Goal: Task Accomplishment & Management: Manage account settings

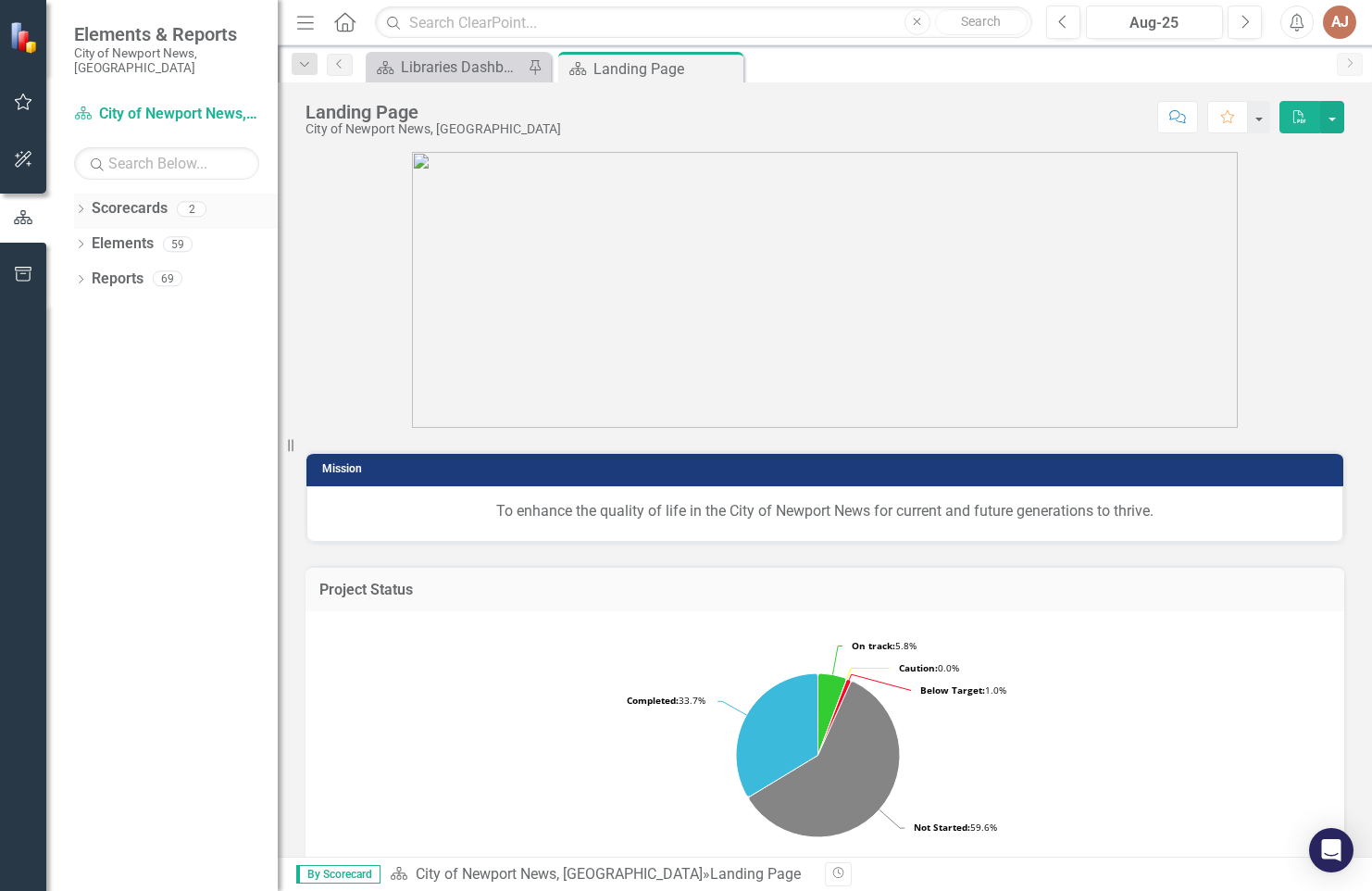
click at [116, 201] on link "Scorecards" at bounding box center [130, 208] width 76 height 21
click at [83, 205] on icon "Dropdown" at bounding box center [81, 210] width 13 height 10
drag, startPoint x: 133, startPoint y: 229, endPoint x: 217, endPoint y: 264, distance: 91.0
click at [133, 233] on link "City of Newport News, [GEOGRAPHIC_DATA]" at bounding box center [189, 243] width 176 height 21
drag, startPoint x: 89, startPoint y: 227, endPoint x: 120, endPoint y: 247, distance: 36.9
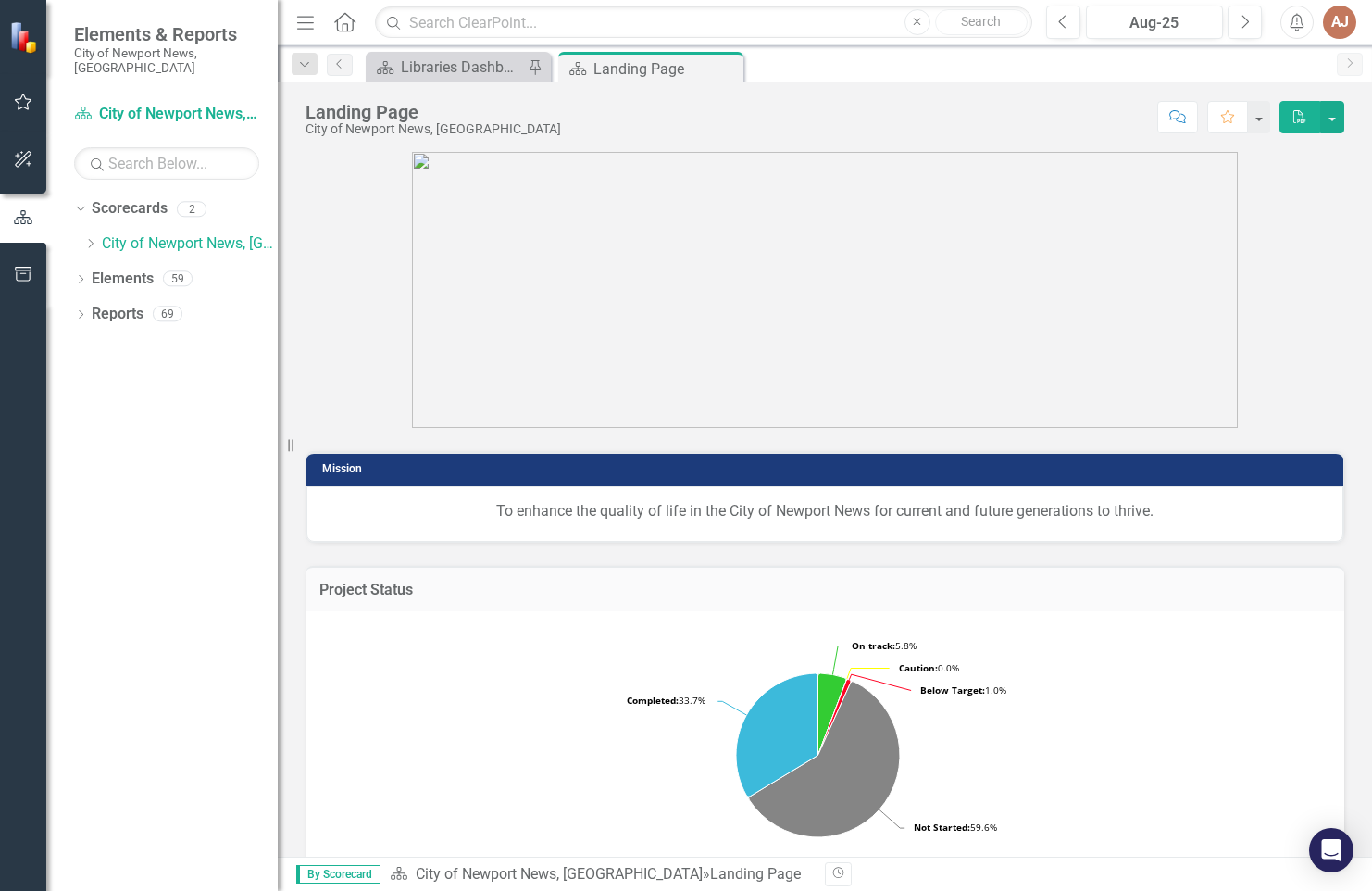
click at [89, 238] on icon "Dropdown" at bounding box center [90, 243] width 14 height 11
click at [150, 269] on link "Libraries" at bounding box center [199, 279] width 157 height 21
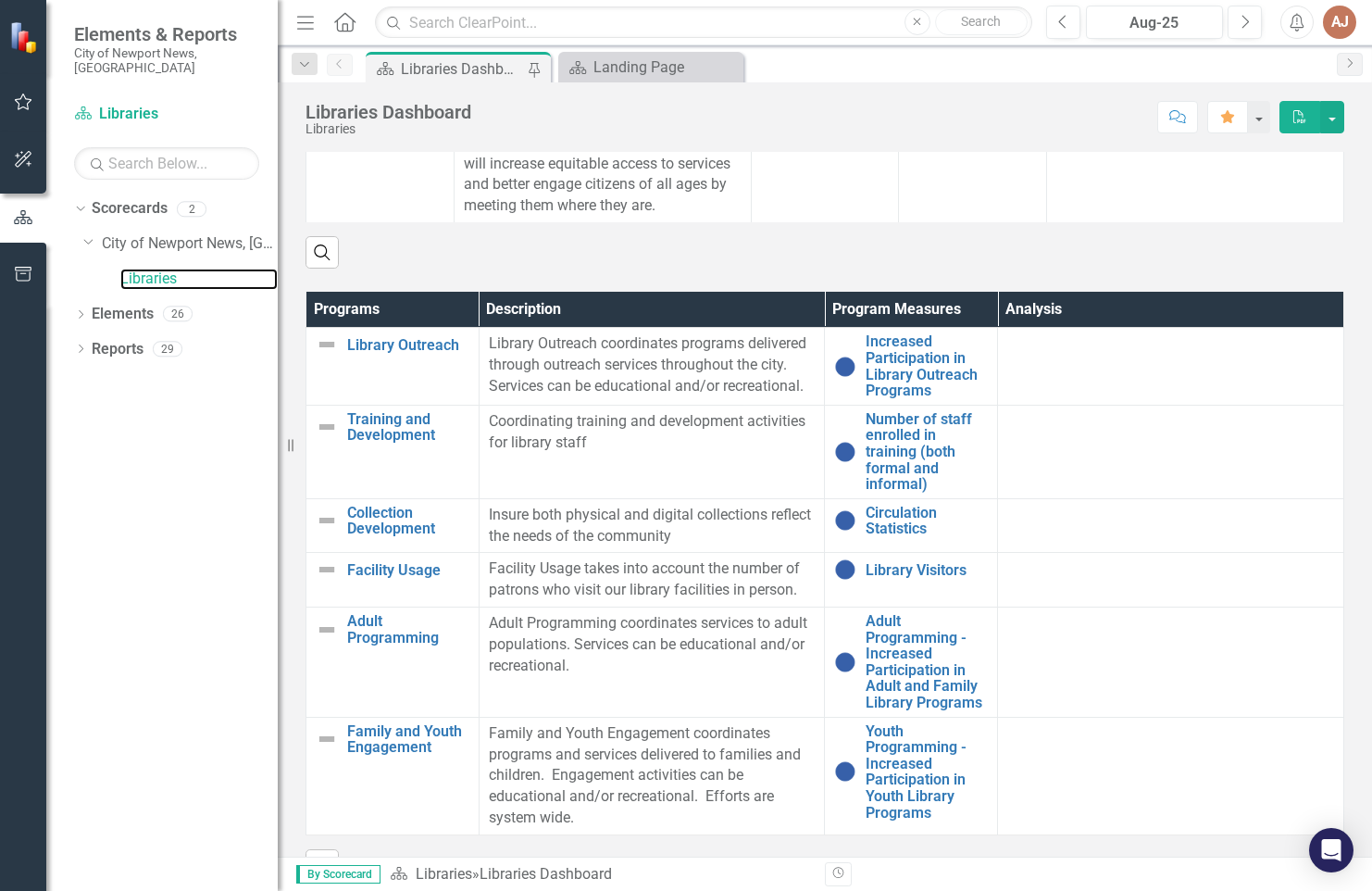
scroll to position [1111, 0]
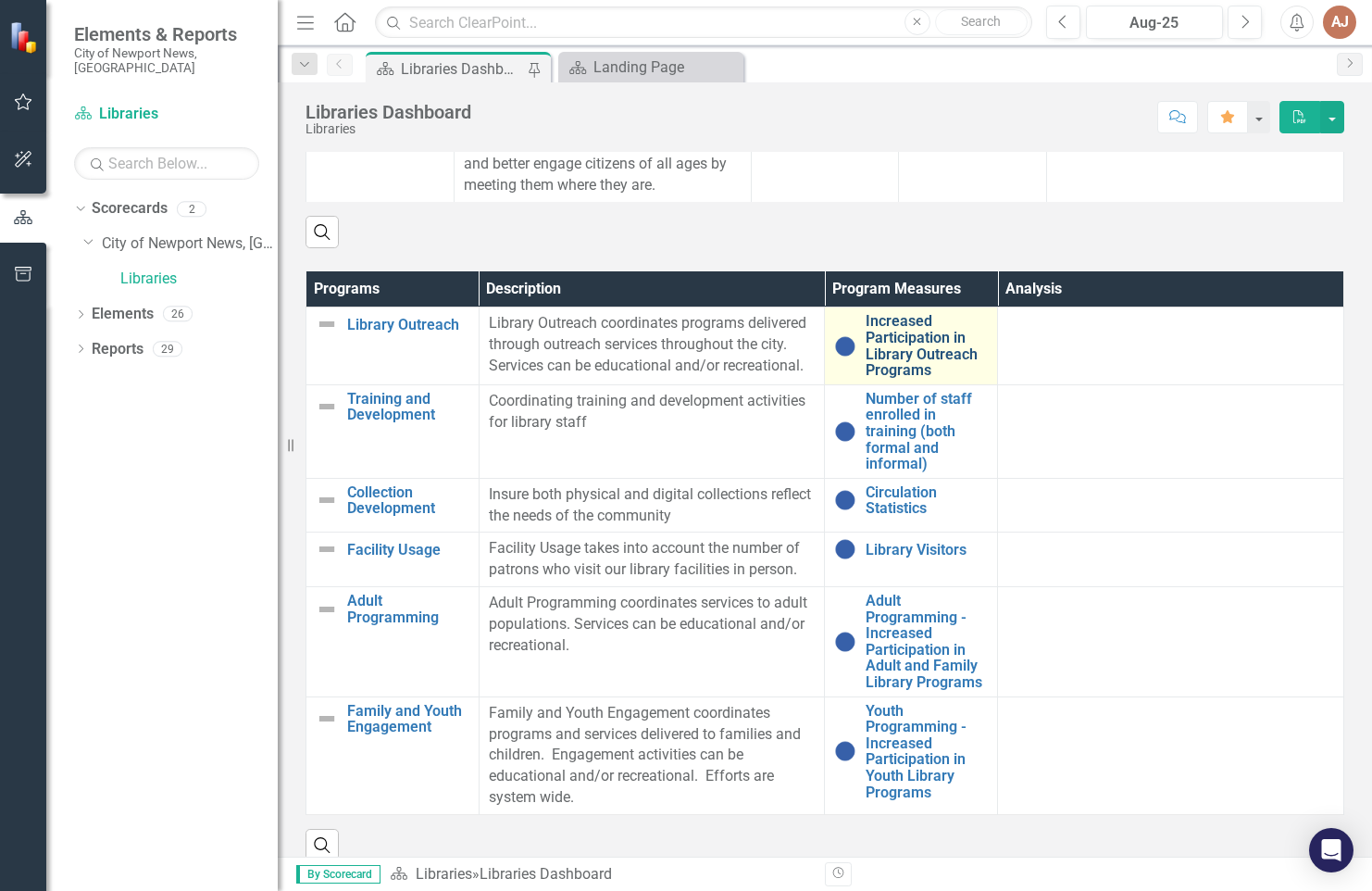
click at [884, 378] on link "Increased Participation in Library Outreach Programs" at bounding box center [927, 346] width 123 height 65
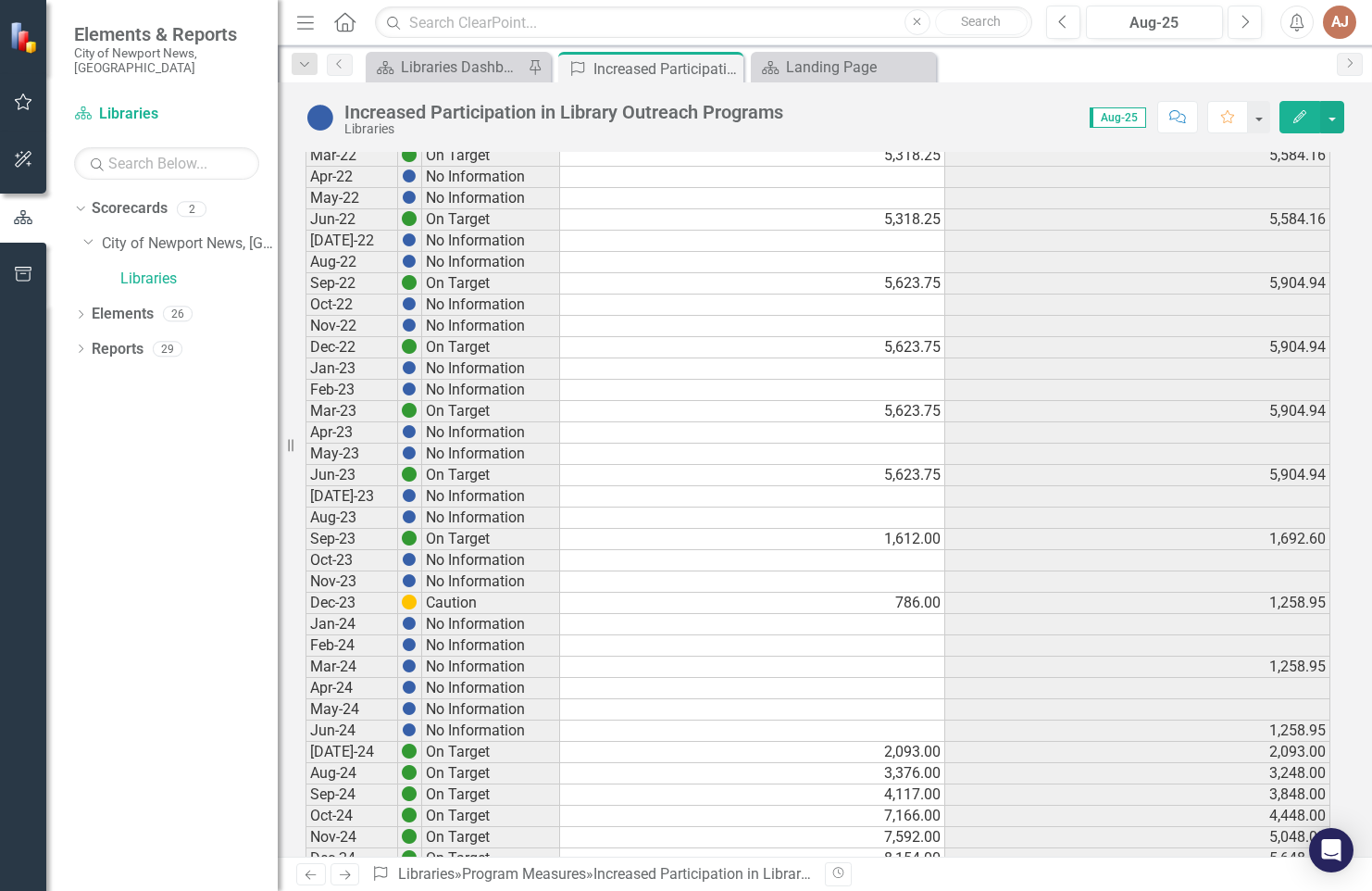
scroll to position [901, 0]
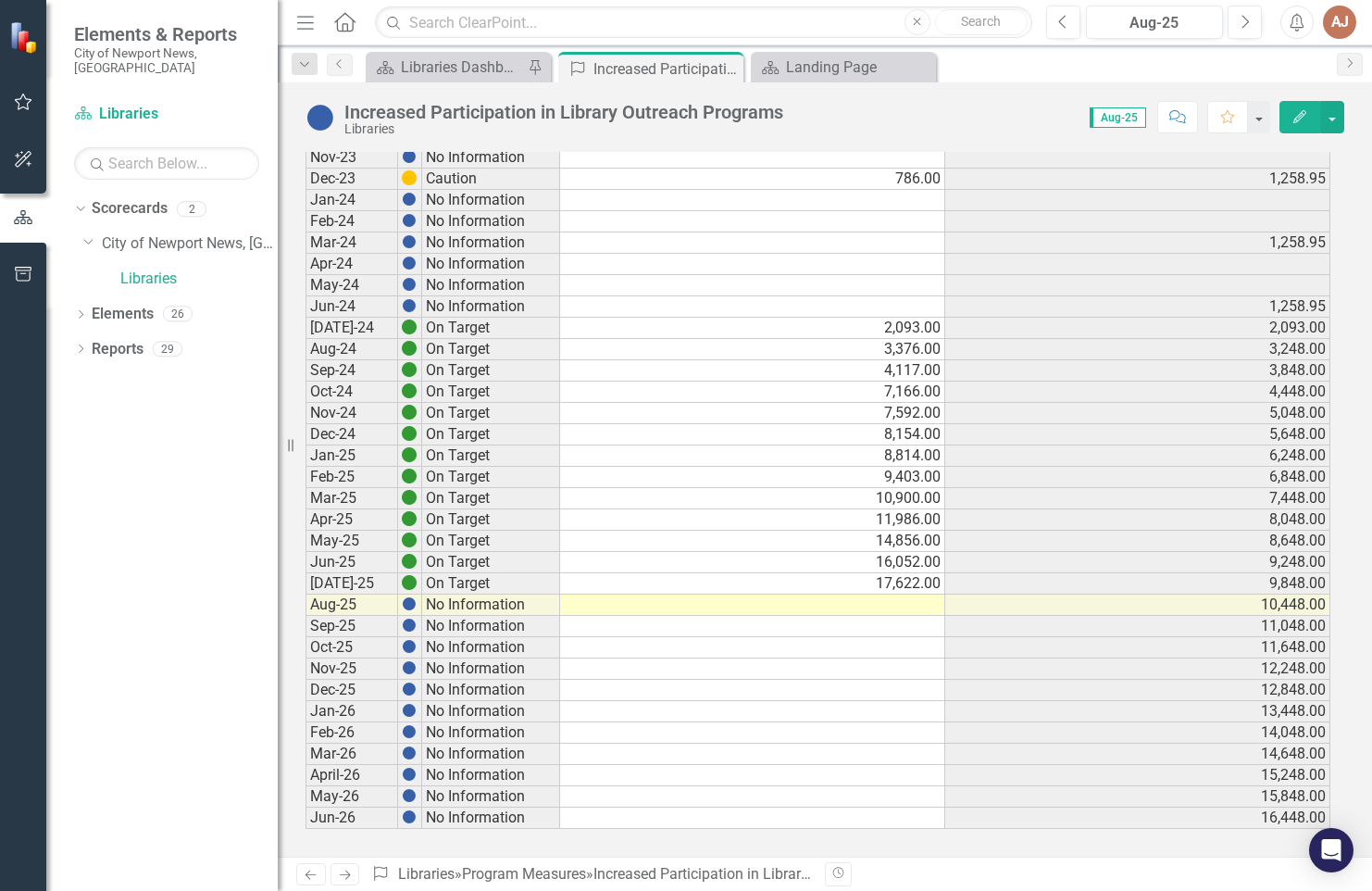
click at [866, 600] on td at bounding box center [752, 605] width 385 height 21
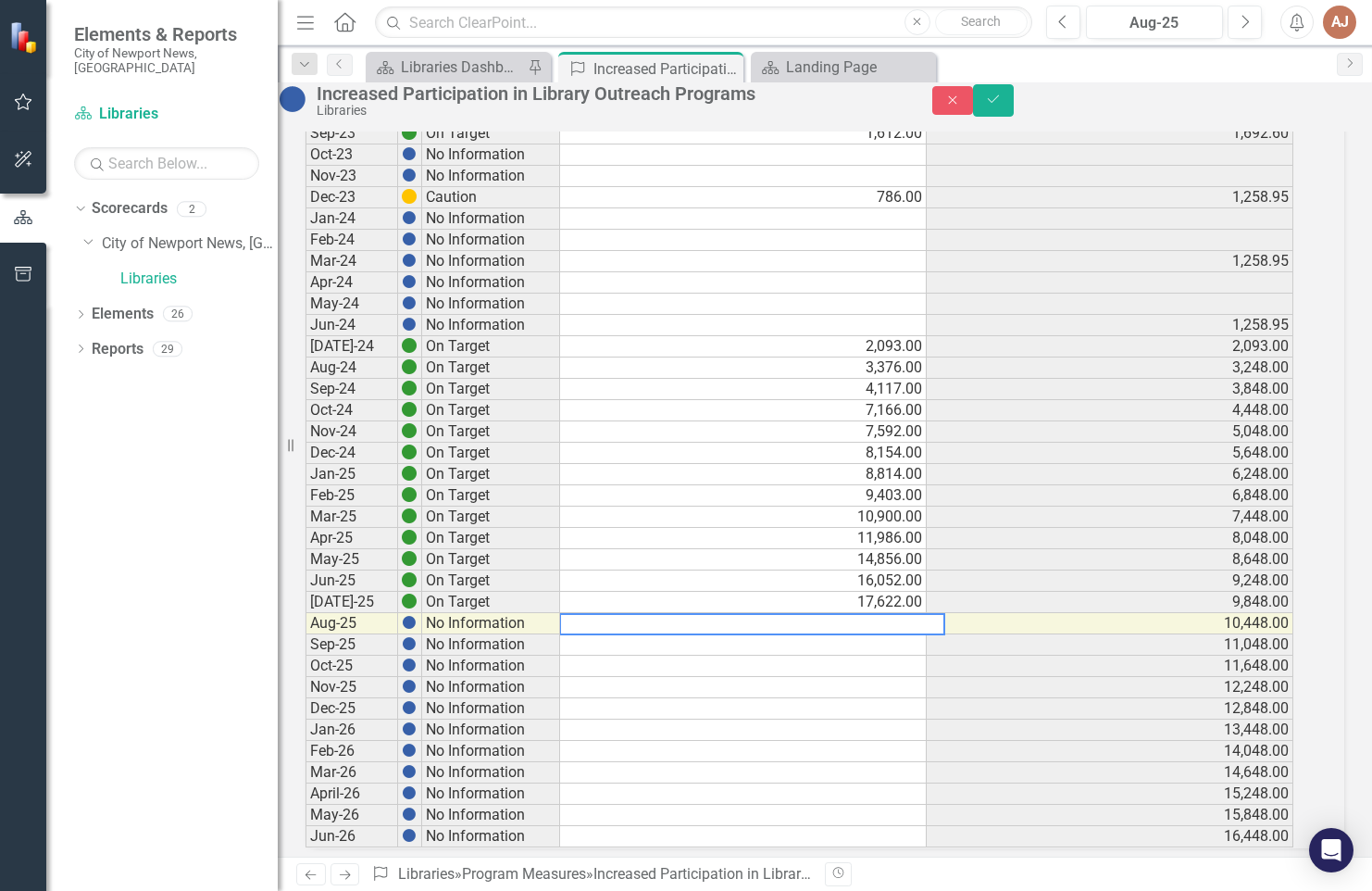
click at [887, 635] on textarea at bounding box center [752, 624] width 386 height 22
click at [961, 107] on icon "Close" at bounding box center [953, 100] width 17 height 13
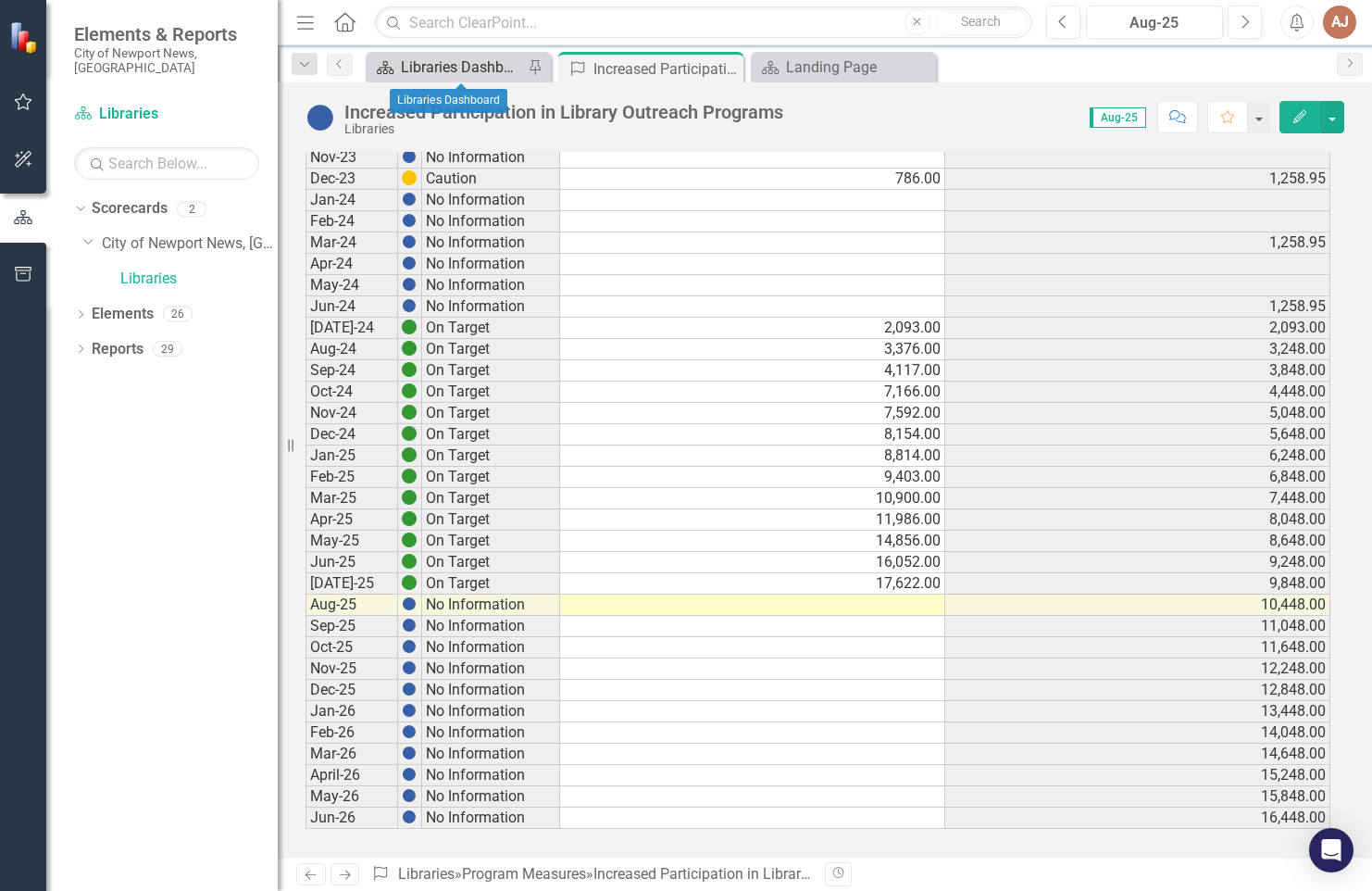
click at [432, 69] on div "Libraries Dashboard" at bounding box center [463, 67] width 123 height 23
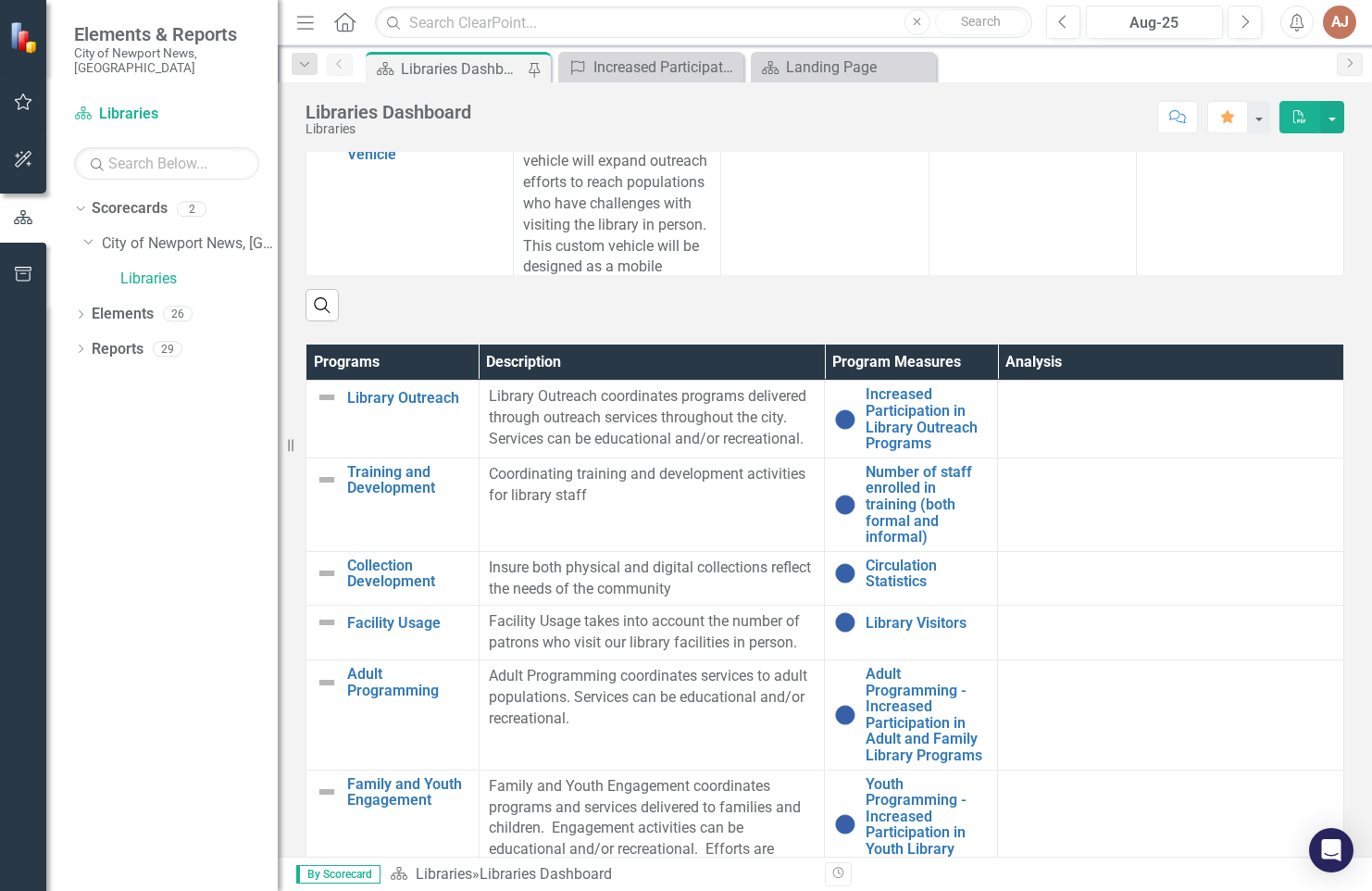
scroll to position [1111, 0]
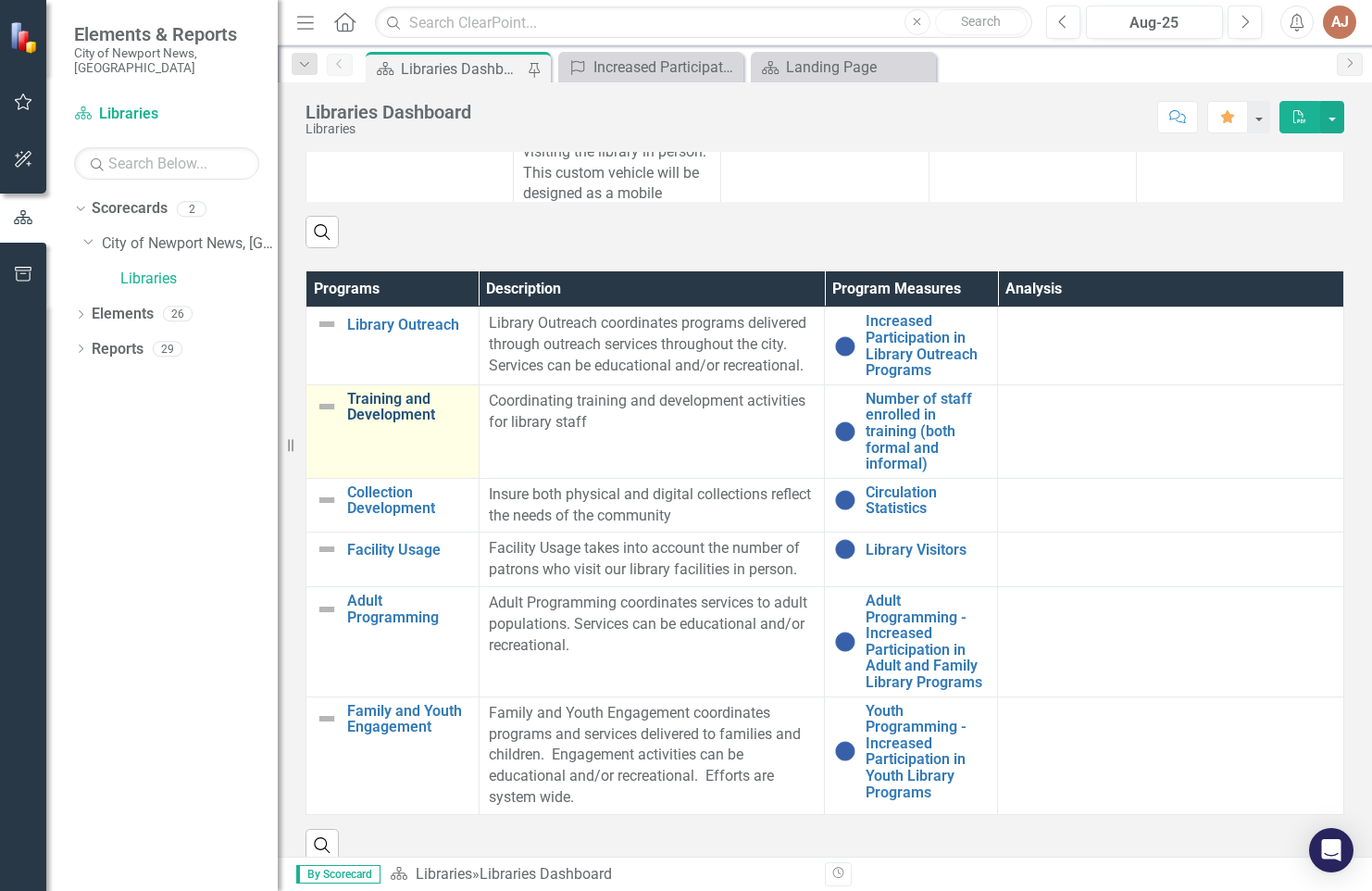
click at [371, 422] on link "Training and Development" at bounding box center [409, 407] width 123 height 33
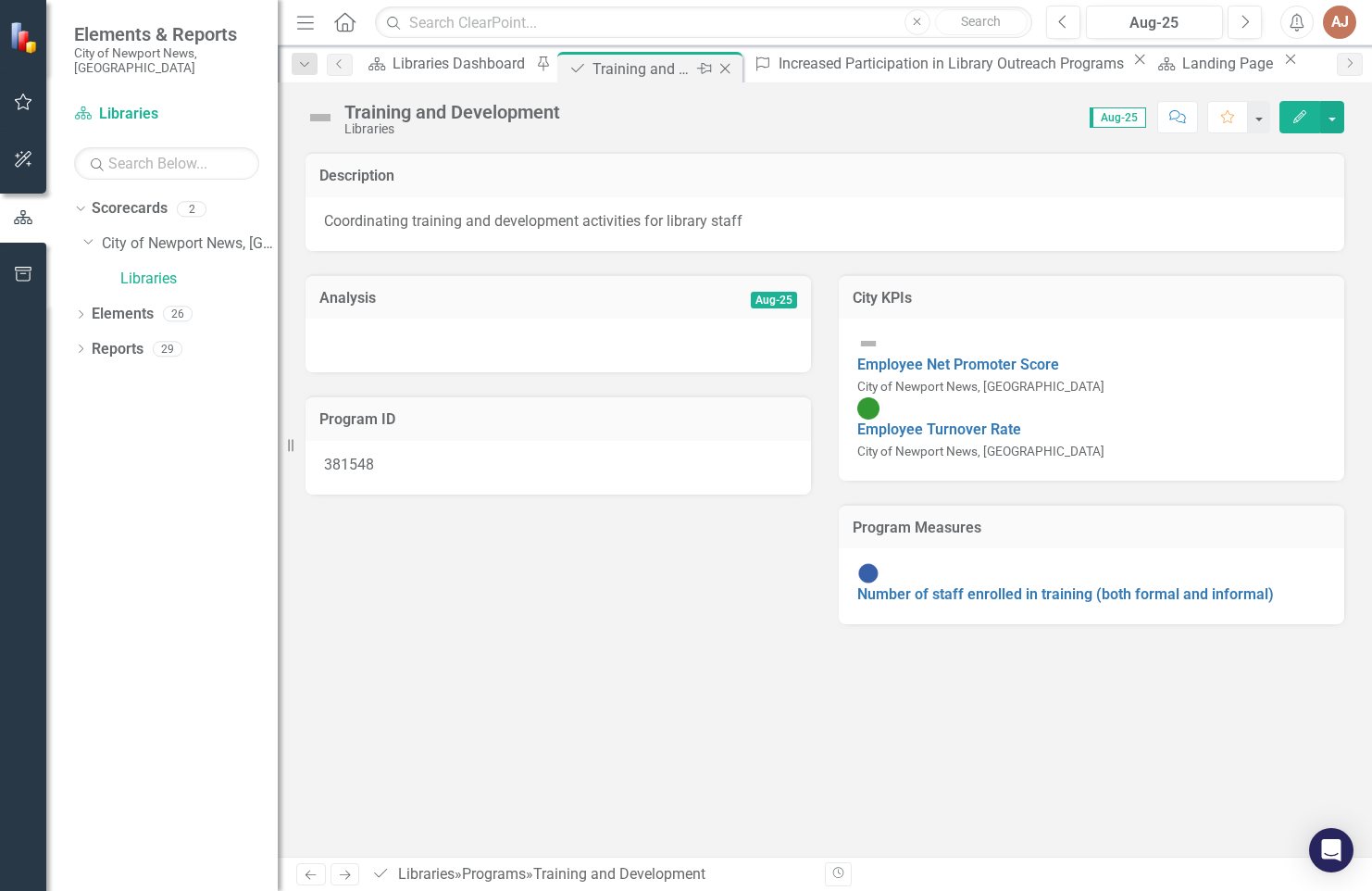
click at [673, 66] on div "Training and Development" at bounding box center [642, 69] width 99 height 23
click at [720, 72] on icon "Close" at bounding box center [725, 69] width 19 height 15
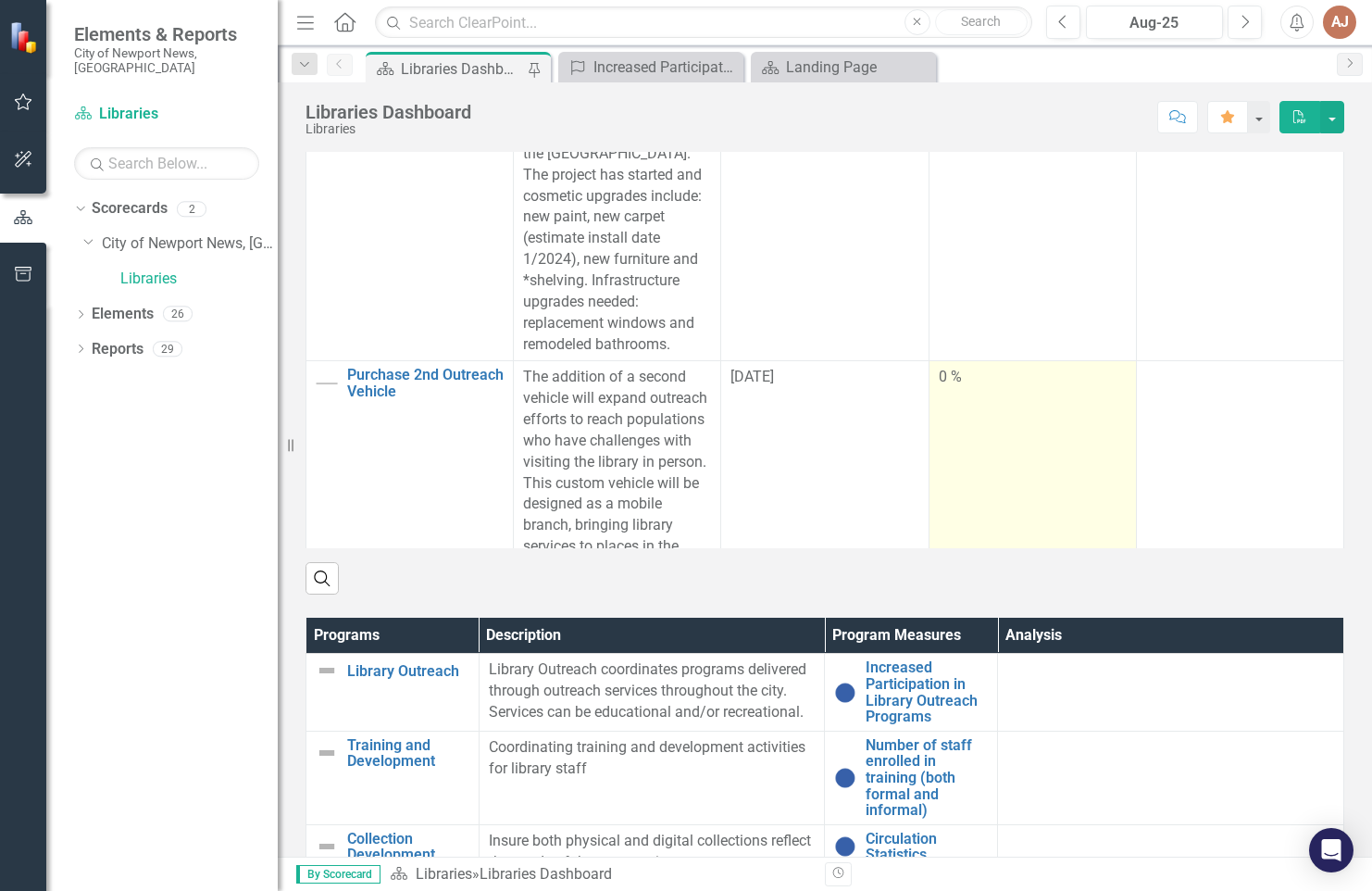
scroll to position [1111, 0]
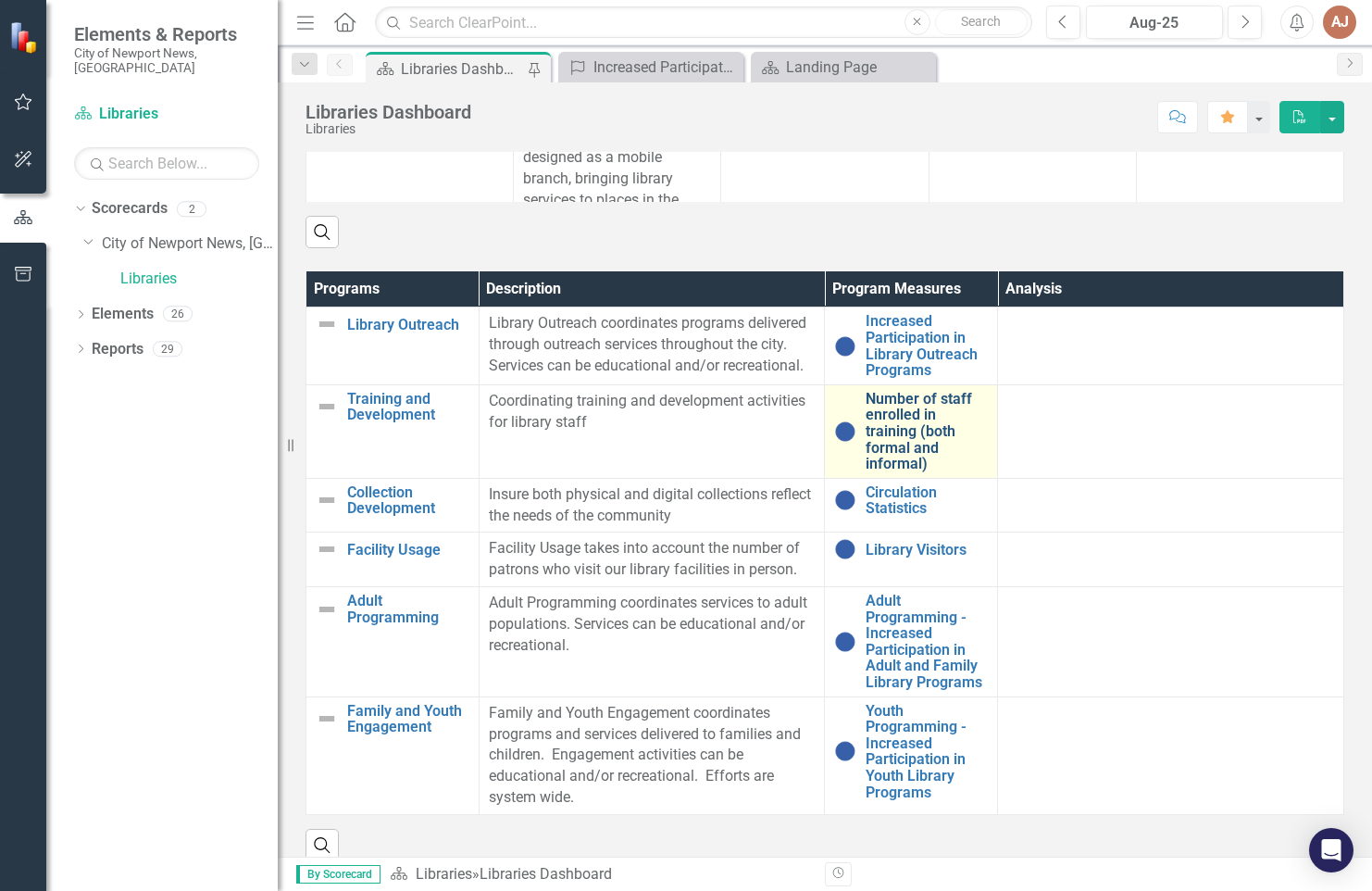
click at [899, 458] on link "Number of staff enrolled in training (both formal and informal)" at bounding box center [927, 432] width 123 height 82
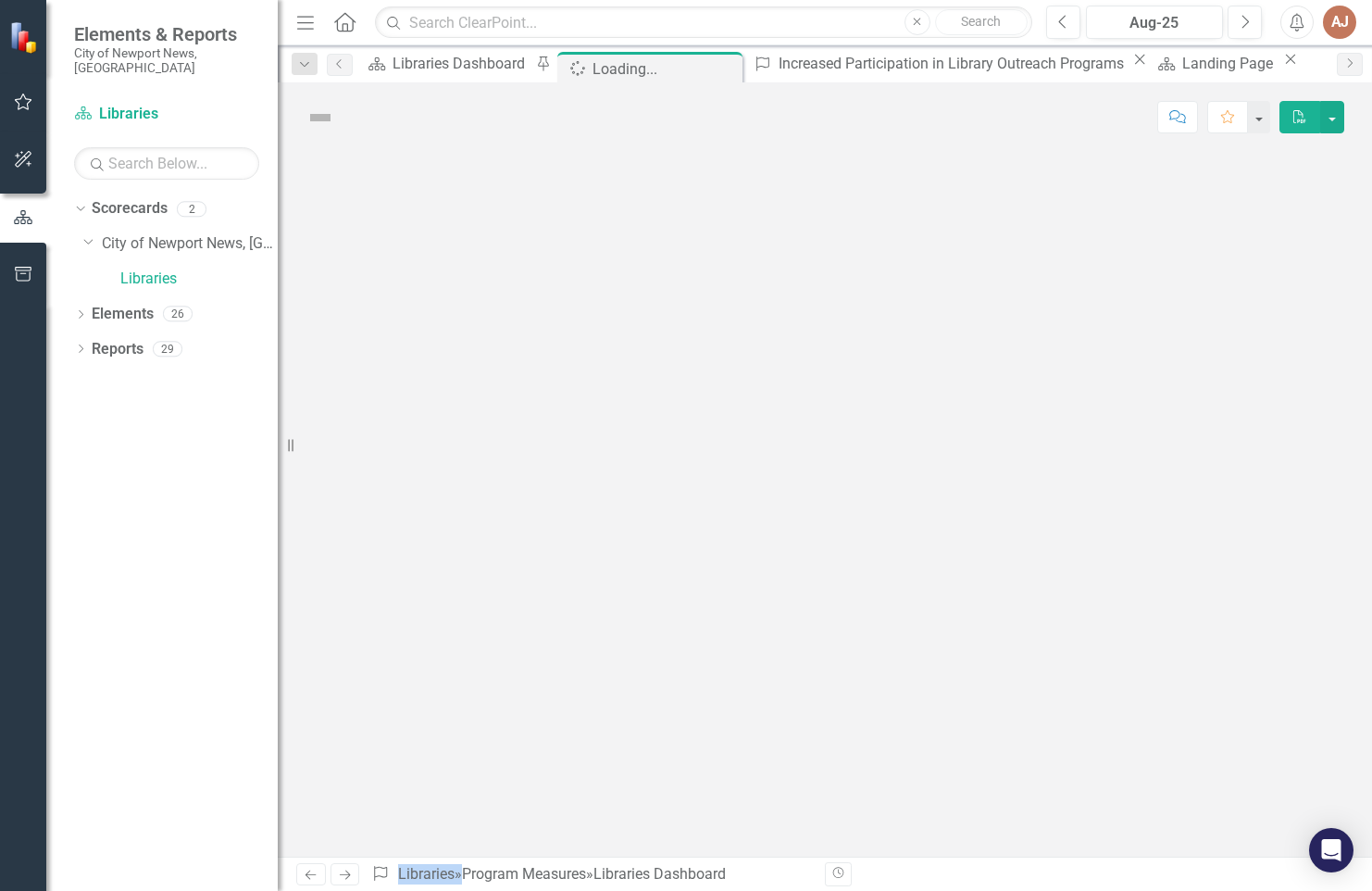
click at [899, 458] on div at bounding box center [825, 504] width 1094 height 705
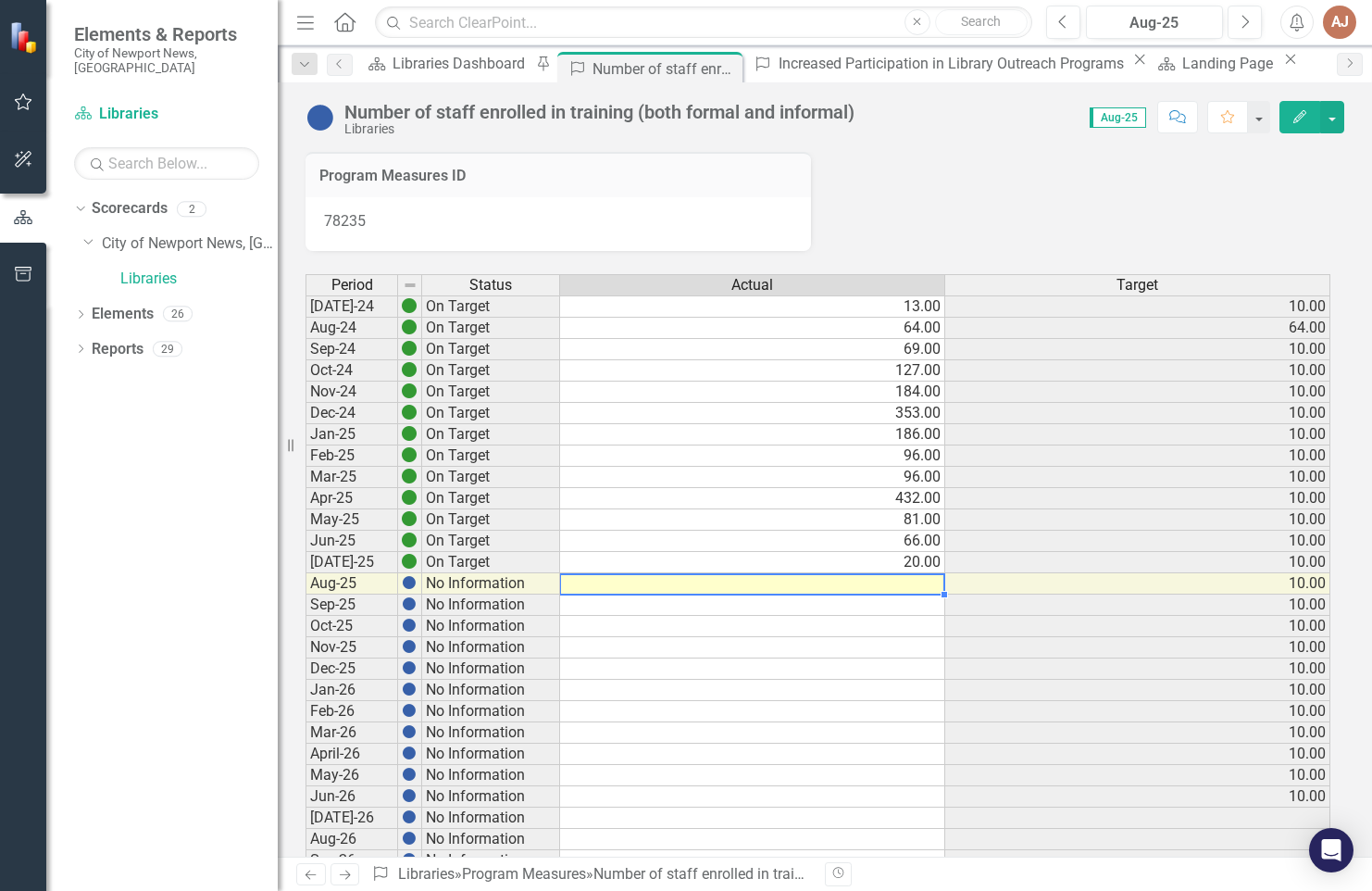
click at [900, 590] on td at bounding box center [752, 583] width 385 height 21
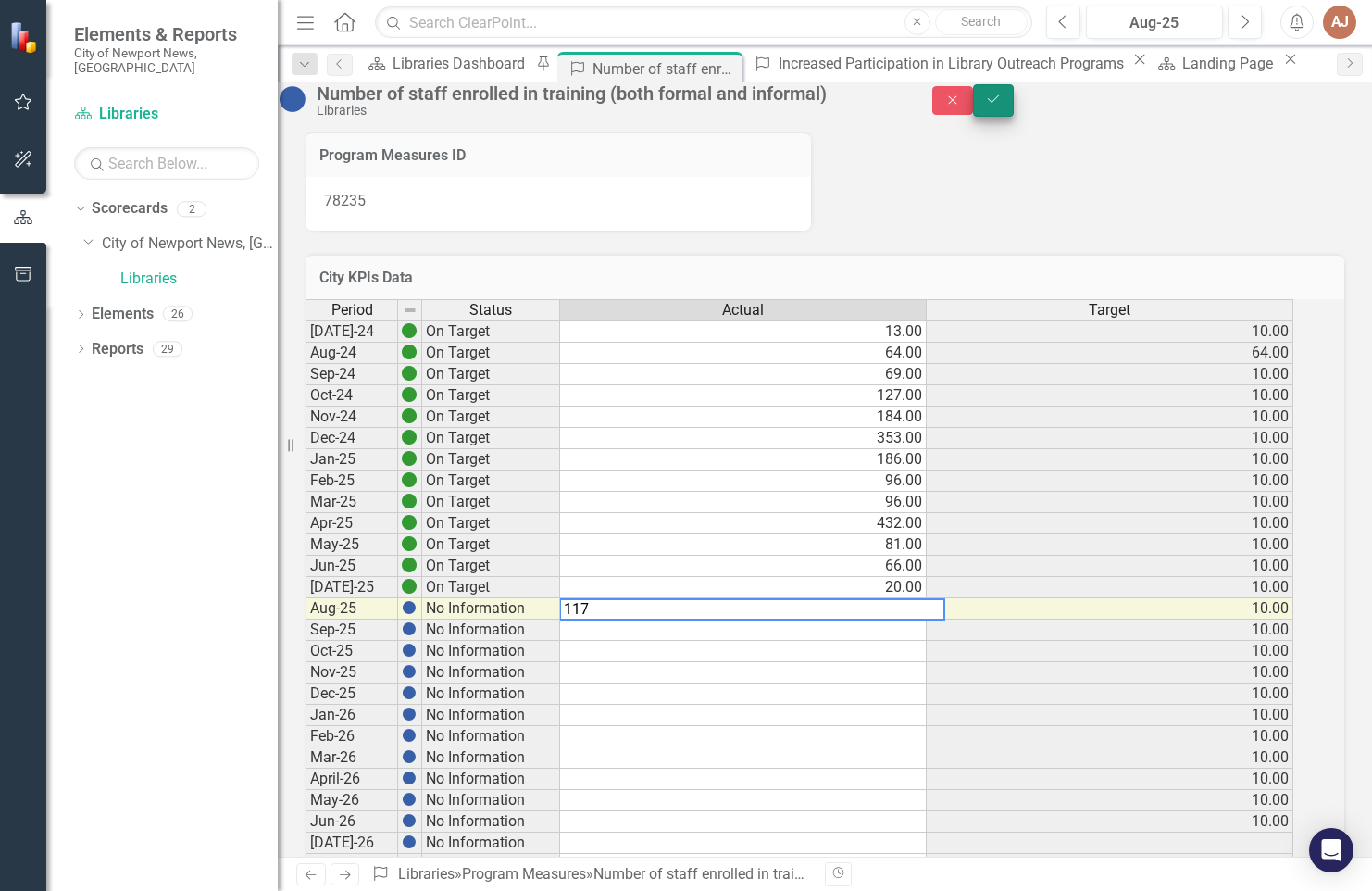
type textarea "117"
click at [1002, 106] on icon "Save" at bounding box center [994, 99] width 17 height 13
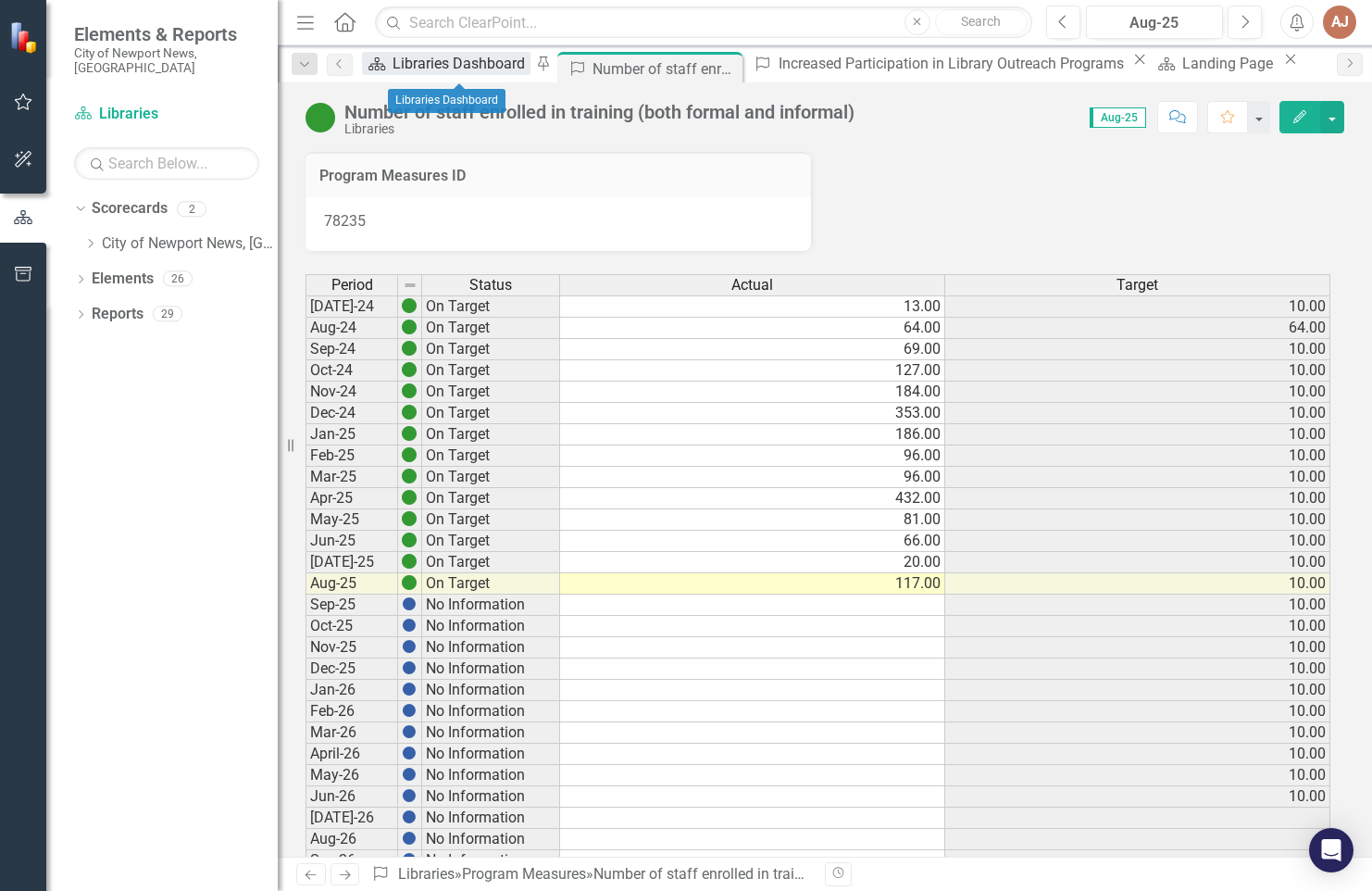
click at [456, 70] on div "Libraries Dashboard" at bounding box center [462, 63] width 138 height 23
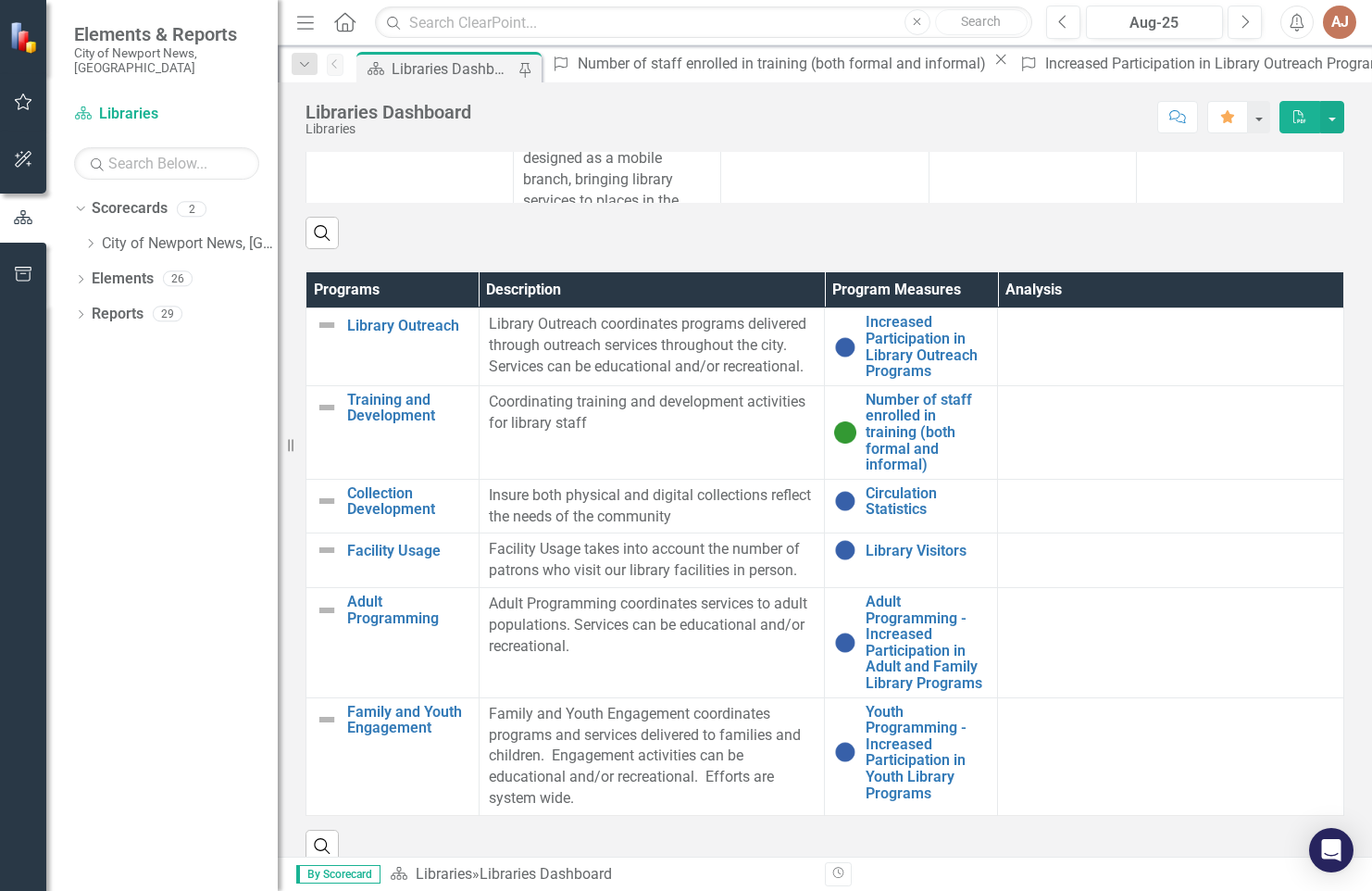
scroll to position [1111, 0]
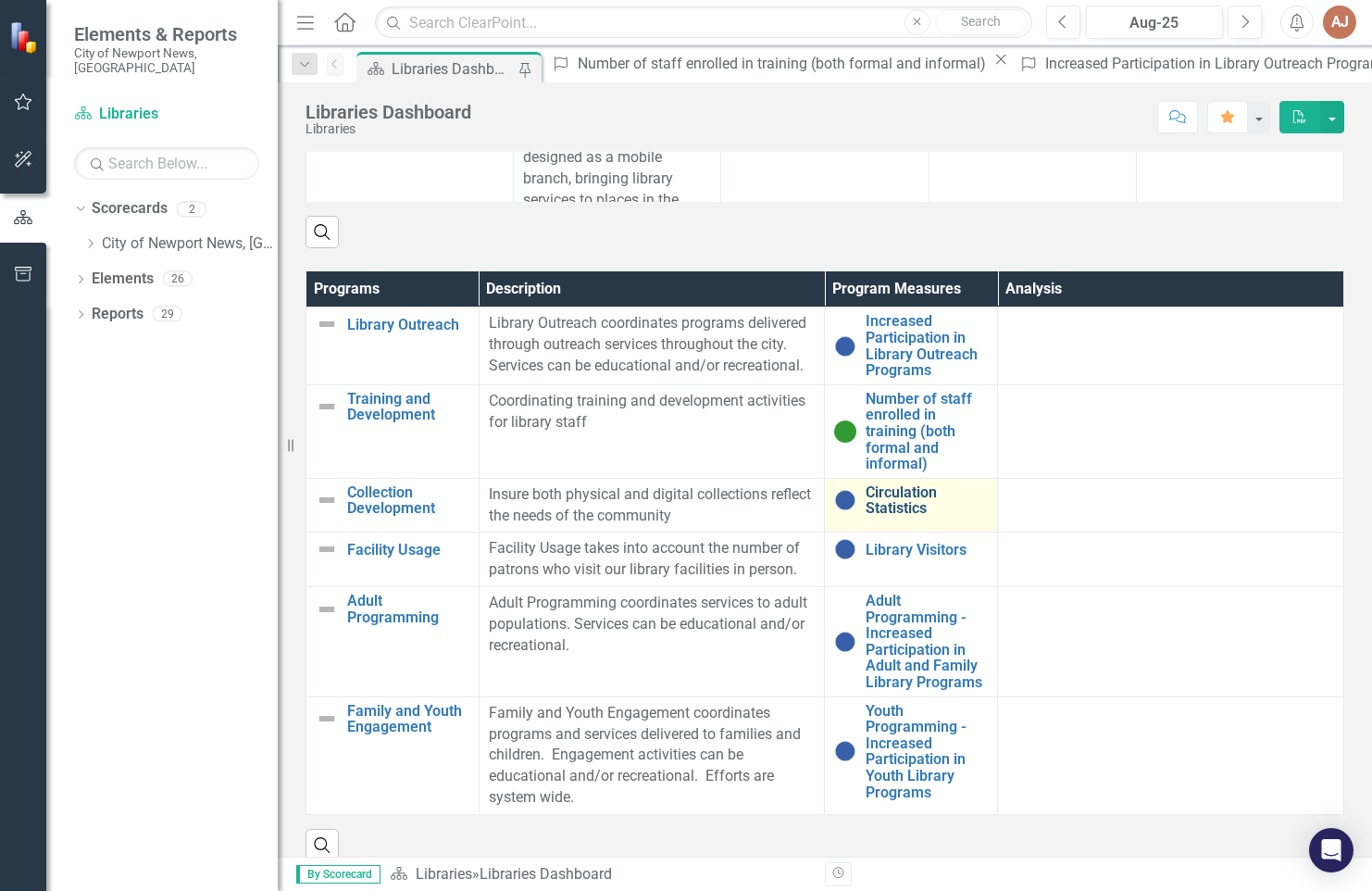
click at [897, 513] on link "Circulation Statistics" at bounding box center [927, 500] width 123 height 33
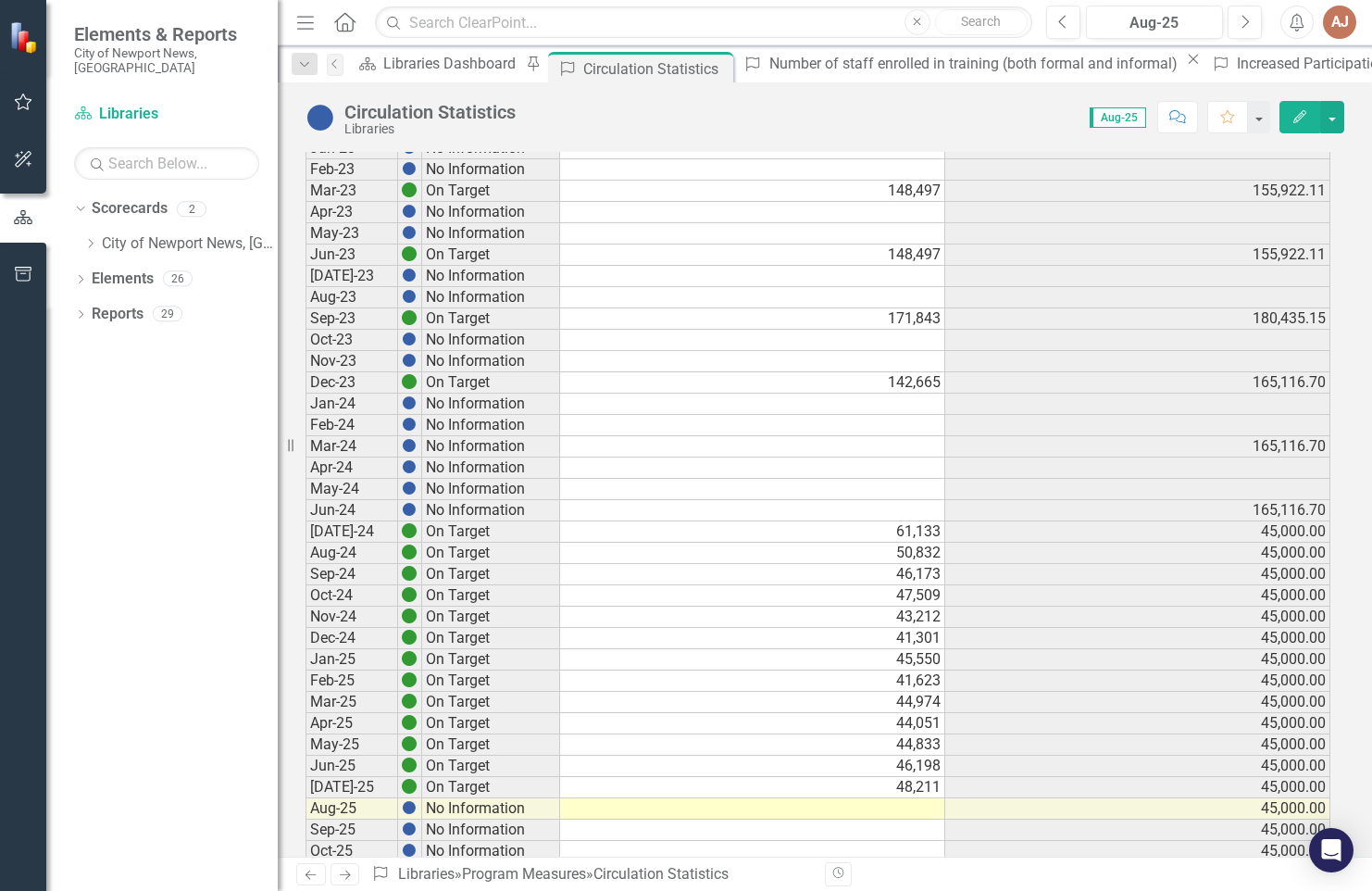
scroll to position [741, 0]
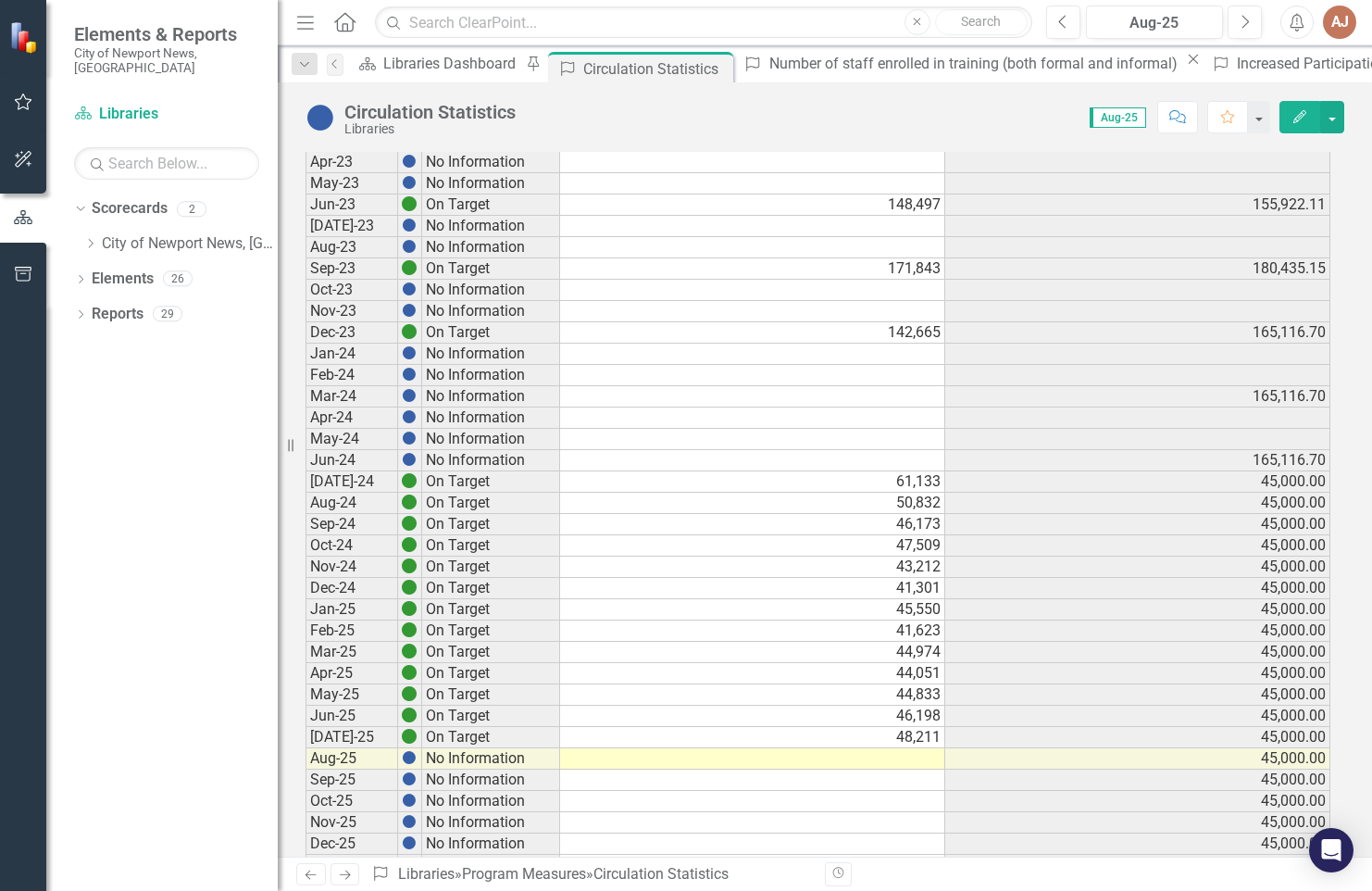
click at [819, 761] on td at bounding box center [752, 759] width 385 height 21
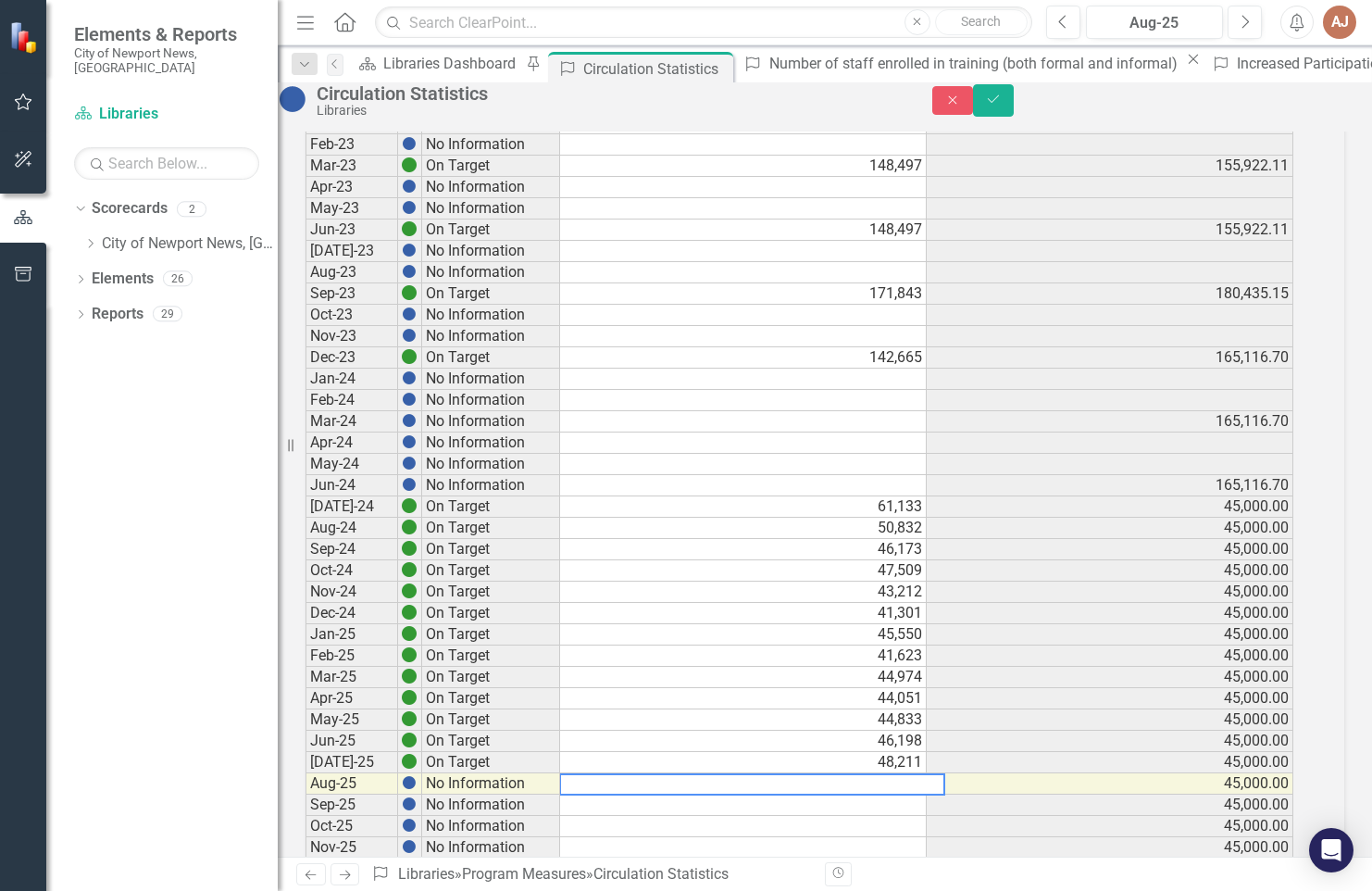
click at [770, 795] on textarea at bounding box center [752, 784] width 386 height 22
type textarea "46537"
click at [1089, 667] on td "45,000.00" at bounding box center [1110, 656] width 367 height 21
click at [1002, 106] on icon "Save" at bounding box center [994, 99] width 17 height 13
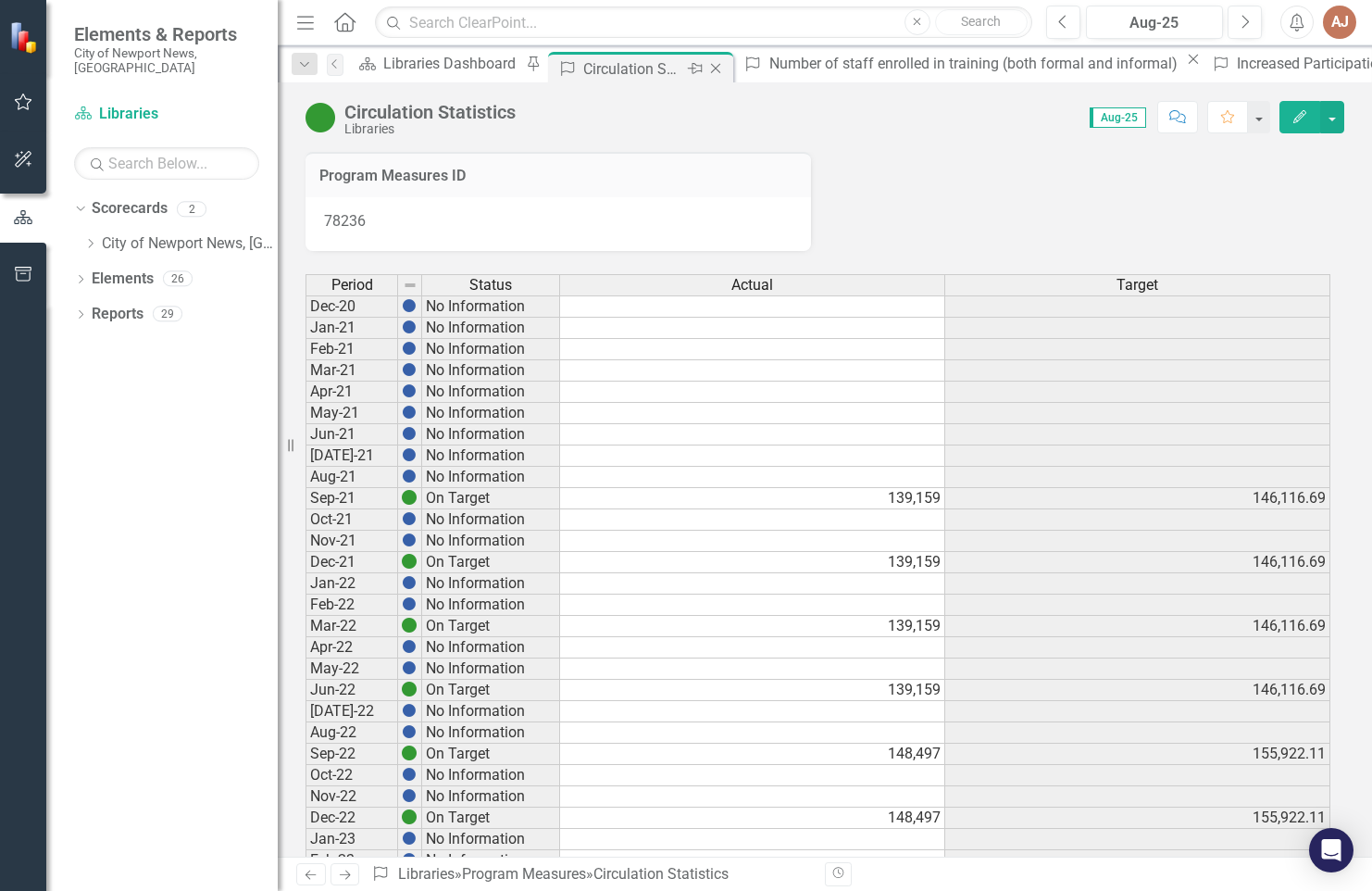
click at [707, 71] on icon "Close" at bounding box center [716, 69] width 19 height 15
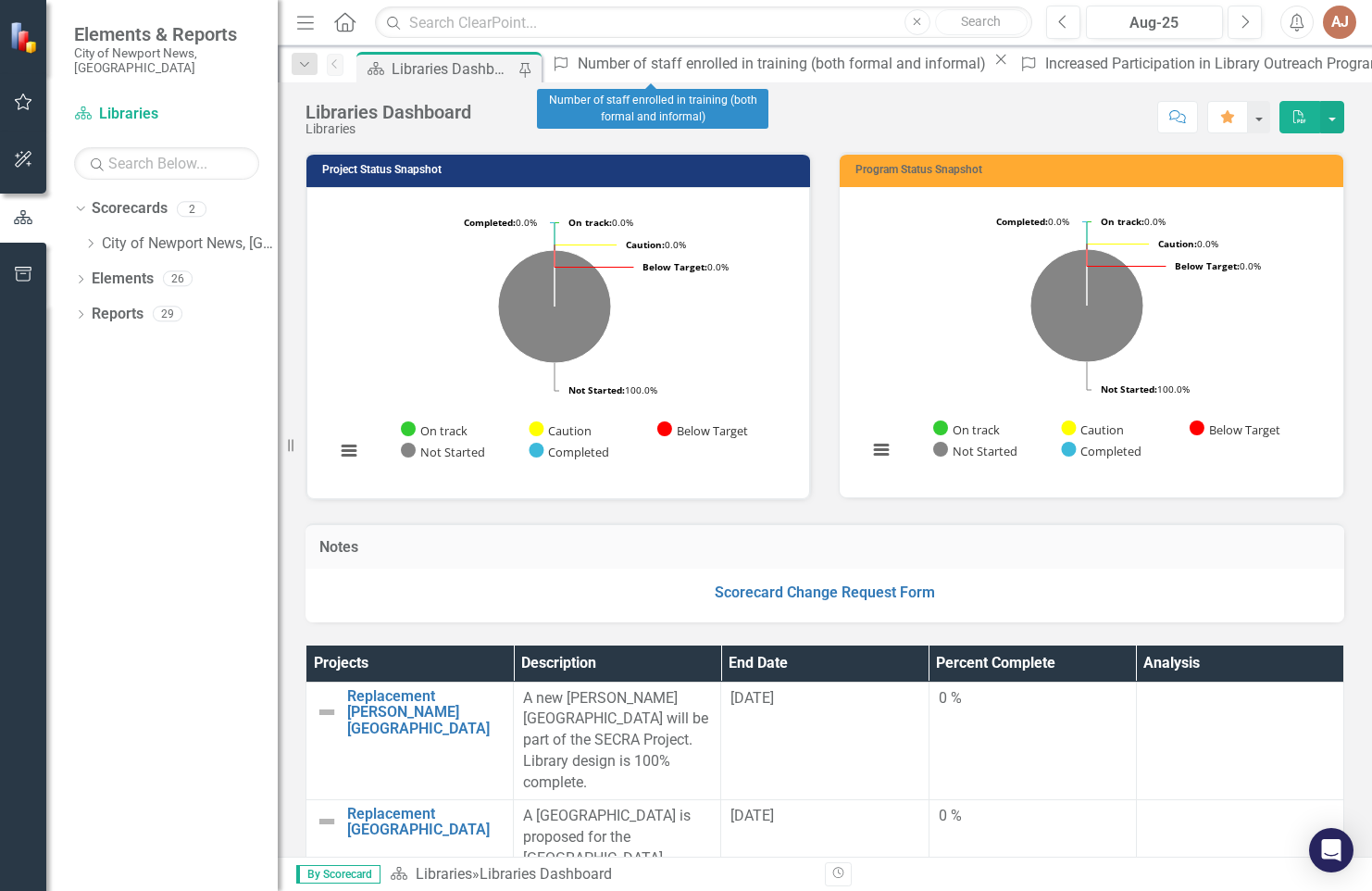
click at [992, 67] on icon "Close" at bounding box center [1001, 59] width 19 height 15
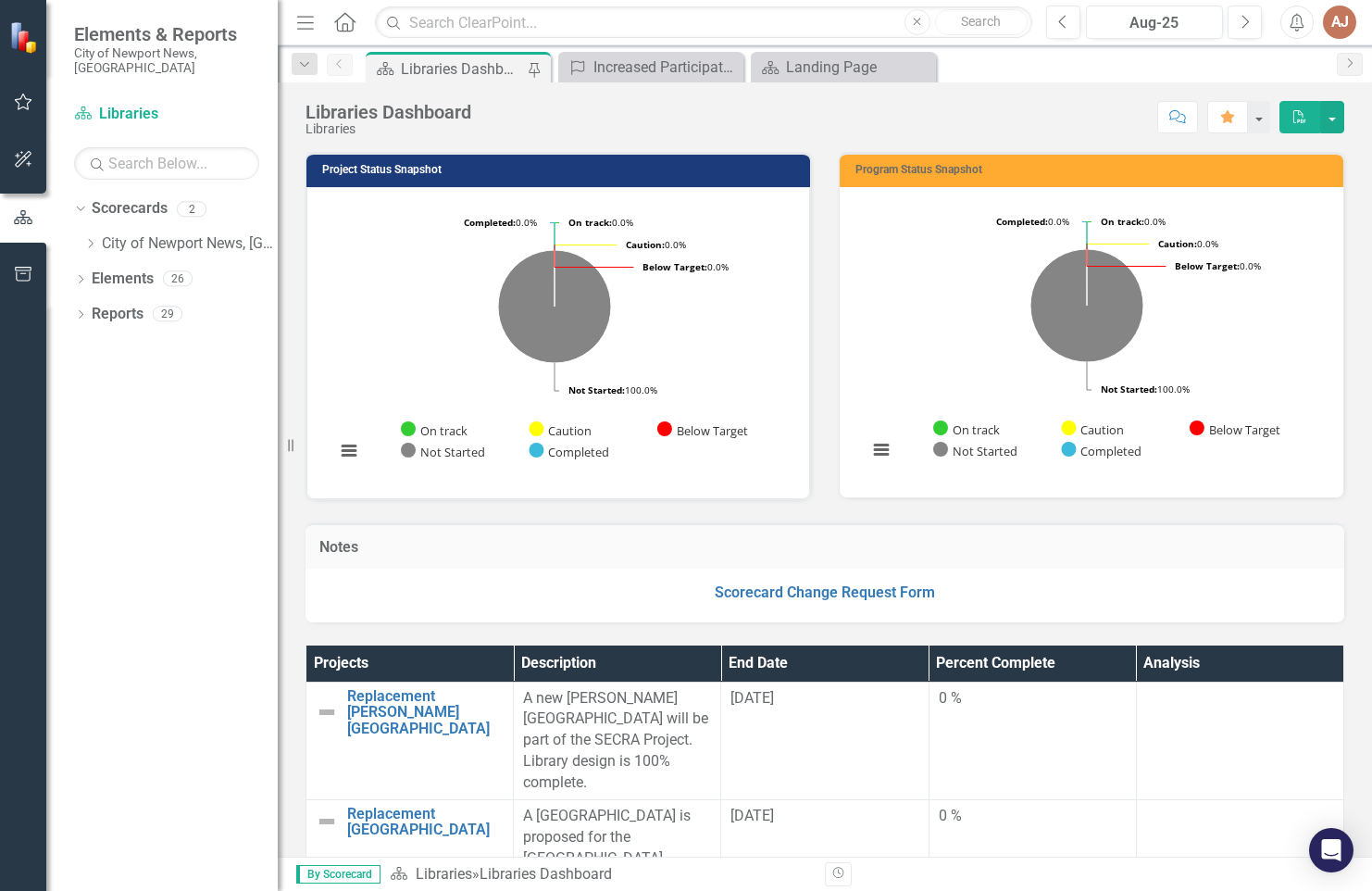
click at [439, 71] on div "Libraries Dashboard" at bounding box center [463, 69] width 123 height 23
click at [153, 233] on link "City of Newport News, [GEOGRAPHIC_DATA]" at bounding box center [189, 243] width 176 height 21
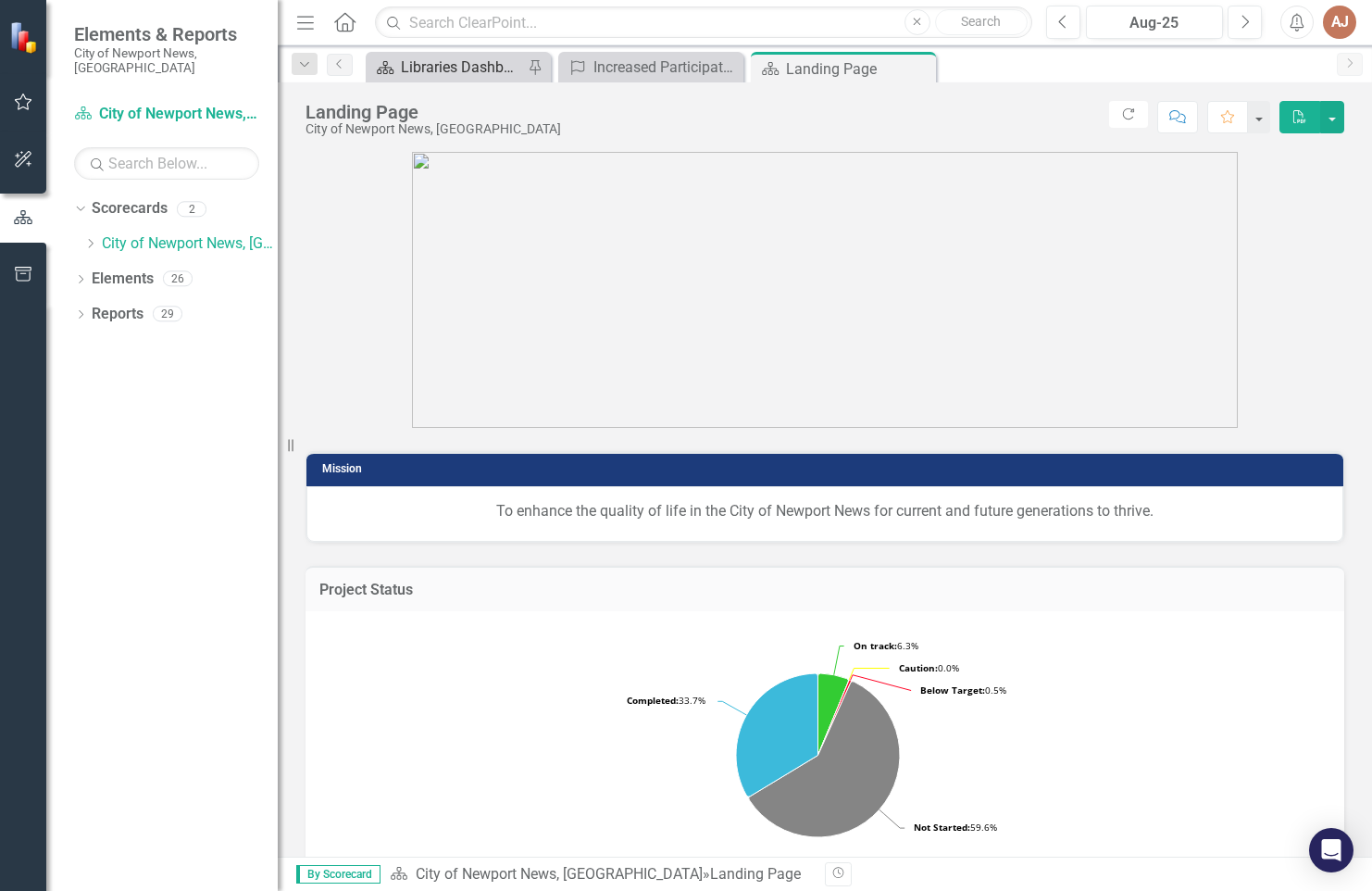
click at [423, 72] on div "Libraries Dashboard" at bounding box center [463, 67] width 123 height 23
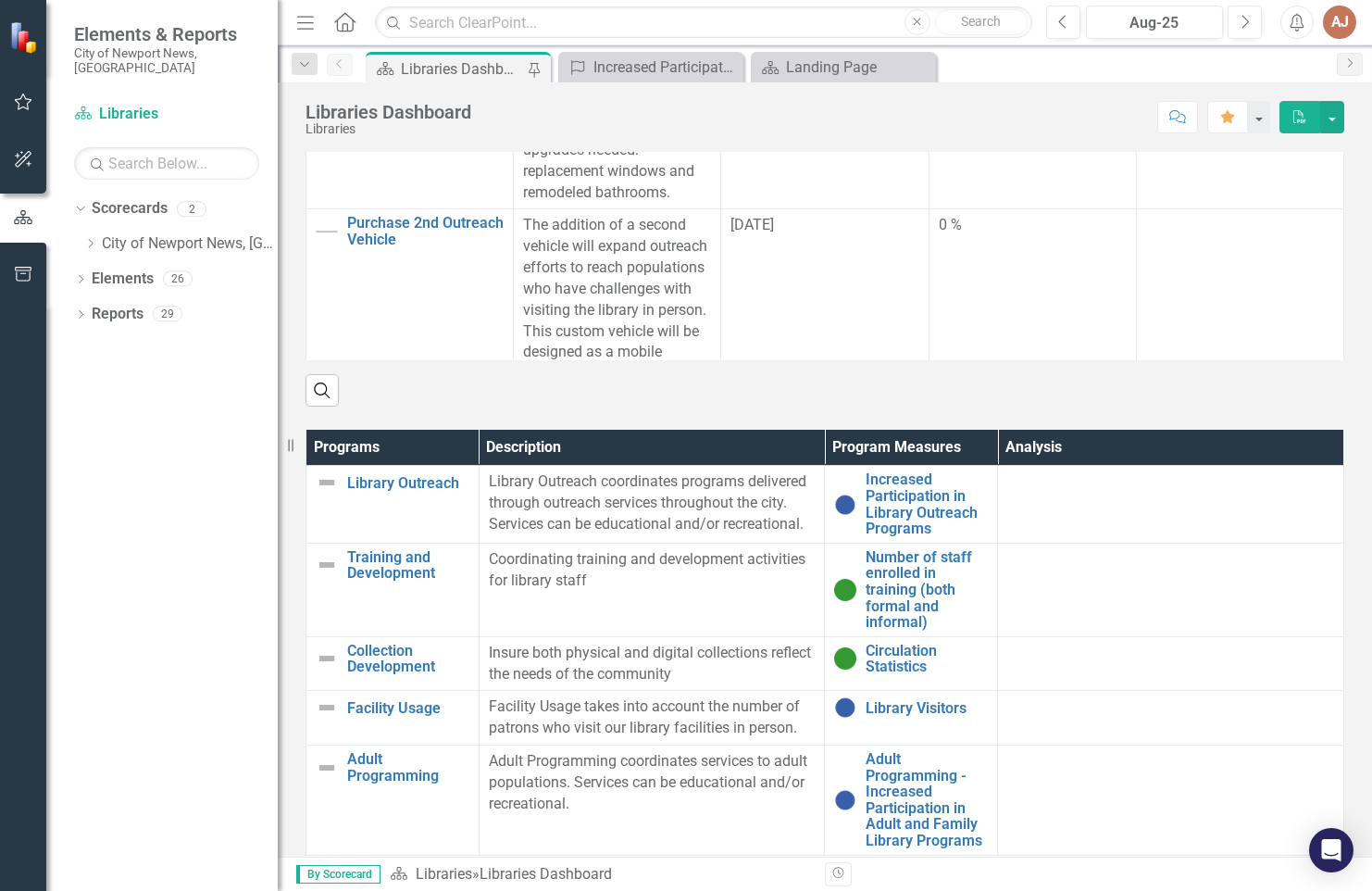
scroll to position [1111, 0]
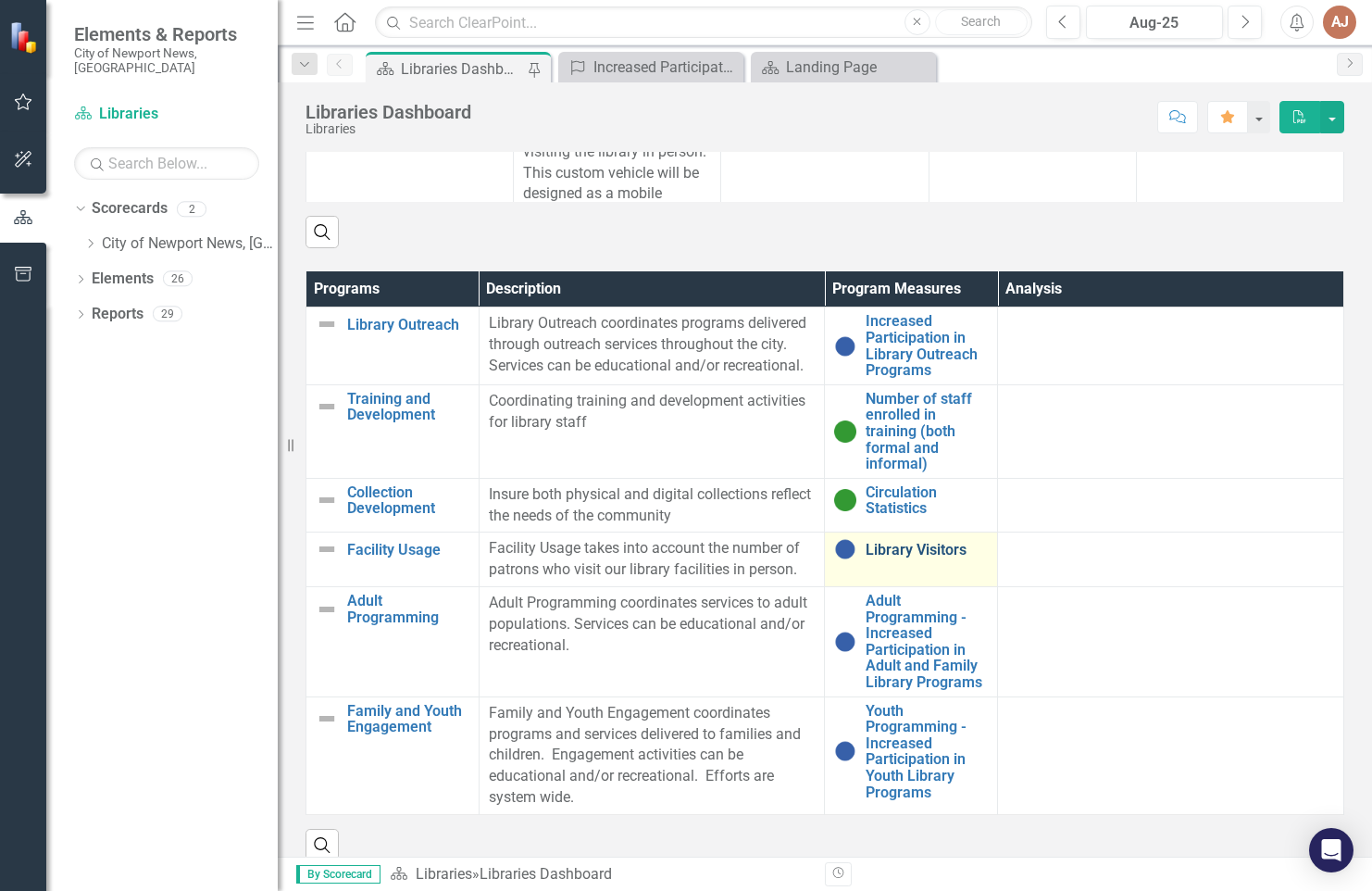
click at [894, 558] on link "Library Visitors" at bounding box center [927, 550] width 123 height 17
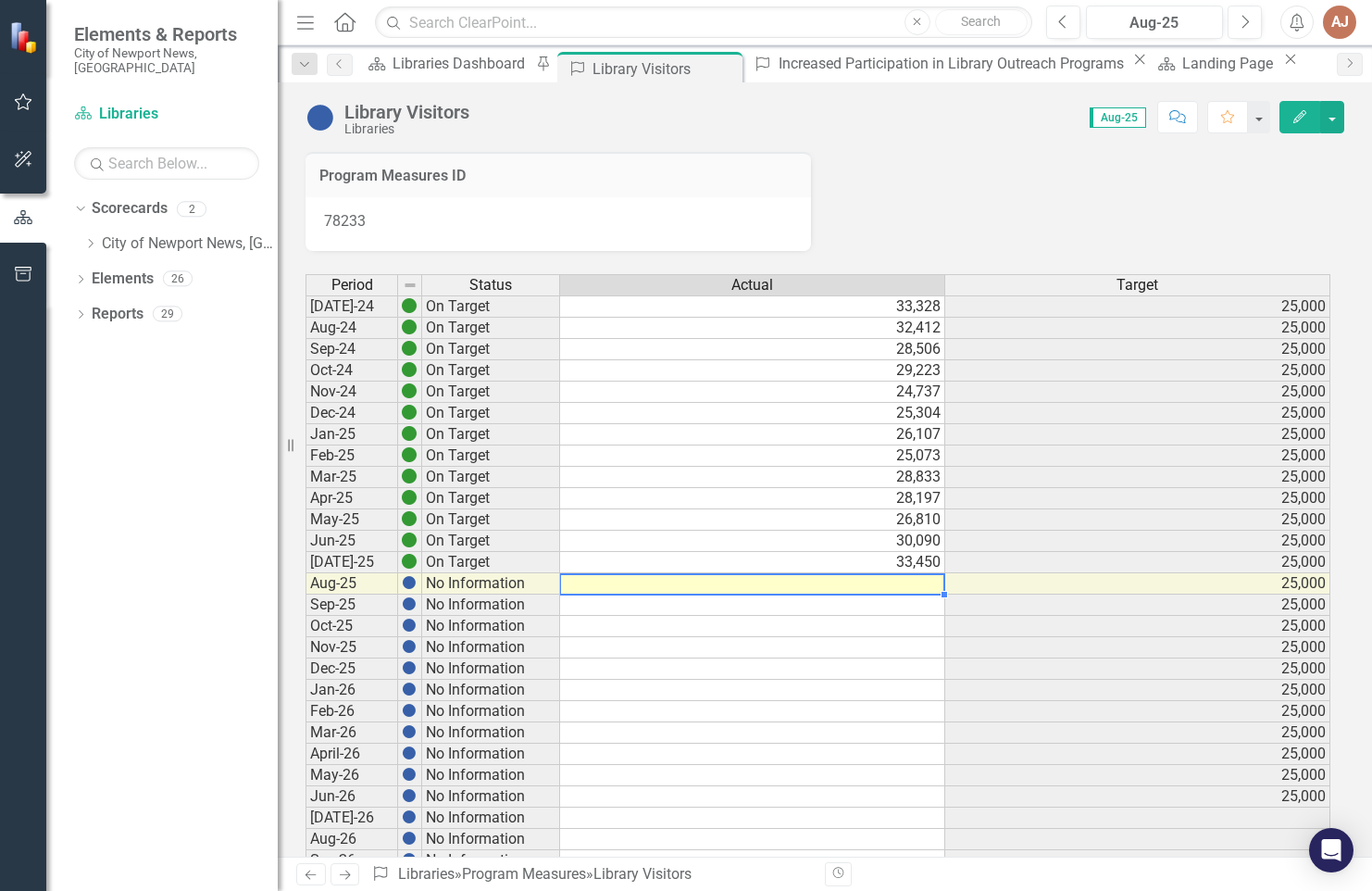
click at [884, 586] on td at bounding box center [752, 583] width 385 height 21
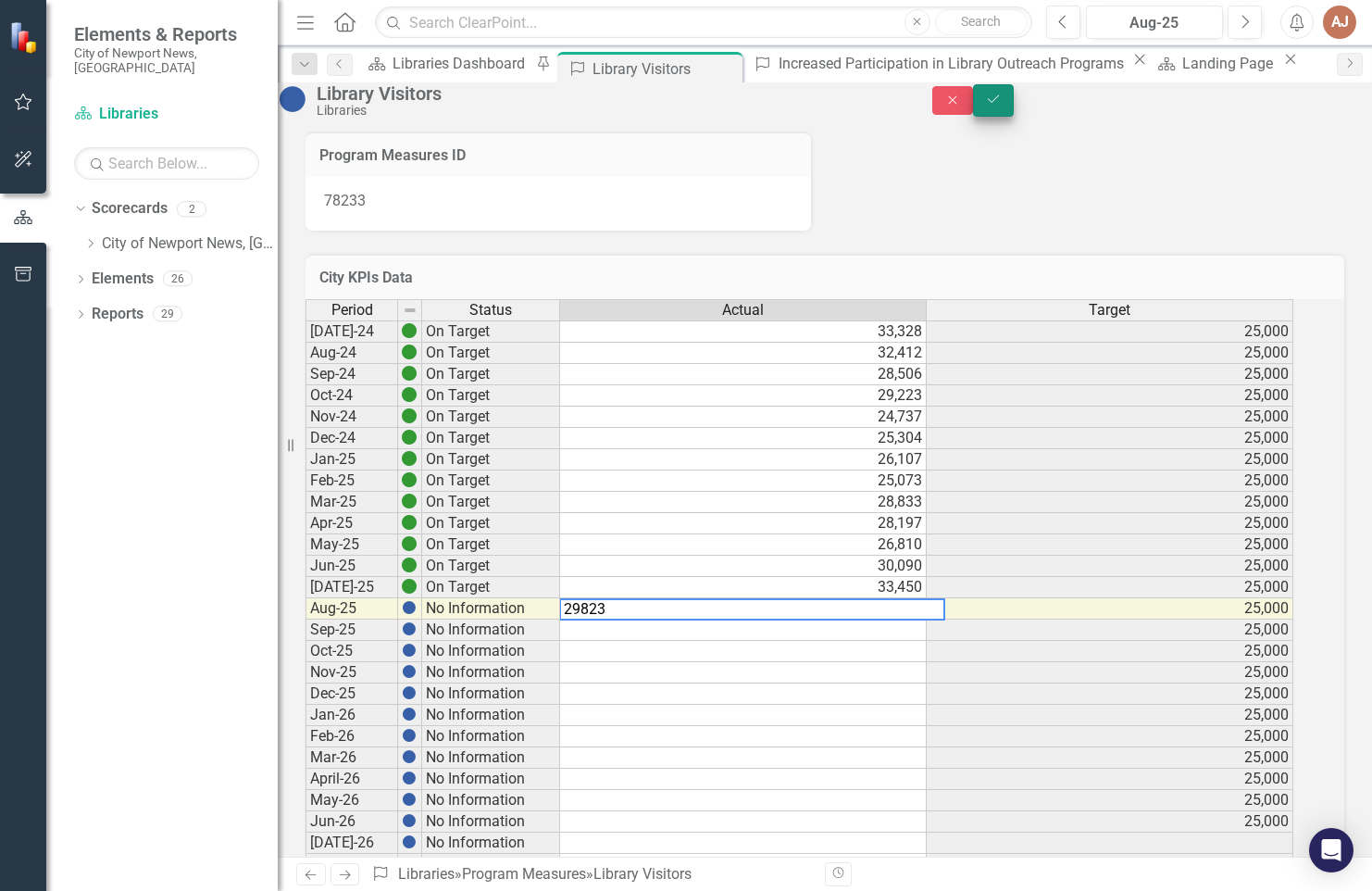
type textarea "29823"
click at [1002, 106] on icon "Save" at bounding box center [994, 99] width 17 height 13
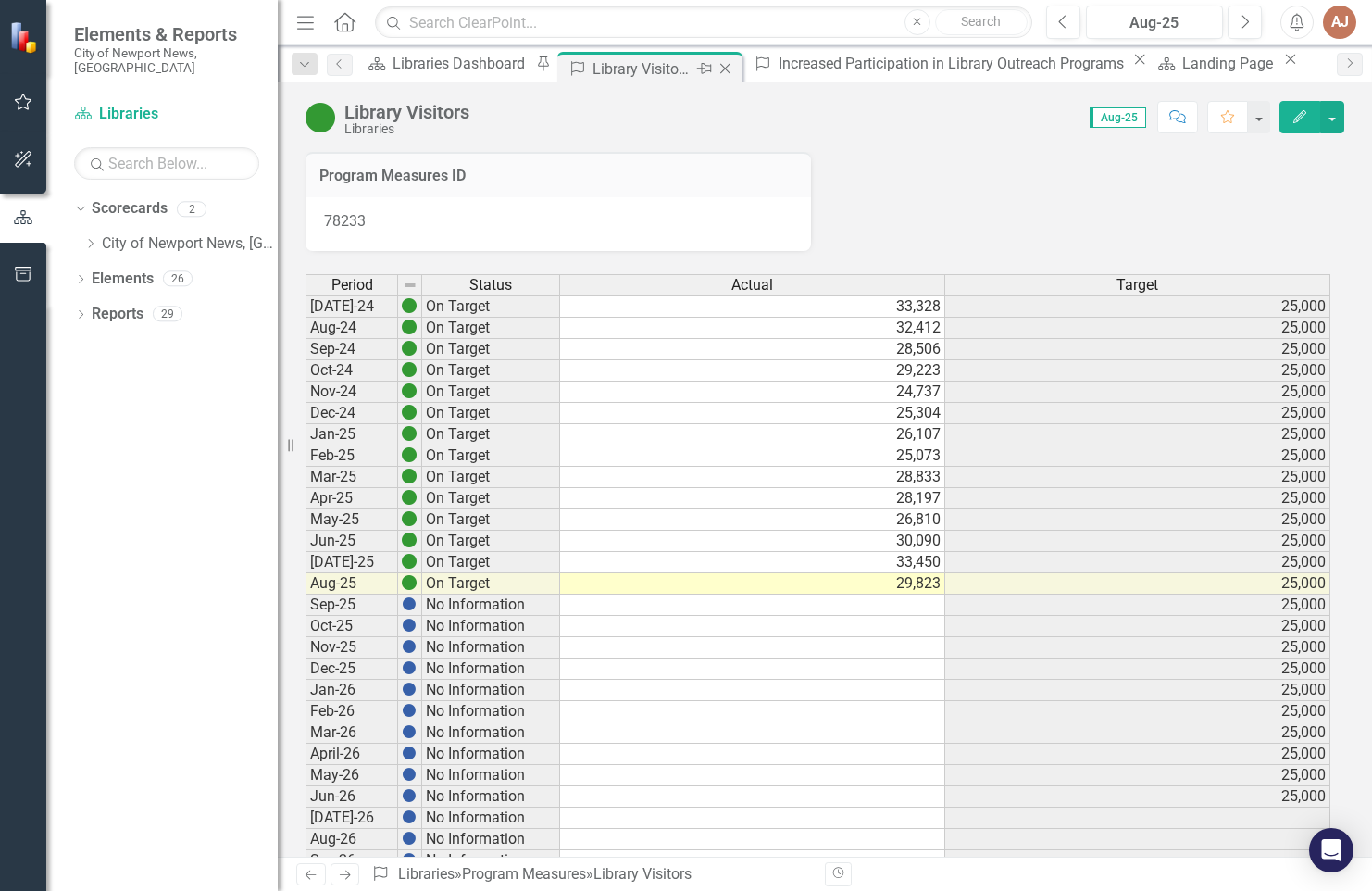
click at [729, 68] on icon at bounding box center [725, 69] width 10 height 10
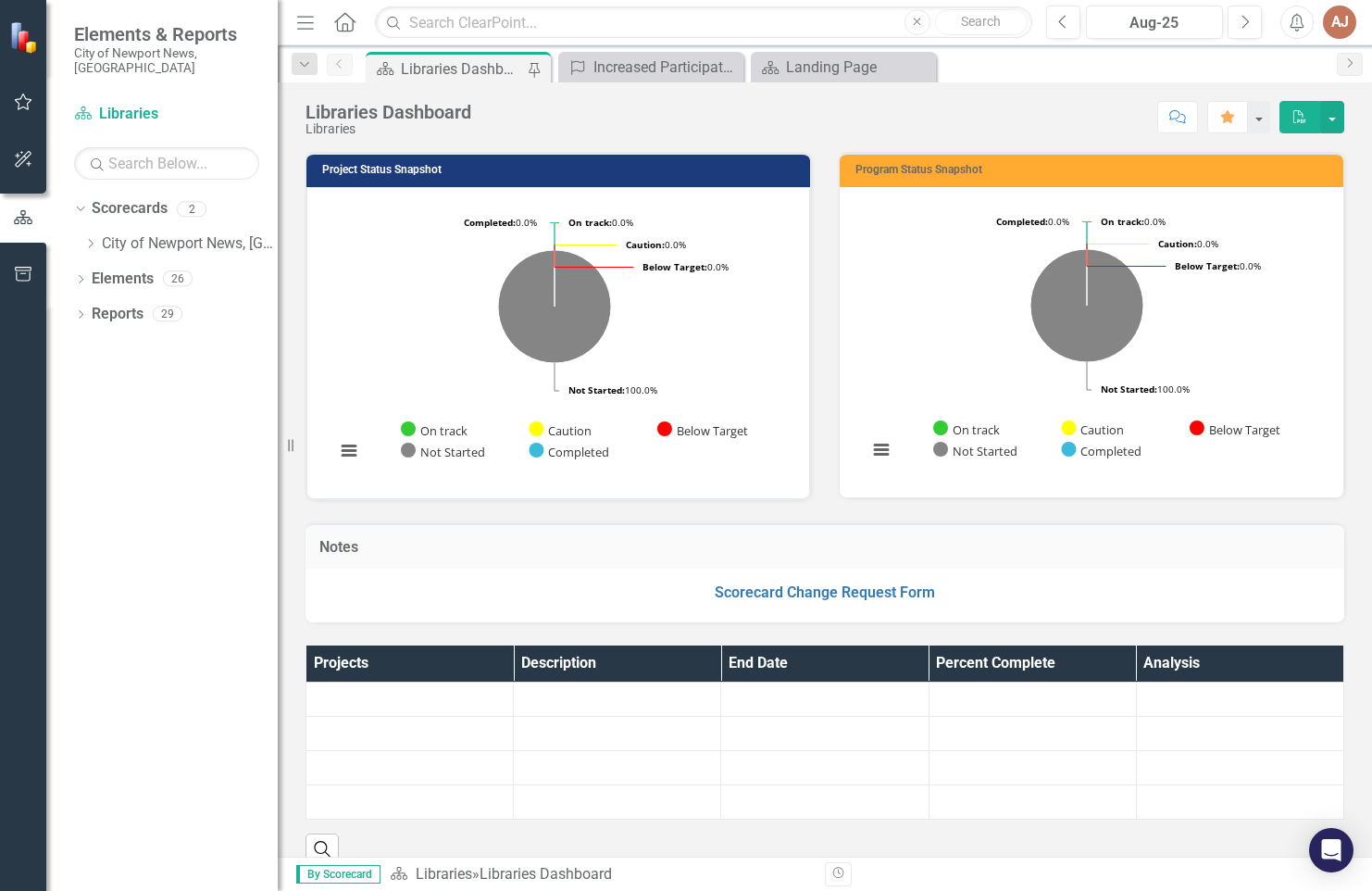
click at [480, 76] on div "Libraries Dashboard" at bounding box center [463, 69] width 123 height 23
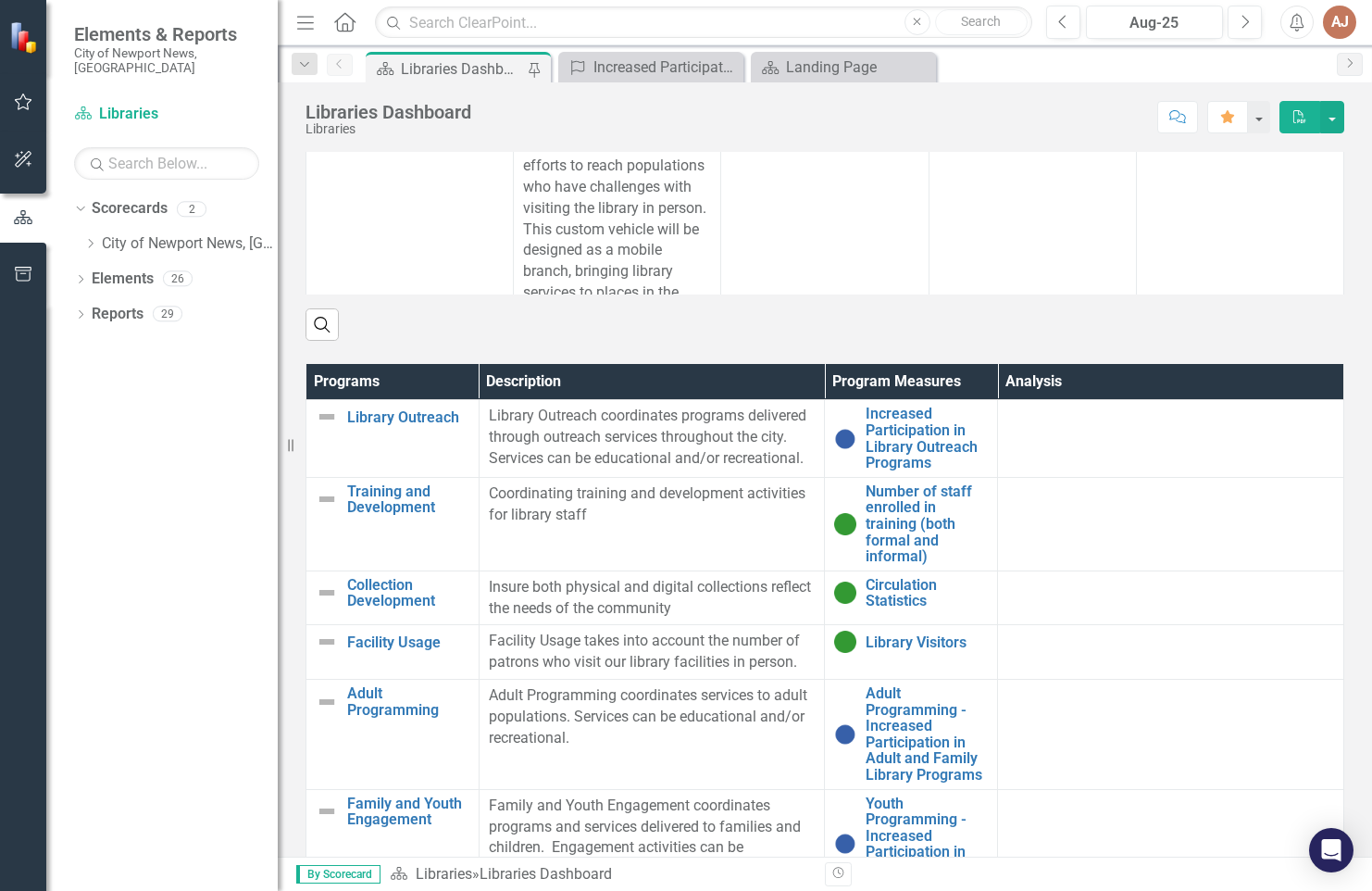
scroll to position [1111, 0]
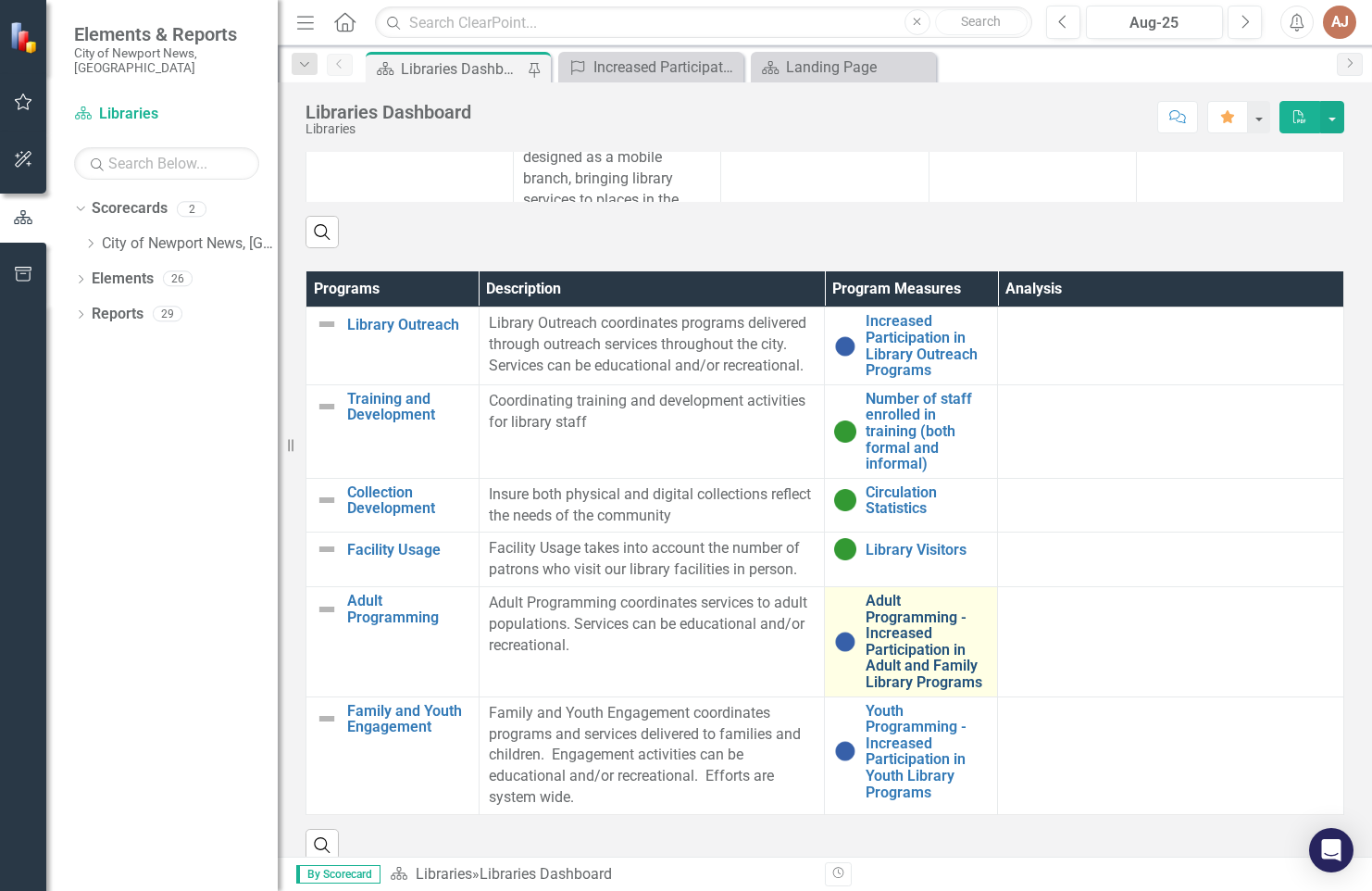
click at [913, 655] on link "Adult Programming - Increased Participation in Adult and Family Library Programs" at bounding box center [927, 642] width 123 height 98
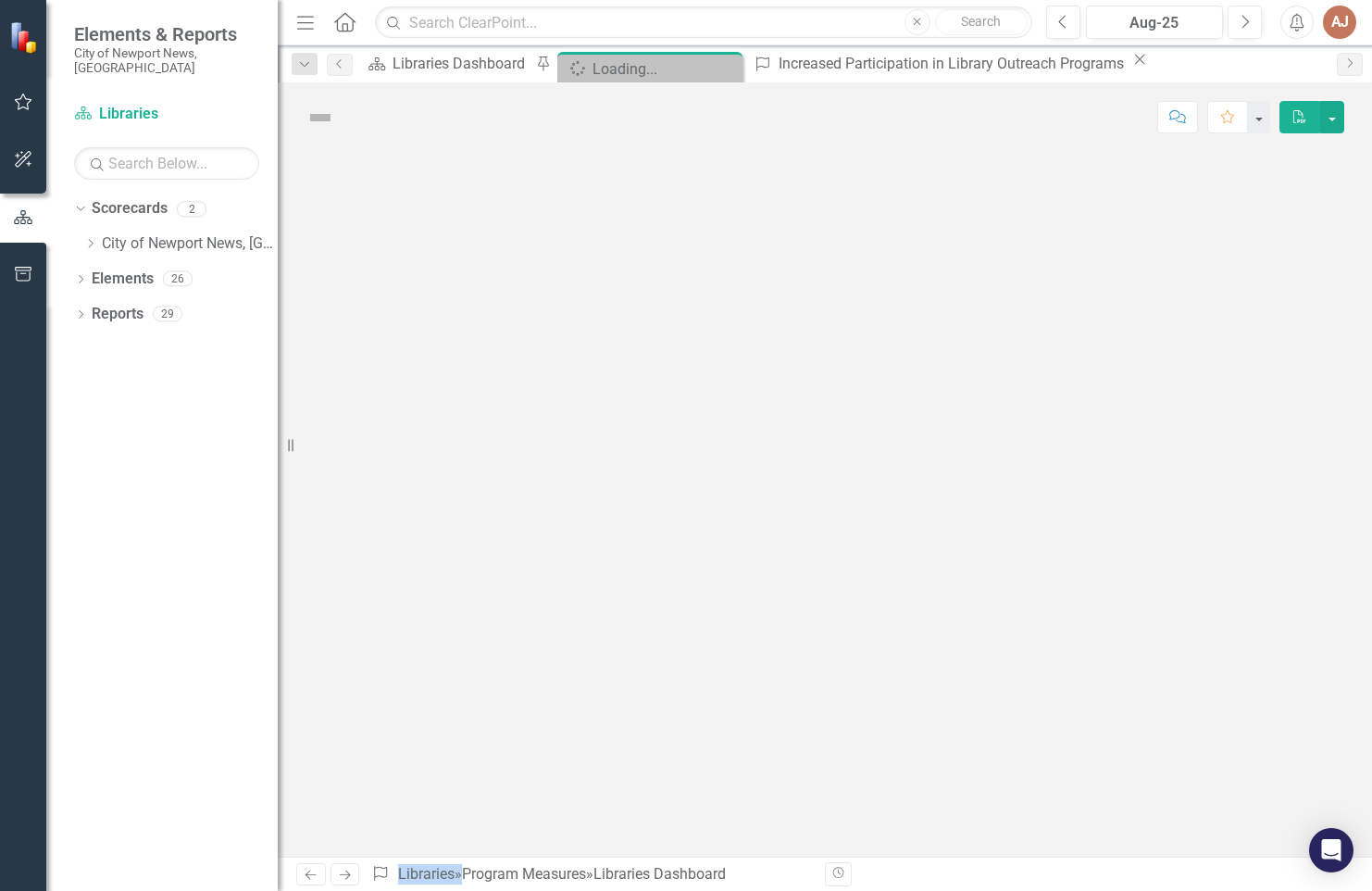
click at [913, 655] on div at bounding box center [825, 504] width 1094 height 705
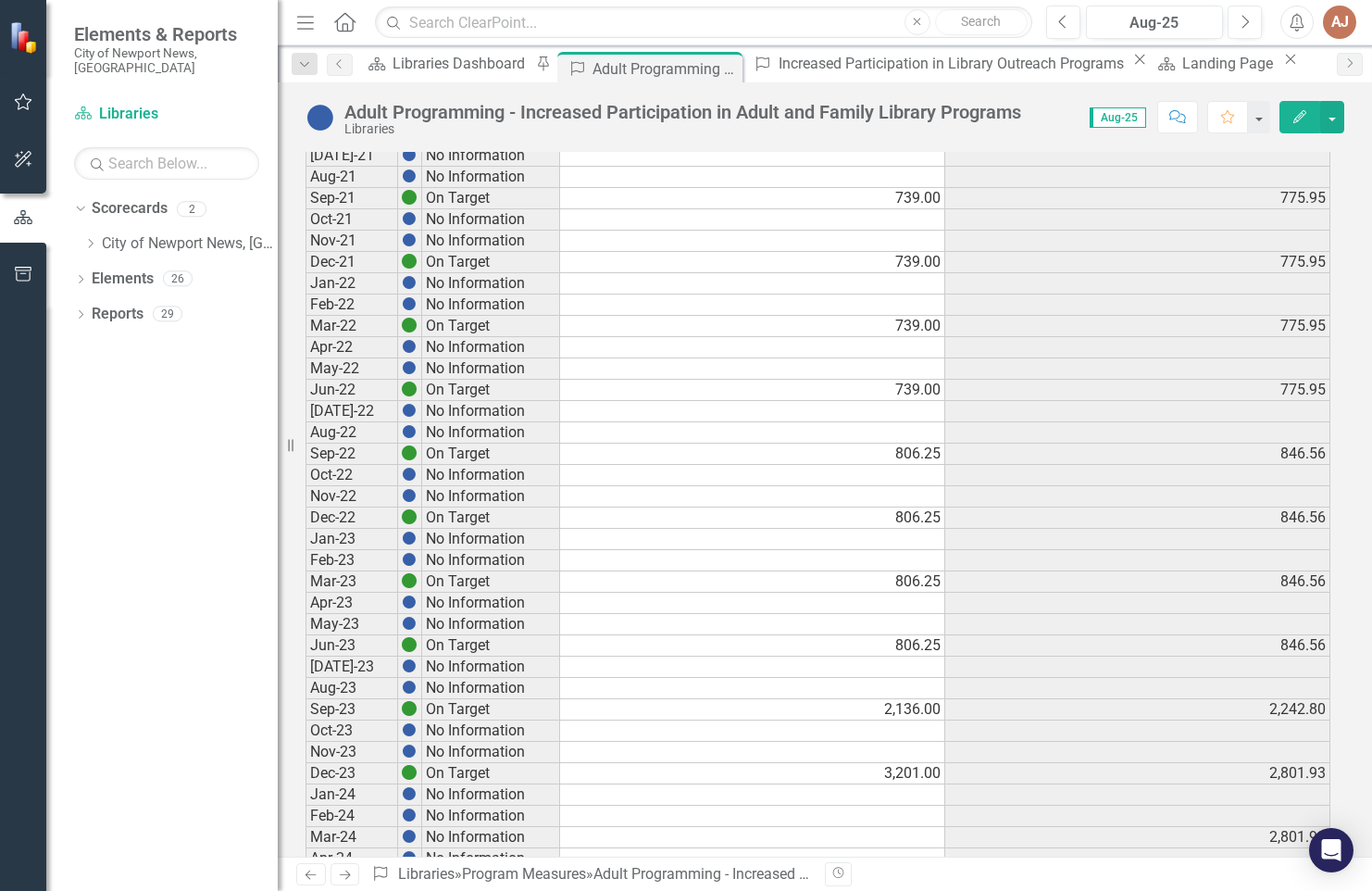
scroll to position [741, 0]
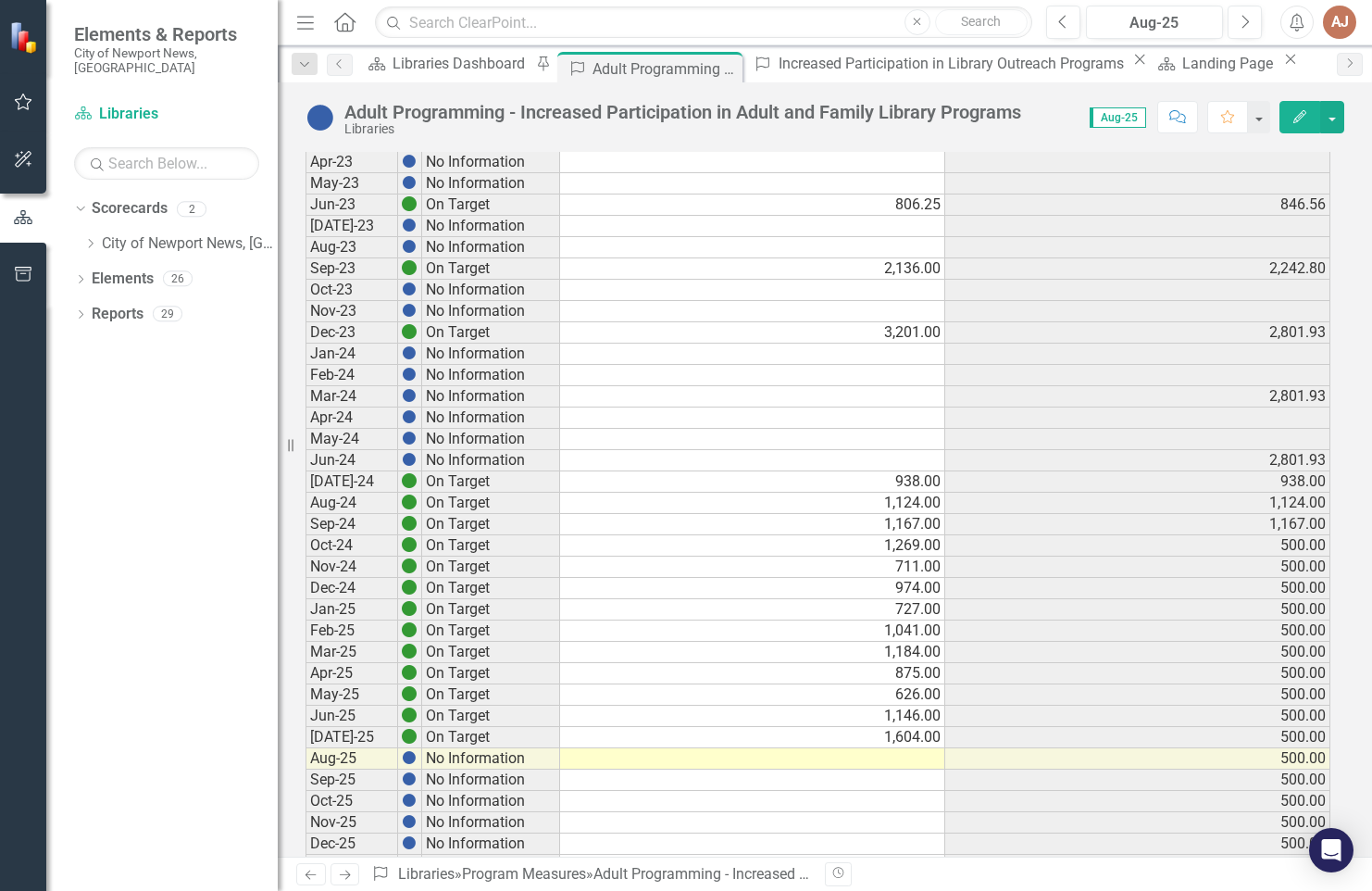
click at [913, 760] on td at bounding box center [752, 759] width 385 height 21
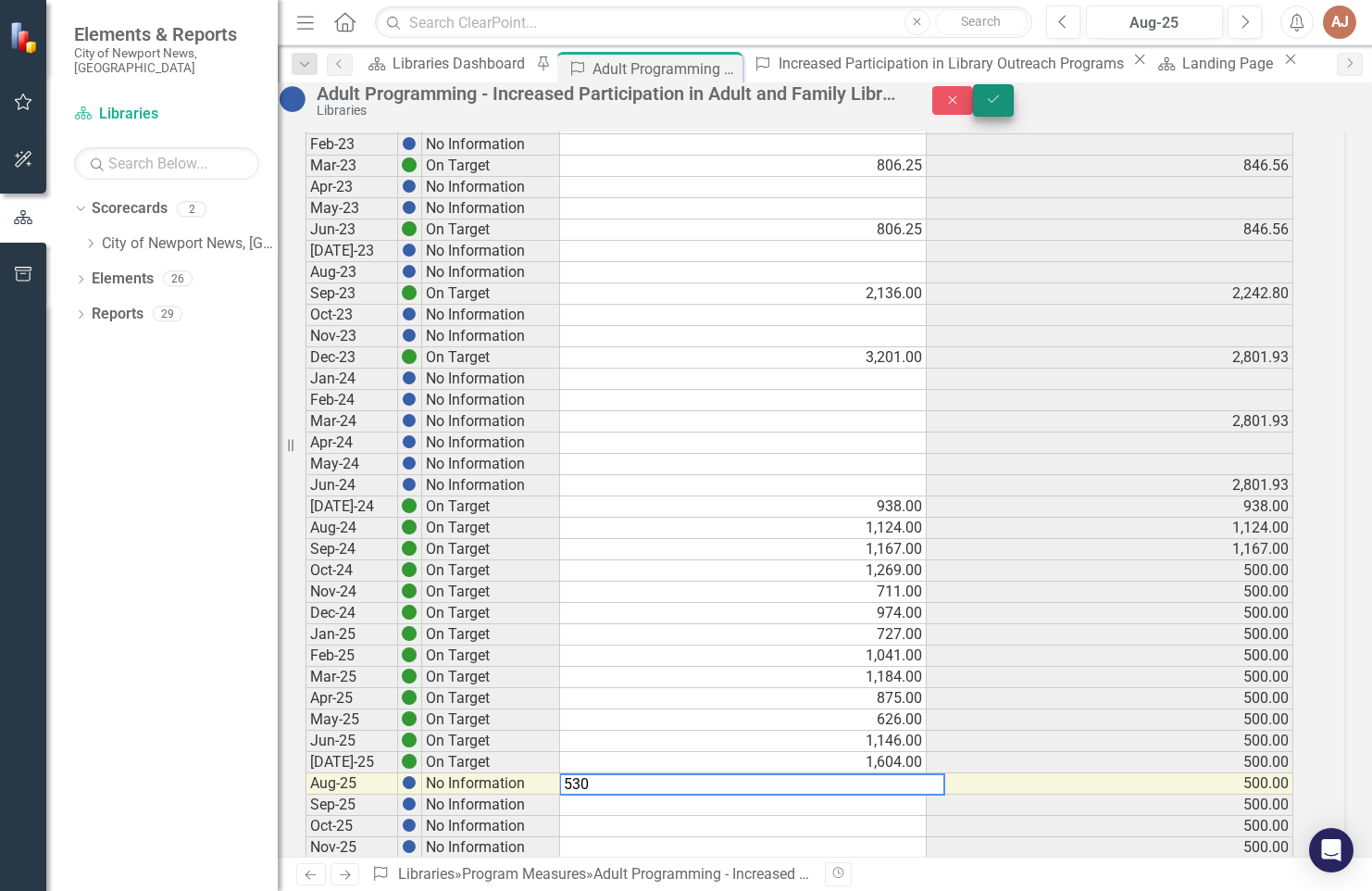
type textarea "530"
click at [1002, 106] on icon "Save" at bounding box center [994, 99] width 17 height 13
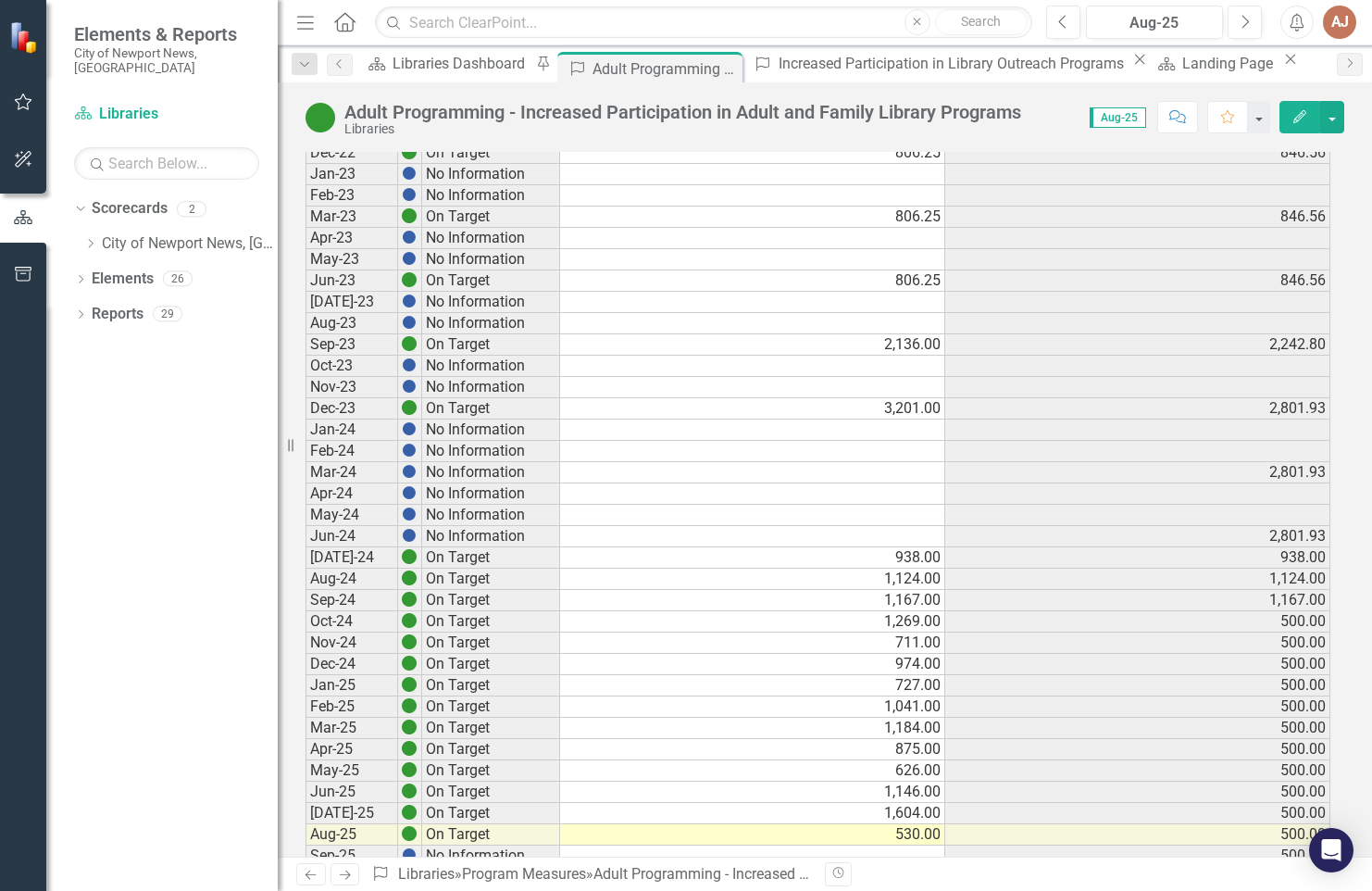
scroll to position [901, 0]
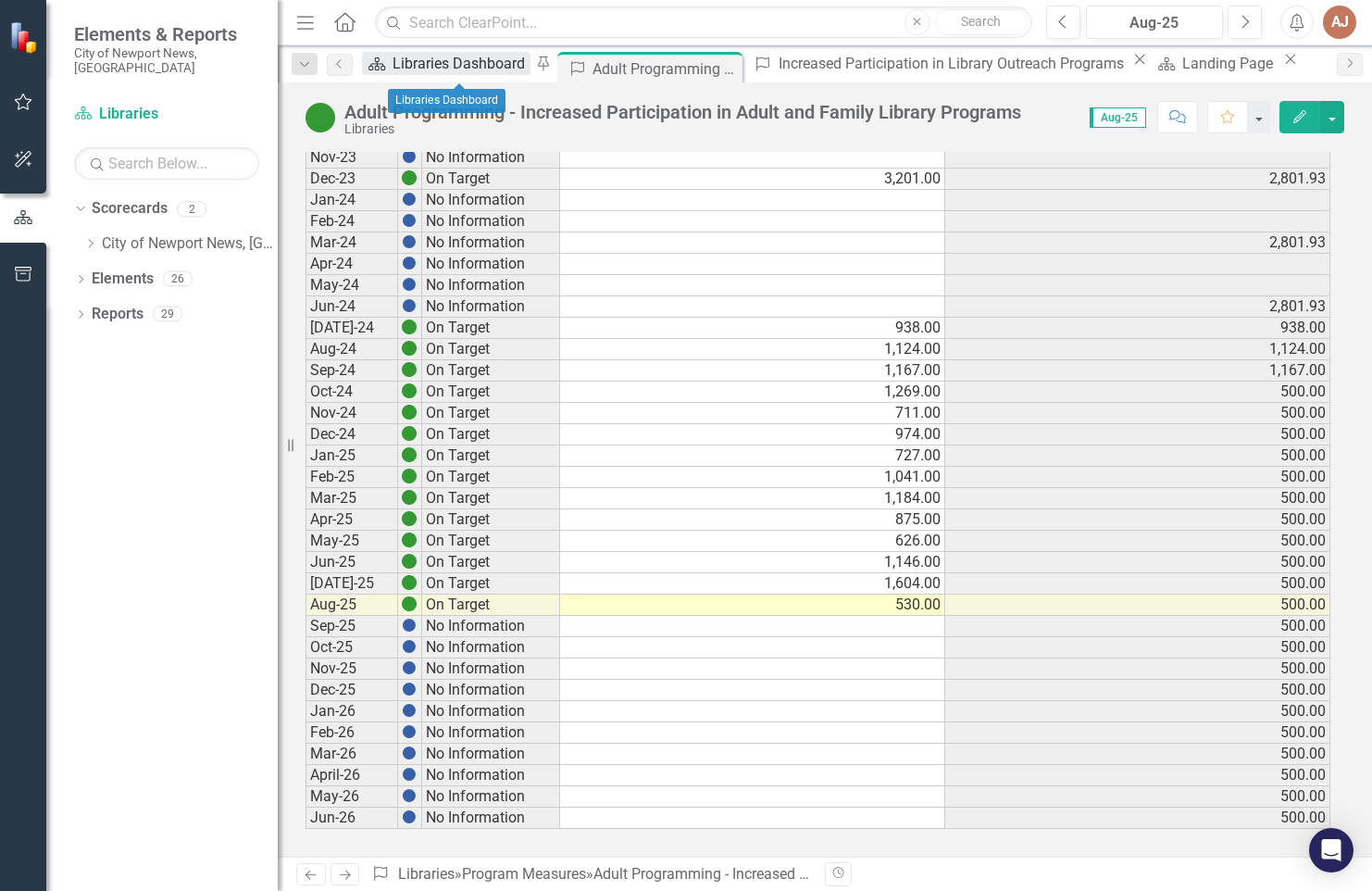
click at [421, 71] on div "Libraries Dashboard" at bounding box center [462, 63] width 138 height 23
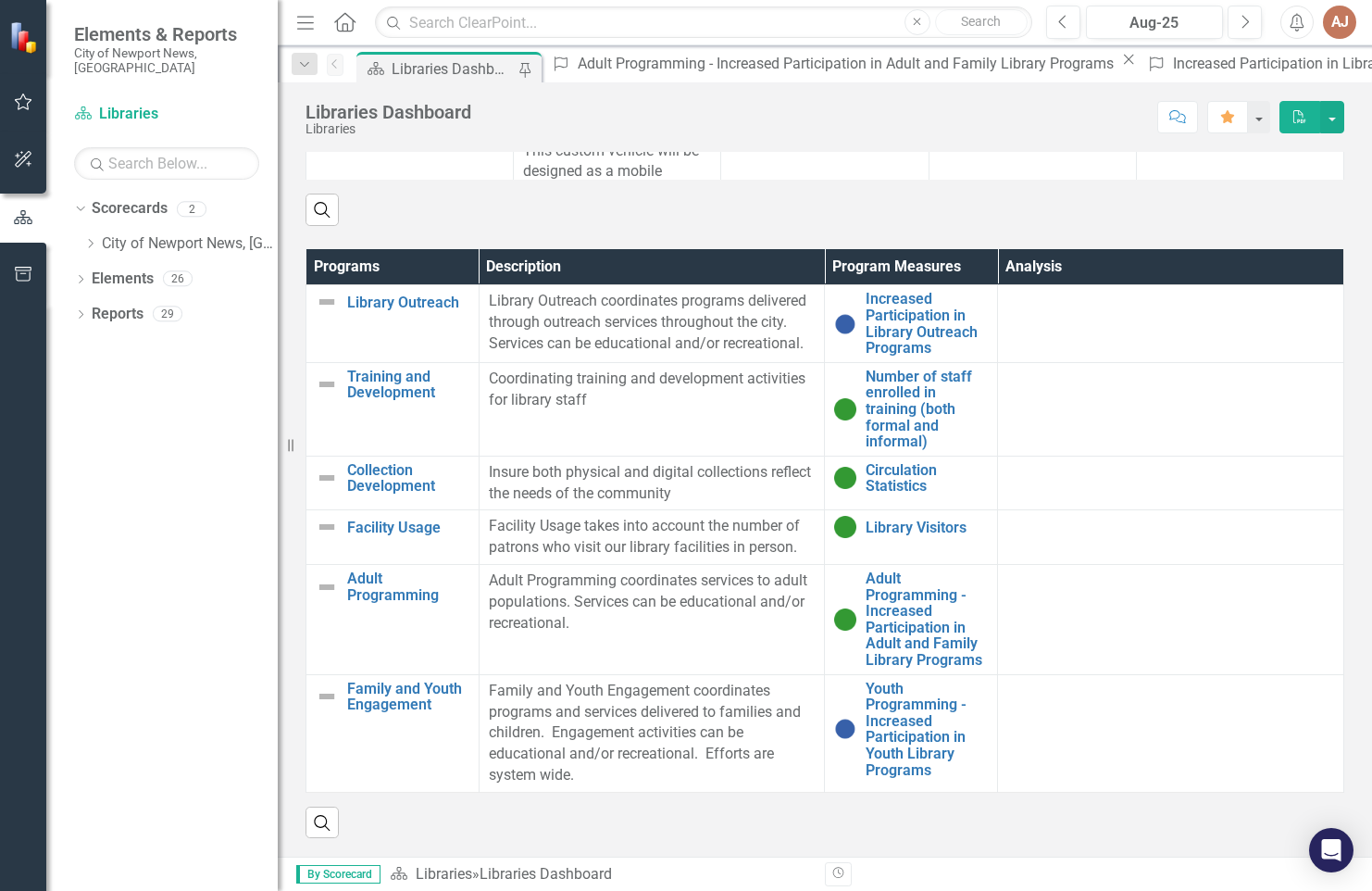
scroll to position [1152, 0]
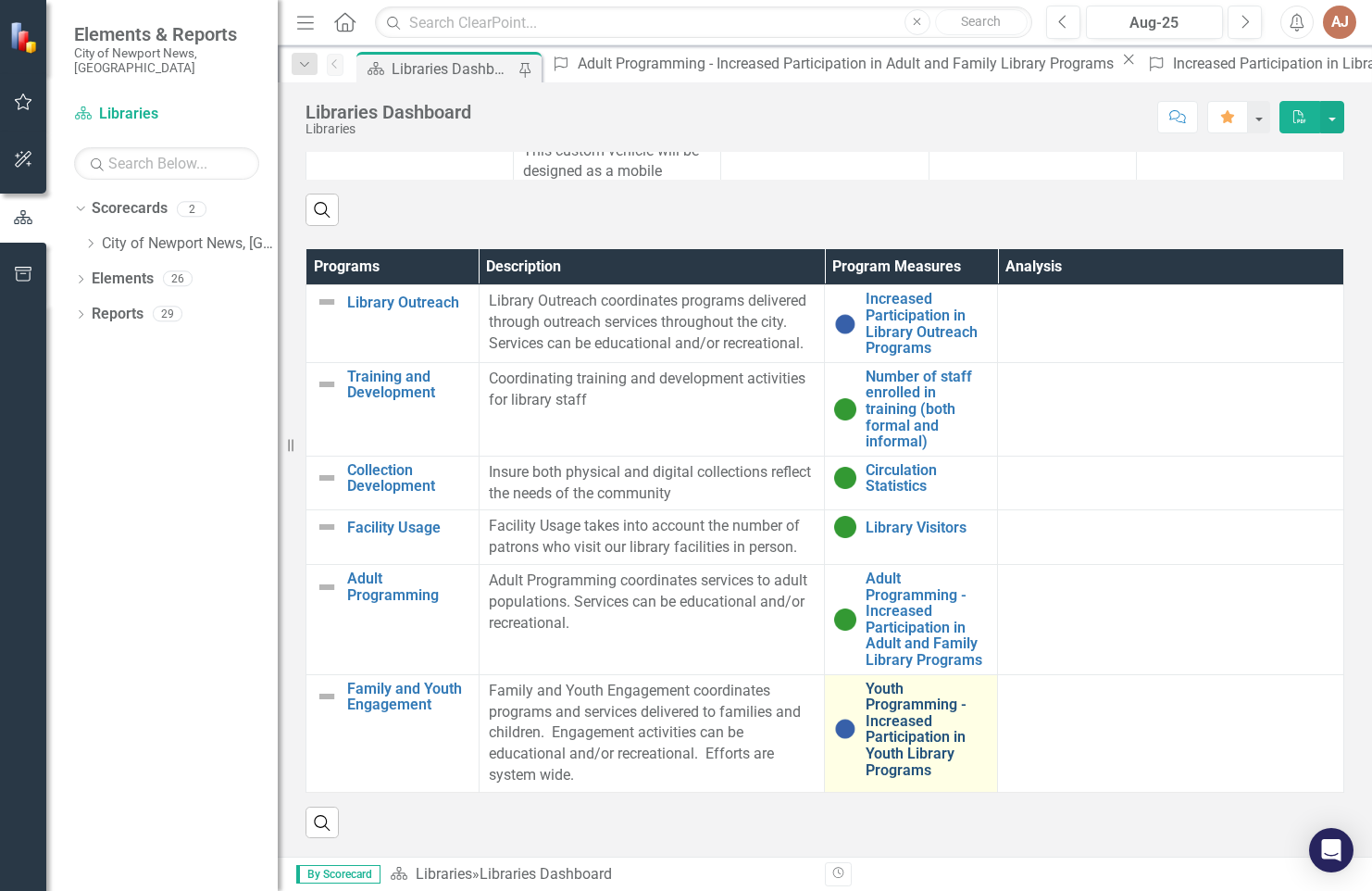
click at [917, 702] on link "Youth Programming - Increased Participation in Youth Library Programs" at bounding box center [927, 730] width 123 height 98
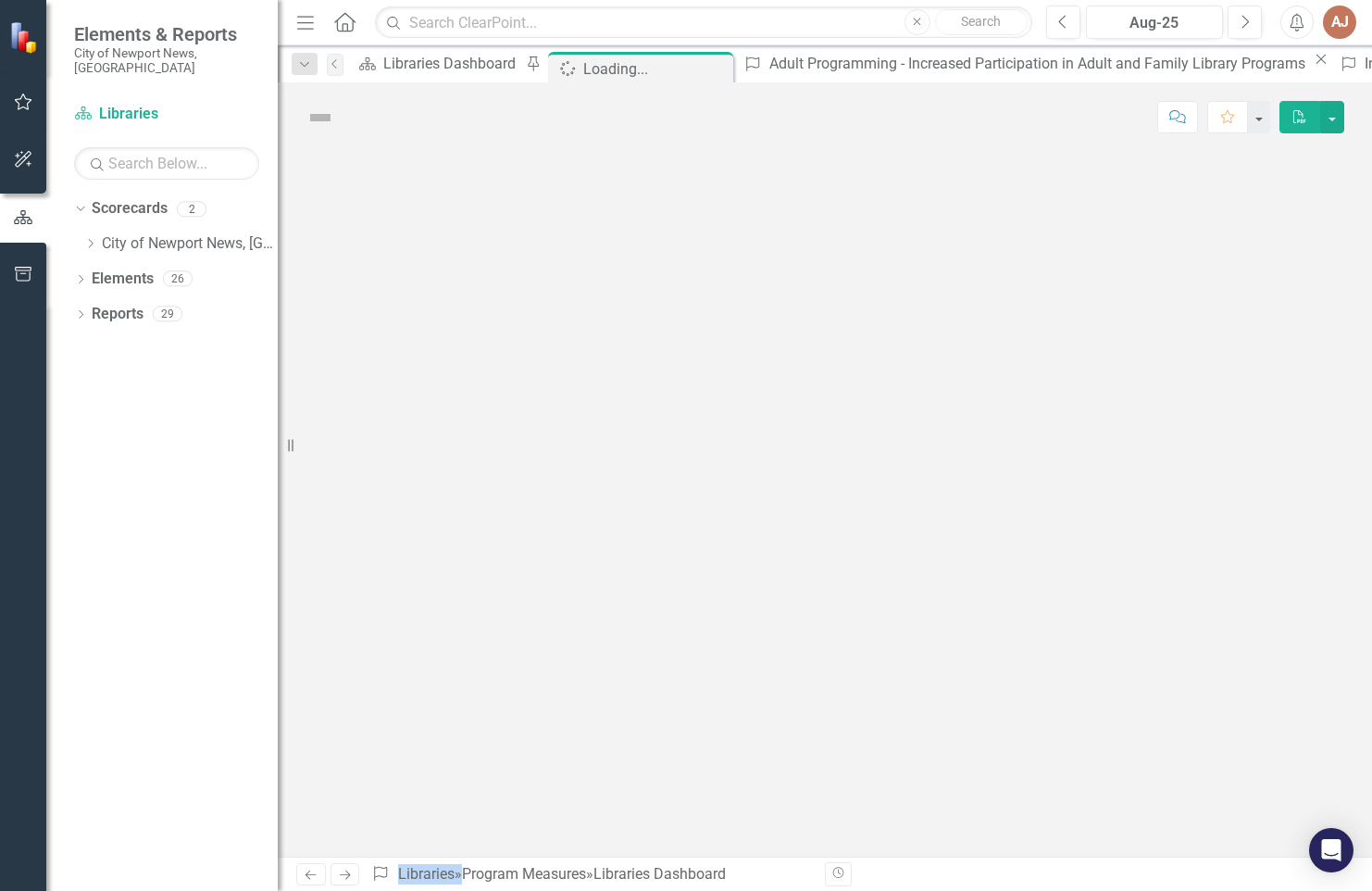
click at [917, 702] on div at bounding box center [825, 504] width 1094 height 705
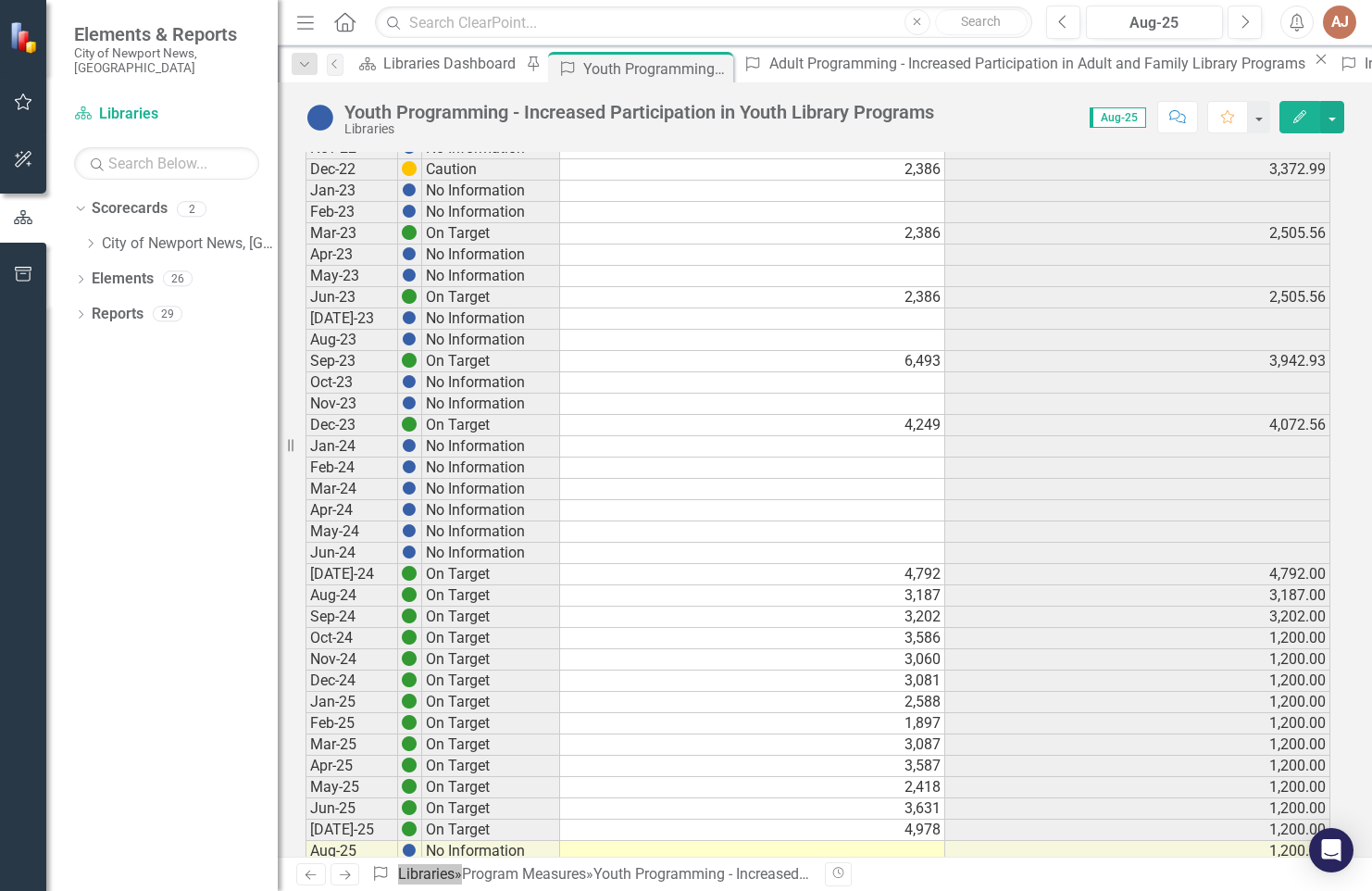
scroll to position [901, 0]
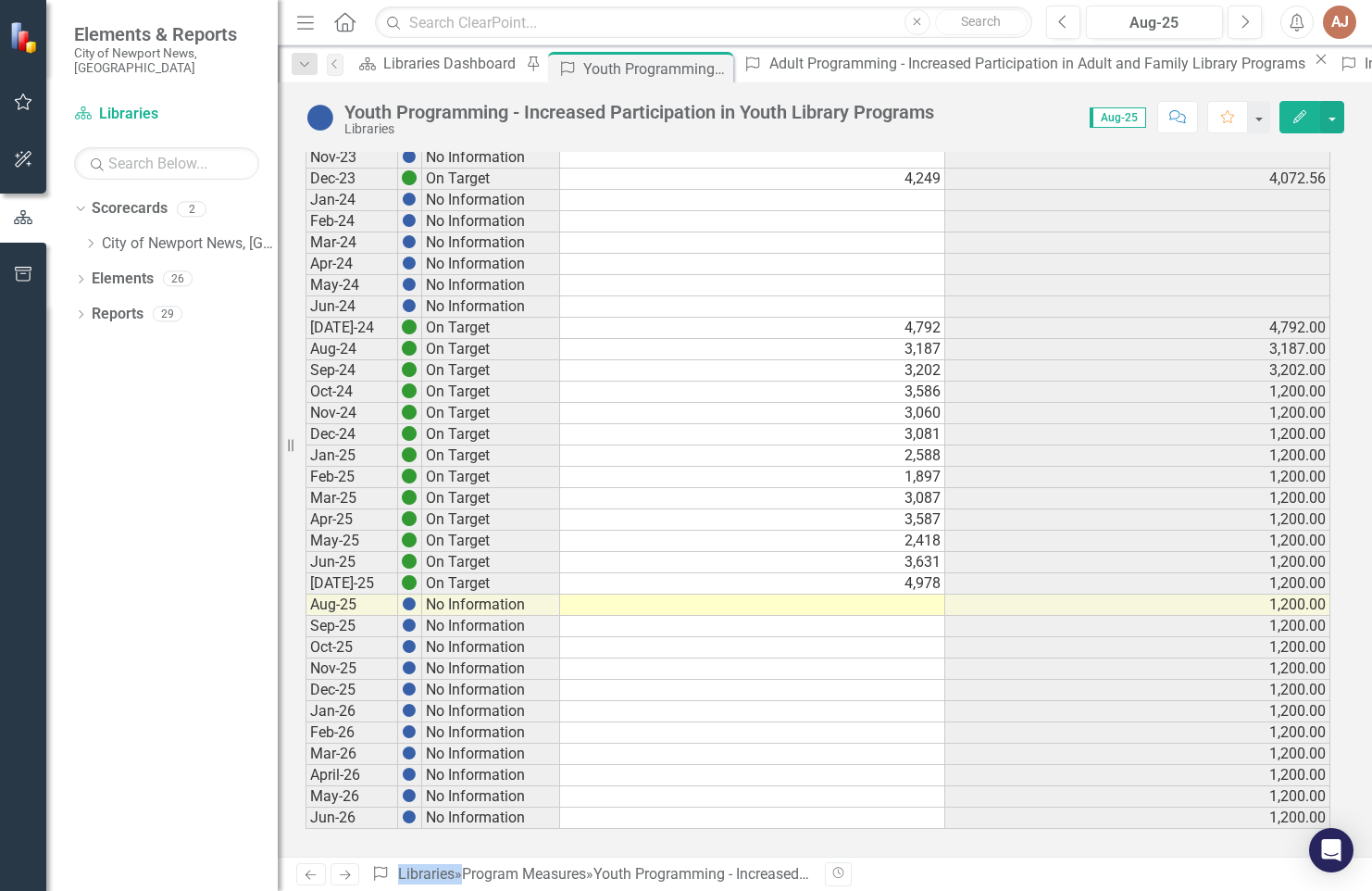
click at [883, 604] on td at bounding box center [752, 605] width 385 height 21
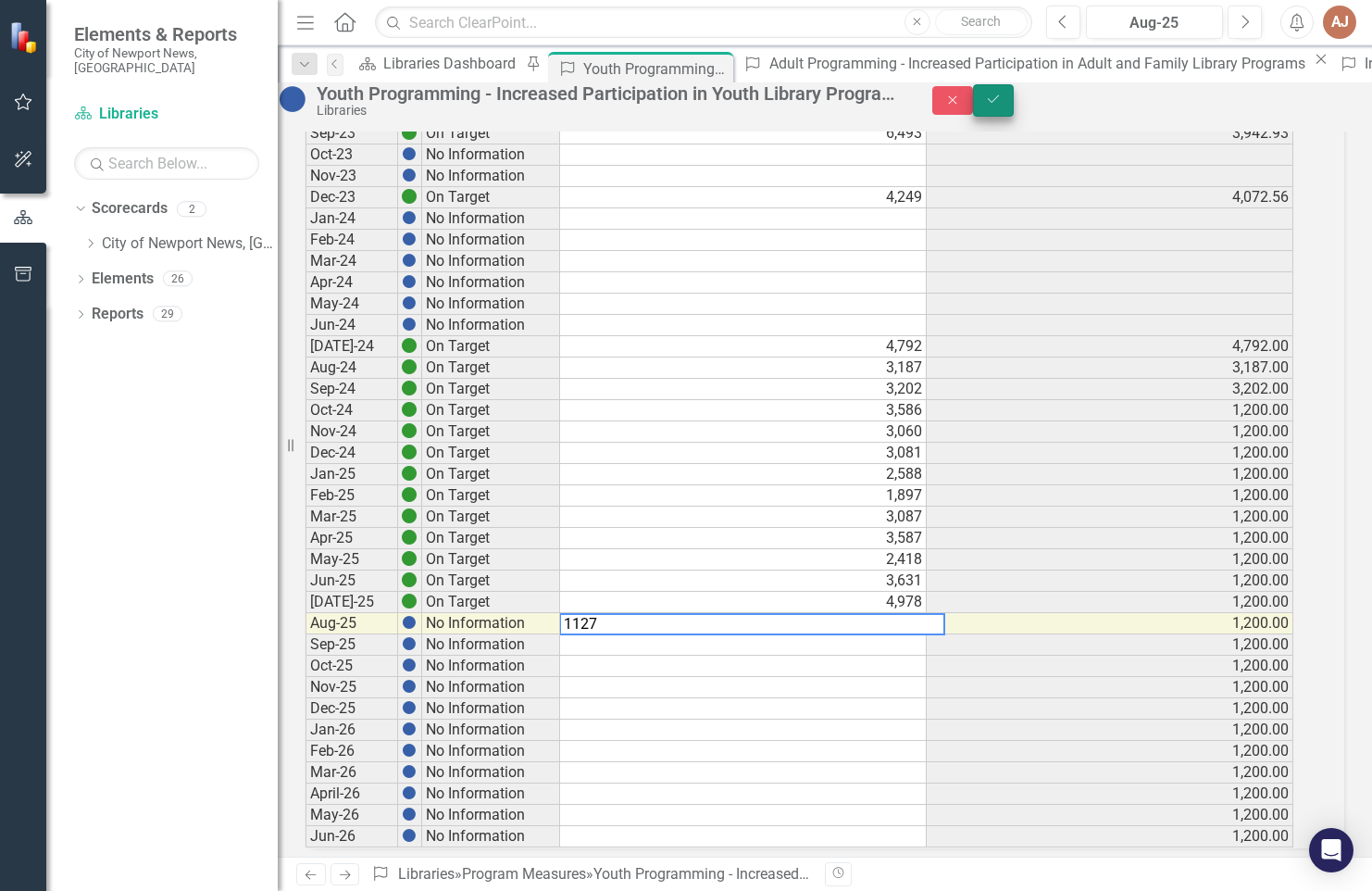
type textarea "1127"
click at [1014, 110] on button "Save" at bounding box center [994, 100] width 41 height 33
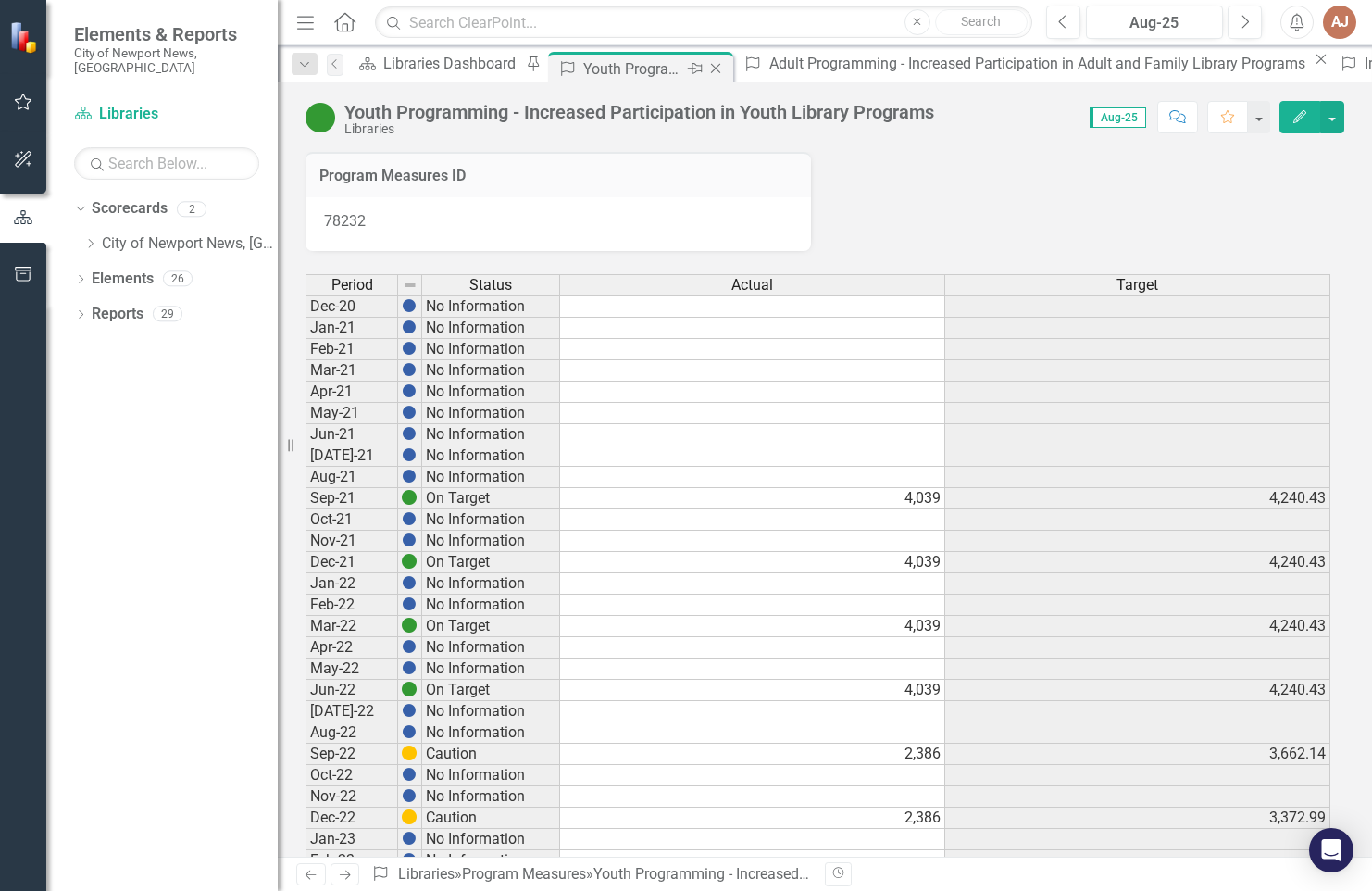
click at [707, 69] on icon "Close" at bounding box center [716, 69] width 19 height 15
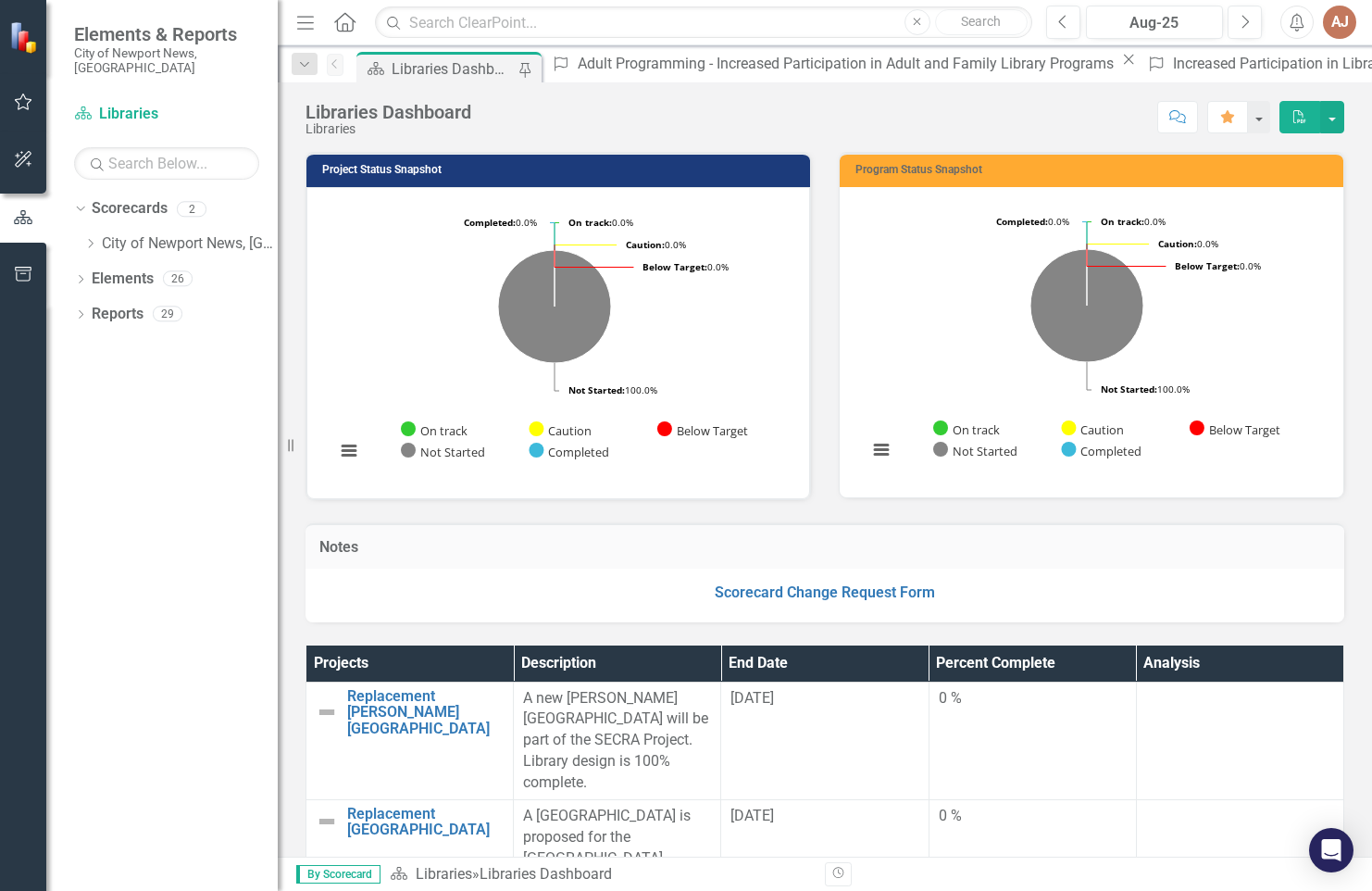
click at [457, 67] on div "Libraries Dashboard" at bounding box center [453, 69] width 123 height 23
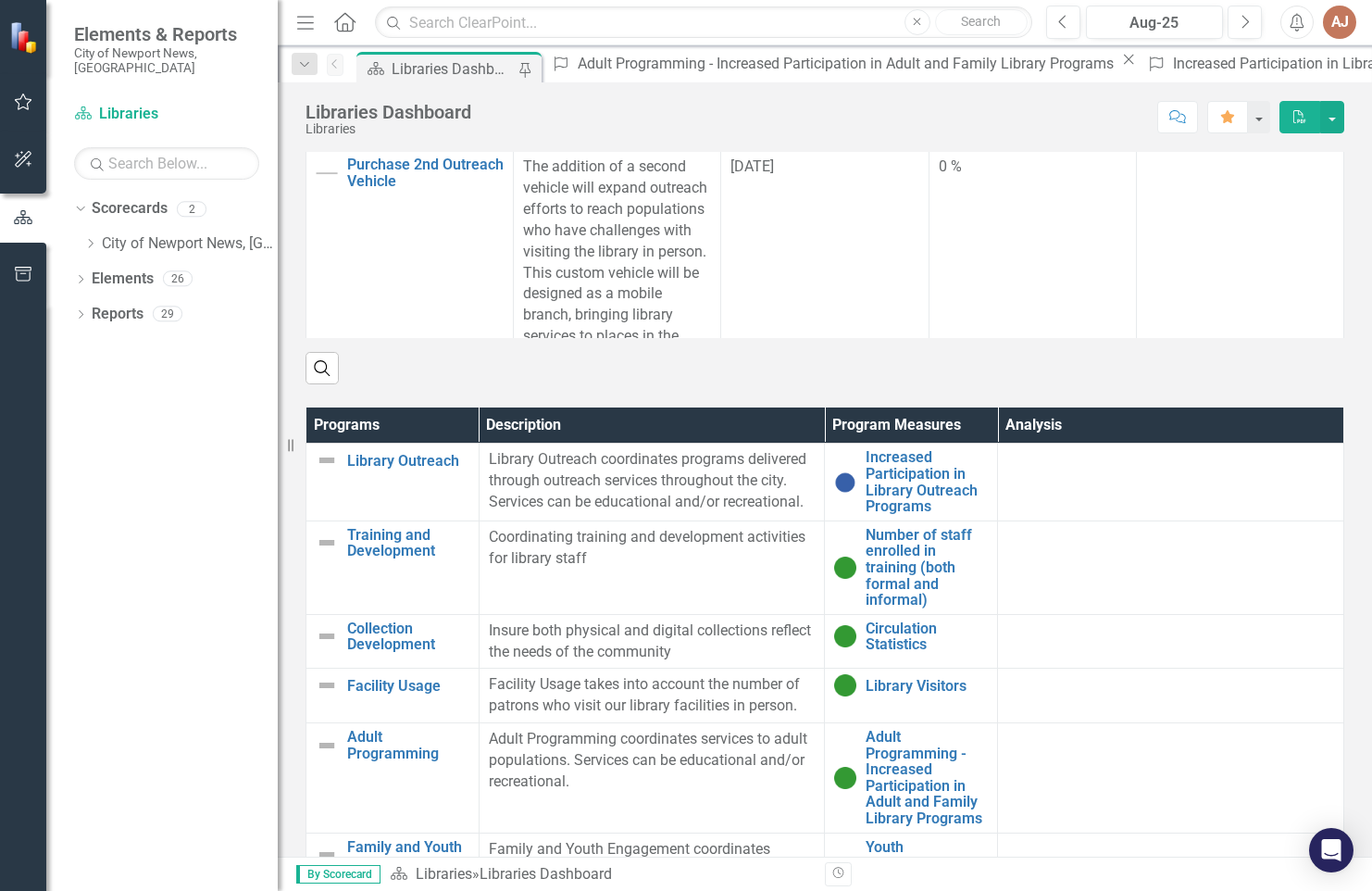
scroll to position [967, 0]
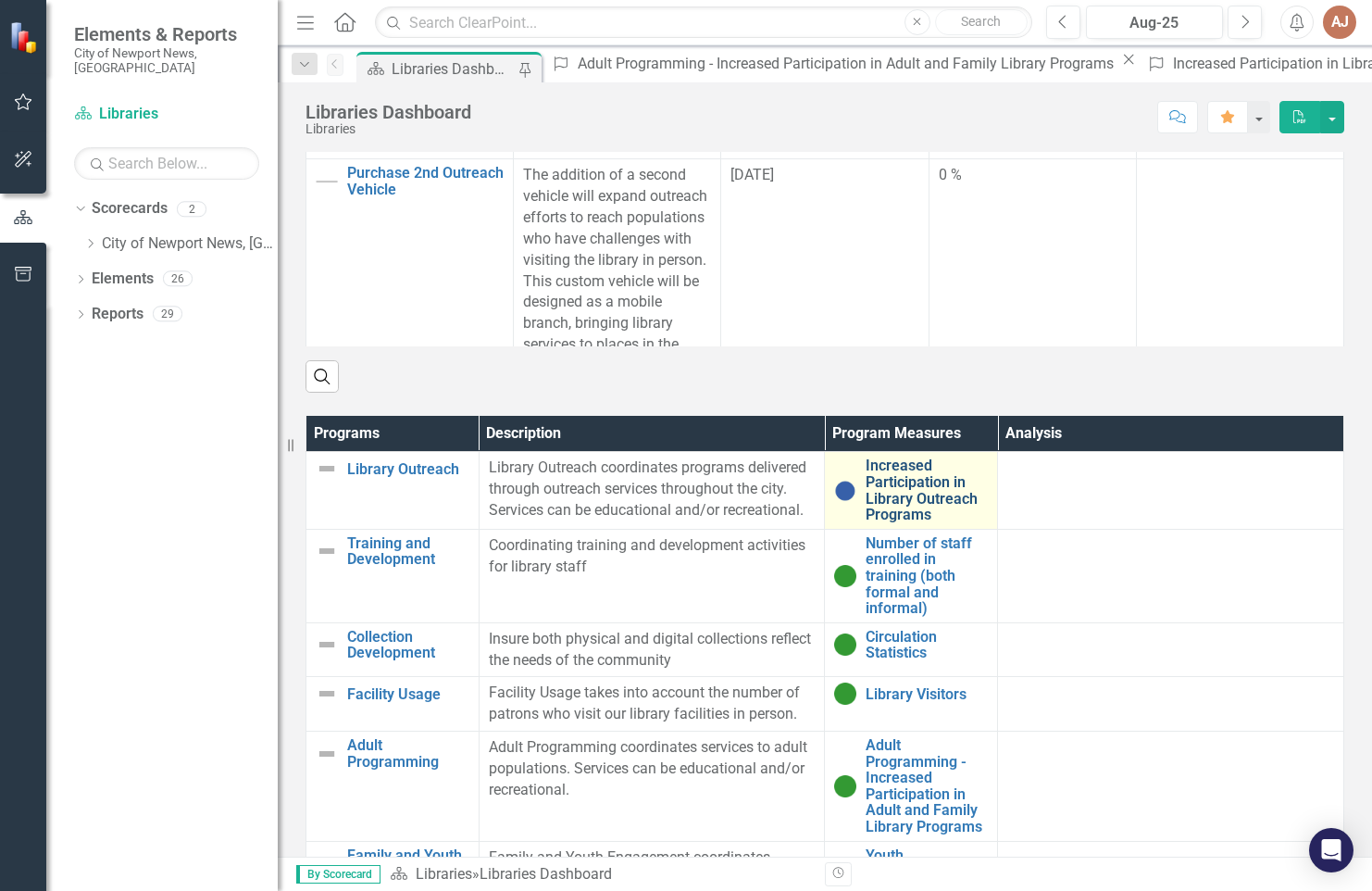
click at [911, 486] on link "Increased Participation in Library Outreach Programs" at bounding box center [927, 490] width 123 height 65
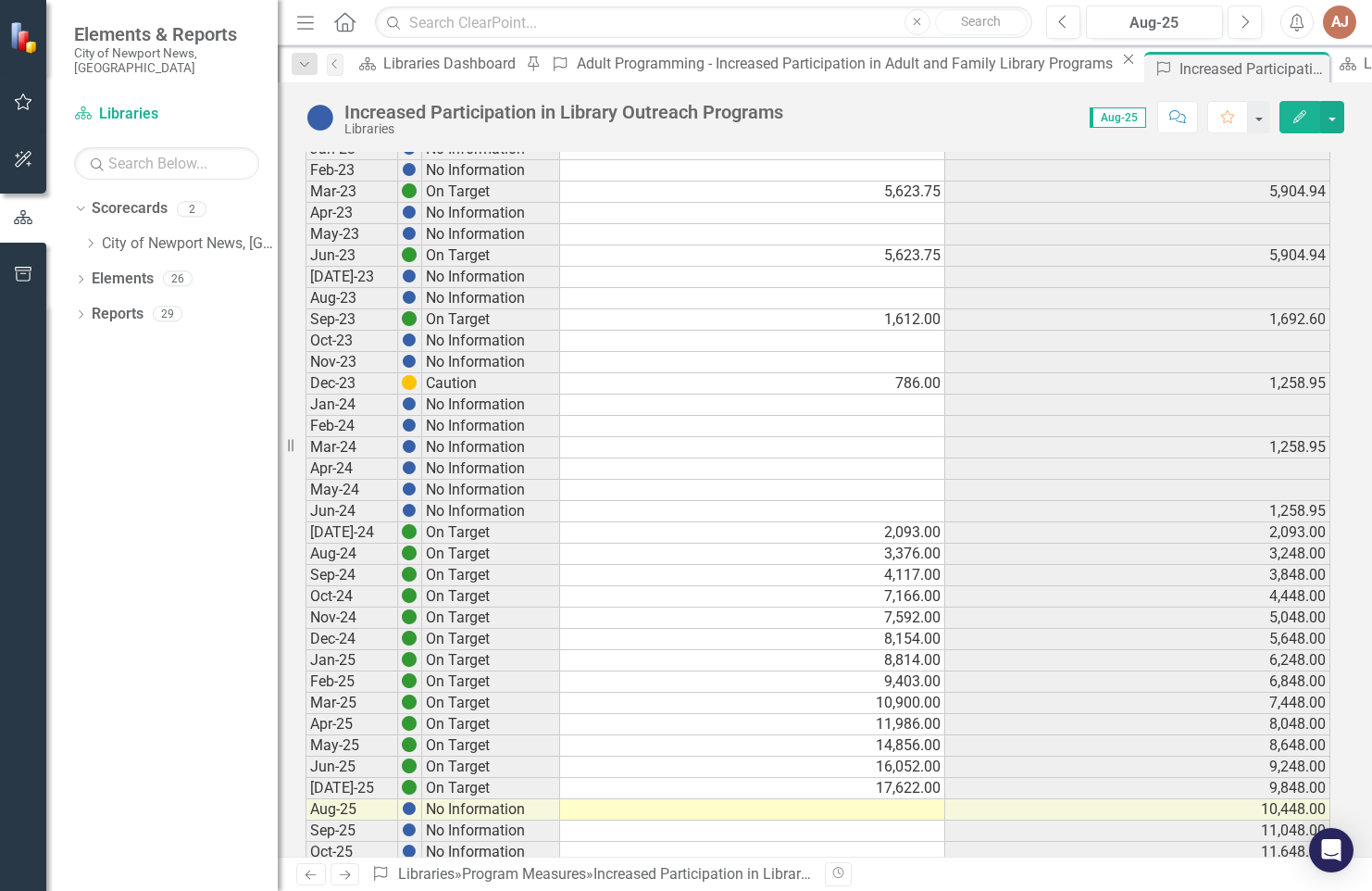
scroll to position [741, 0]
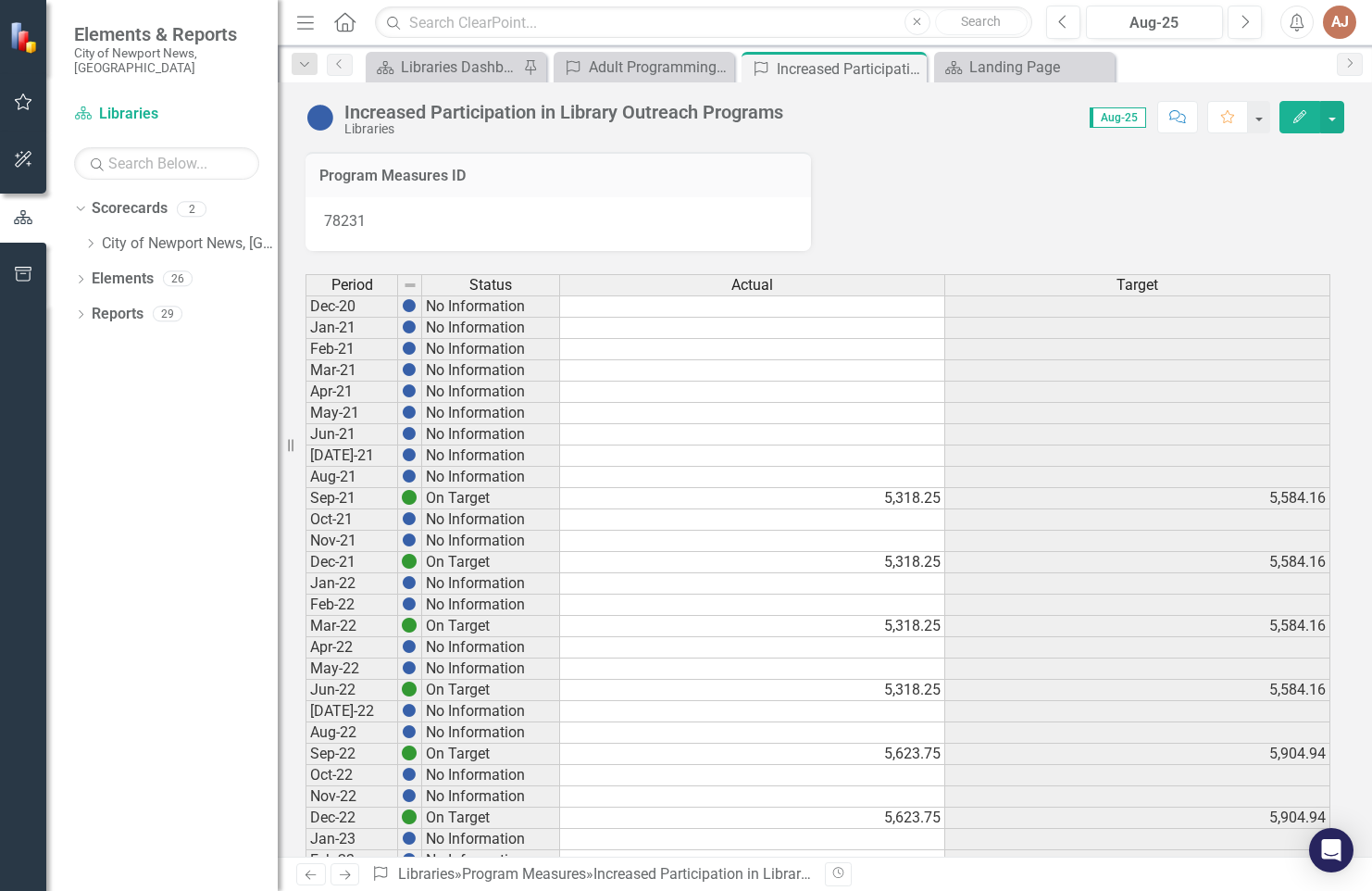
scroll to position [741, 0]
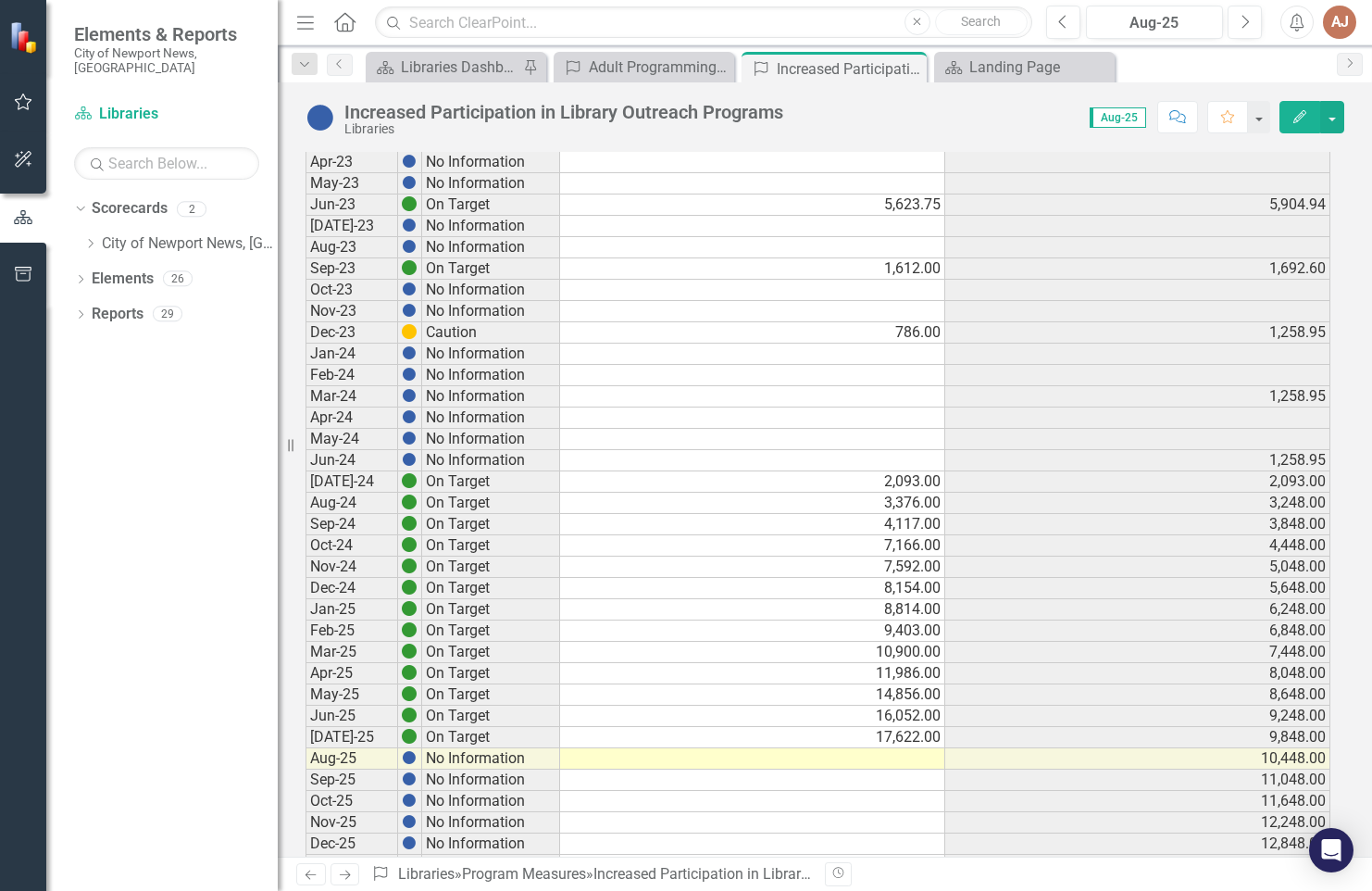
click at [897, 764] on td at bounding box center [752, 759] width 385 height 21
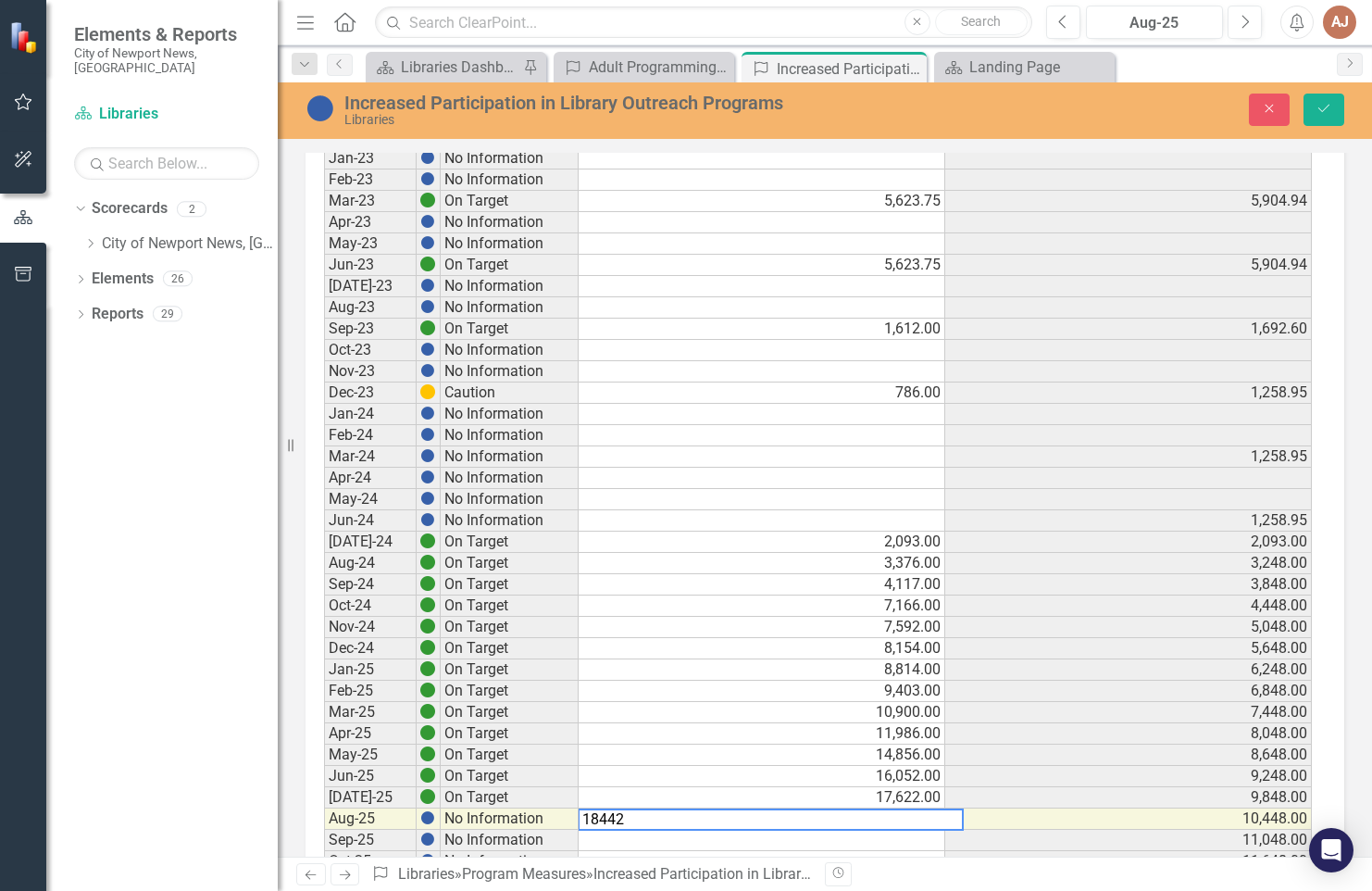
type textarea "18442"
click at [1316, 110] on icon "Save" at bounding box center [1325, 109] width 17 height 13
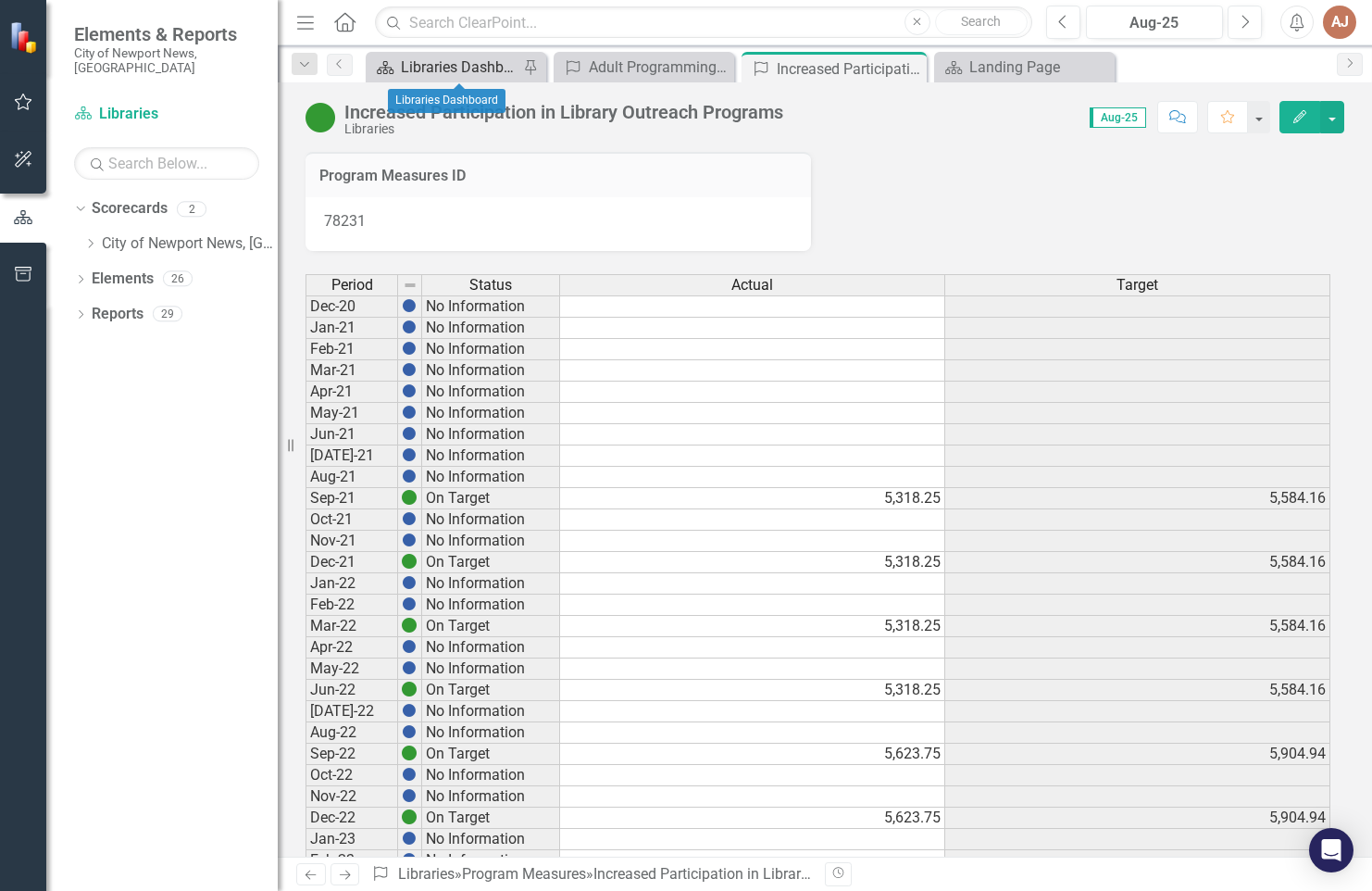
click at [470, 72] on div "Libraries Dashboard" at bounding box center [460, 67] width 118 height 23
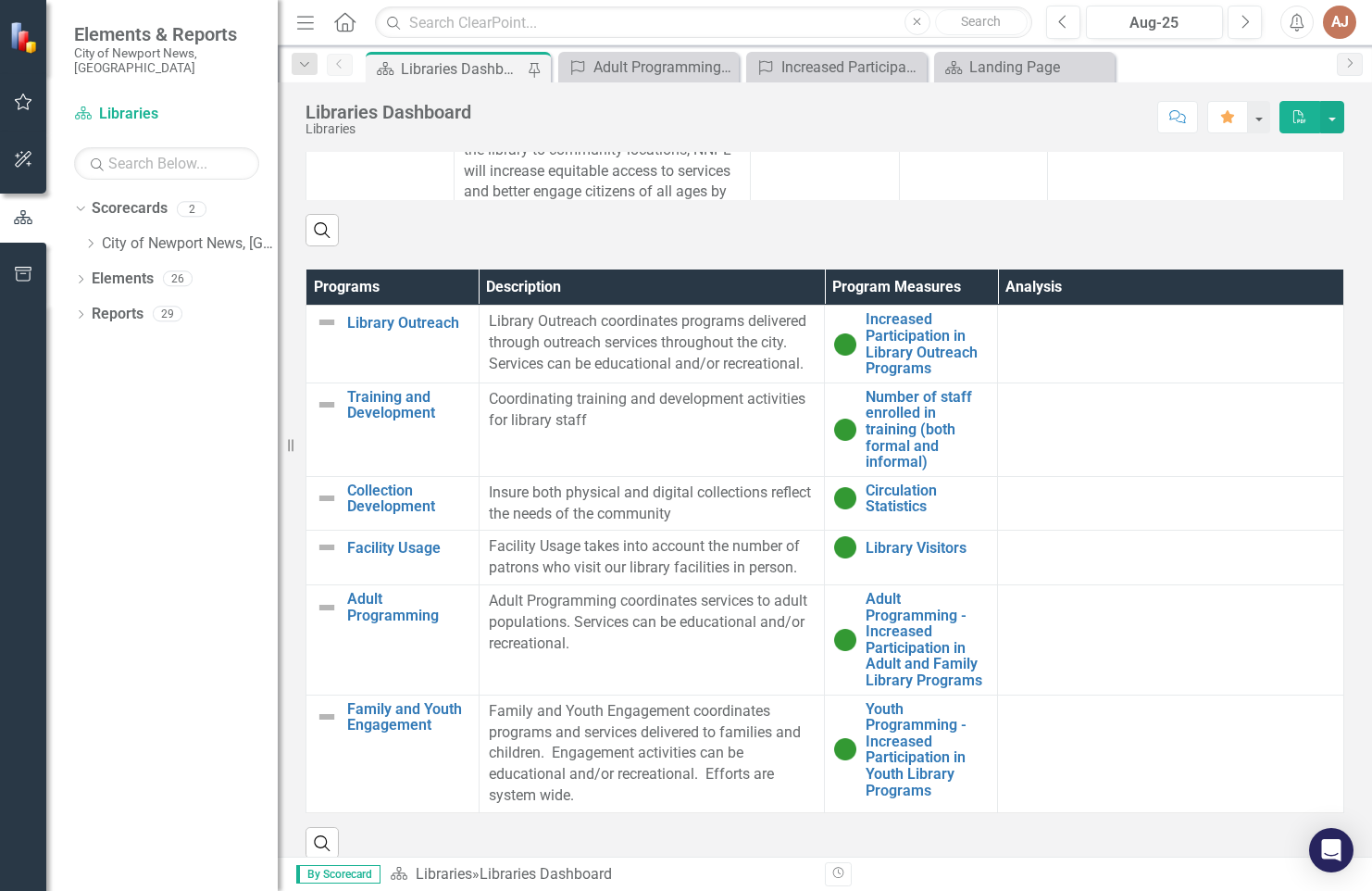
scroll to position [1152, 0]
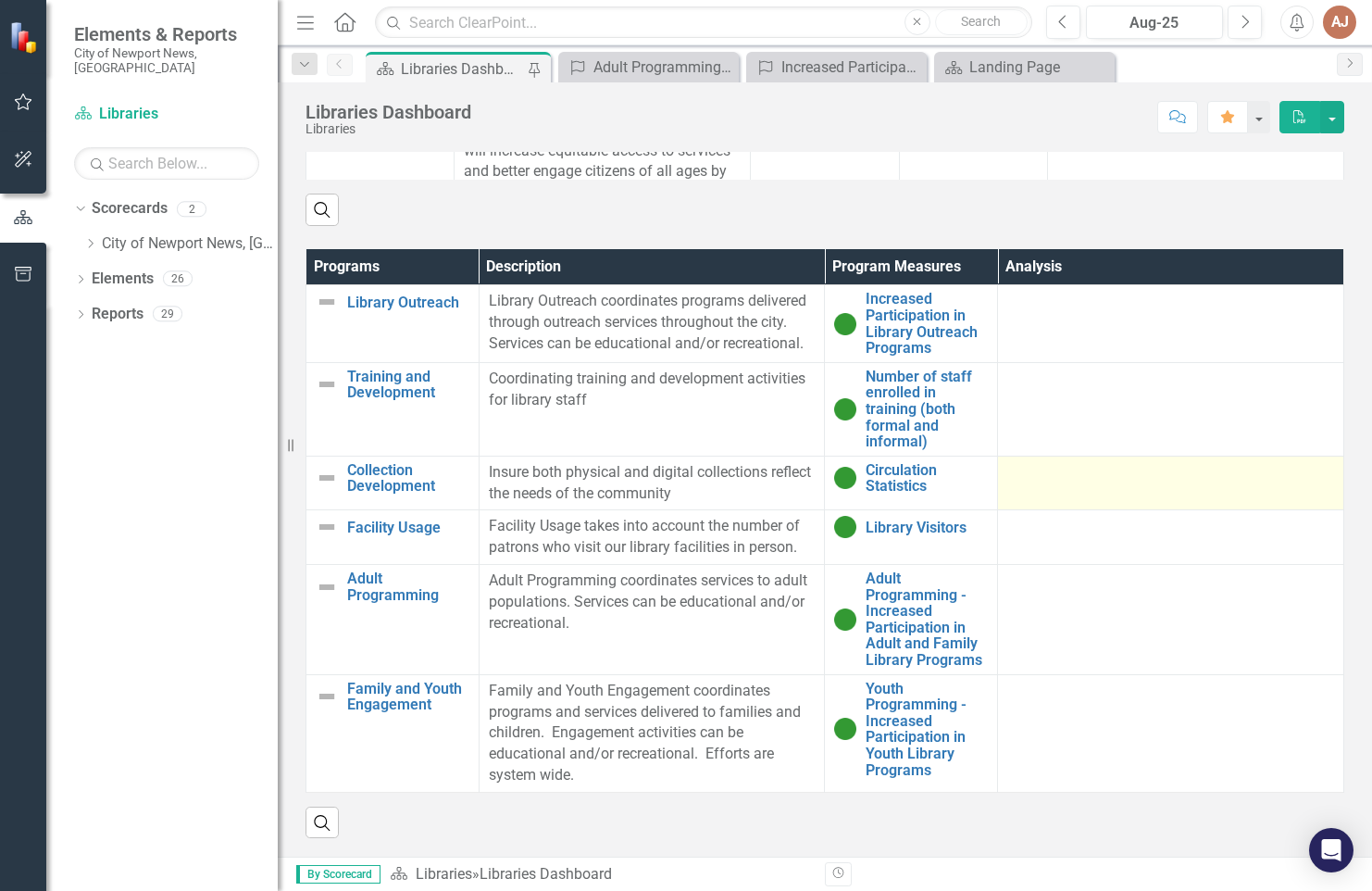
click at [1031, 472] on div at bounding box center [1171, 473] width 327 height 22
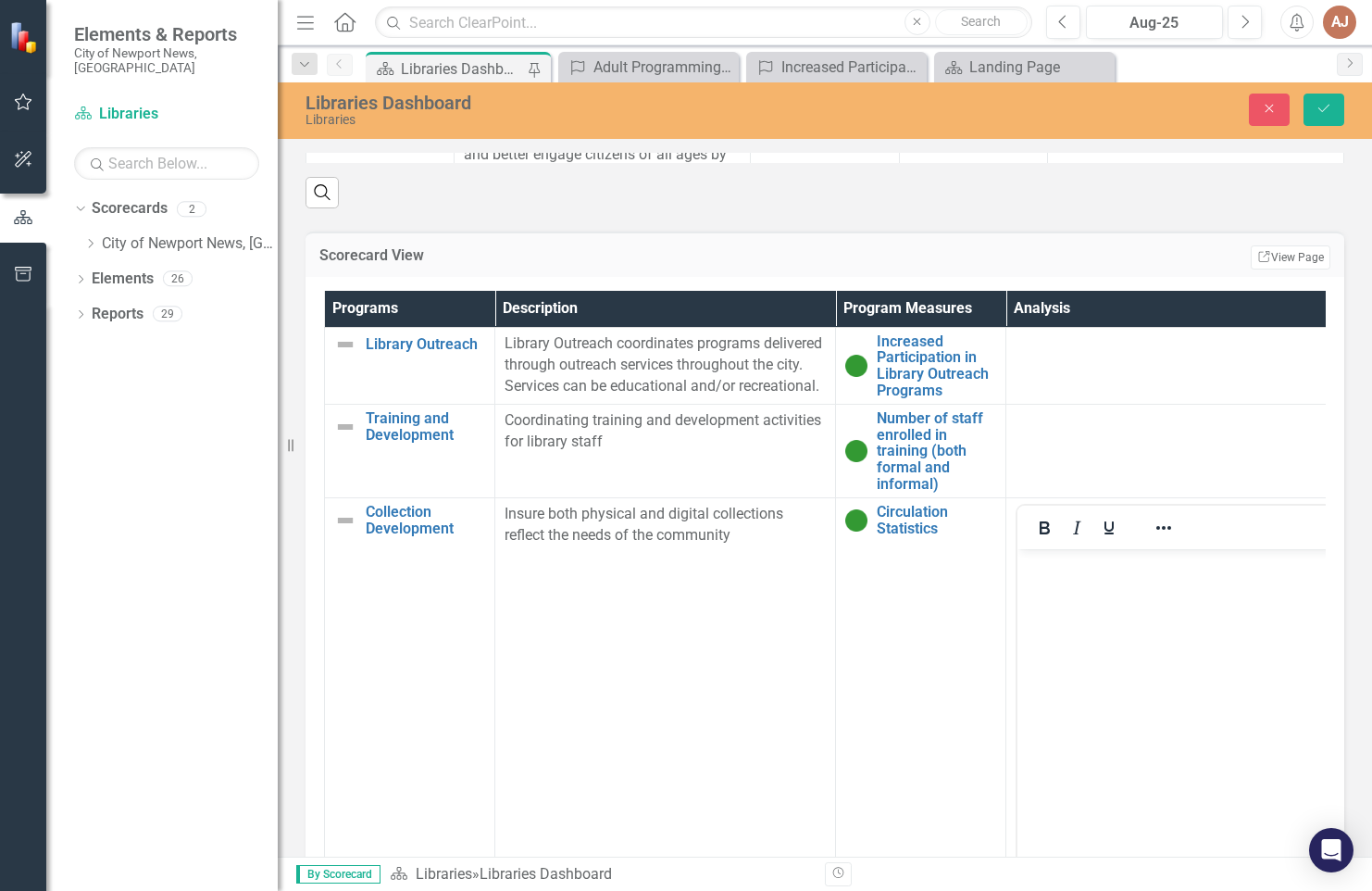
scroll to position [0, 0]
click at [1061, 571] on p "Rich Text Area. Press ALT-0 for help." at bounding box center [1177, 565] width 308 height 22
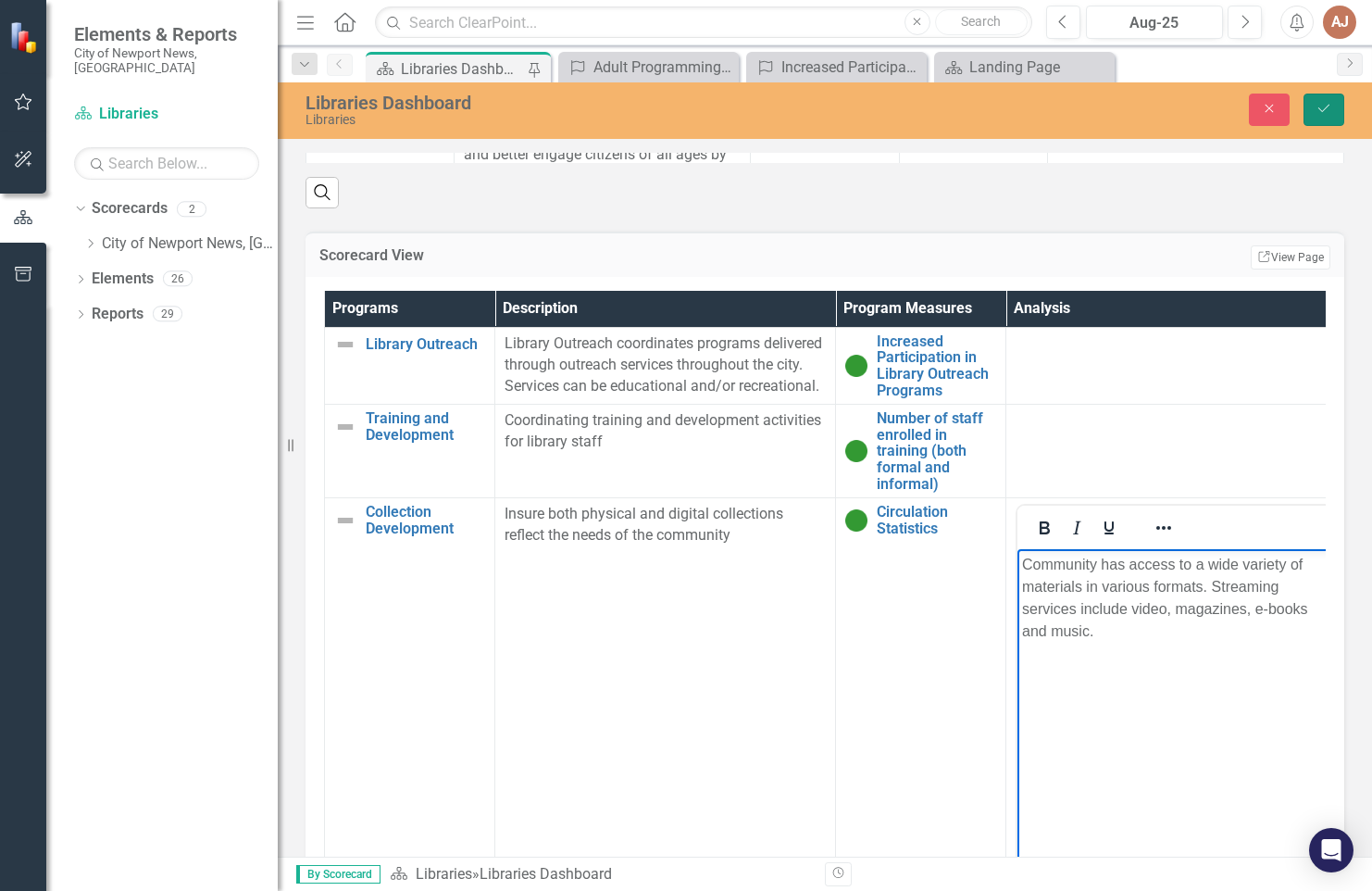
click at [1321, 107] on icon "Save" at bounding box center [1325, 109] width 17 height 13
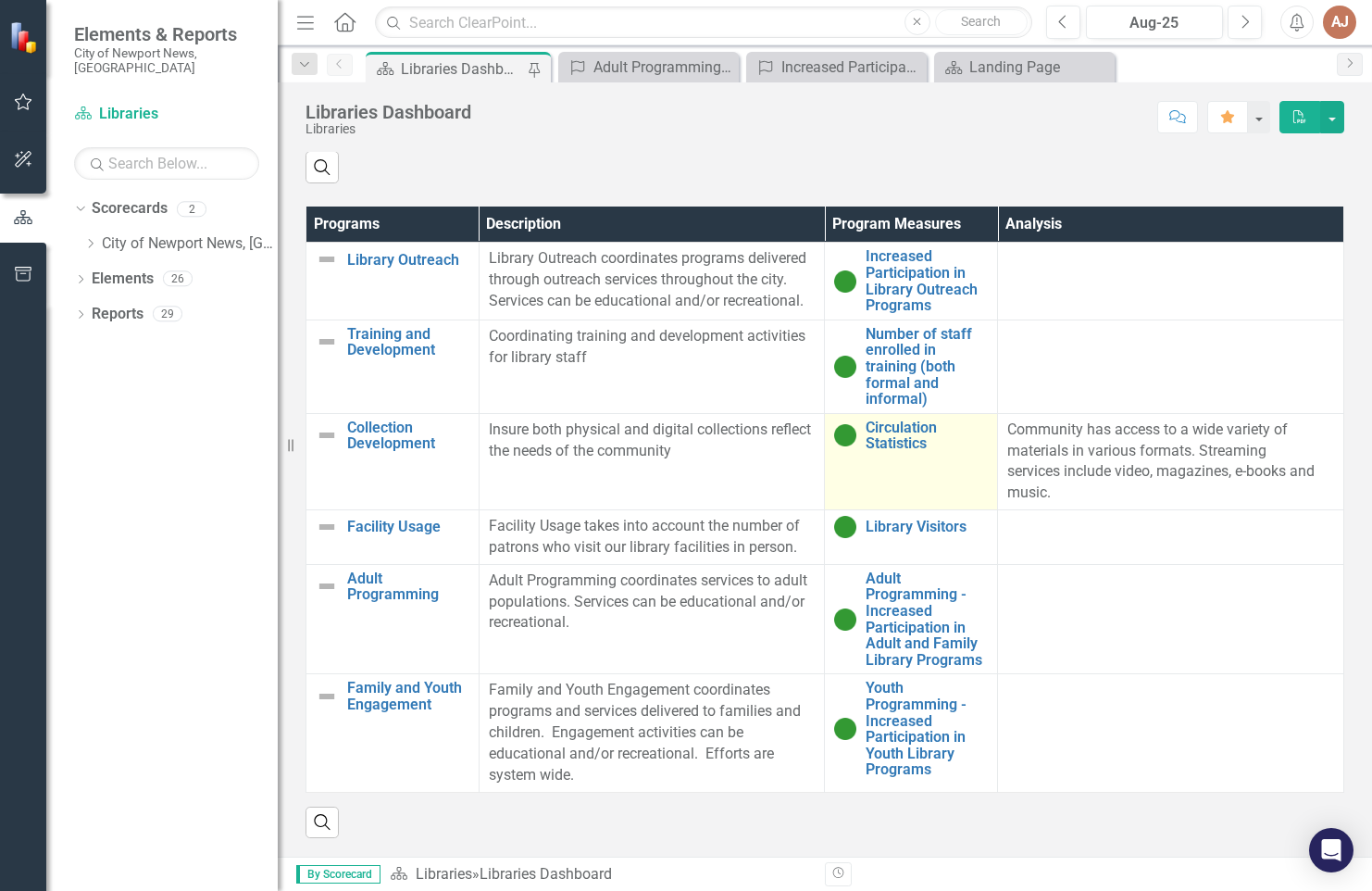
scroll to position [1195, 0]
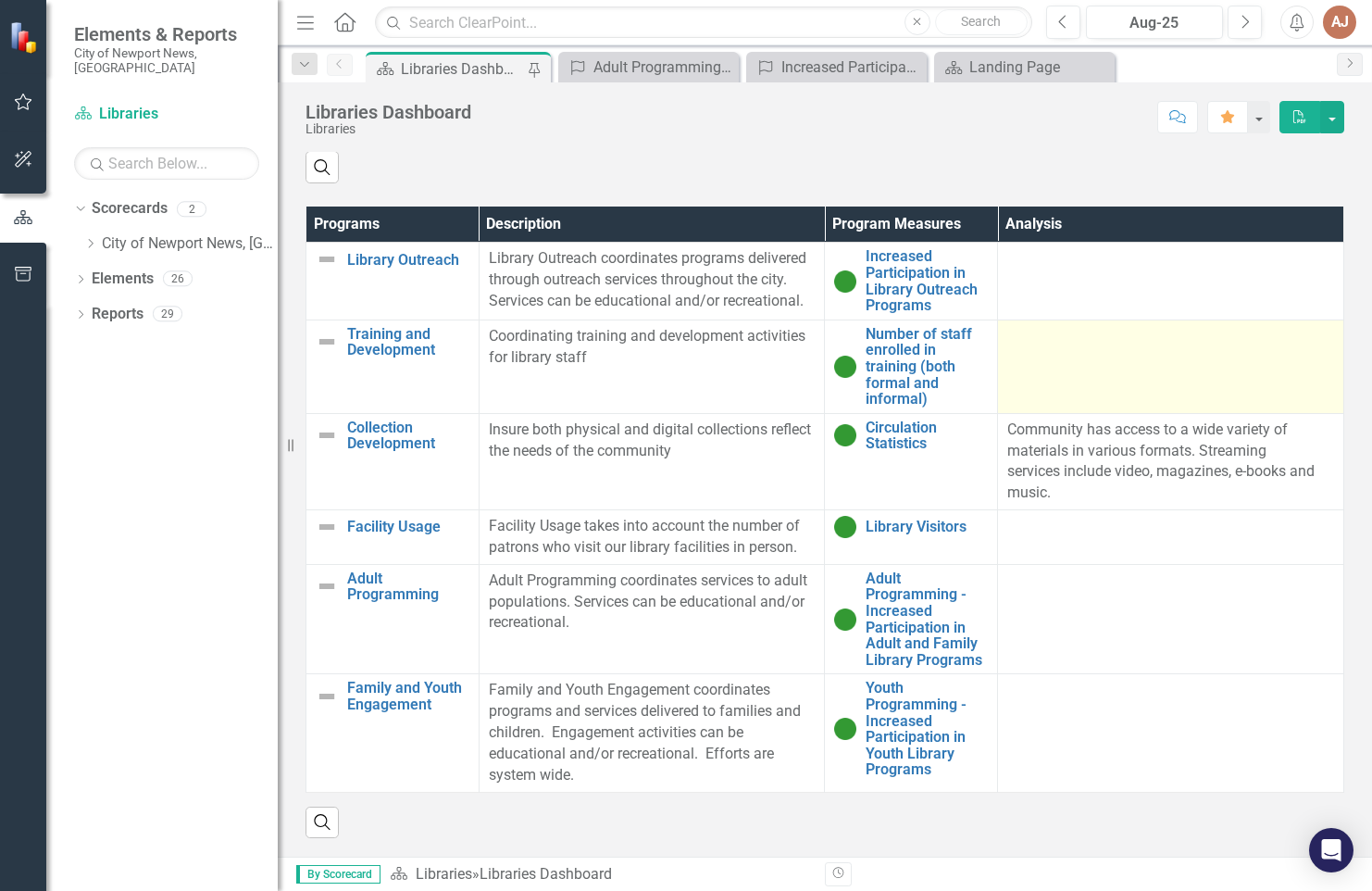
click at [1039, 333] on div at bounding box center [1171, 337] width 327 height 22
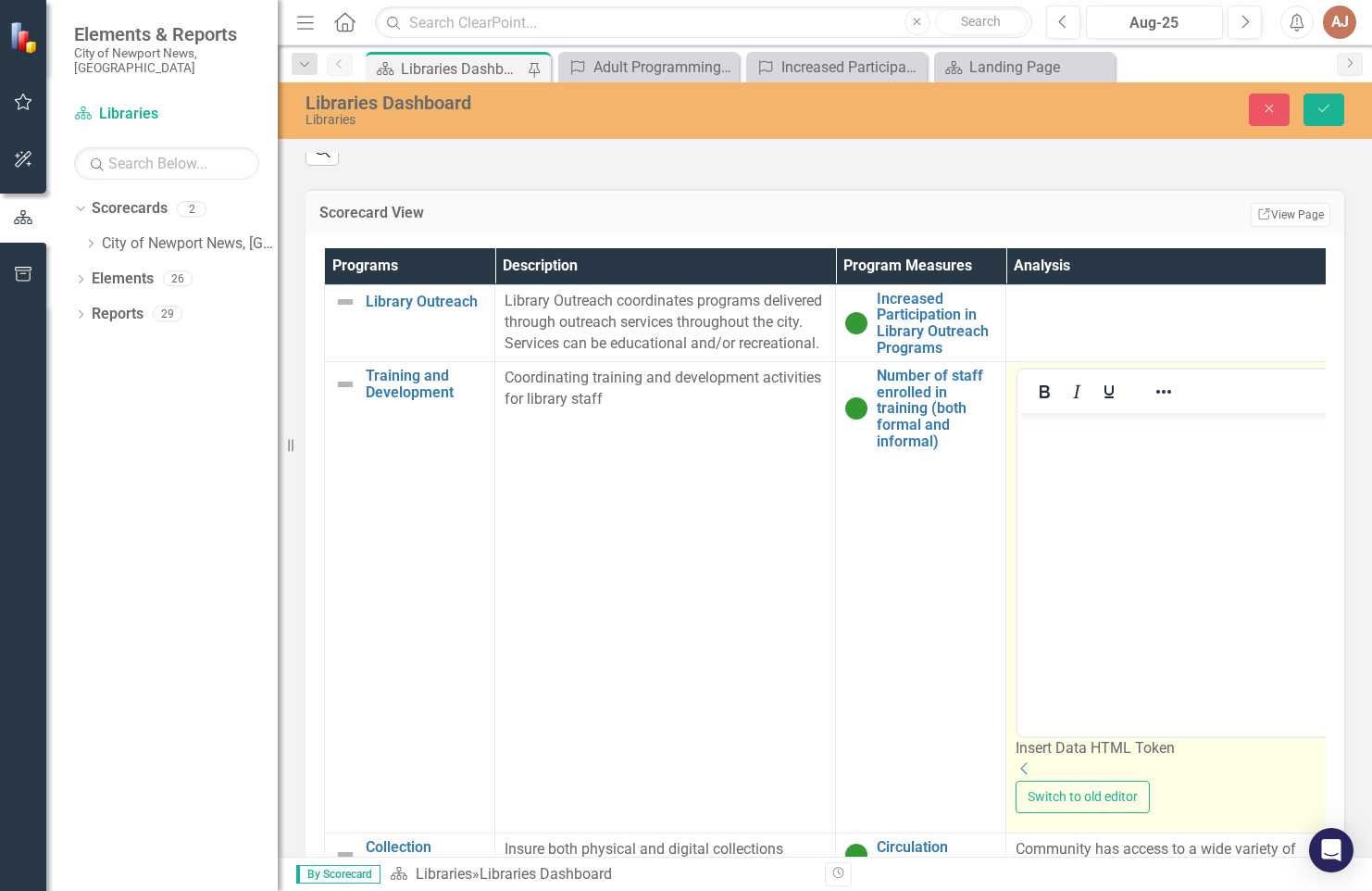
scroll to position [0, 0]
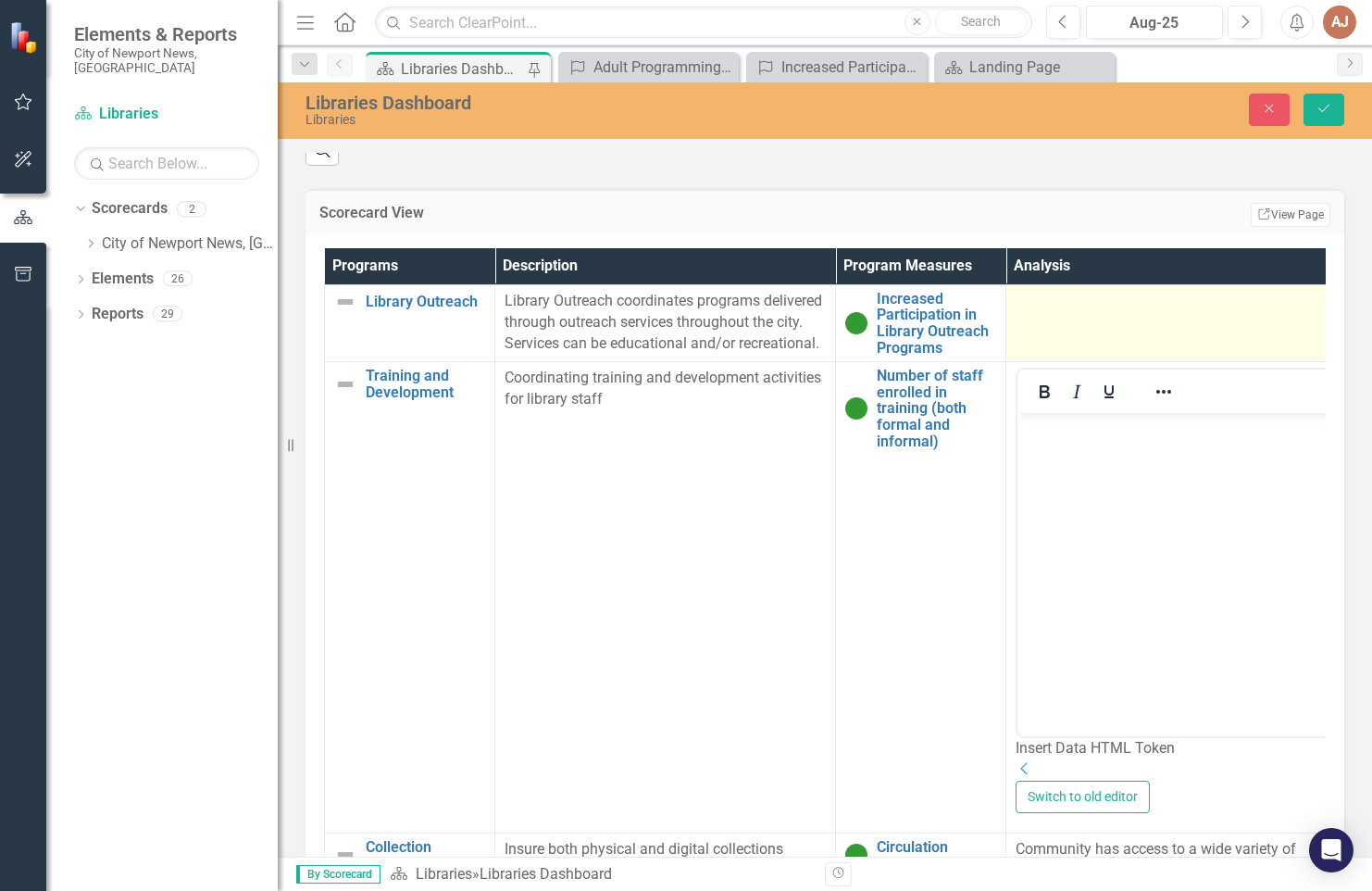
click at [1031, 313] on div at bounding box center [1177, 302] width 321 height 22
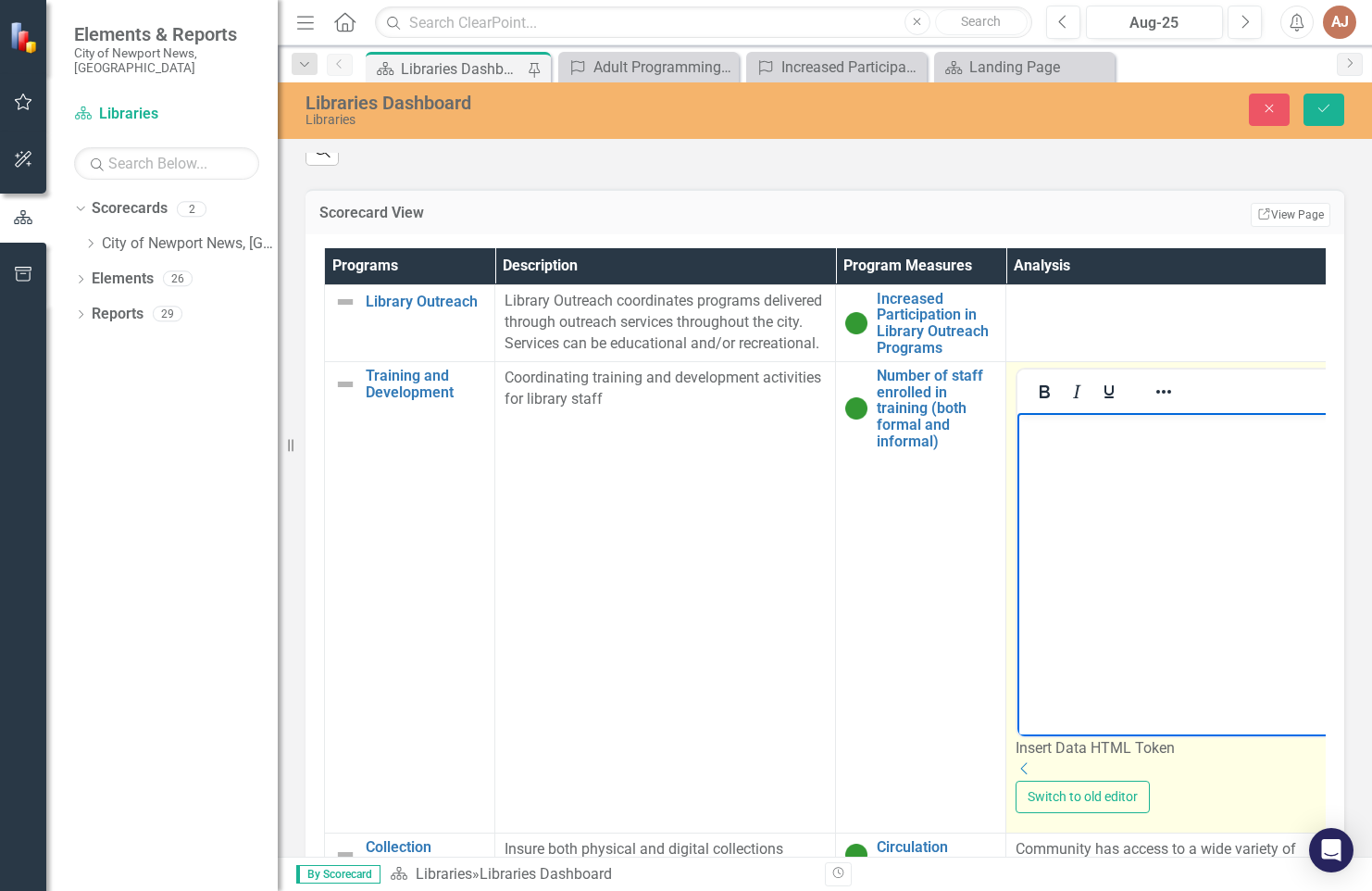
click at [1051, 456] on body "Rich Text Area. Press ALT-0 for help." at bounding box center [1177, 552] width 318 height 278
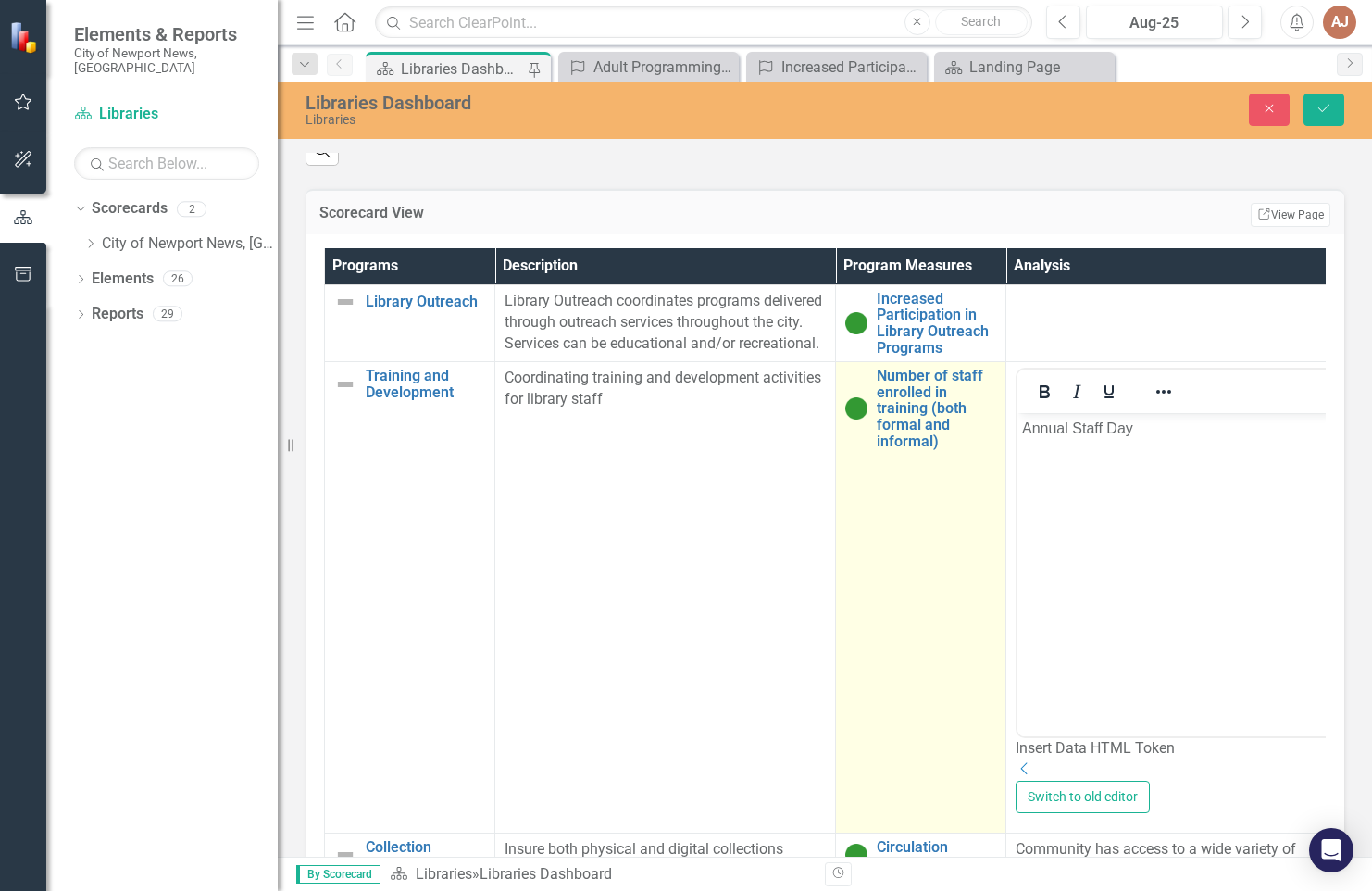
click at [998, 833] on td "Number of staff enrolled in training (both formal and informal) Link Open Eleme…" at bounding box center [921, 597] width 170 height 471
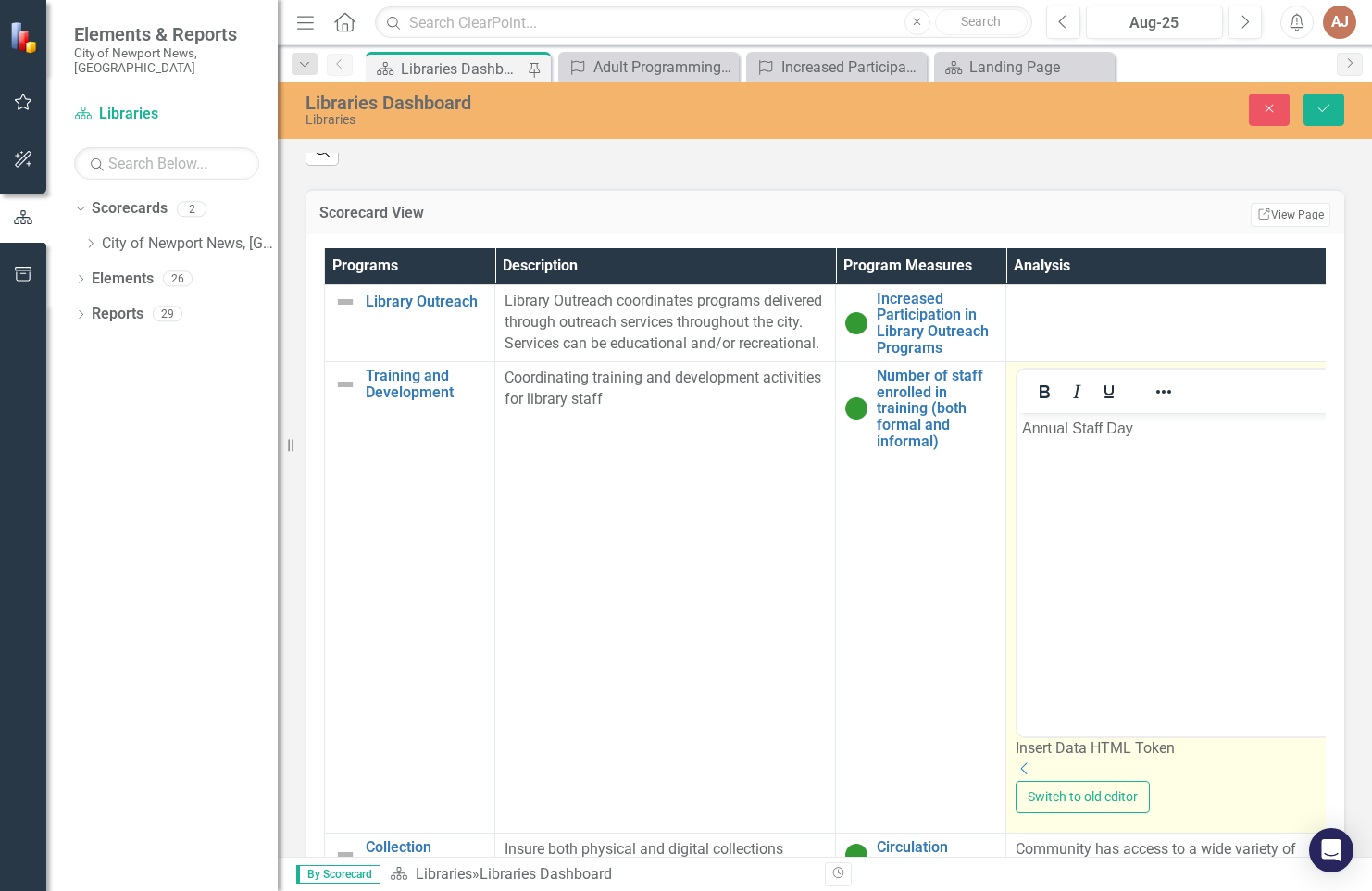
click at [1195, 426] on p "Annual Staff Day" at bounding box center [1177, 429] width 308 height 22
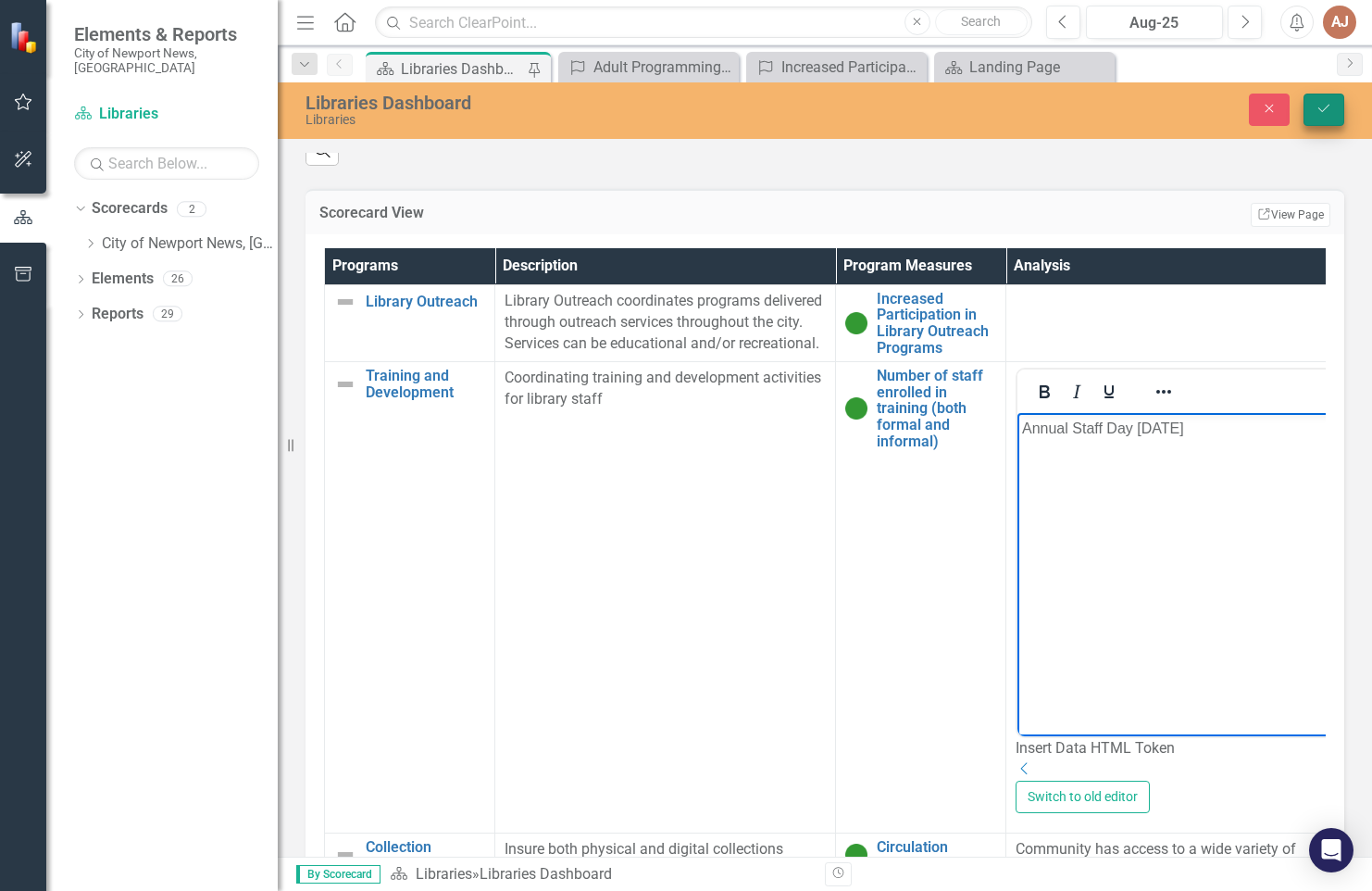
click at [1320, 112] on icon "Save" at bounding box center [1325, 109] width 17 height 13
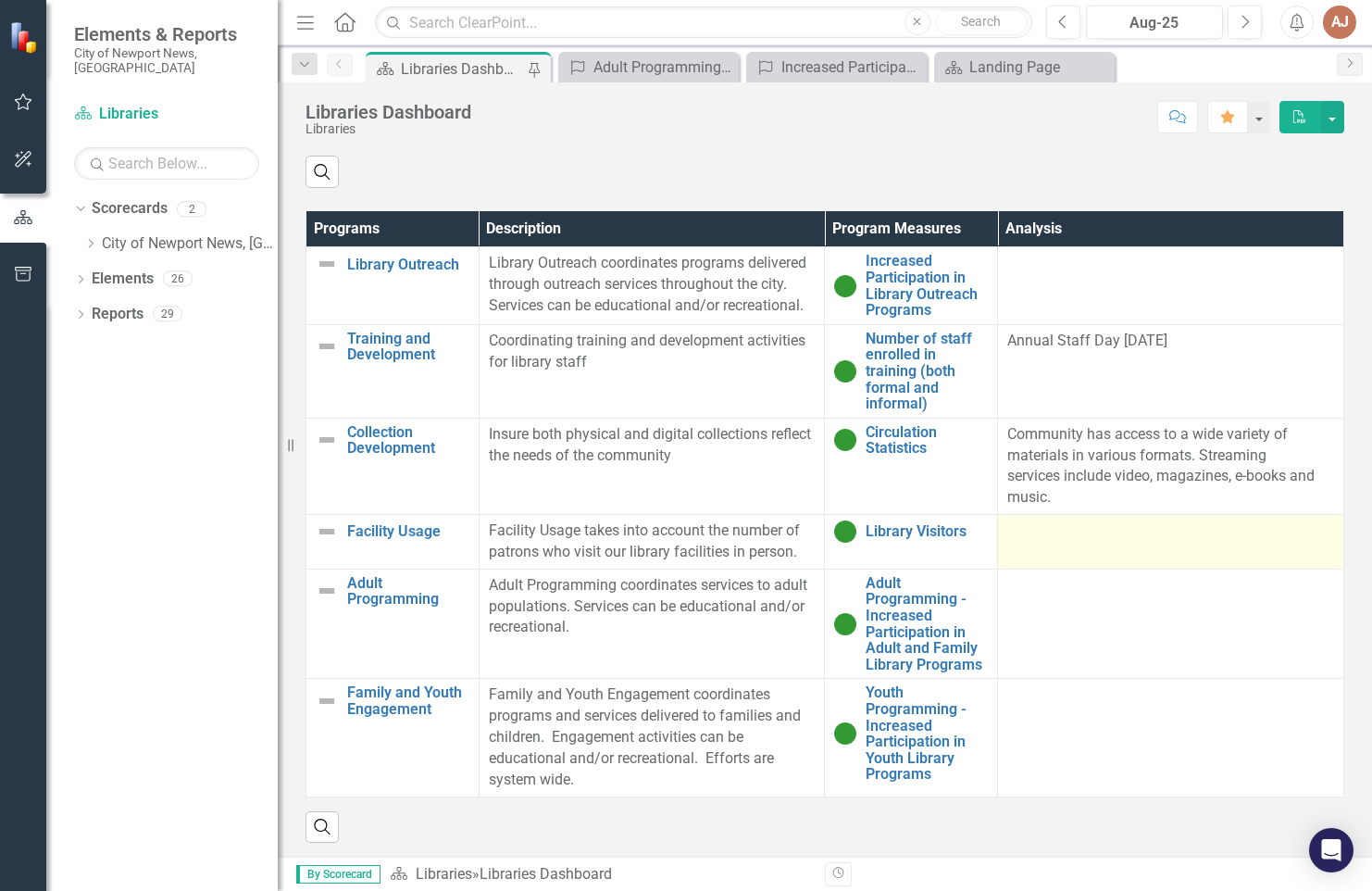
scroll to position [1195, 0]
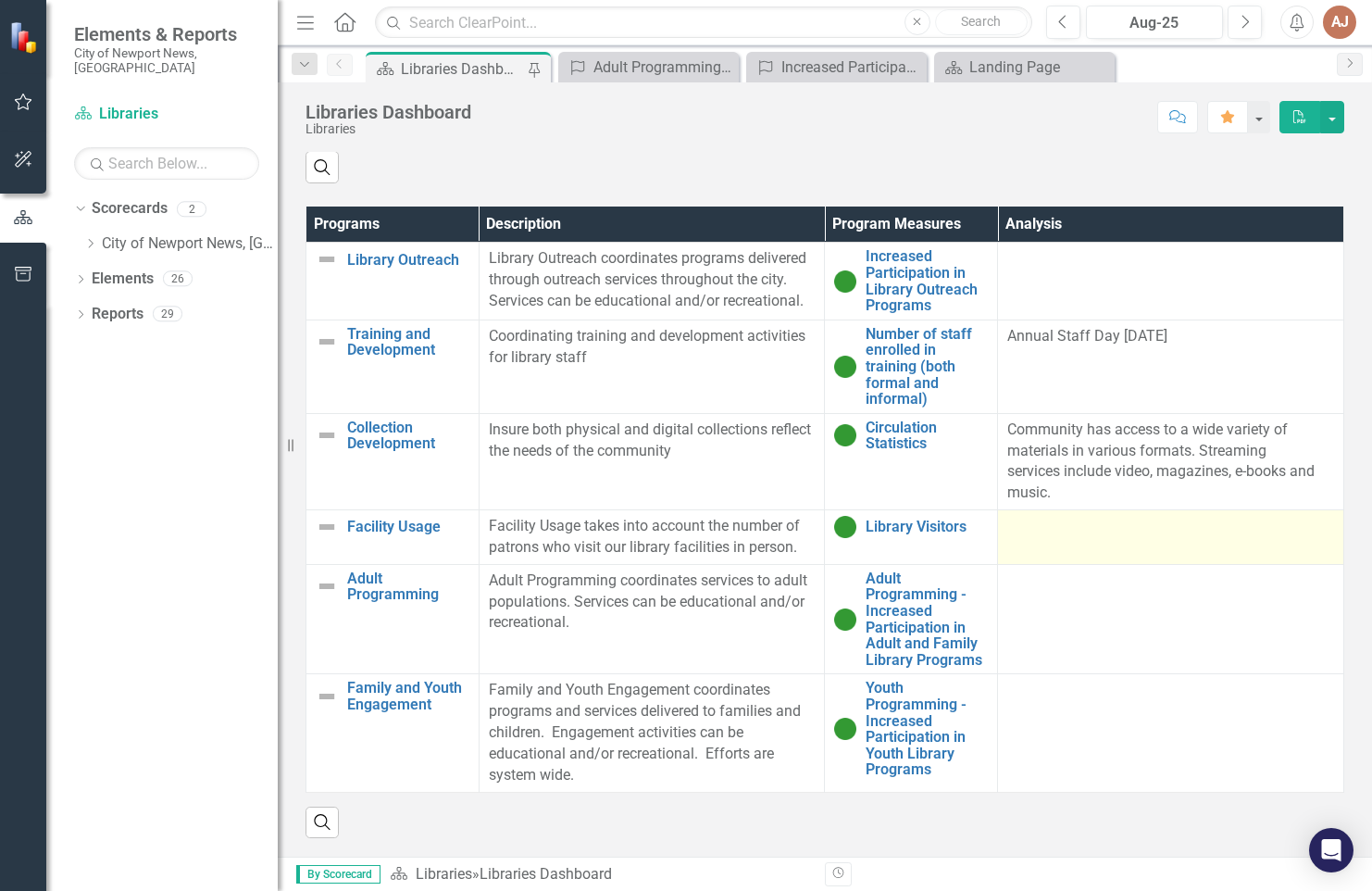
click at [1059, 517] on div at bounding box center [1171, 527] width 327 height 22
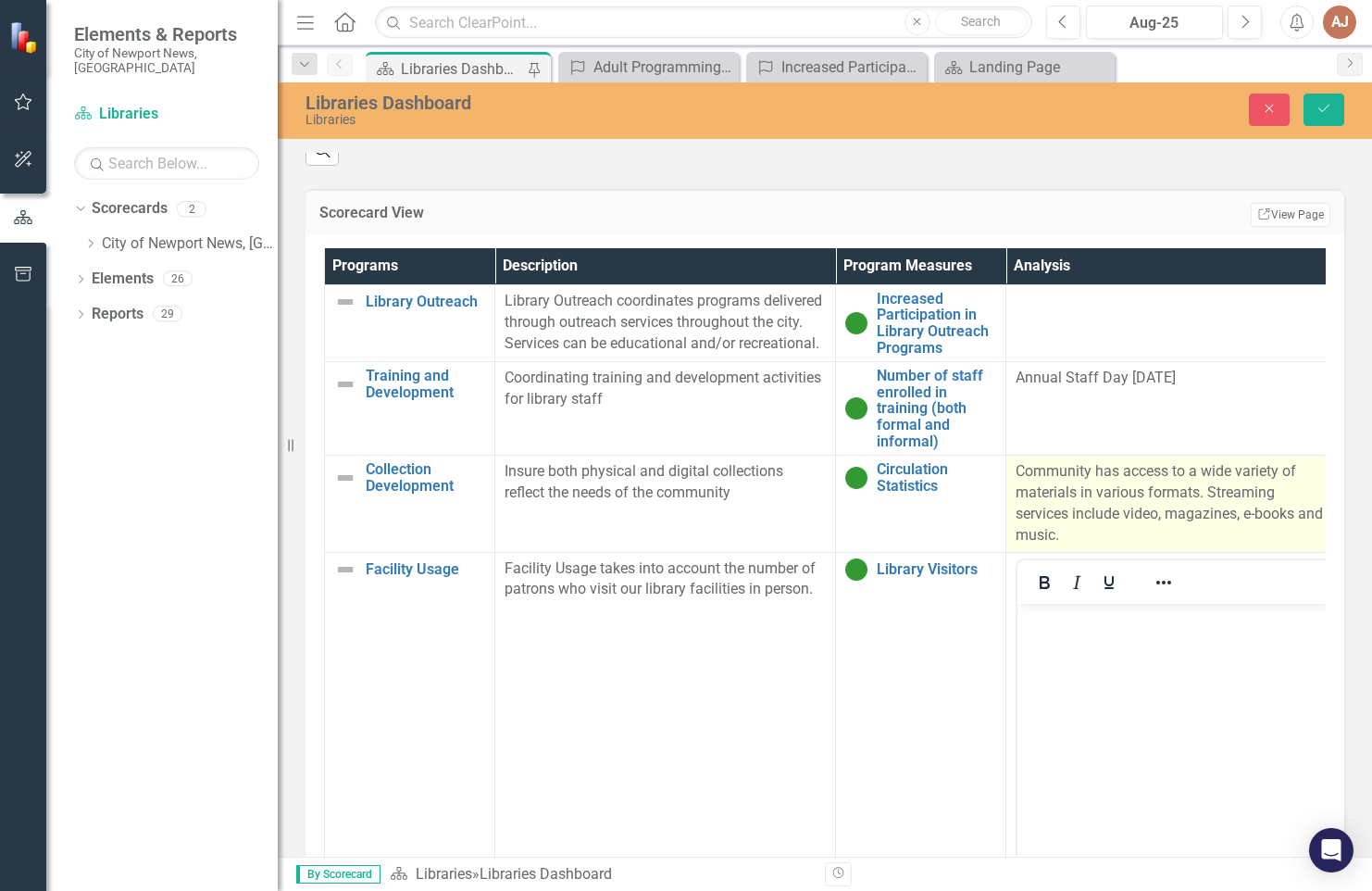
scroll to position [0, 0]
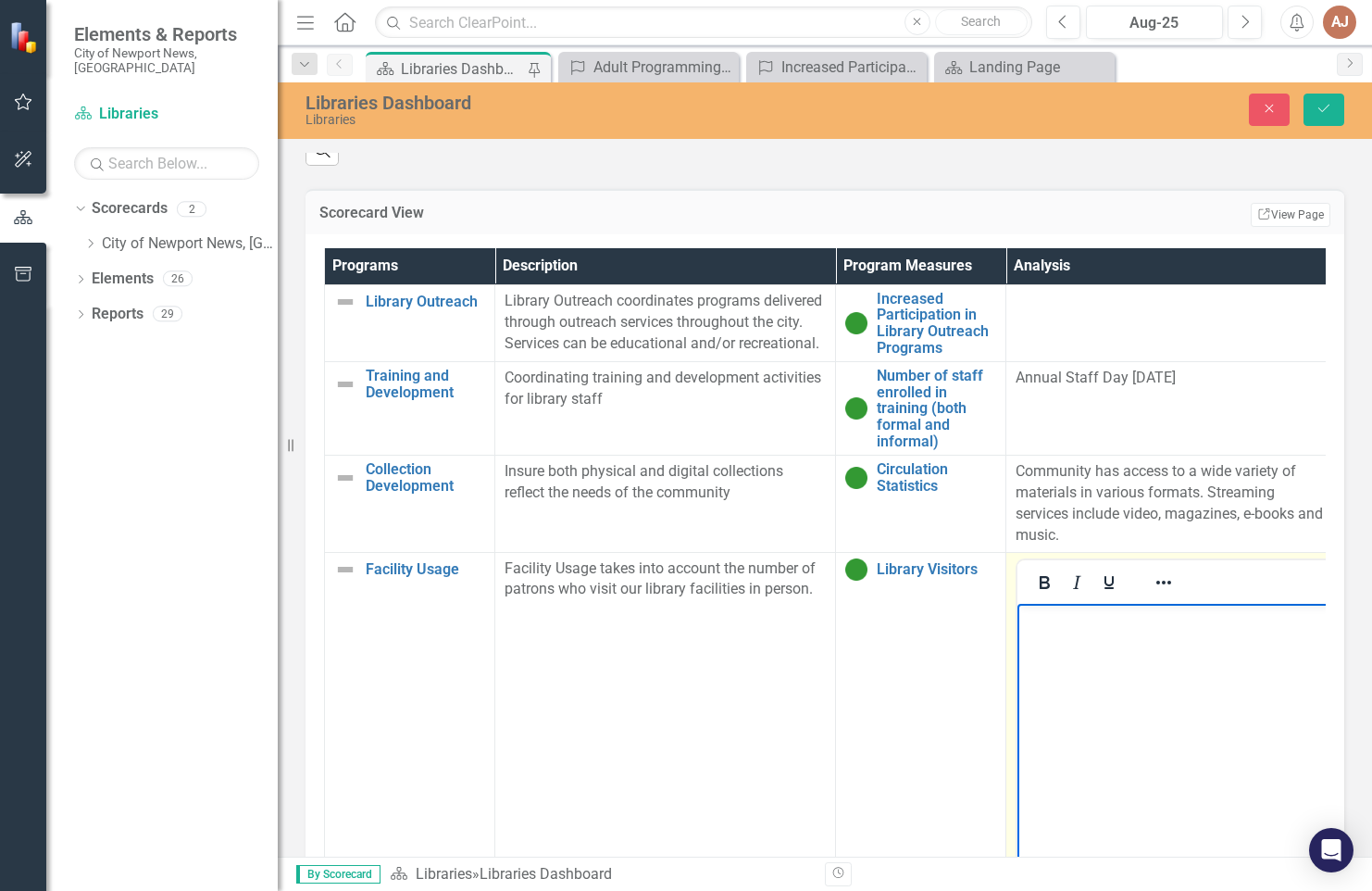
click at [1051, 645] on body "Rich Text Area. Press ALT-0 for help." at bounding box center [1177, 741] width 318 height 278
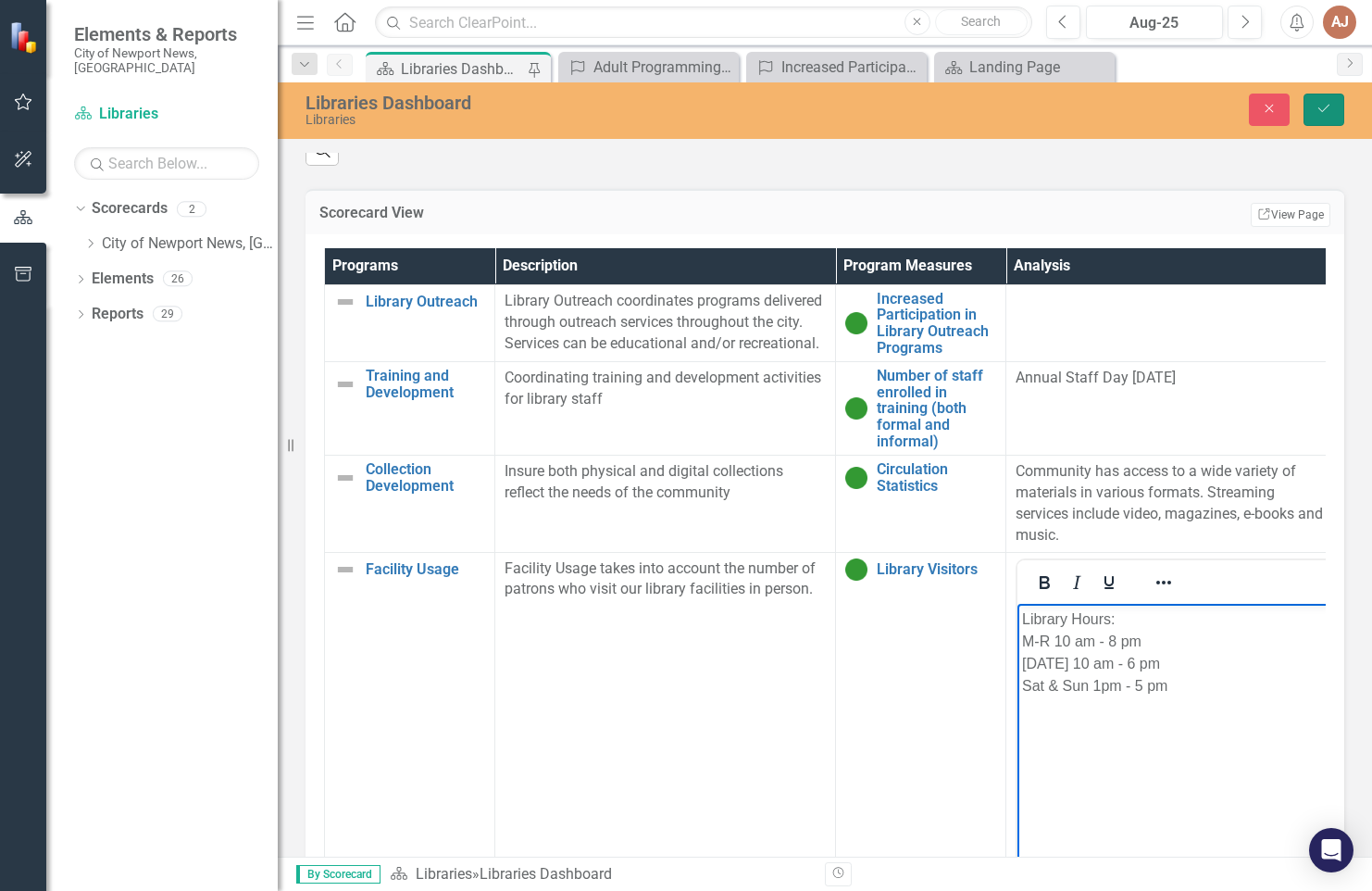
click at [1316, 115] on icon "Save" at bounding box center [1325, 109] width 17 height 13
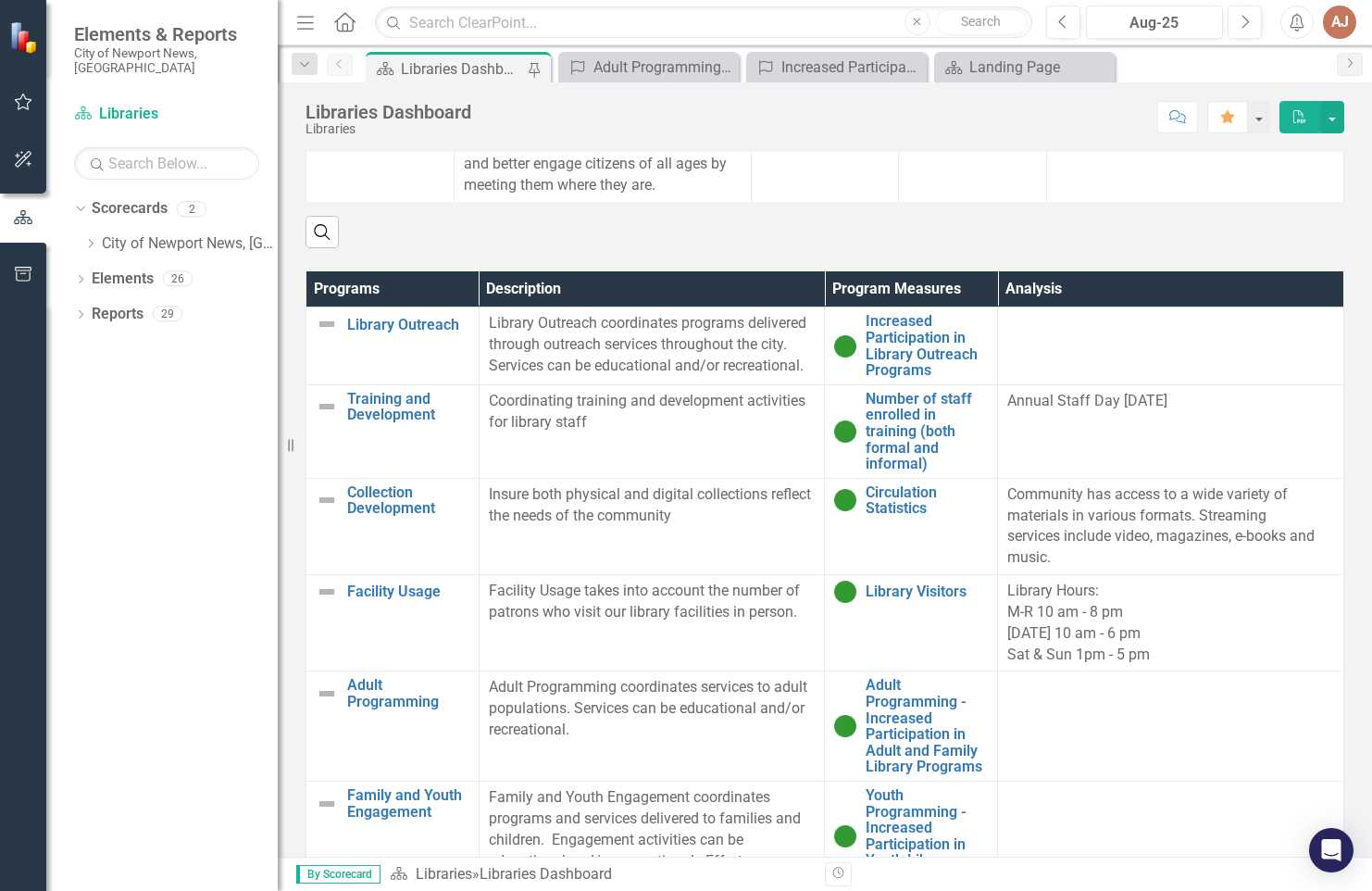
scroll to position [1238, 0]
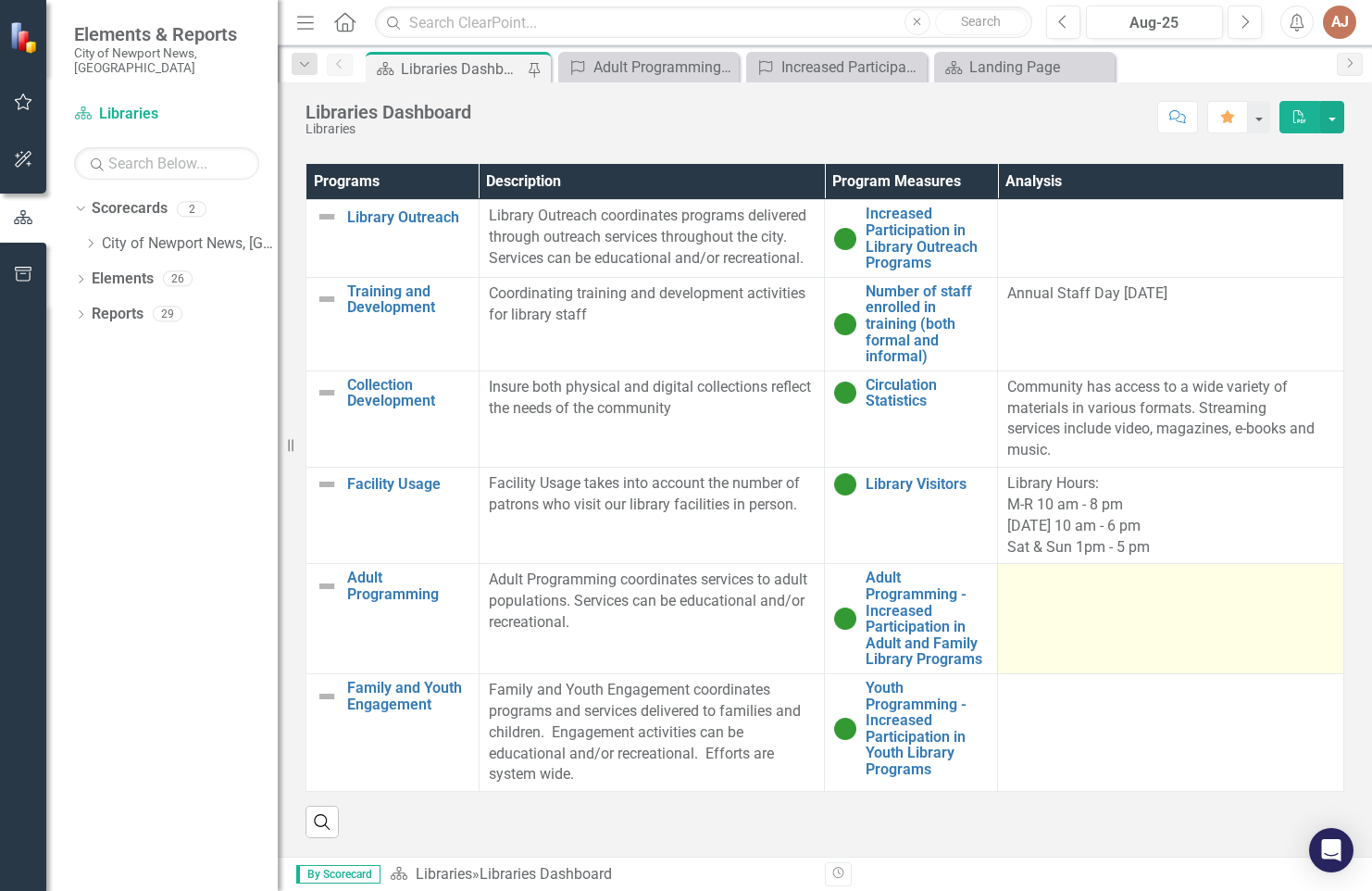
click at [1062, 588] on td at bounding box center [1171, 619] width 346 height 111
click at [1010, 610] on td at bounding box center [1171, 619] width 346 height 111
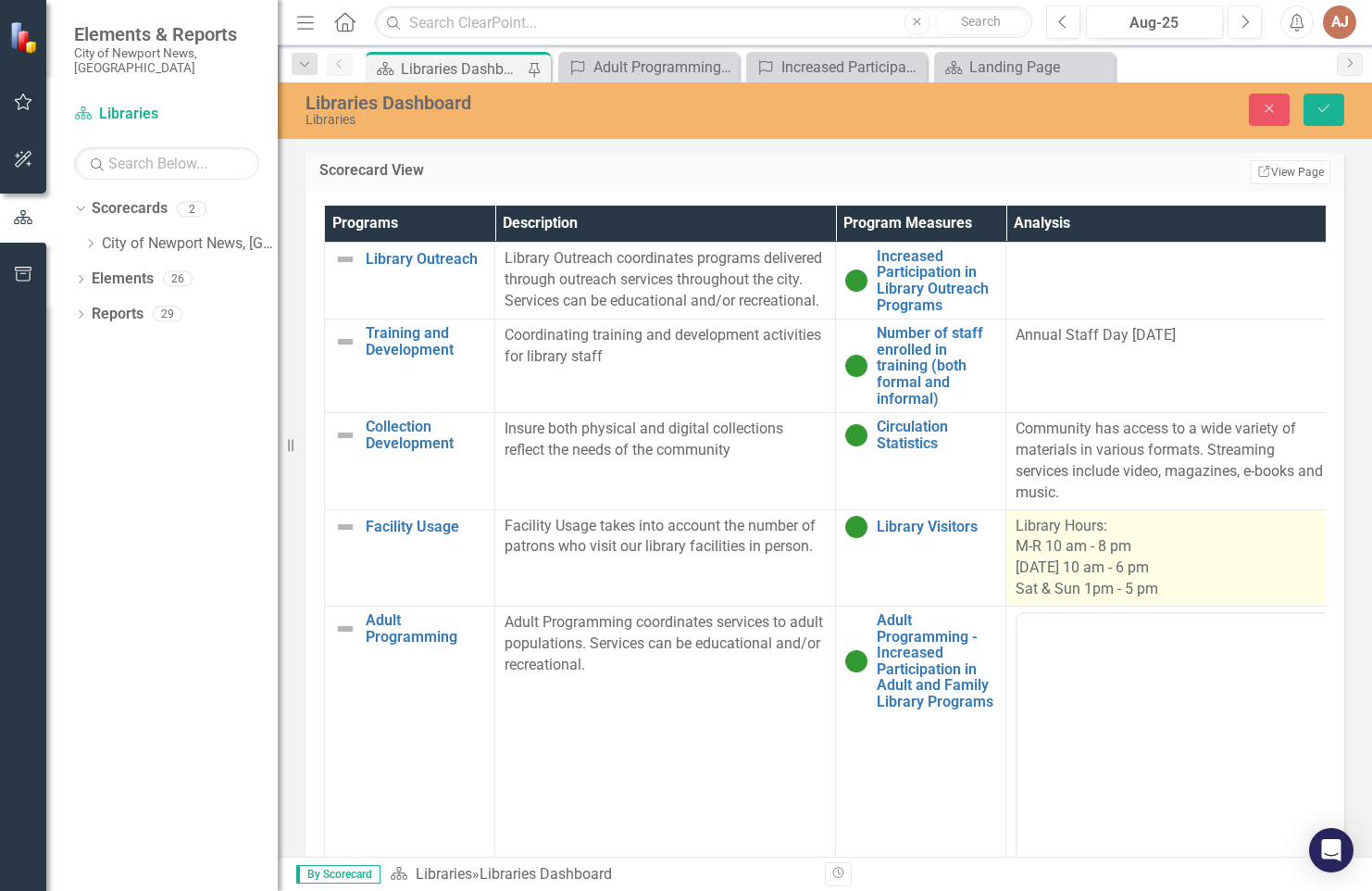
scroll to position [0, 0]
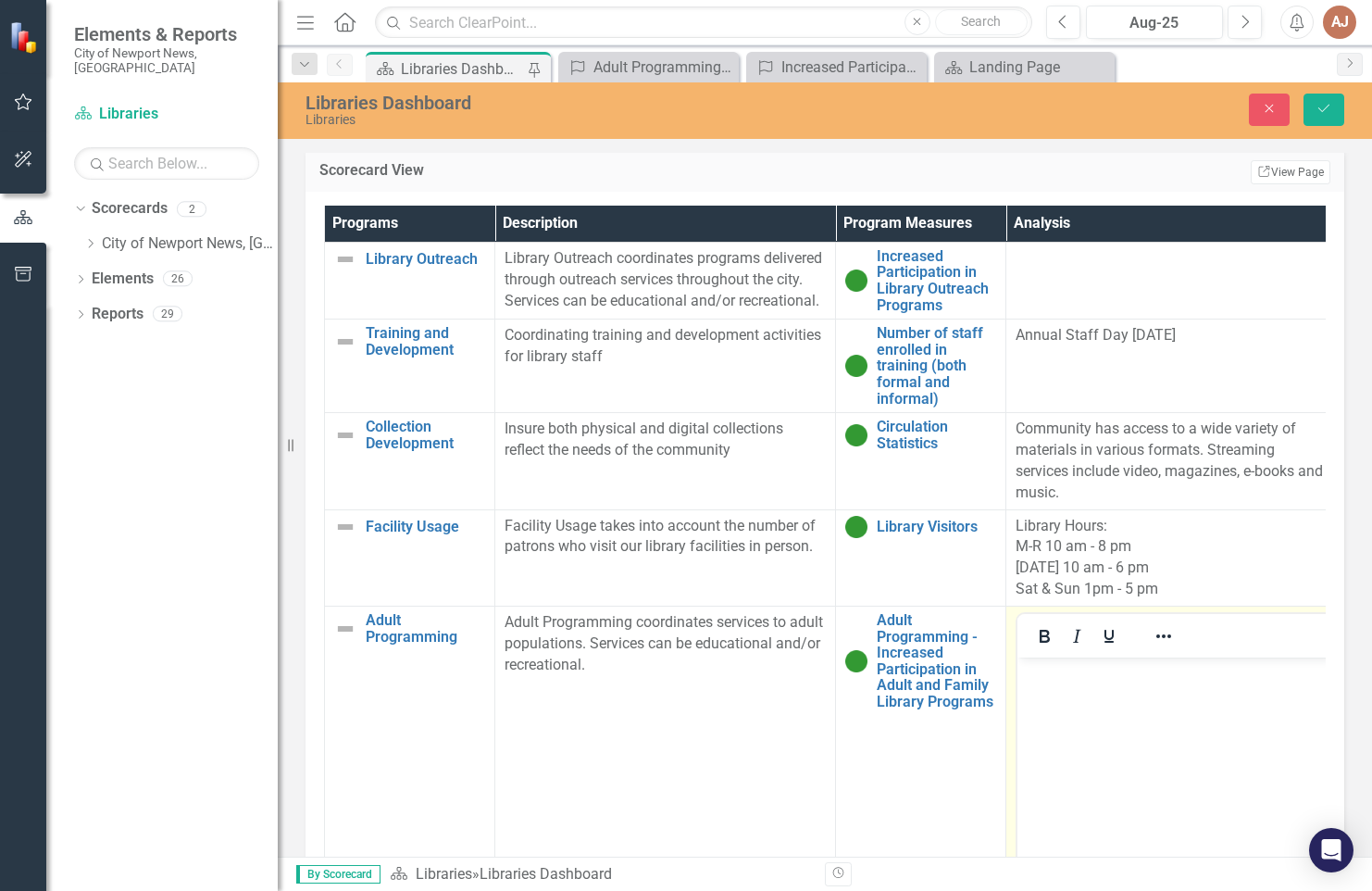
click at [1055, 707] on body "Rich Text Area. Press ALT-0 for help." at bounding box center [1177, 795] width 318 height 278
click at [1332, 115] on icon "Save" at bounding box center [1325, 109] width 17 height 13
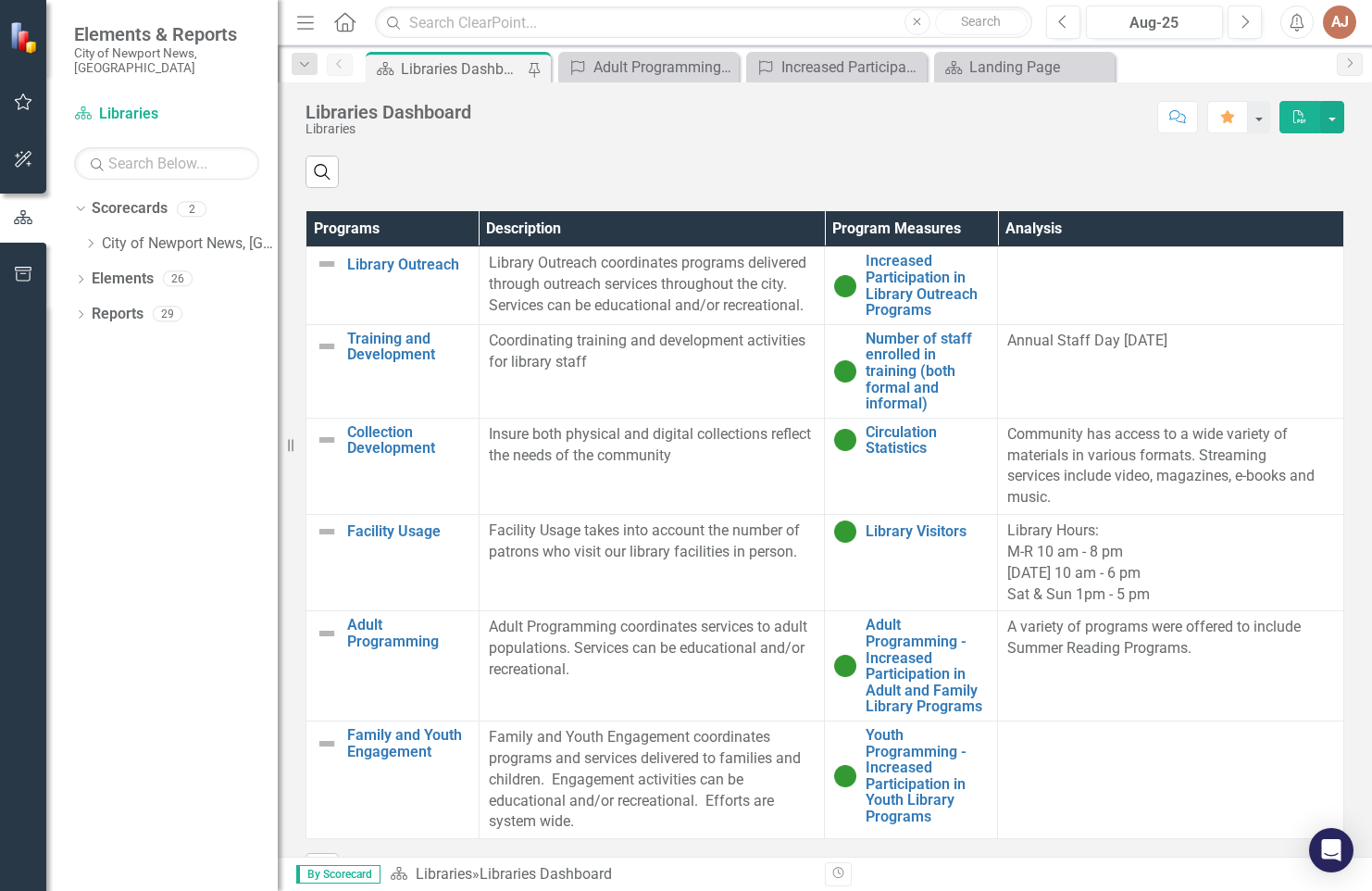
scroll to position [1238, 0]
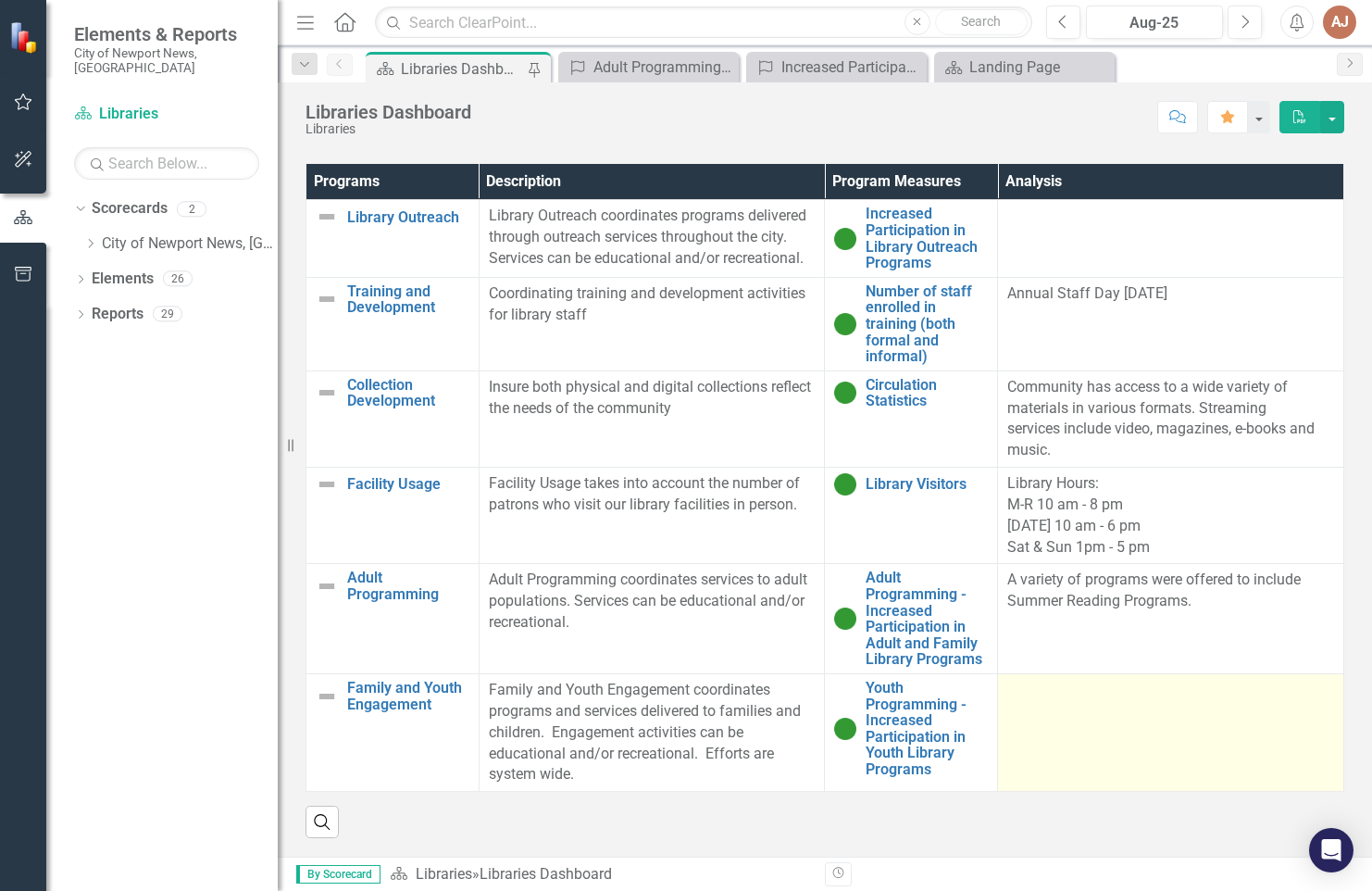
click at [1031, 702] on td at bounding box center [1171, 733] width 346 height 118
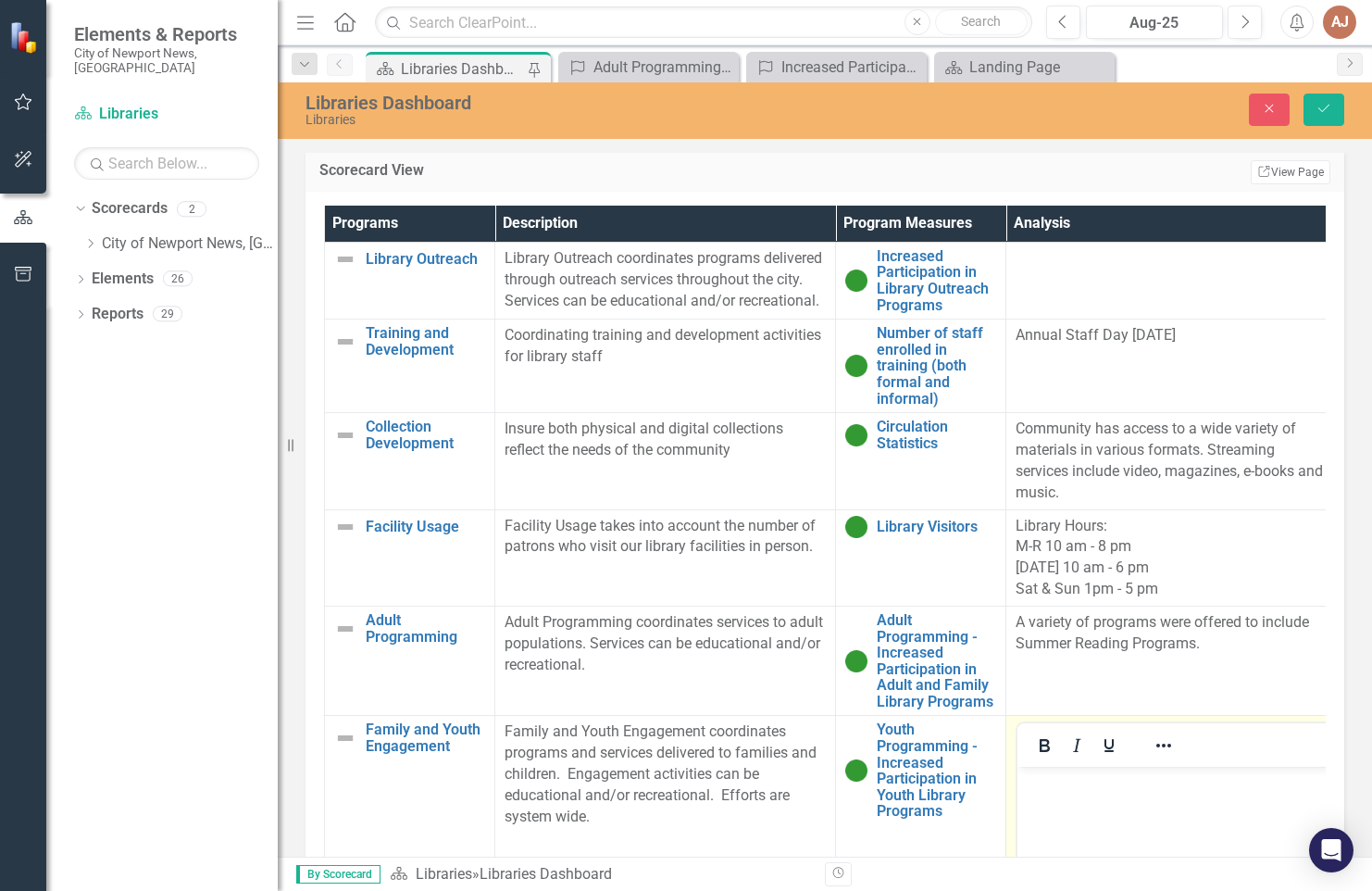
scroll to position [185, 0]
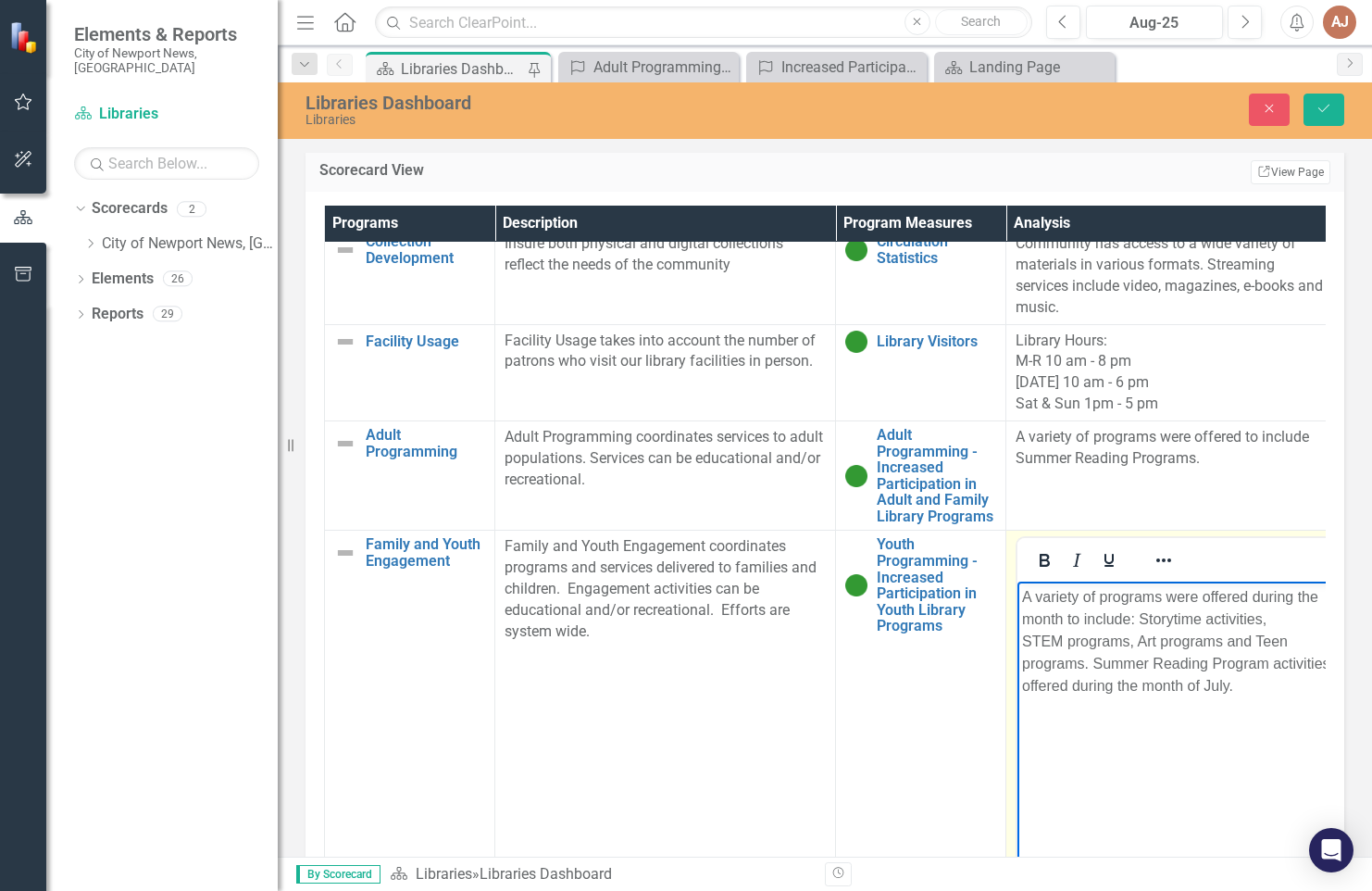
click at [1262, 698] on p "A variety of programs were offered during the month to include: Storytime activ…" at bounding box center [1177, 642] width 308 height 111
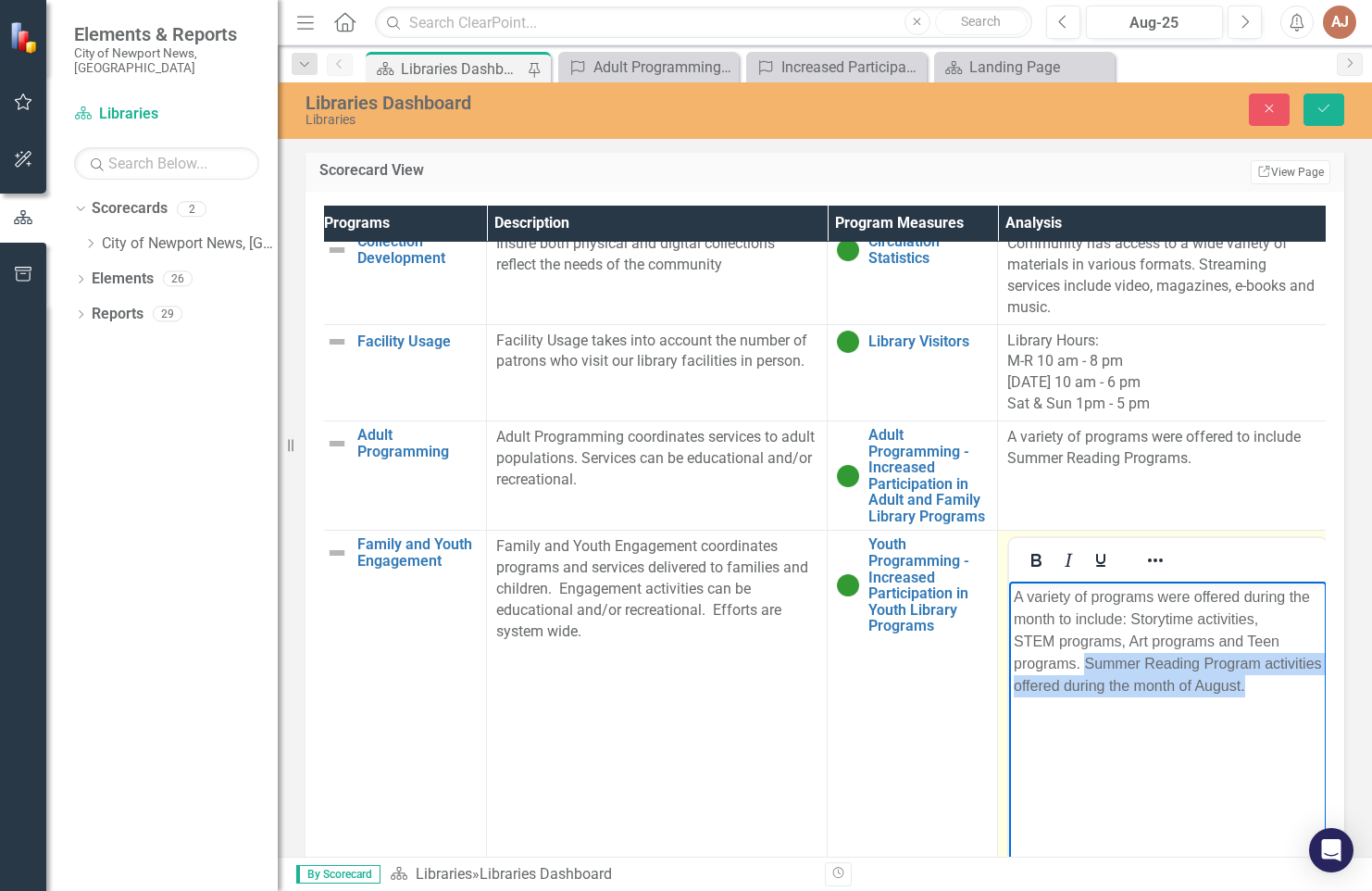
scroll to position [185, 49]
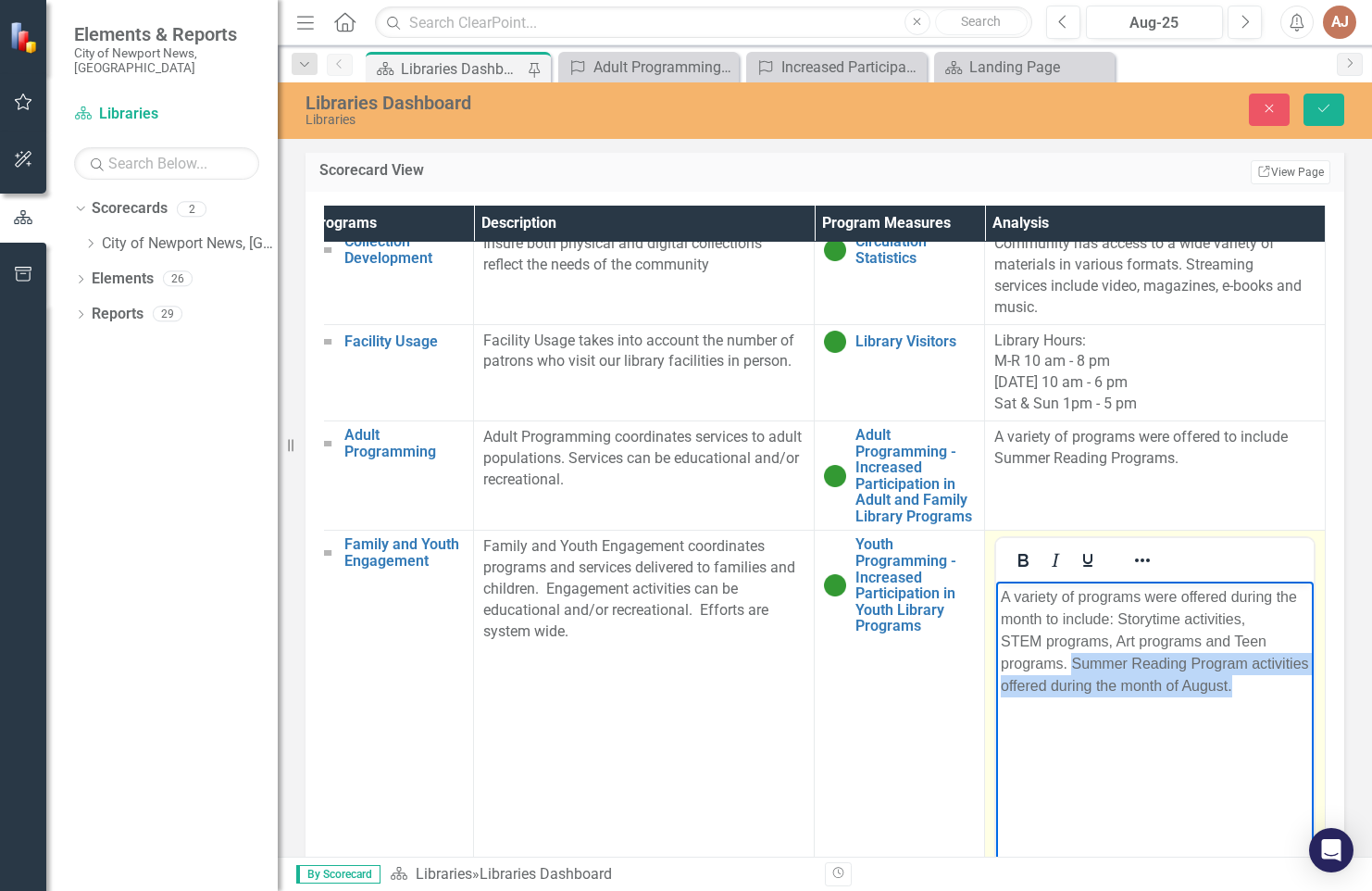
drag, startPoint x: 1137, startPoint y: 712, endPoint x: 2288, endPoint y: 1362, distance: 1321.9
click at [1314, 781] on html "A variety of programs were offered during the month to include: Storytime activ…" at bounding box center [1156, 720] width 318 height 278
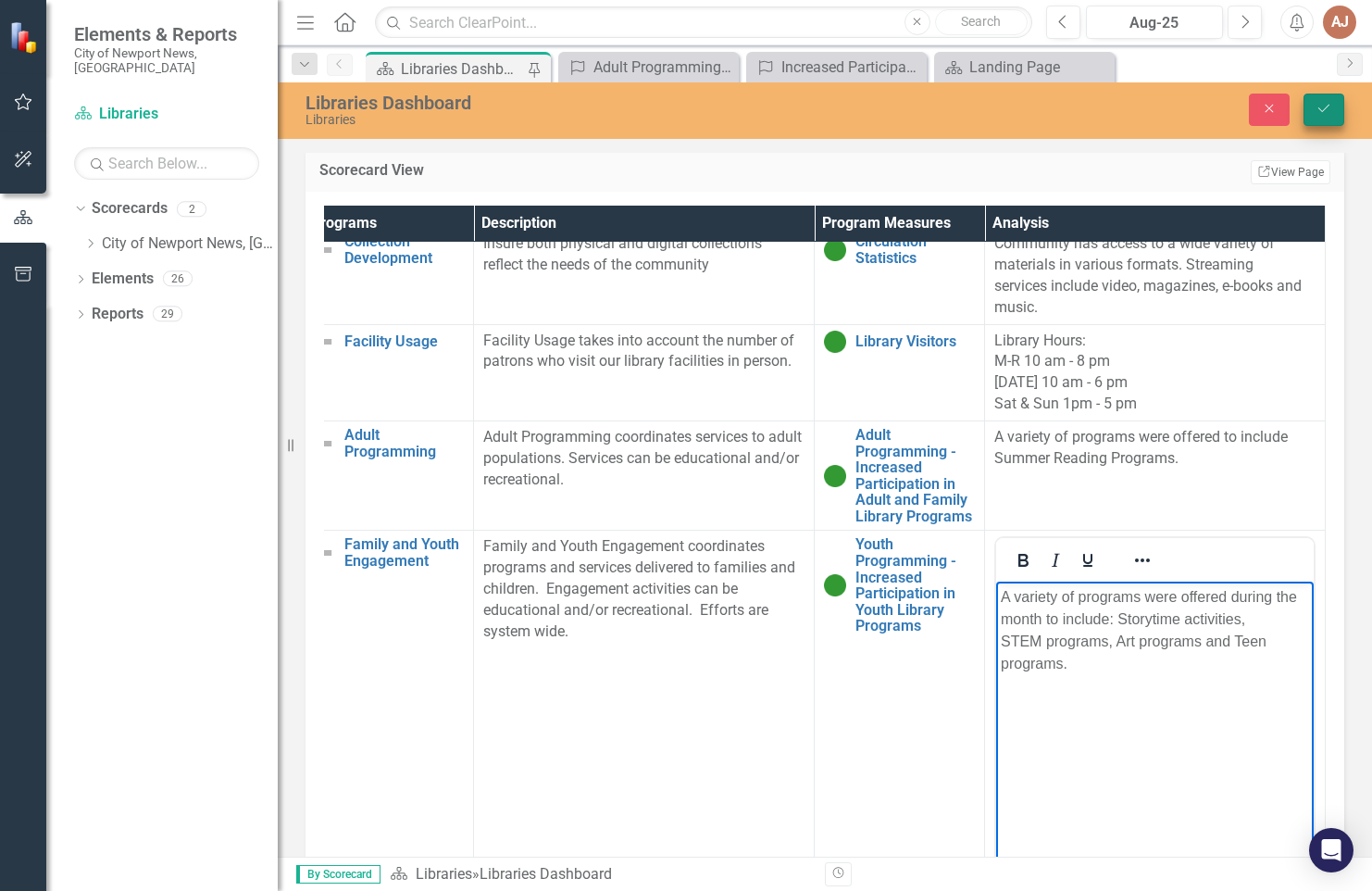
click at [1327, 115] on icon "Save" at bounding box center [1325, 109] width 17 height 13
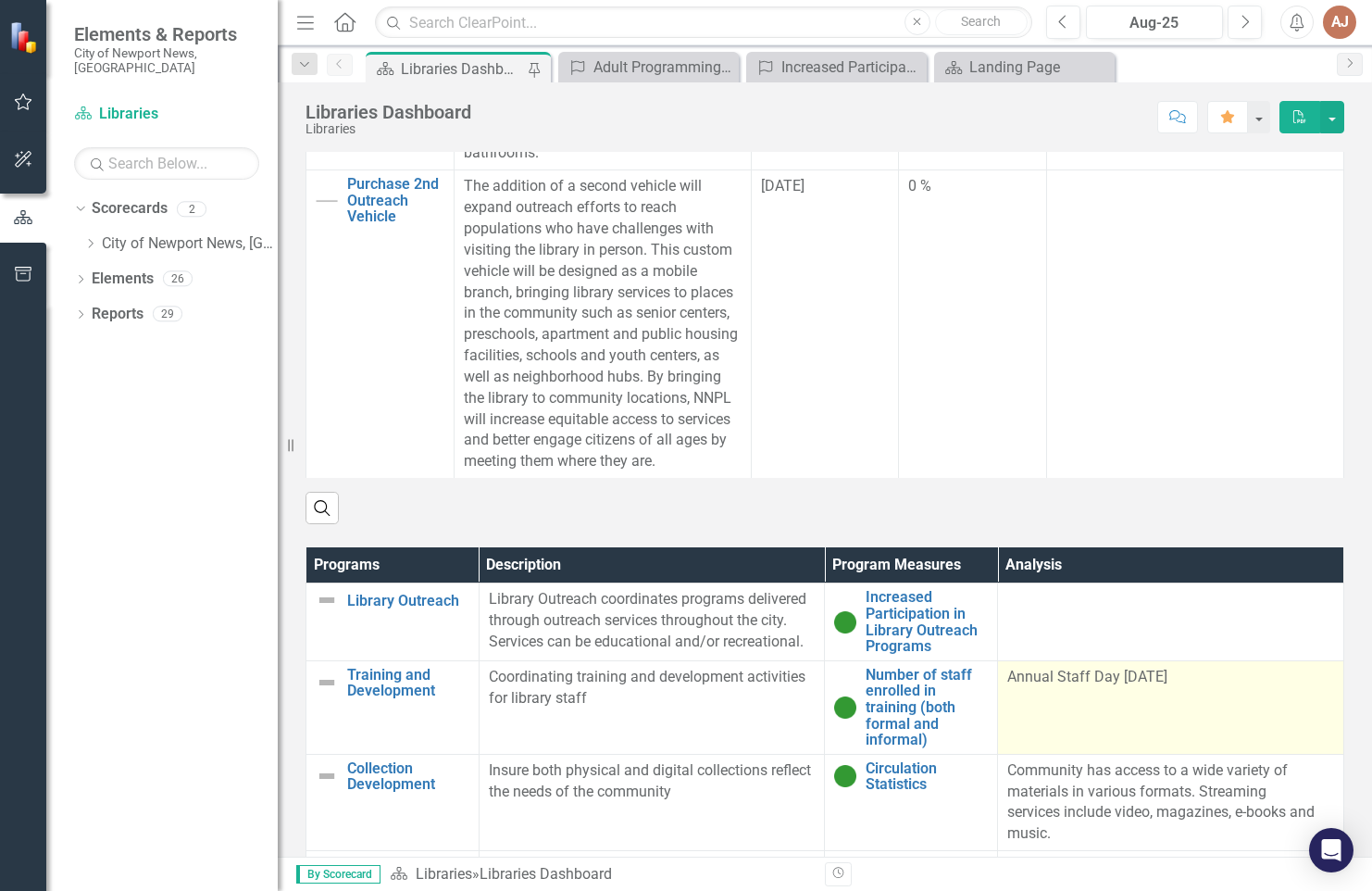
scroll to position [867, 0]
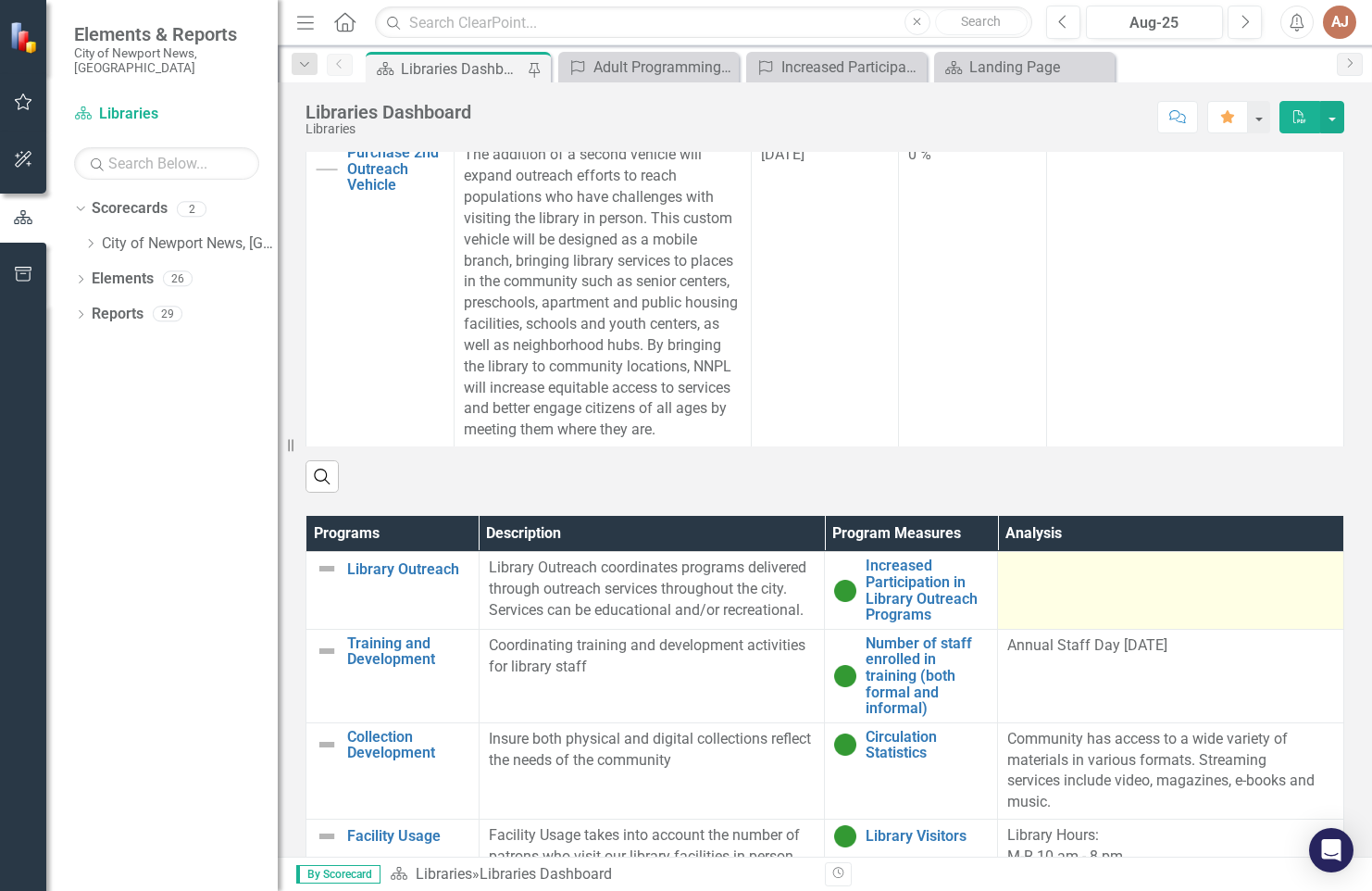
click at [1034, 598] on td at bounding box center [1171, 590] width 346 height 77
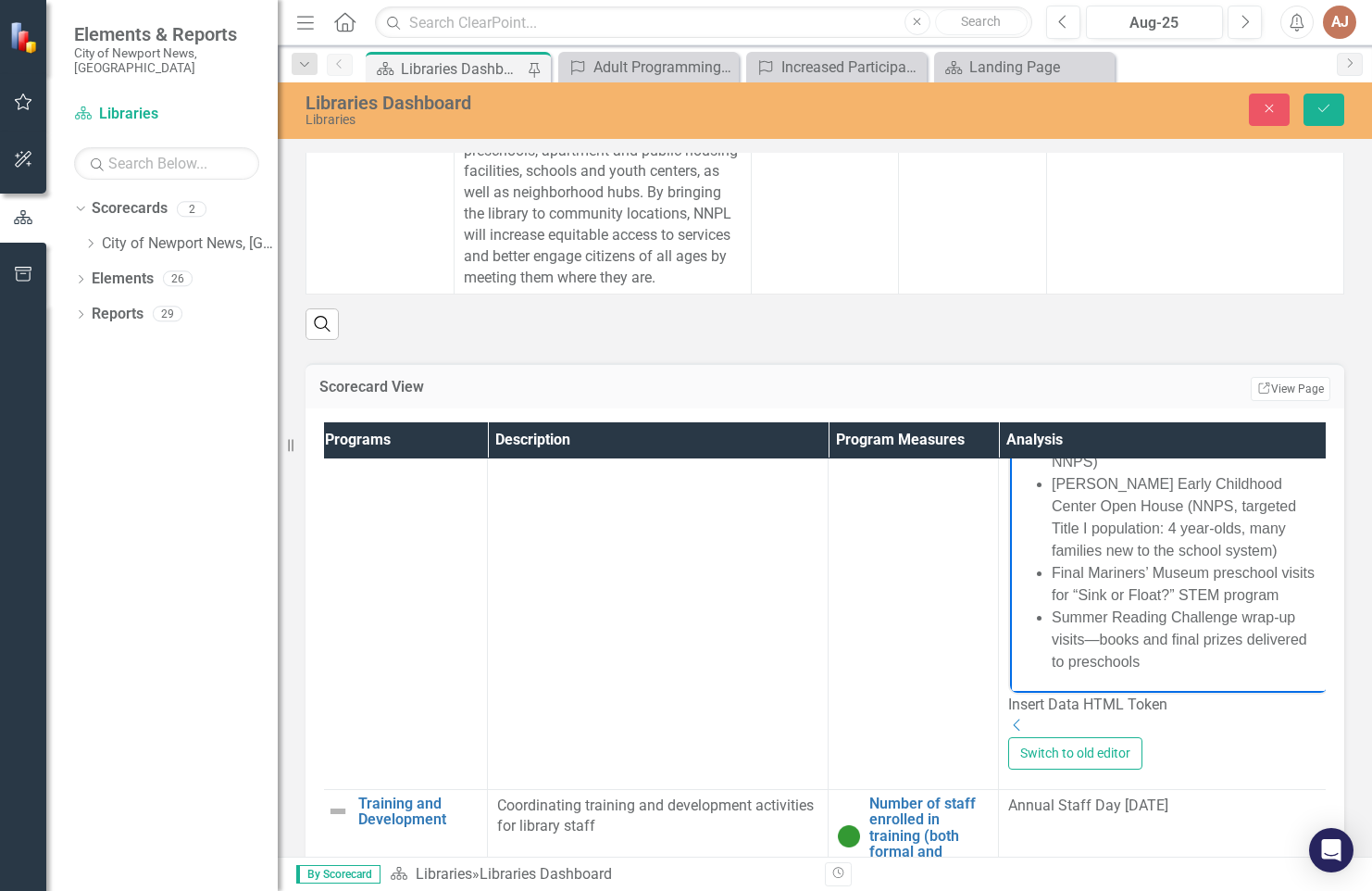
scroll to position [185, 7]
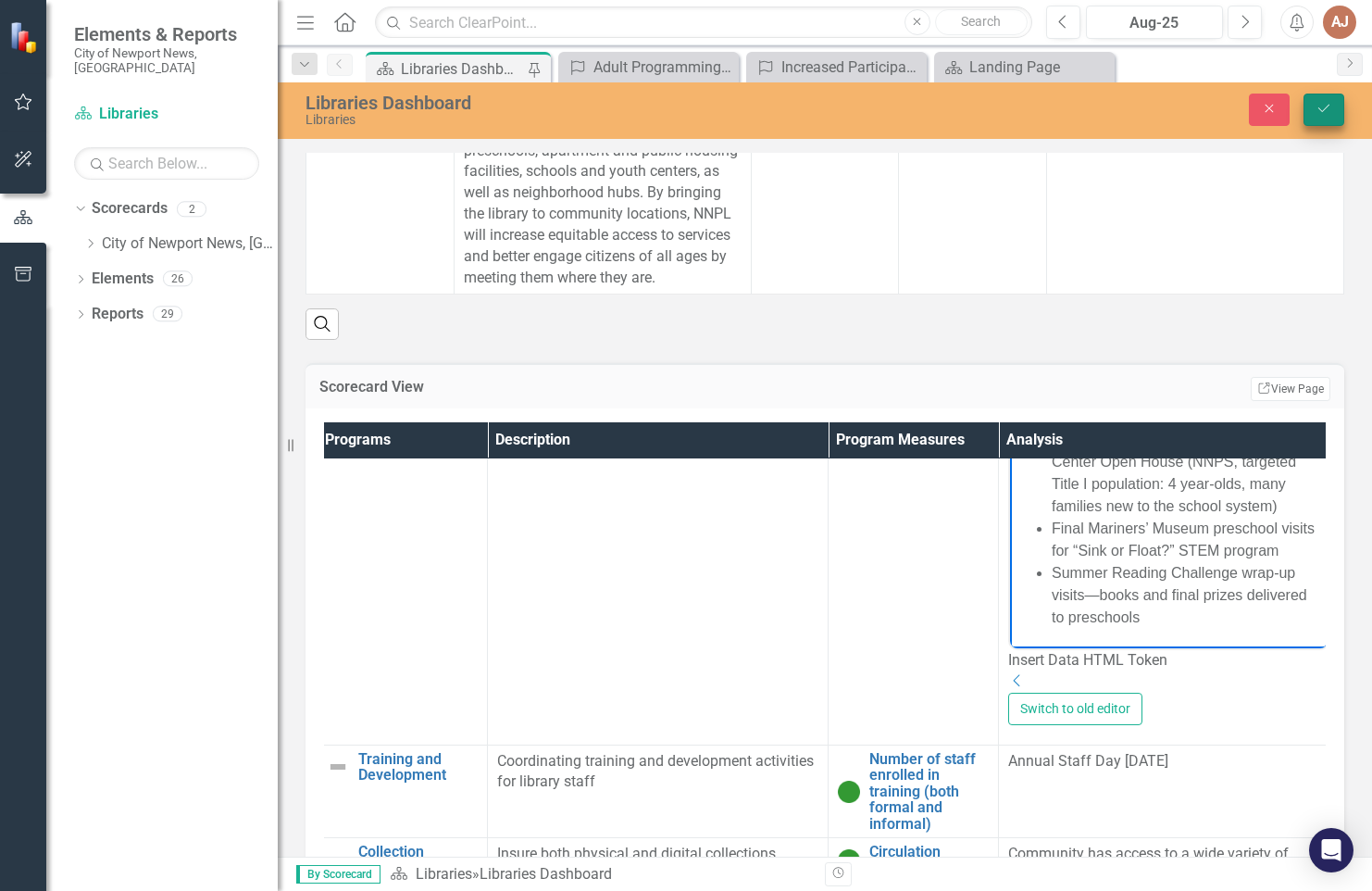
click at [1330, 108] on icon "Save" at bounding box center [1325, 109] width 17 height 13
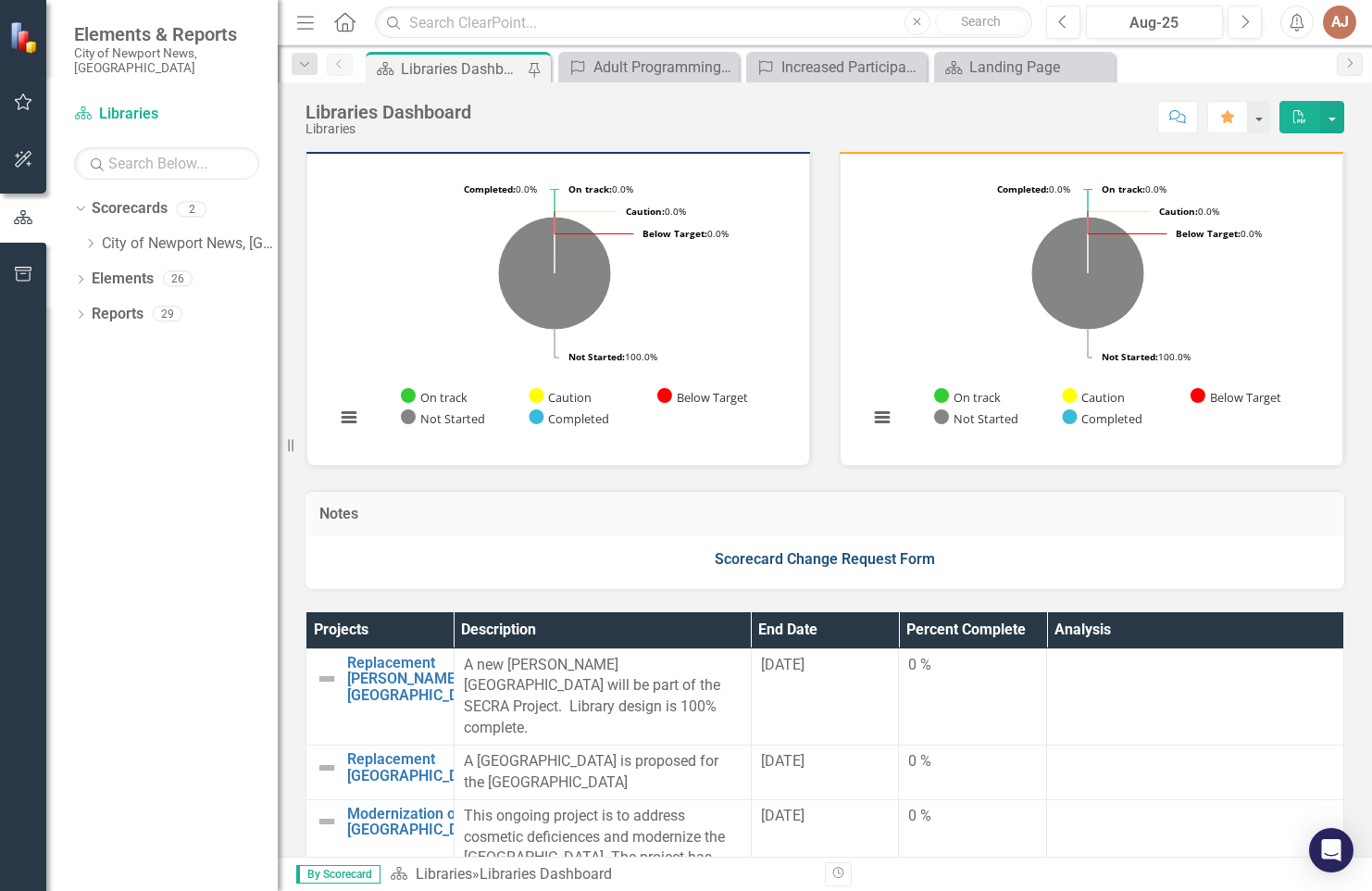
scroll to position [0, 0]
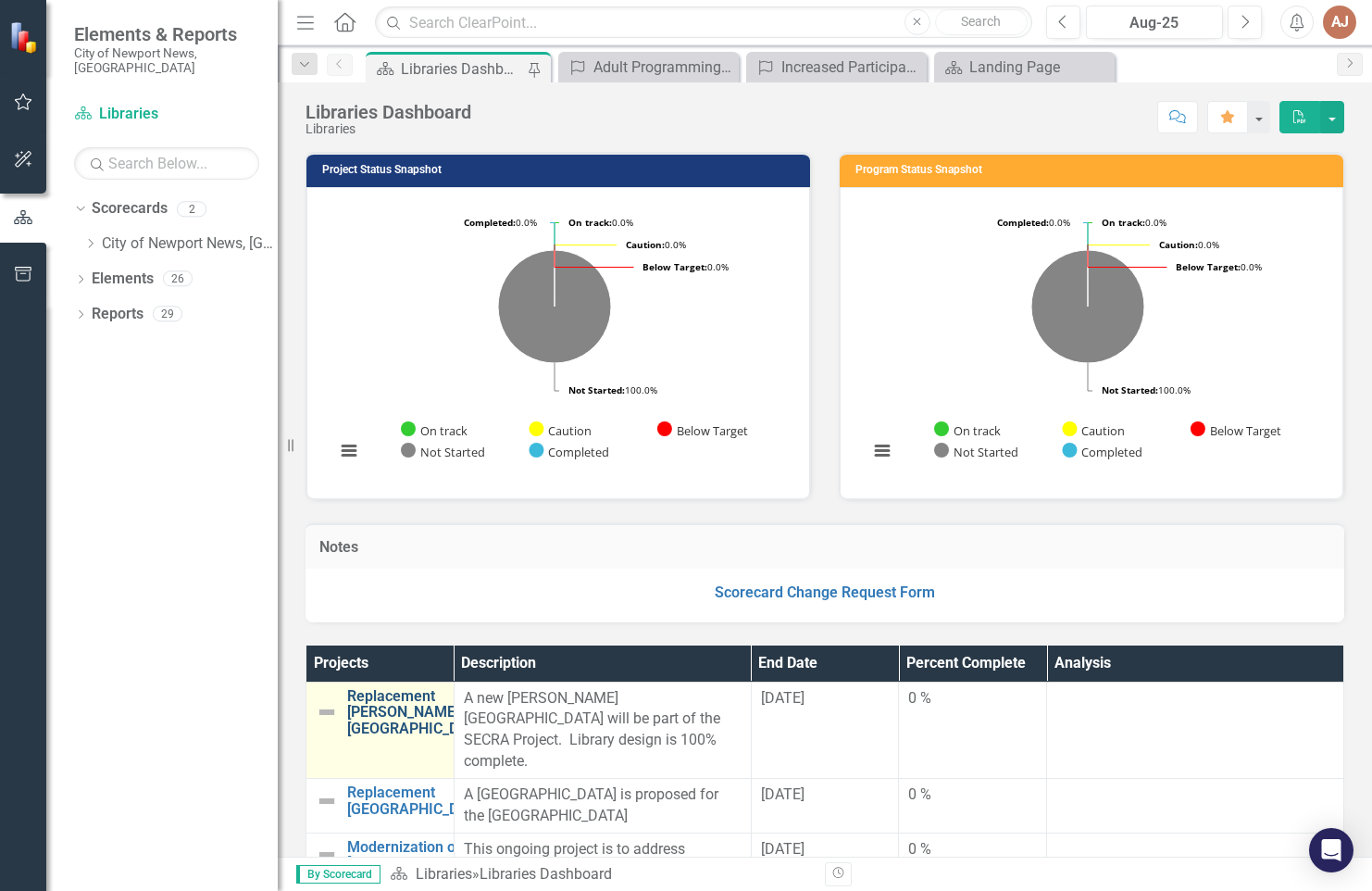
click at [399, 702] on link "Replacement [PERSON_NAME][GEOGRAPHIC_DATA]" at bounding box center [419, 713] width 143 height 49
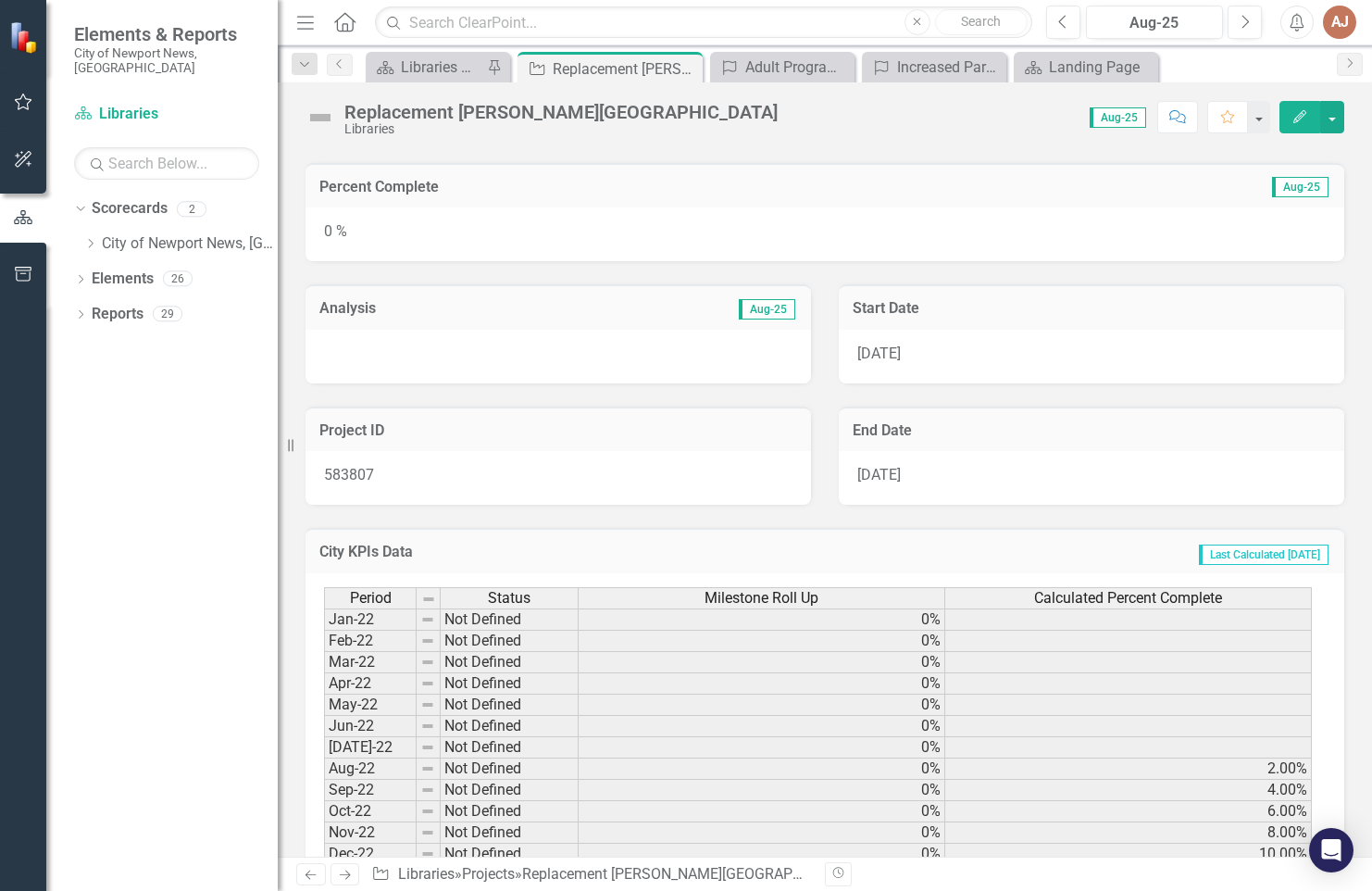
scroll to position [93, 0]
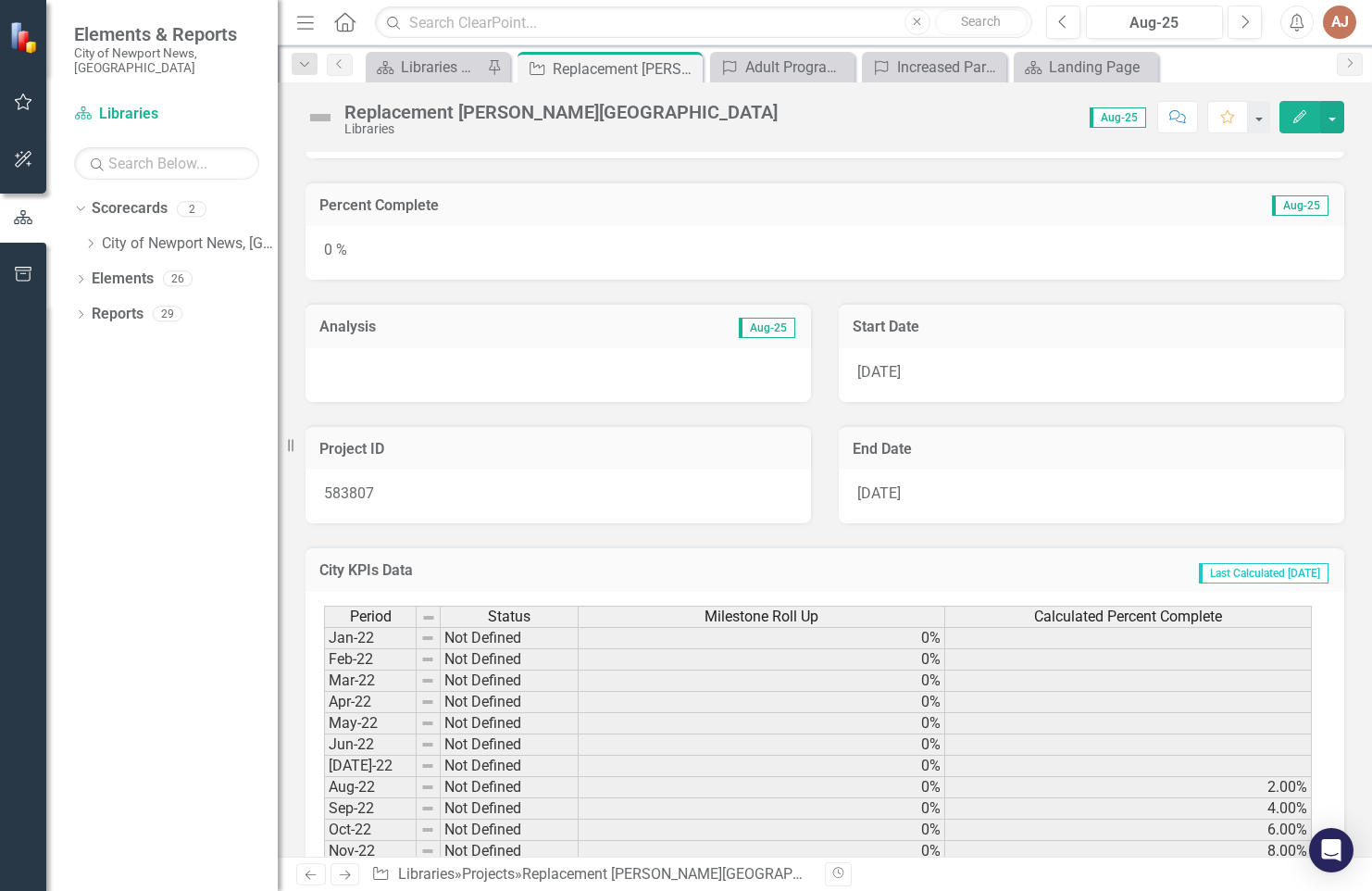
click at [683, 375] on div at bounding box center [558, 375] width 505 height 54
click at [391, 389] on div at bounding box center [558, 375] width 505 height 54
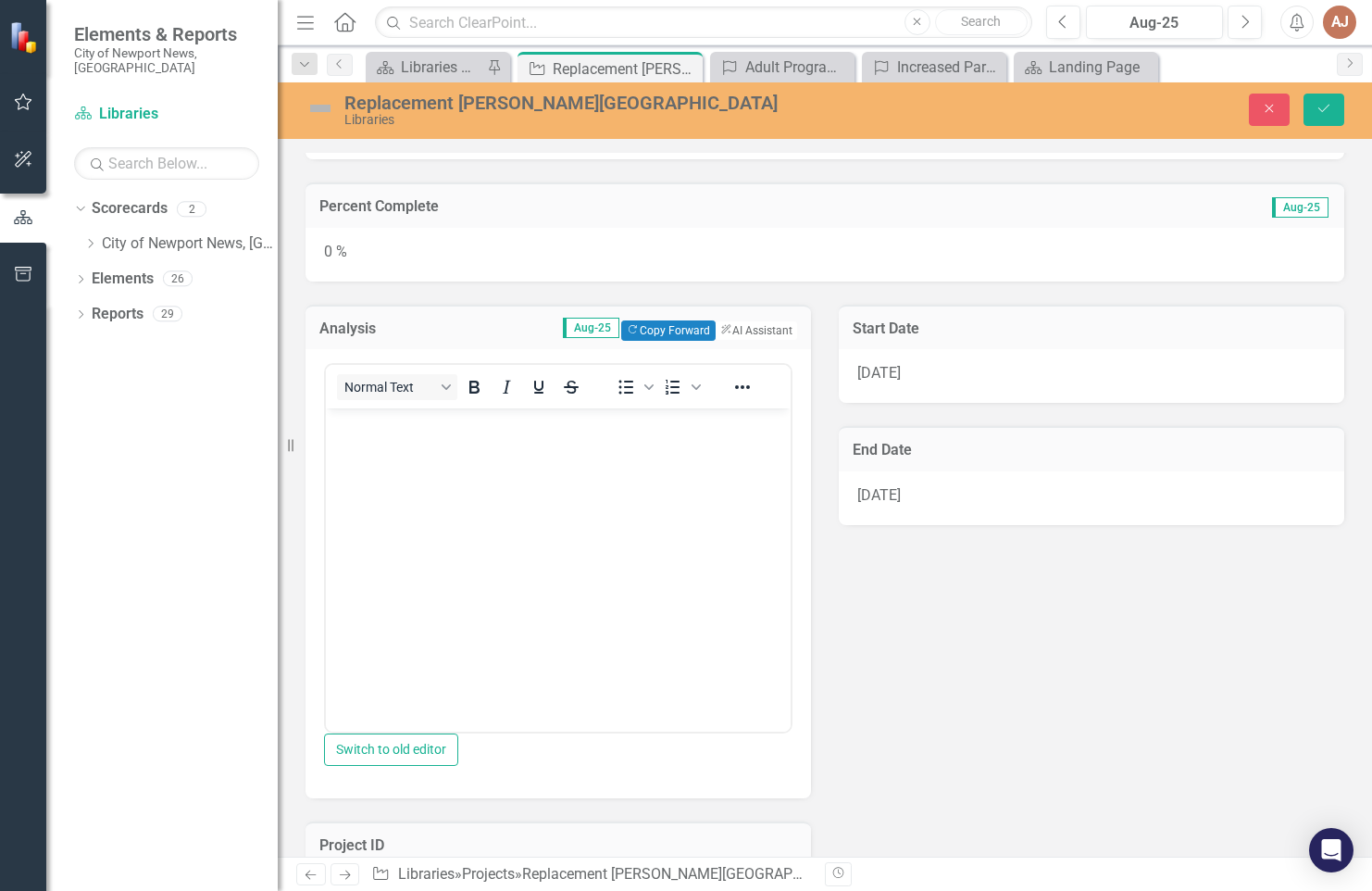
scroll to position [0, 0]
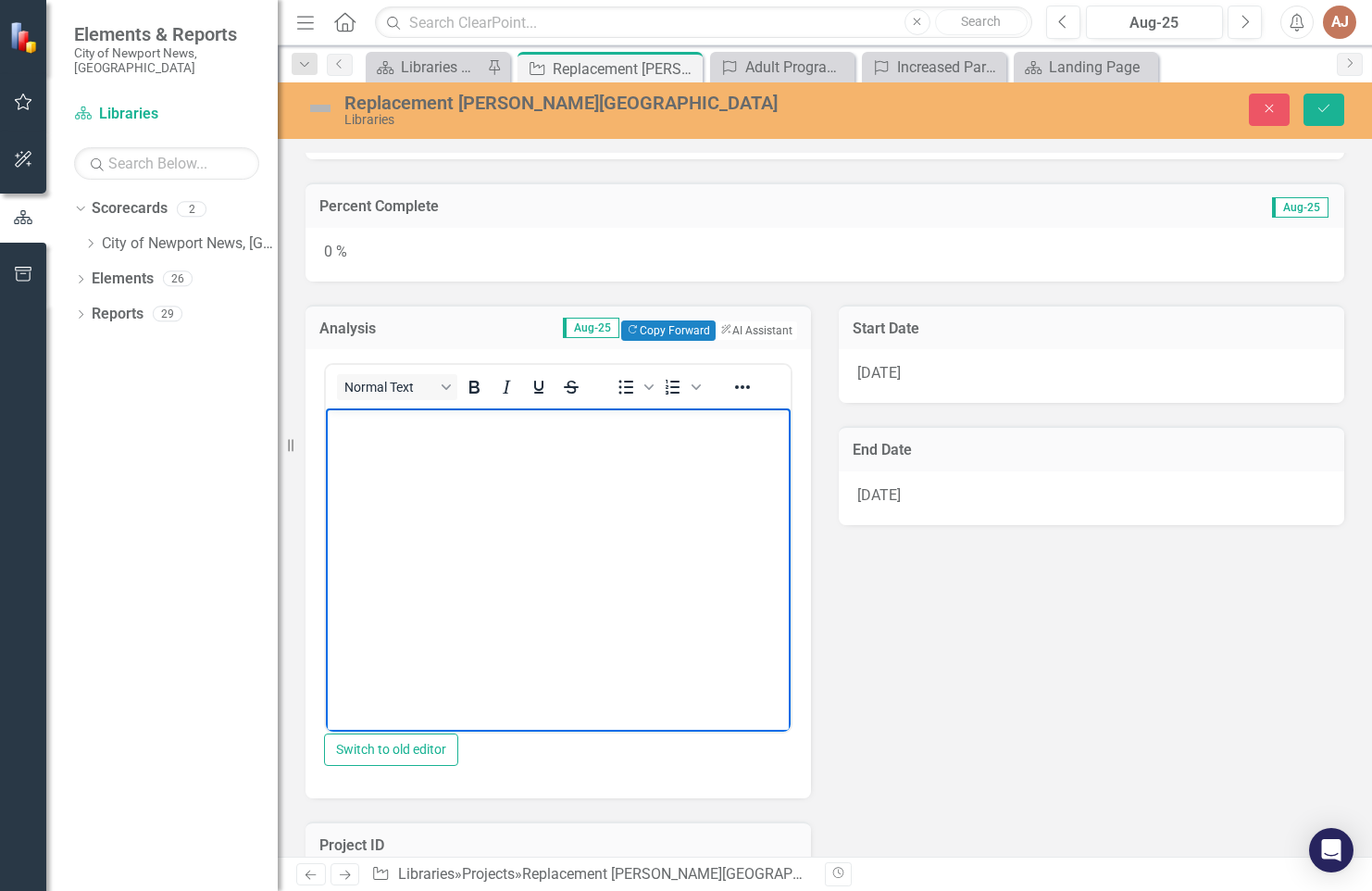
click at [425, 476] on body "Rich Text Area. Press ALT-0 for help." at bounding box center [558, 547] width 464 height 278
click at [672, 572] on body "Finishes and wall graphics selection scheduled for [DATE]." at bounding box center [558, 547] width 464 height 278
click at [1066, 263] on div "0 %" at bounding box center [825, 255] width 1039 height 54
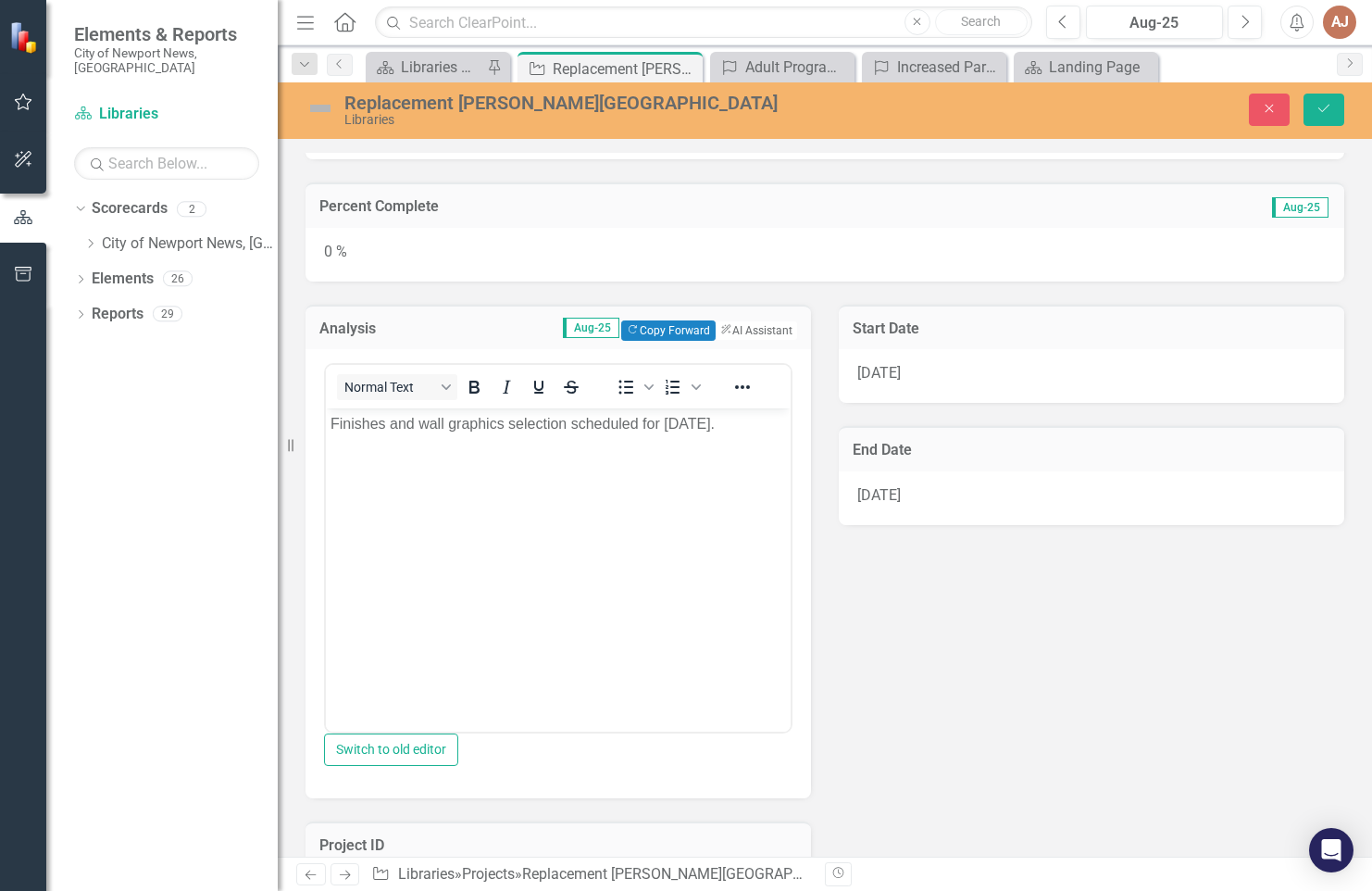
click at [1067, 263] on div "0 %" at bounding box center [825, 255] width 1039 height 54
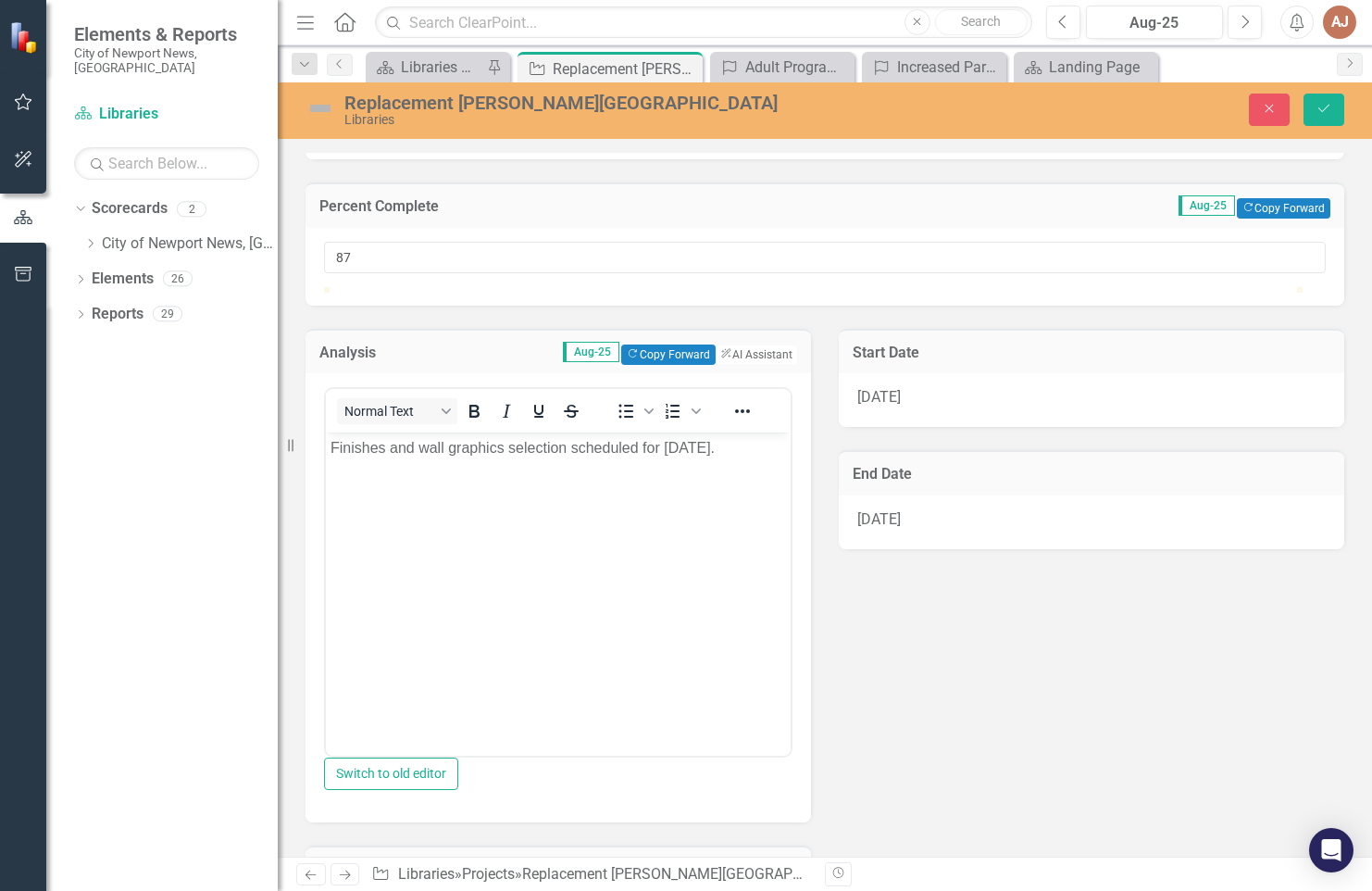
click at [1178, 287] on div at bounding box center [825, 287] width 1002 height 0
click at [1200, 287] on div at bounding box center [825, 287] width 1002 height 0
click at [1209, 287] on div at bounding box center [825, 287] width 1002 height 0
type input "90"
click at [1324, 105] on icon "Save" at bounding box center [1325, 109] width 17 height 13
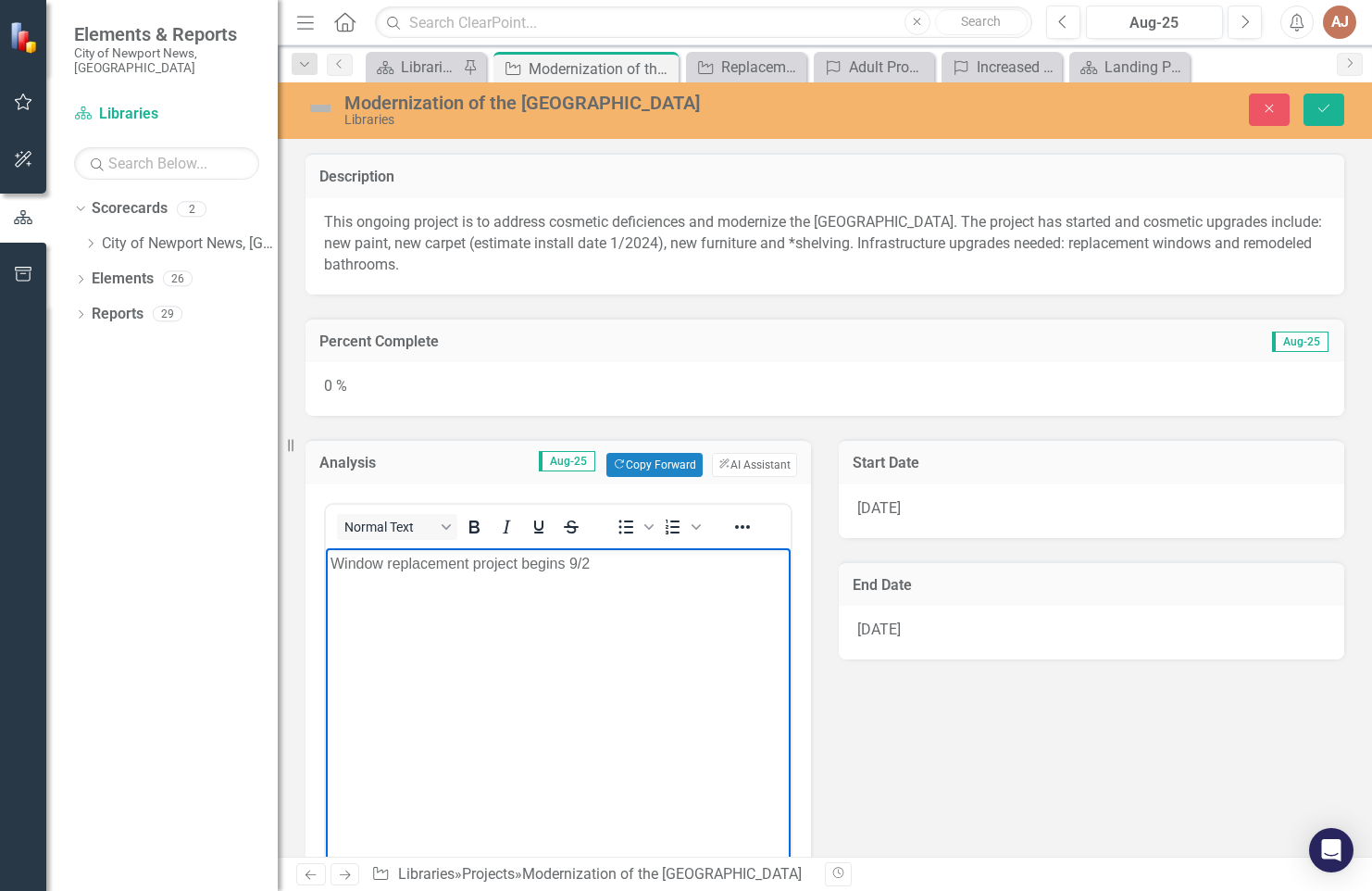
click at [567, 562] on p "Window replacement project begins 9/2" at bounding box center [558, 564] width 455 height 22
drag, startPoint x: 571, startPoint y: 562, endPoint x: 737, endPoint y: 584, distance: 167.5
click at [737, 584] on body "Window replacement project begins 9/2" at bounding box center [558, 687] width 464 height 278
click at [1009, 397] on div "0 %" at bounding box center [825, 389] width 1039 height 54
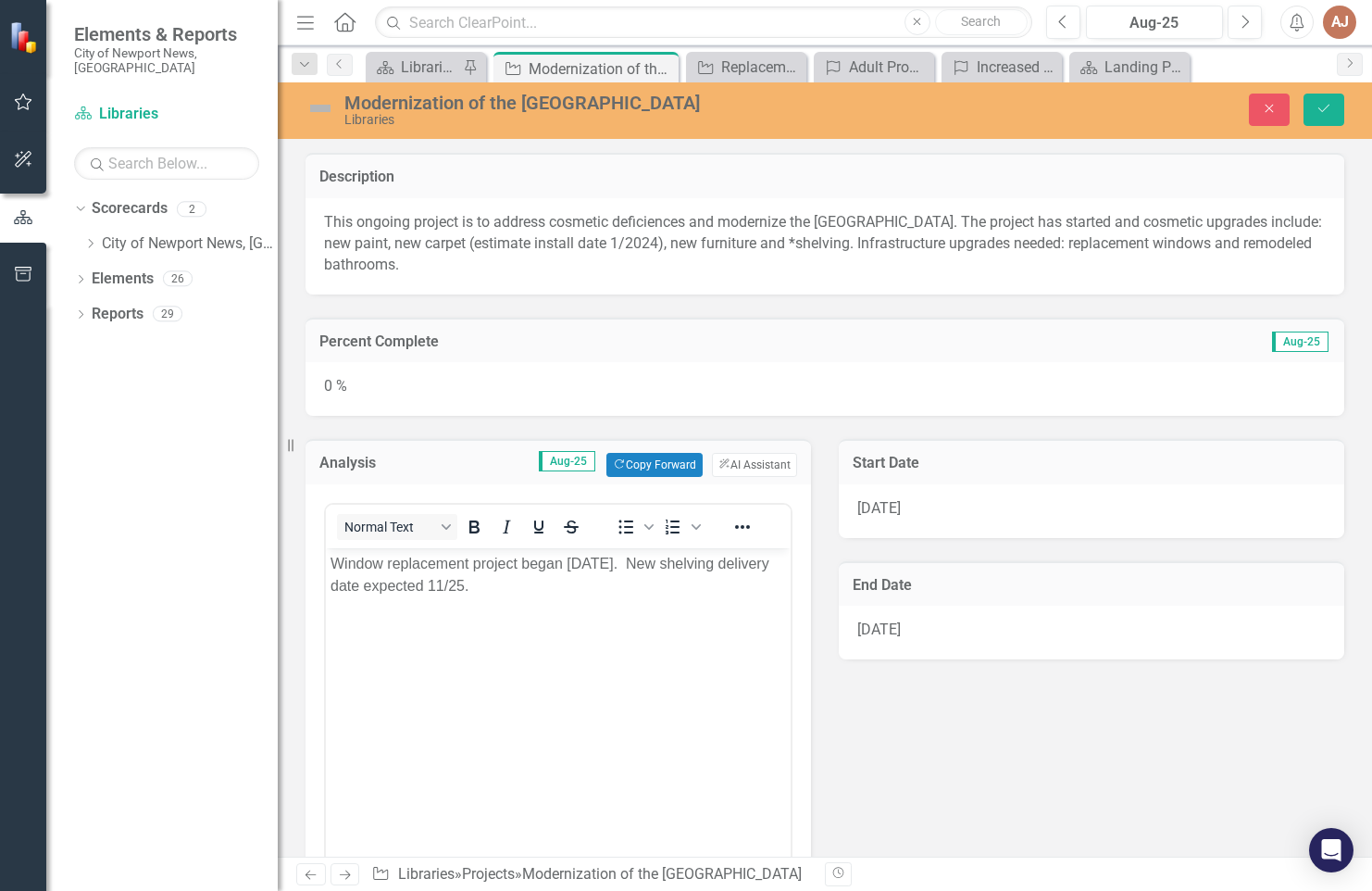
click at [1010, 397] on div "0 %" at bounding box center [825, 389] width 1039 height 54
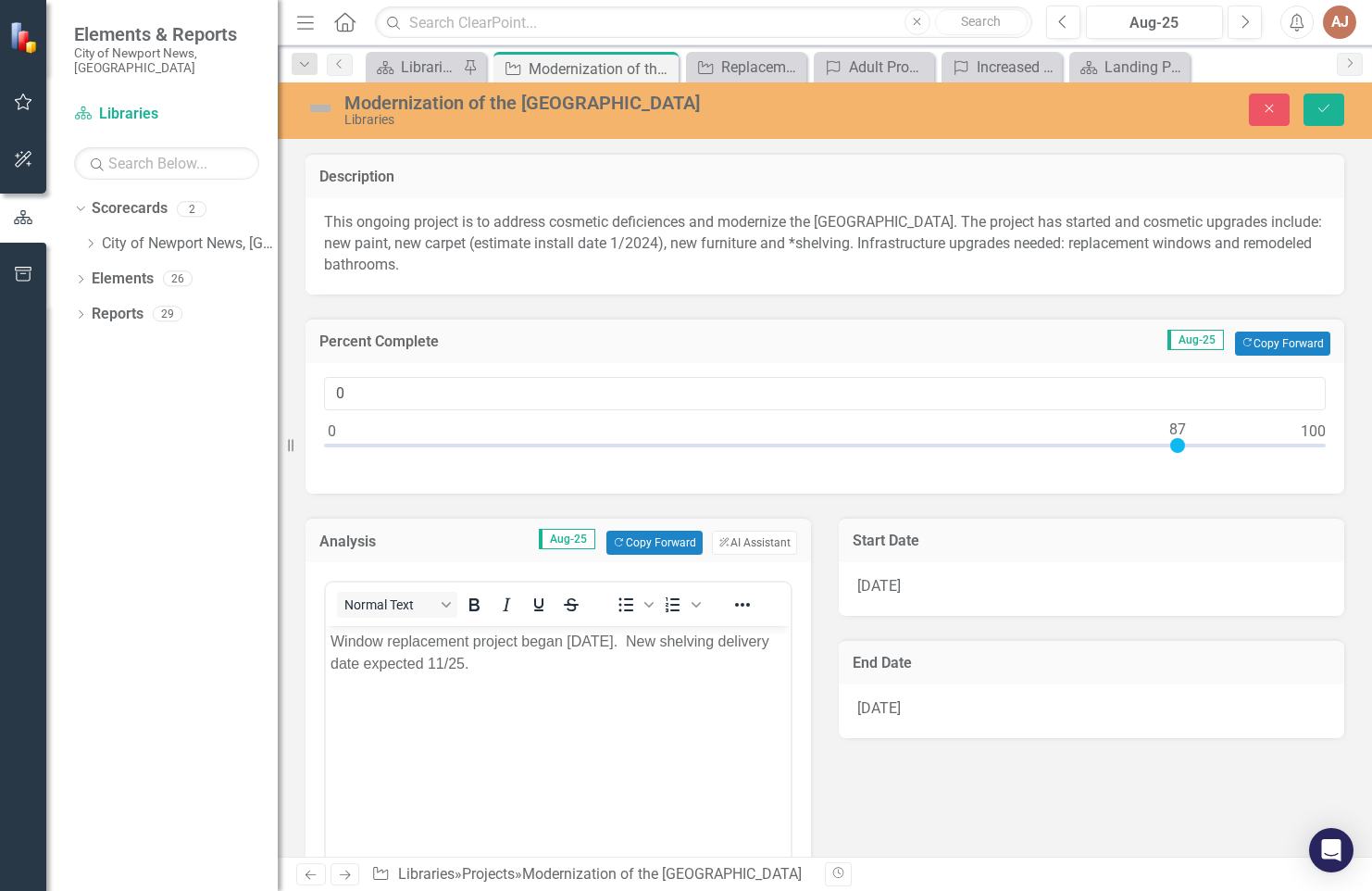
click at [1179, 452] on div at bounding box center [825, 450] width 1002 height 23
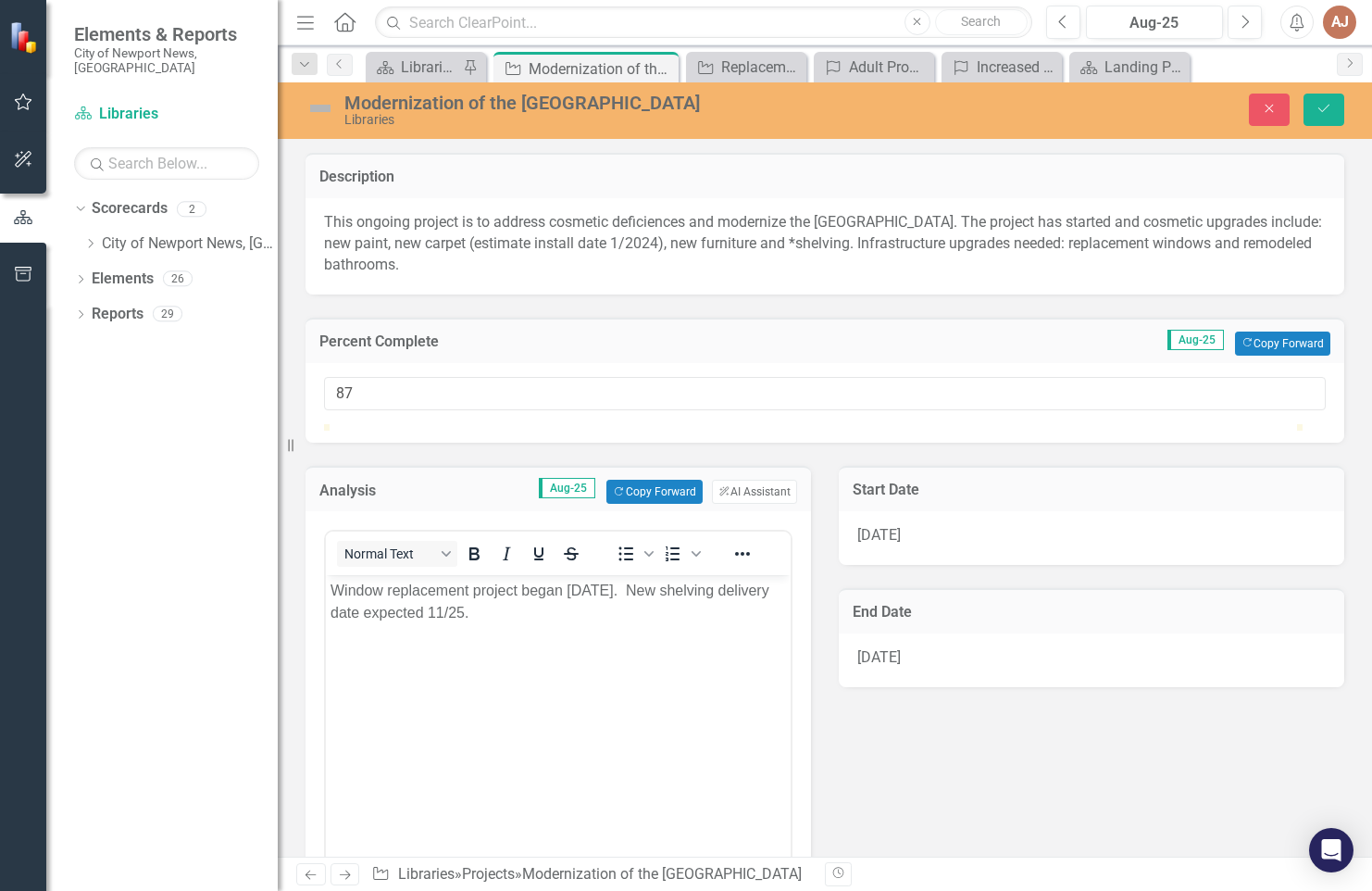
click at [1189, 425] on div at bounding box center [825, 425] width 1002 height 0
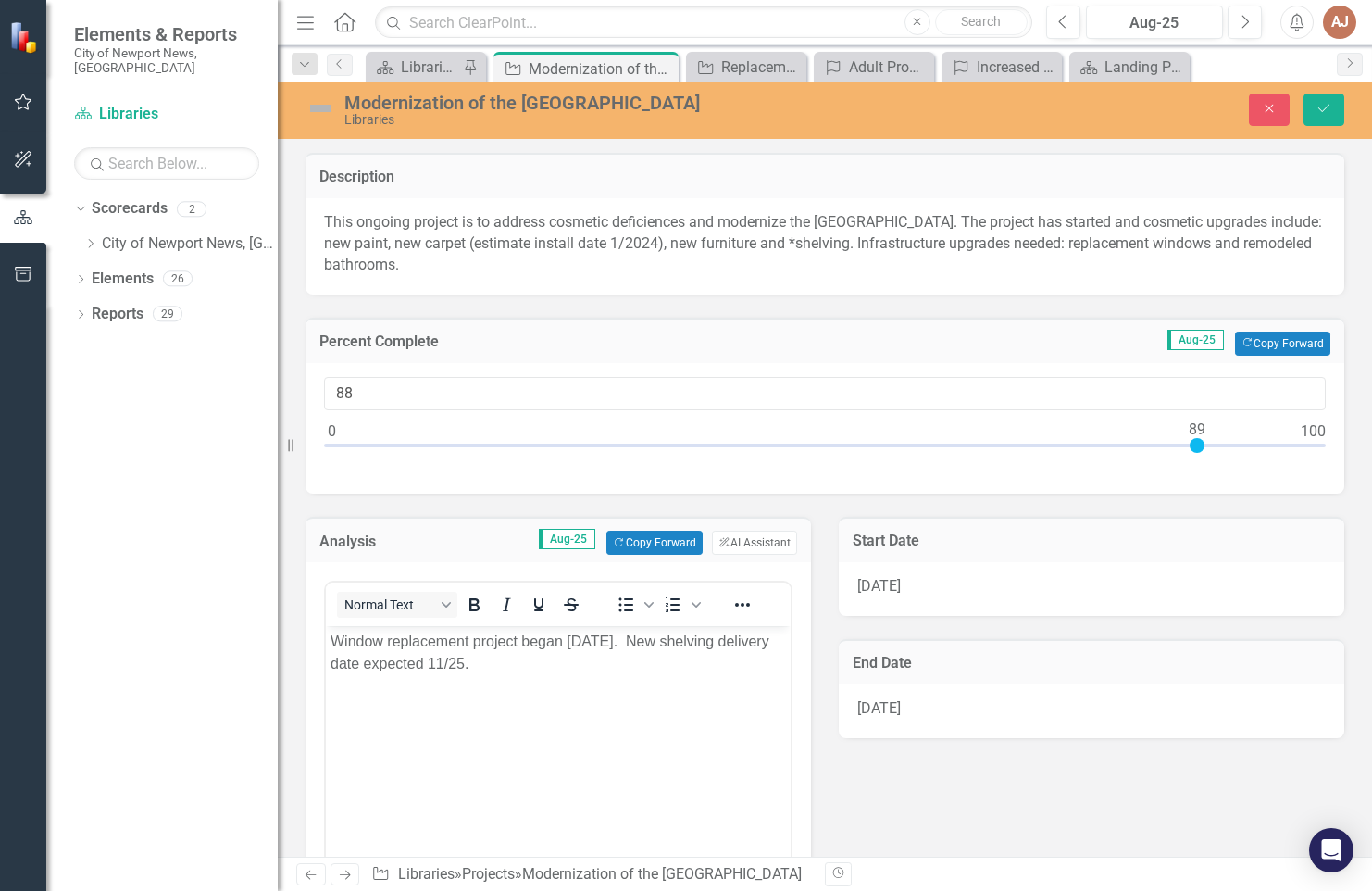
type input "89"
click at [1199, 456] on div at bounding box center [825, 450] width 1002 height 23
click at [1324, 115] on icon "Save" at bounding box center [1325, 109] width 17 height 13
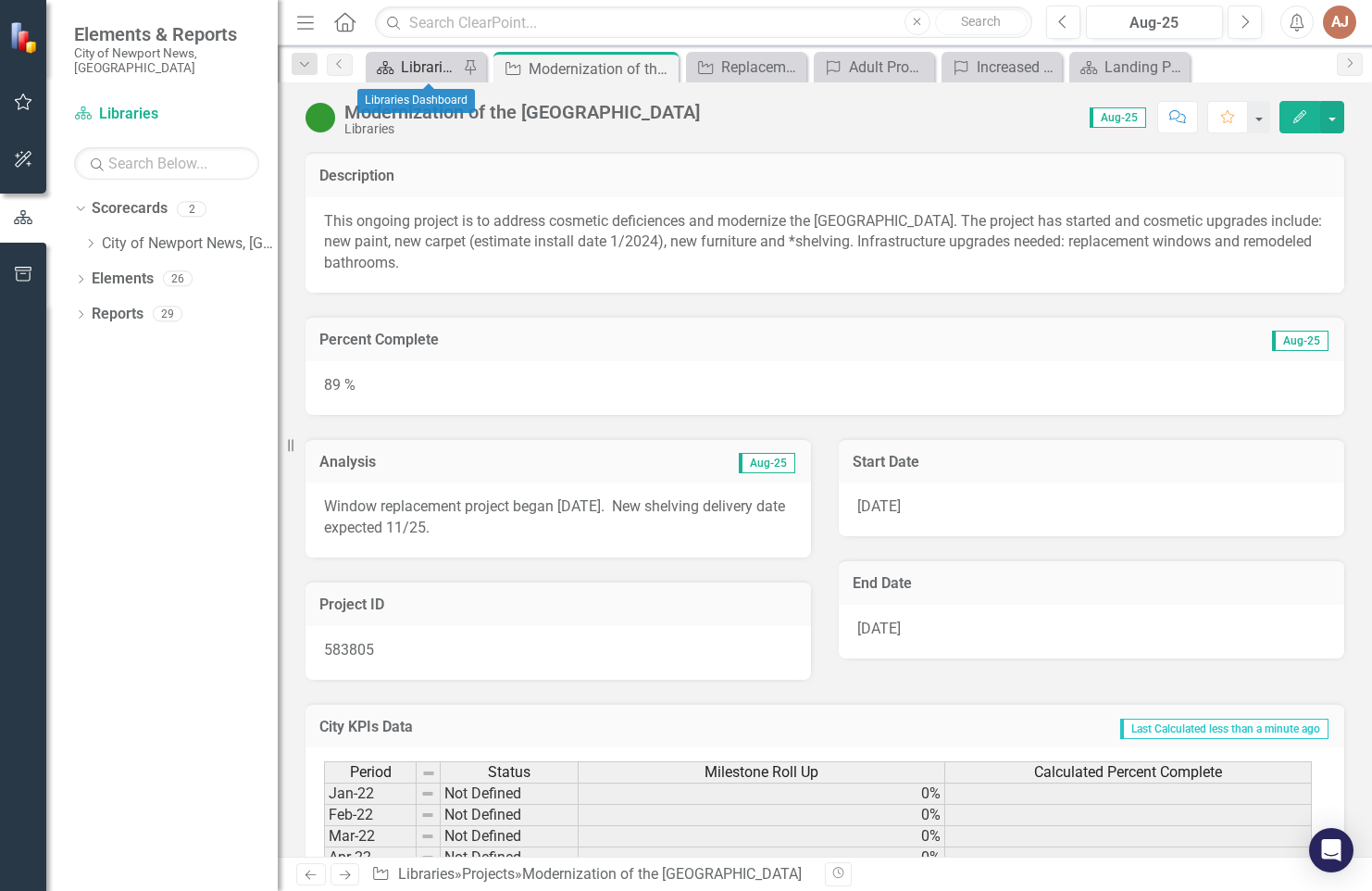
click at [423, 74] on div "Libraries Dashboard" at bounding box center [430, 67] width 58 height 23
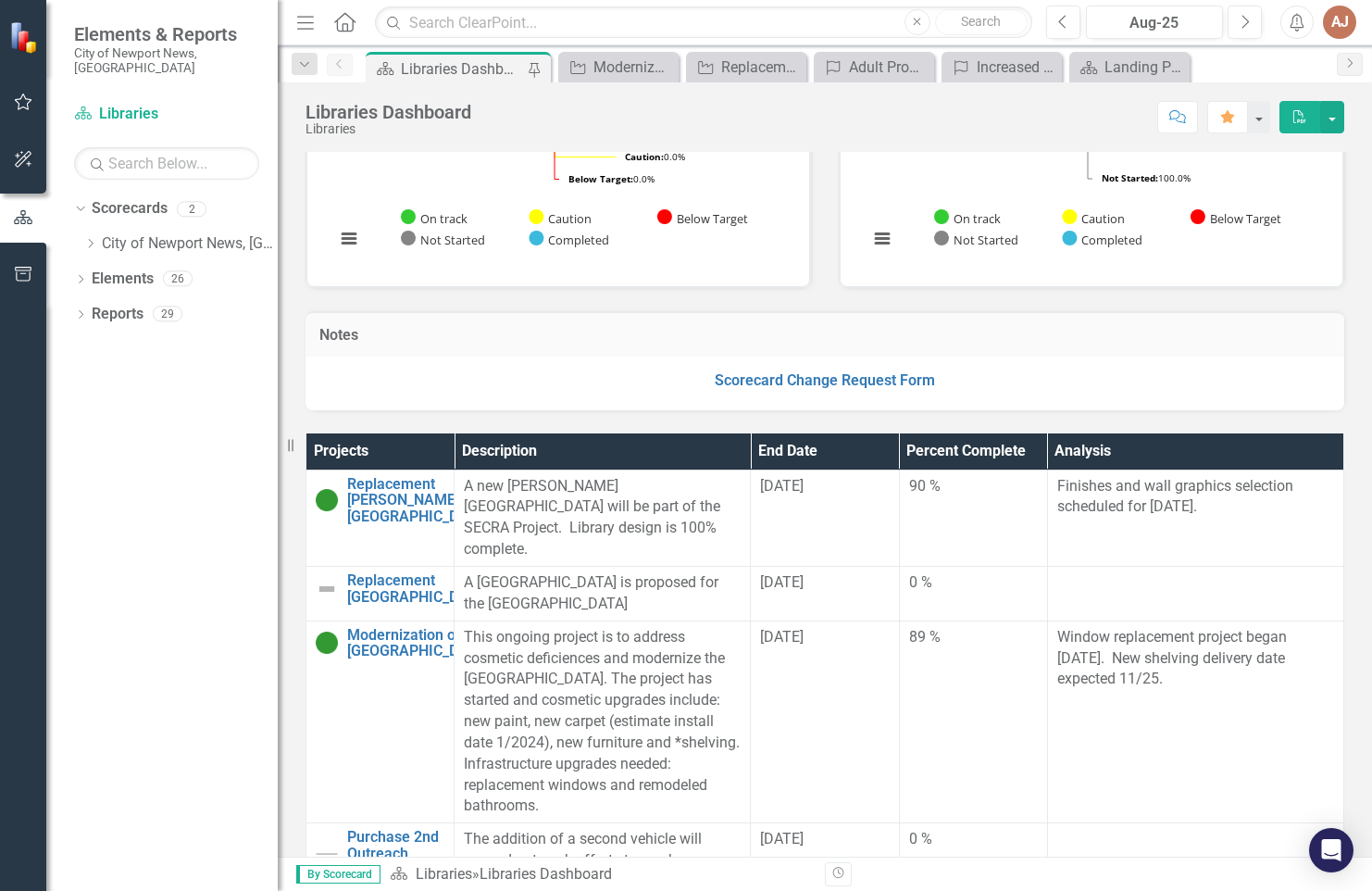
scroll to position [278, 0]
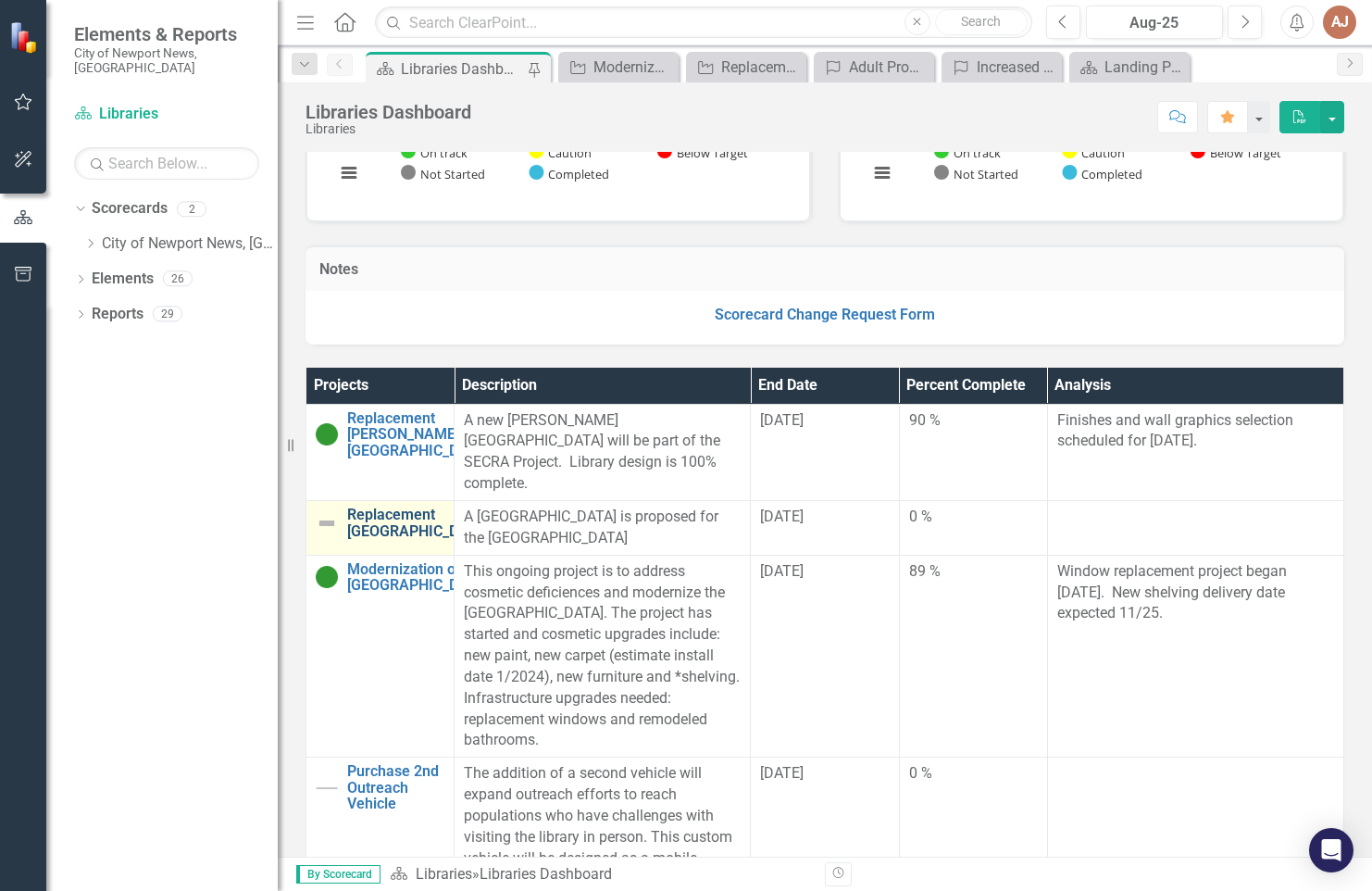
click at [386, 509] on link "Replacement [GEOGRAPHIC_DATA]" at bounding box center [419, 522] width 143 height 33
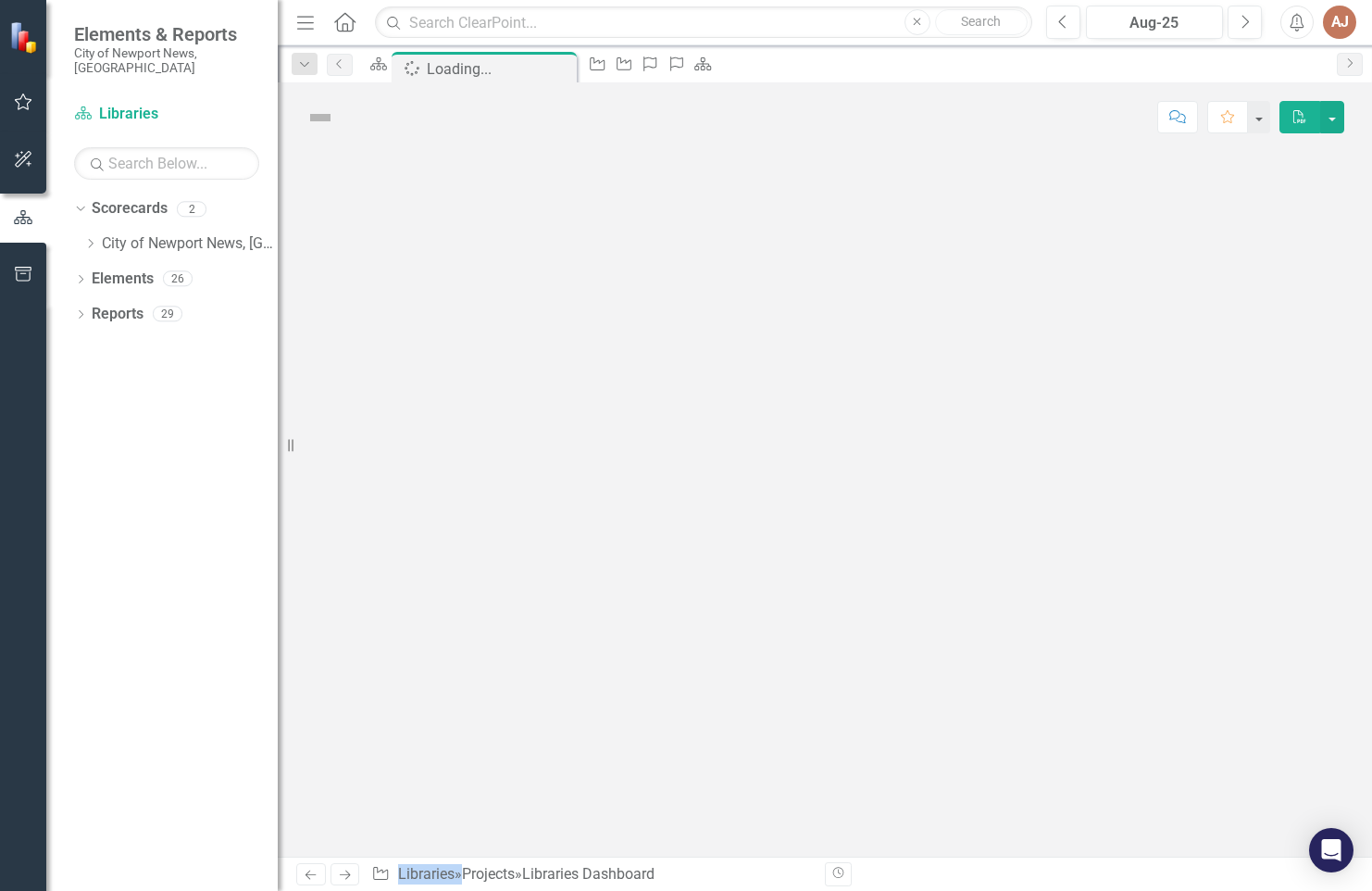
click at [386, 509] on div at bounding box center [825, 504] width 1094 height 705
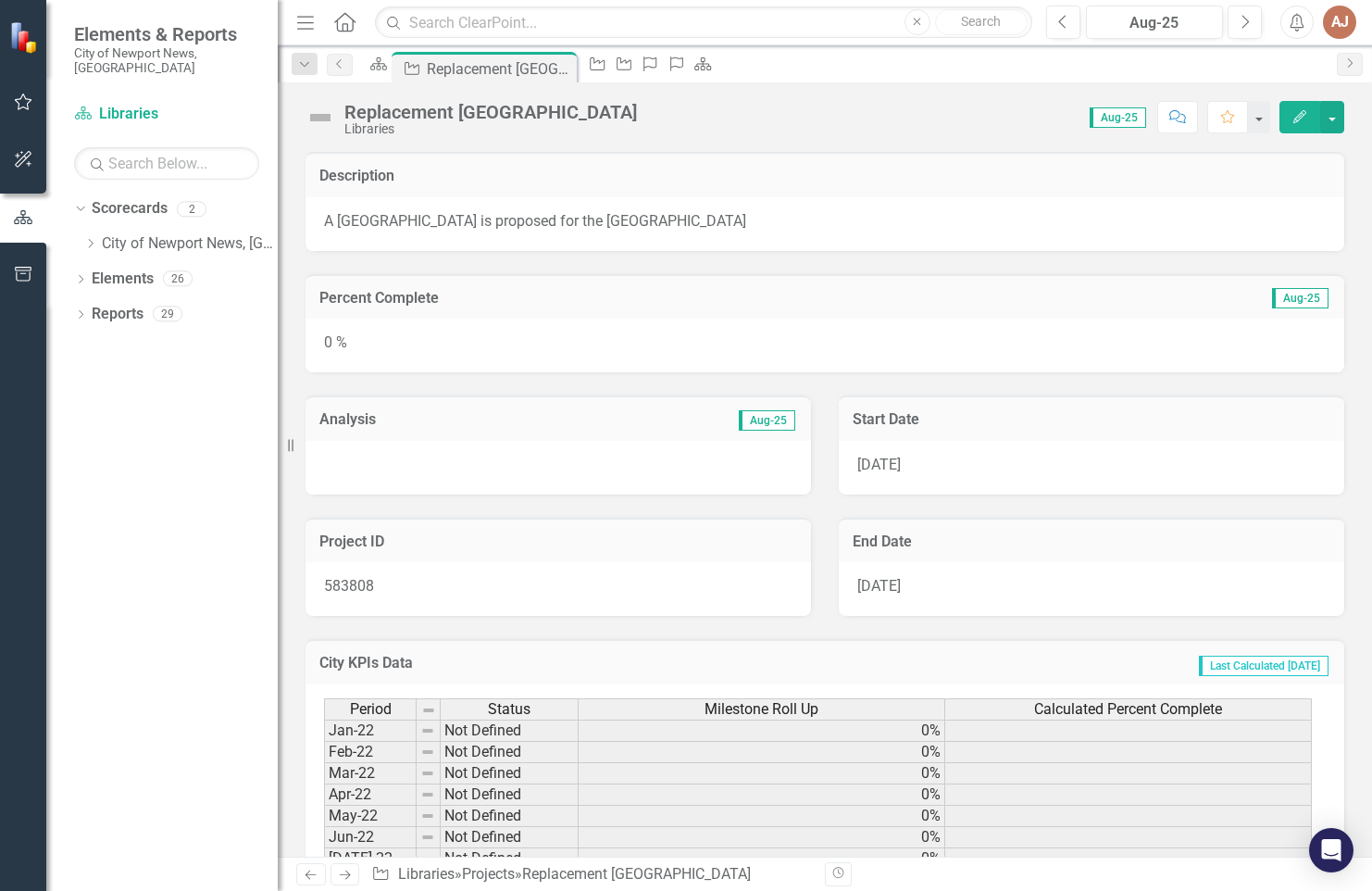
click at [388, 462] on div at bounding box center [558, 468] width 505 height 54
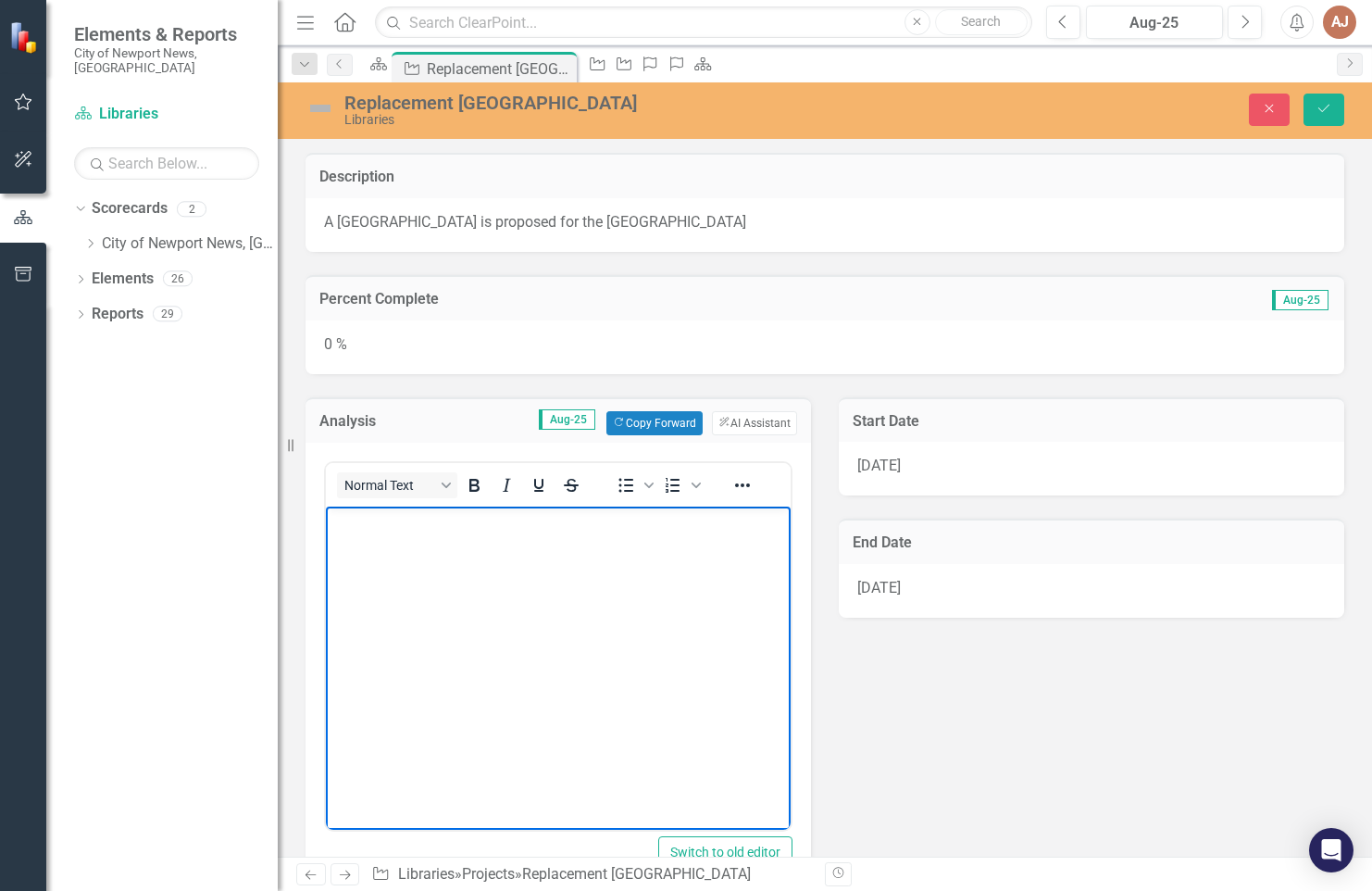
paste body "Rich Text Area. Press ALT-0 for help."
click at [331, 520] on p "QE - Projects - Preliminary Cost Estimates for FFE" at bounding box center [558, 521] width 455 height 22
click at [424, 532] on p "REceived QE - Projects - Preliminary Cost Estimates for FFE" at bounding box center [558, 521] width 455 height 22
click at [491, 532] on p "Received QE - Projects - Preliminary Cost Estimates for FFE." at bounding box center [558, 521] width 455 height 22
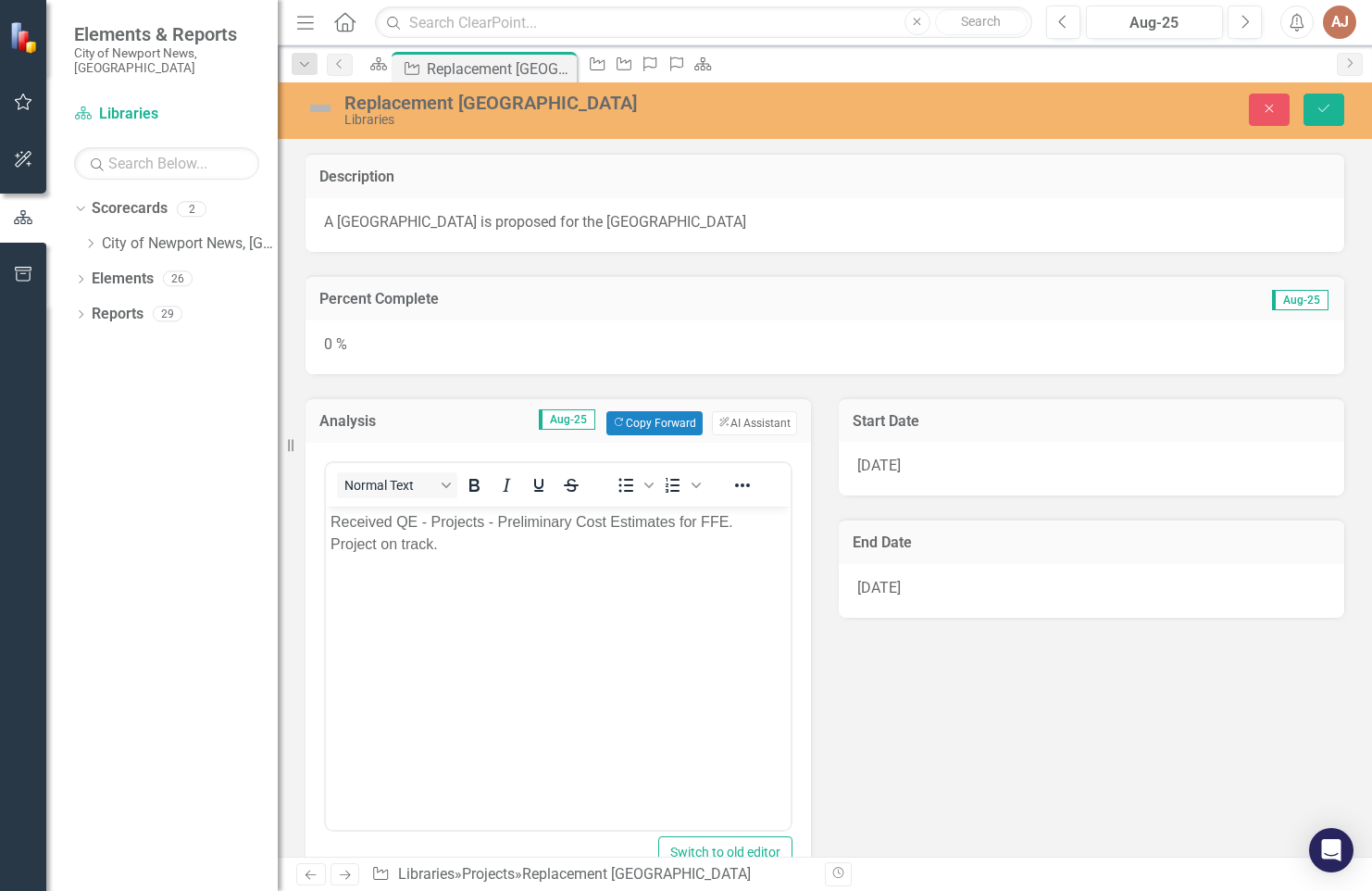
click at [987, 344] on div "0 %" at bounding box center [825, 347] width 1039 height 54
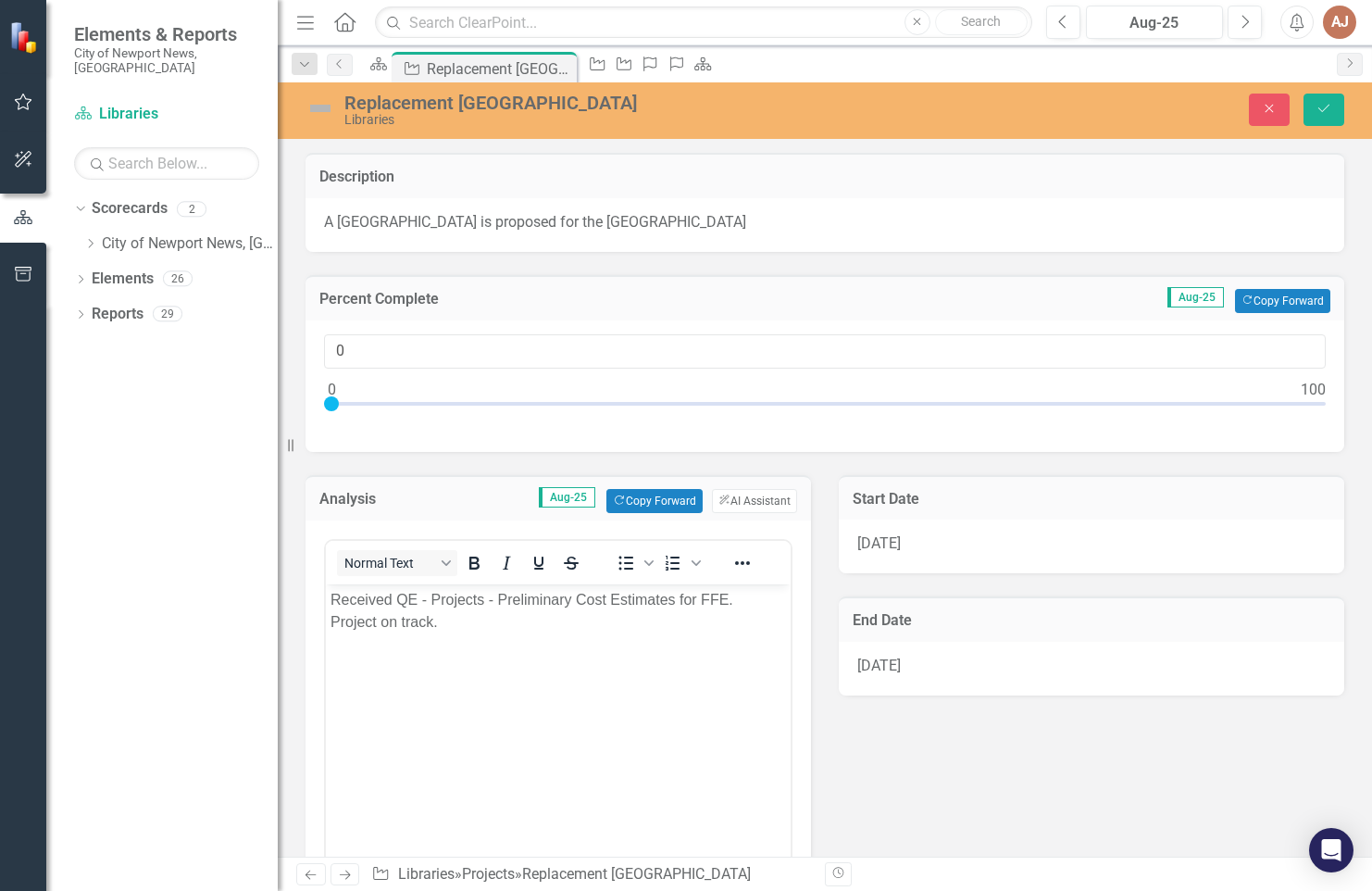
click at [1056, 385] on div "0" at bounding box center [825, 377] width 1002 height 85
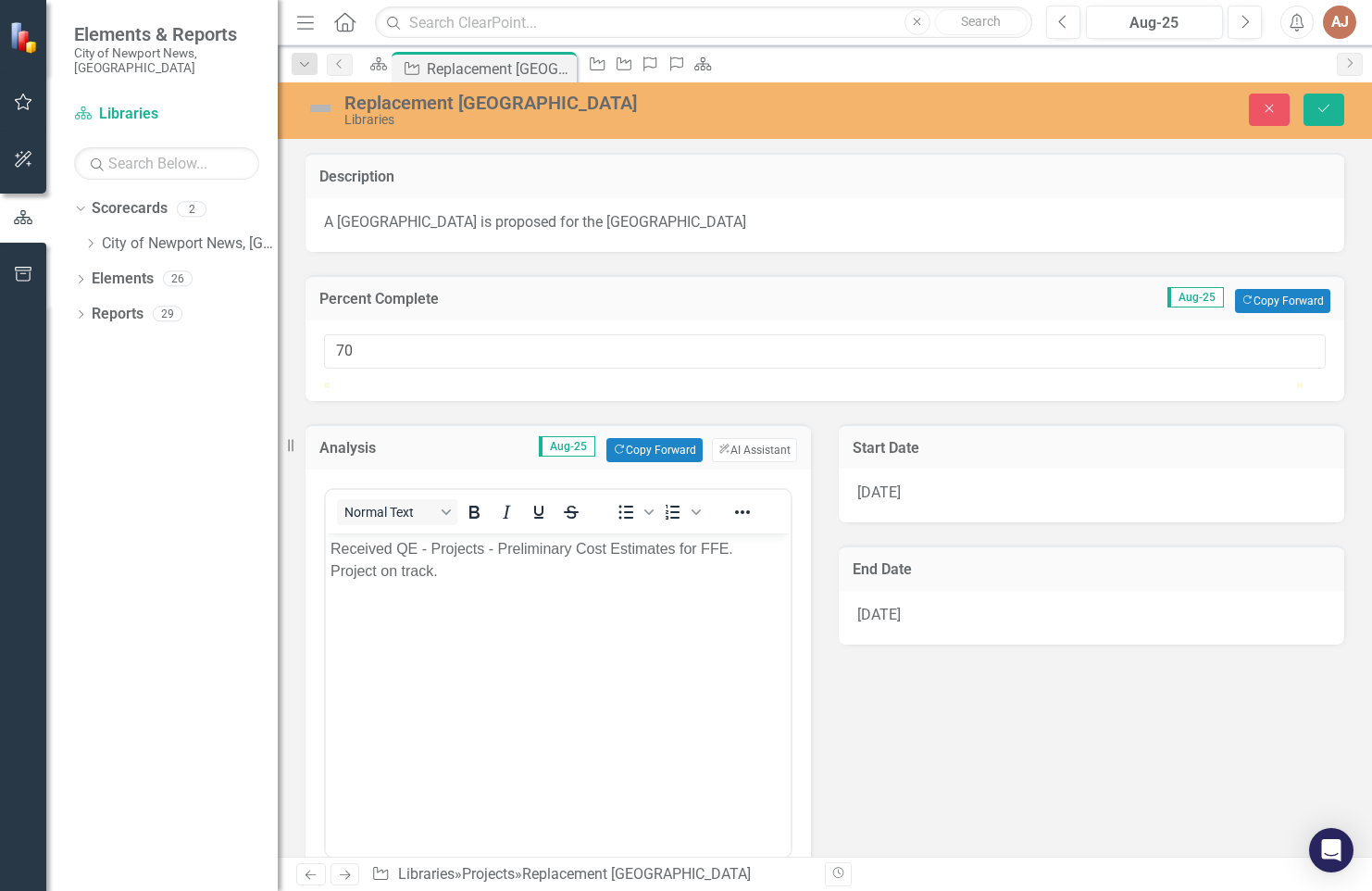
click at [1016, 383] on div at bounding box center [825, 383] width 1002 height 0
click at [1055, 383] on div at bounding box center [825, 383] width 1002 height 0
type input "75"
click at [1060, 383] on div at bounding box center [825, 383] width 1002 height 0
click at [1320, 109] on icon "Save" at bounding box center [1325, 109] width 17 height 13
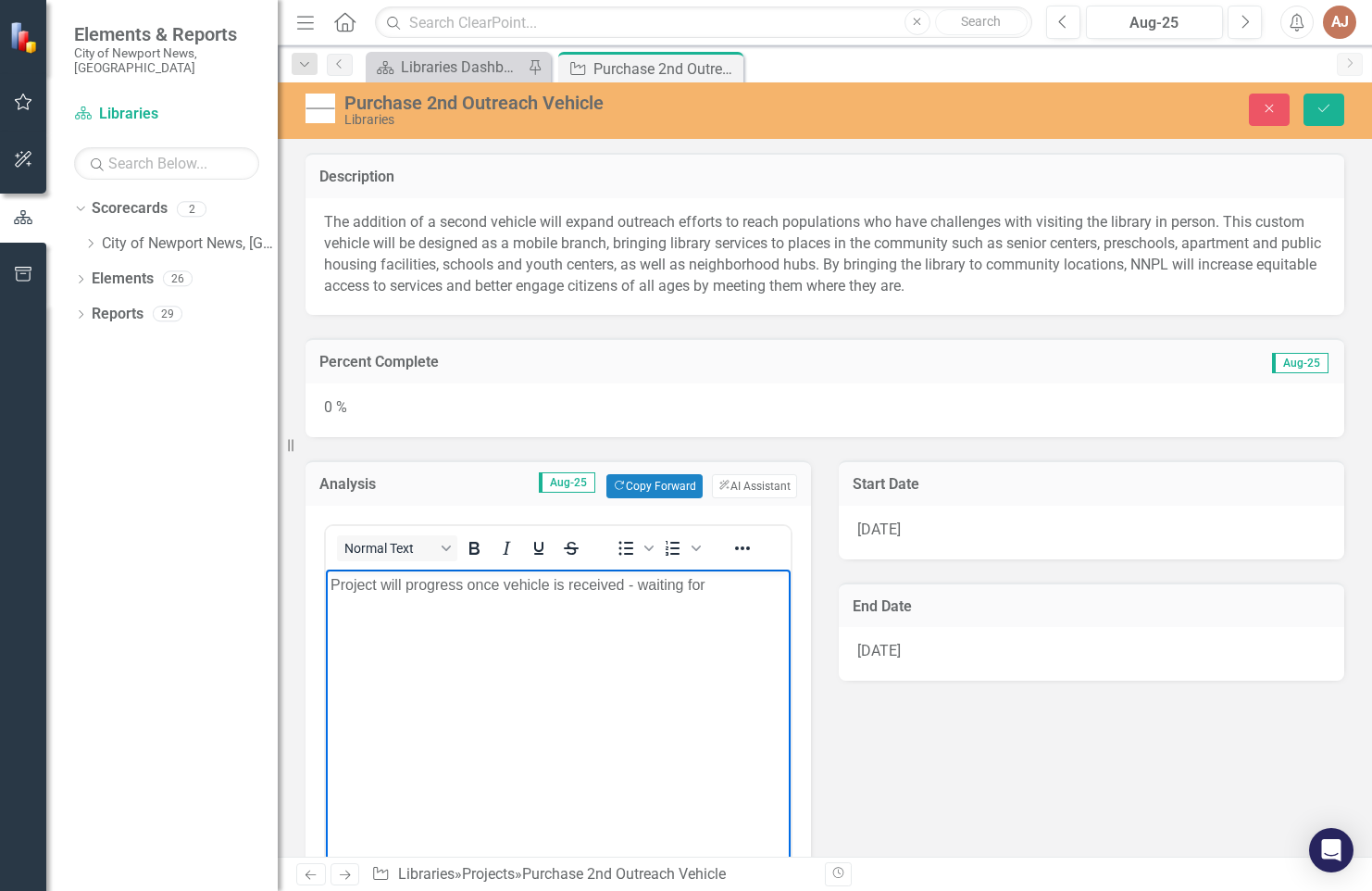
drag, startPoint x: 714, startPoint y: 585, endPoint x: 725, endPoint y: 606, distance: 23.7
click at [725, 596] on p "Project will progress once vehicle is received - waiting for" at bounding box center [558, 585] width 455 height 22
click at [500, 613] on p "Project will progress once vehicle is received - vehicle has been requested - o…" at bounding box center [558, 596] width 455 height 45
click at [635, 619] on p "Project will progress once vehicle is received - vehicle has been requested via…" at bounding box center [558, 596] width 455 height 45
click at [631, 615] on p "Project will progress once vehicle is received - vehicle has been requested via…" at bounding box center [558, 596] width 455 height 45
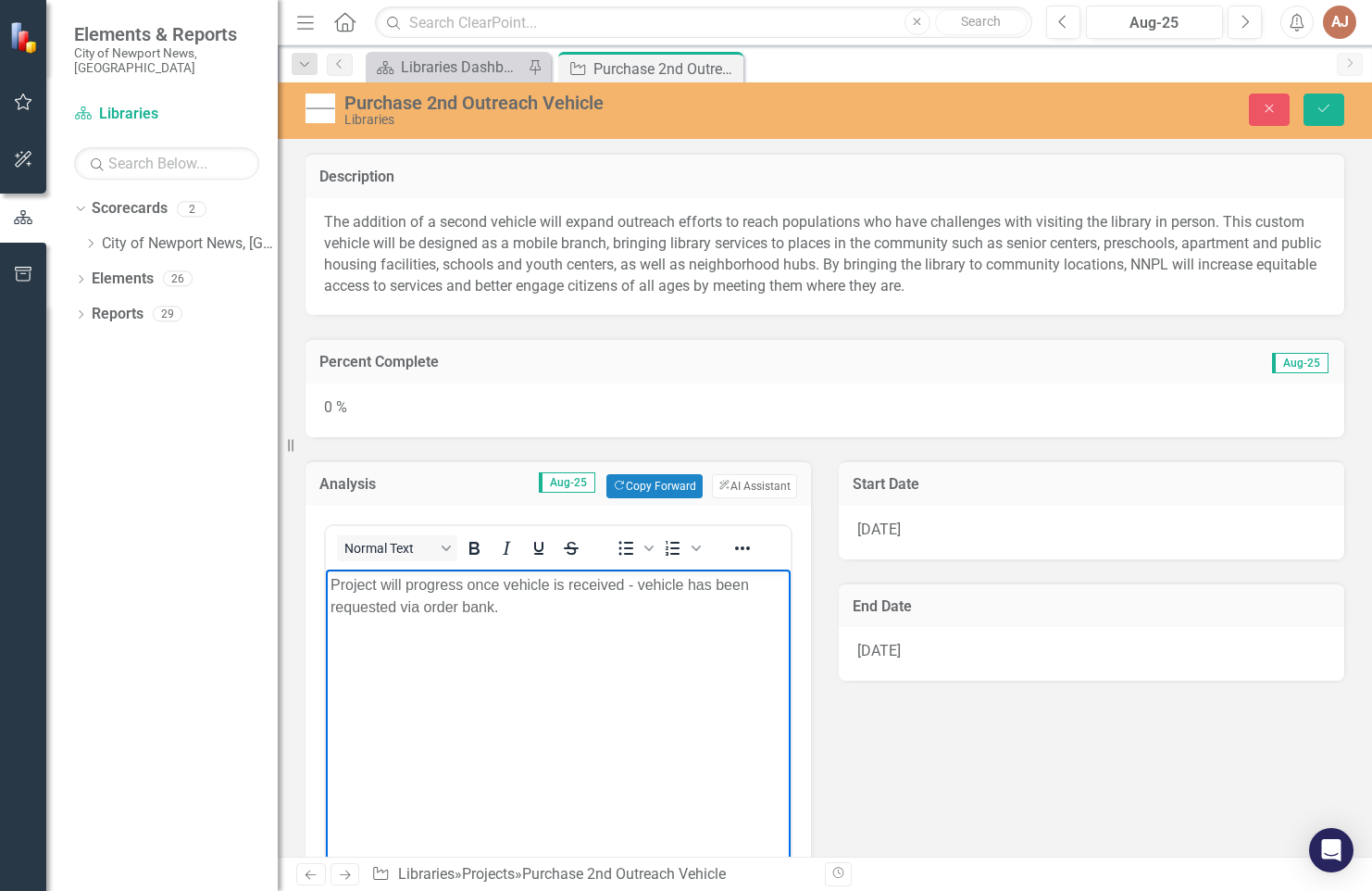
click at [552, 422] on div "0 %" at bounding box center [825, 411] width 1039 height 54
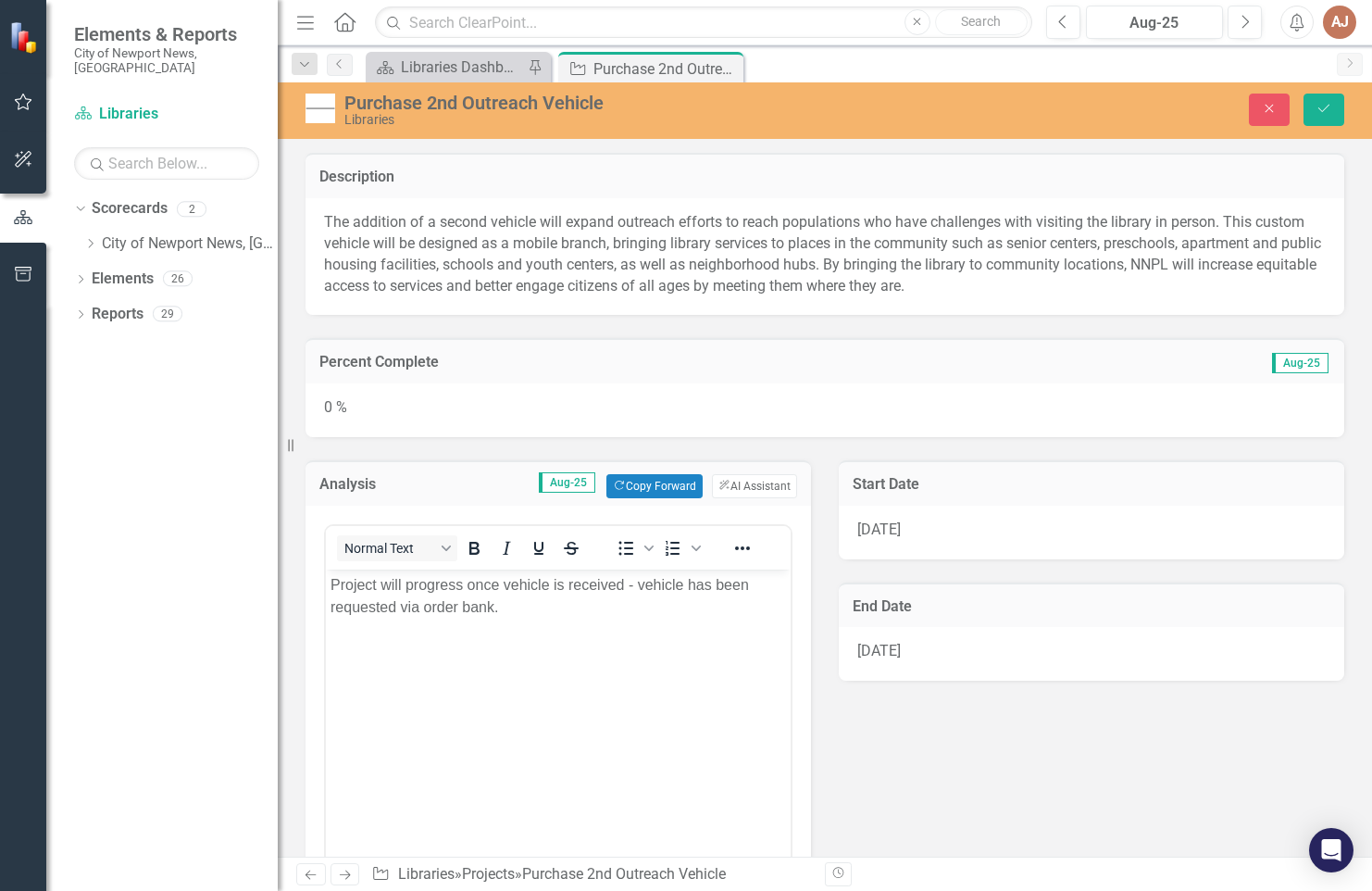
click at [552, 422] on div "0 %" at bounding box center [825, 411] width 1039 height 54
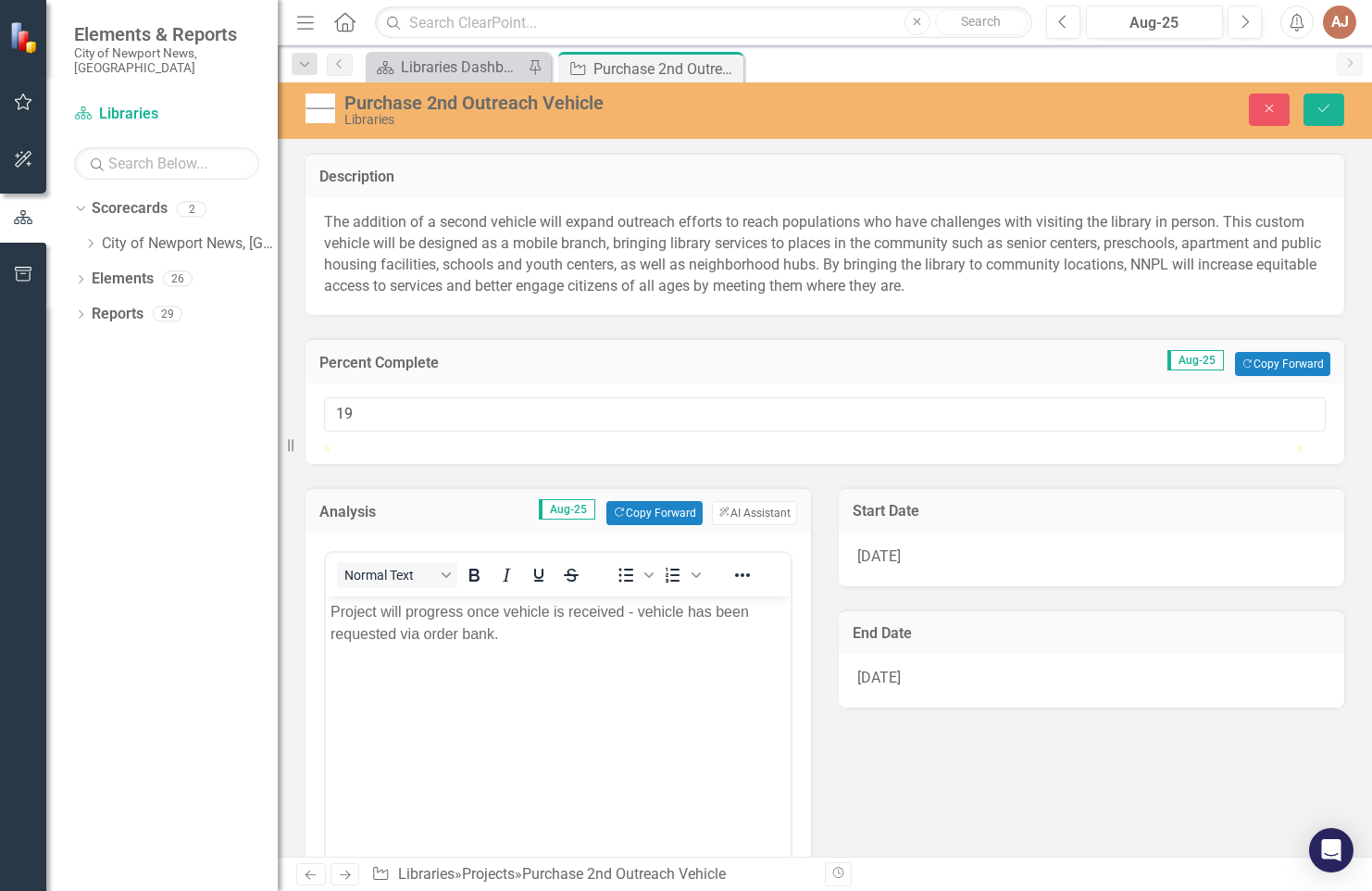
click at [520, 446] on div at bounding box center [825, 446] width 1002 height 0
click at [545, 446] on div at bounding box center [825, 446] width 1002 height 0
click at [533, 446] on div at bounding box center [825, 446] width 1002 height 0
click at [529, 446] on div at bounding box center [529, 446] width 0 height 0
type input "20"
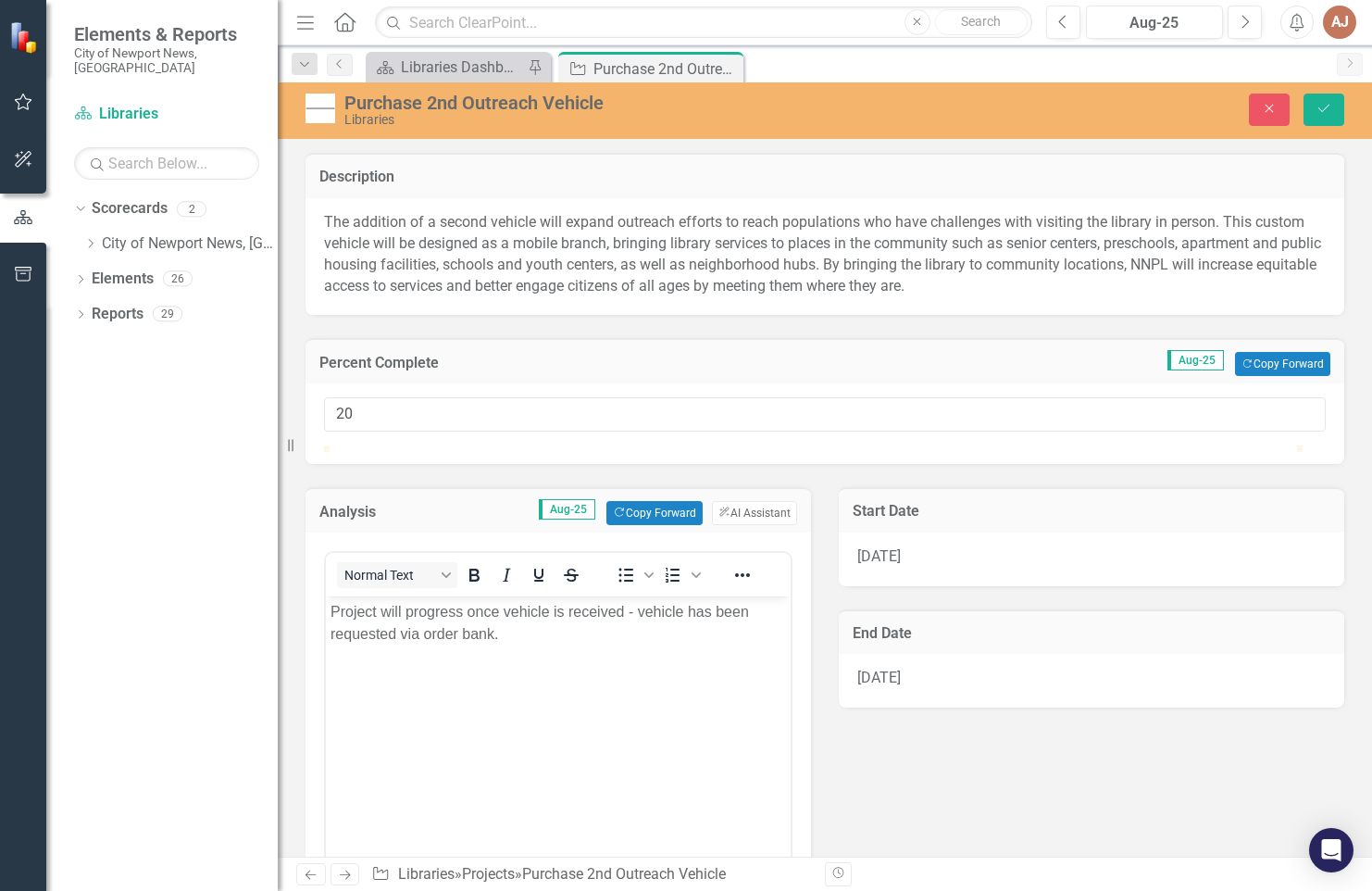
click at [526, 446] on div at bounding box center [825, 446] width 1002 height 0
click at [1328, 109] on icon "submit" at bounding box center [1325, 109] width 11 height 7
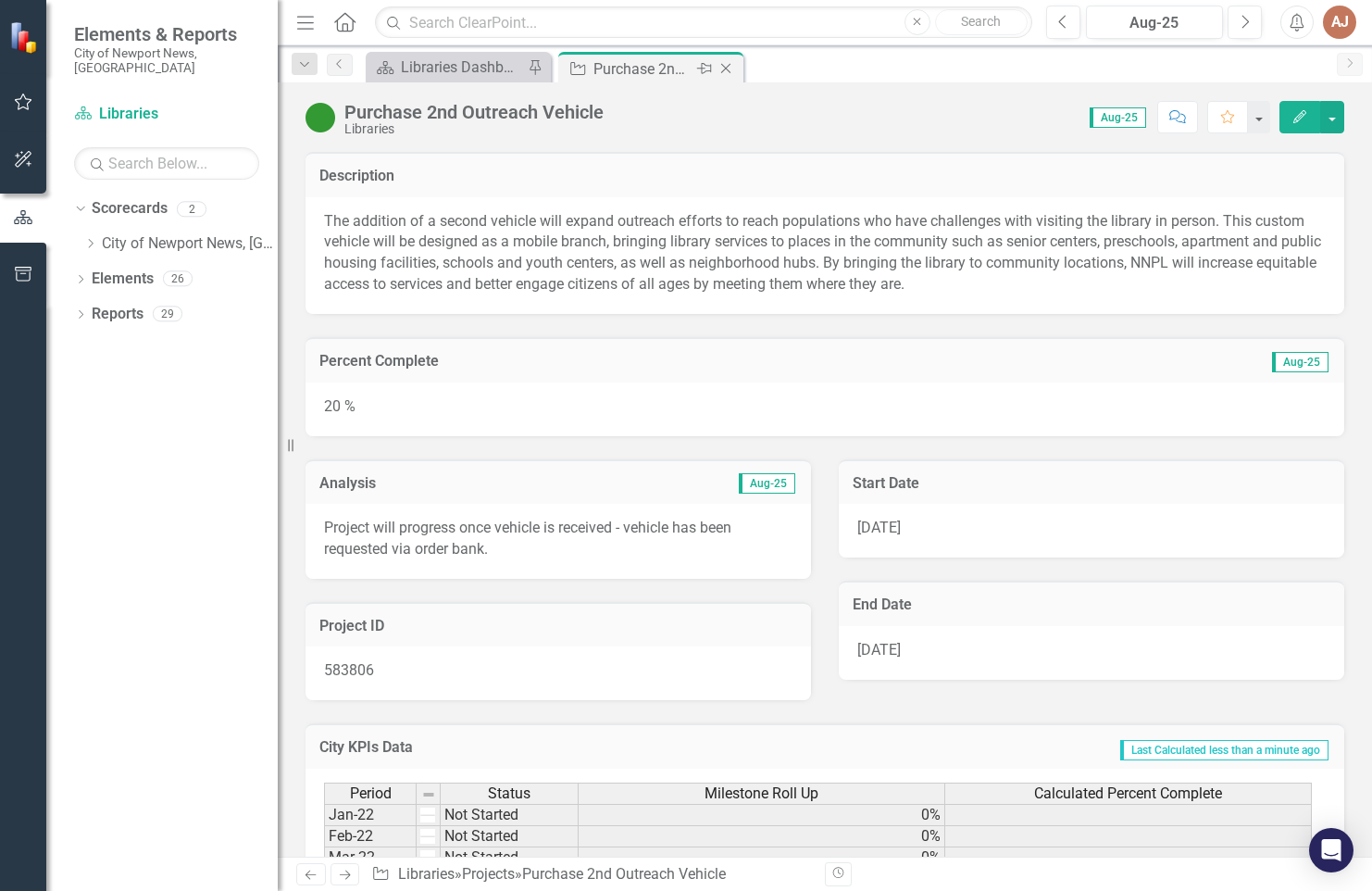
click at [735, 70] on icon "Close" at bounding box center [726, 69] width 19 height 15
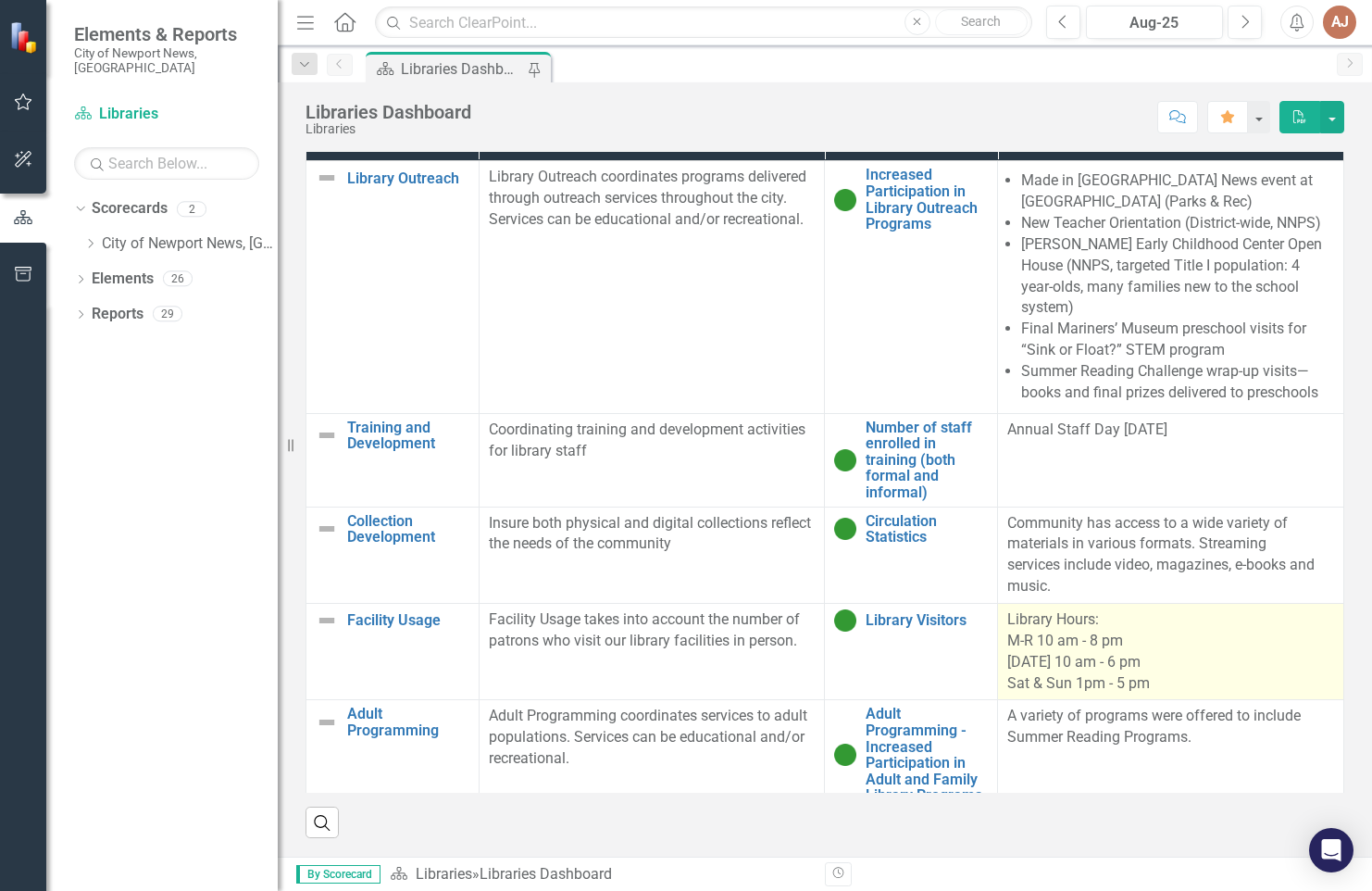
scroll to position [1277, 0]
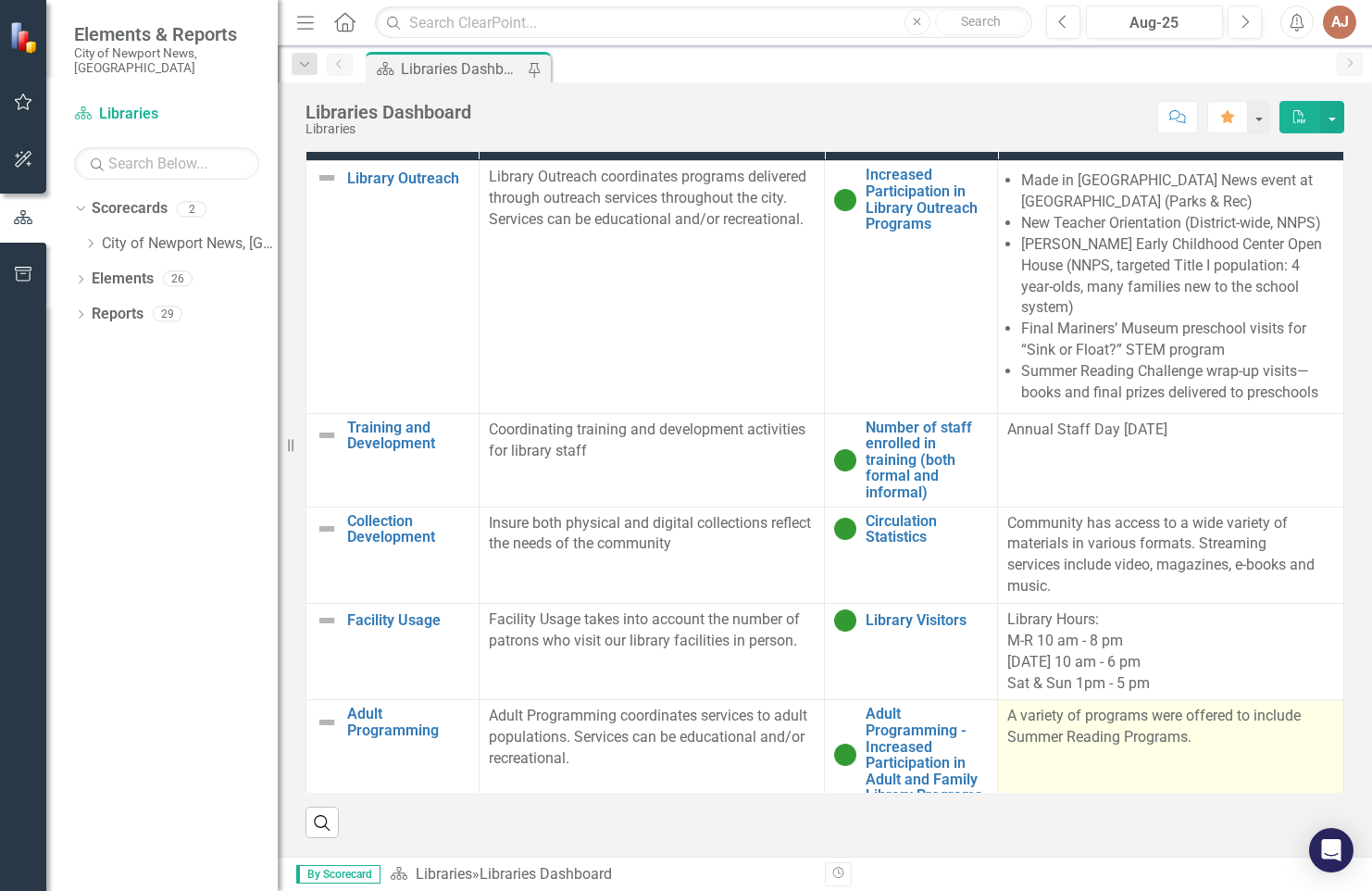
click at [1052, 706] on p "A variety of programs were offered to include Summer Reading Programs." at bounding box center [1171, 727] width 327 height 43
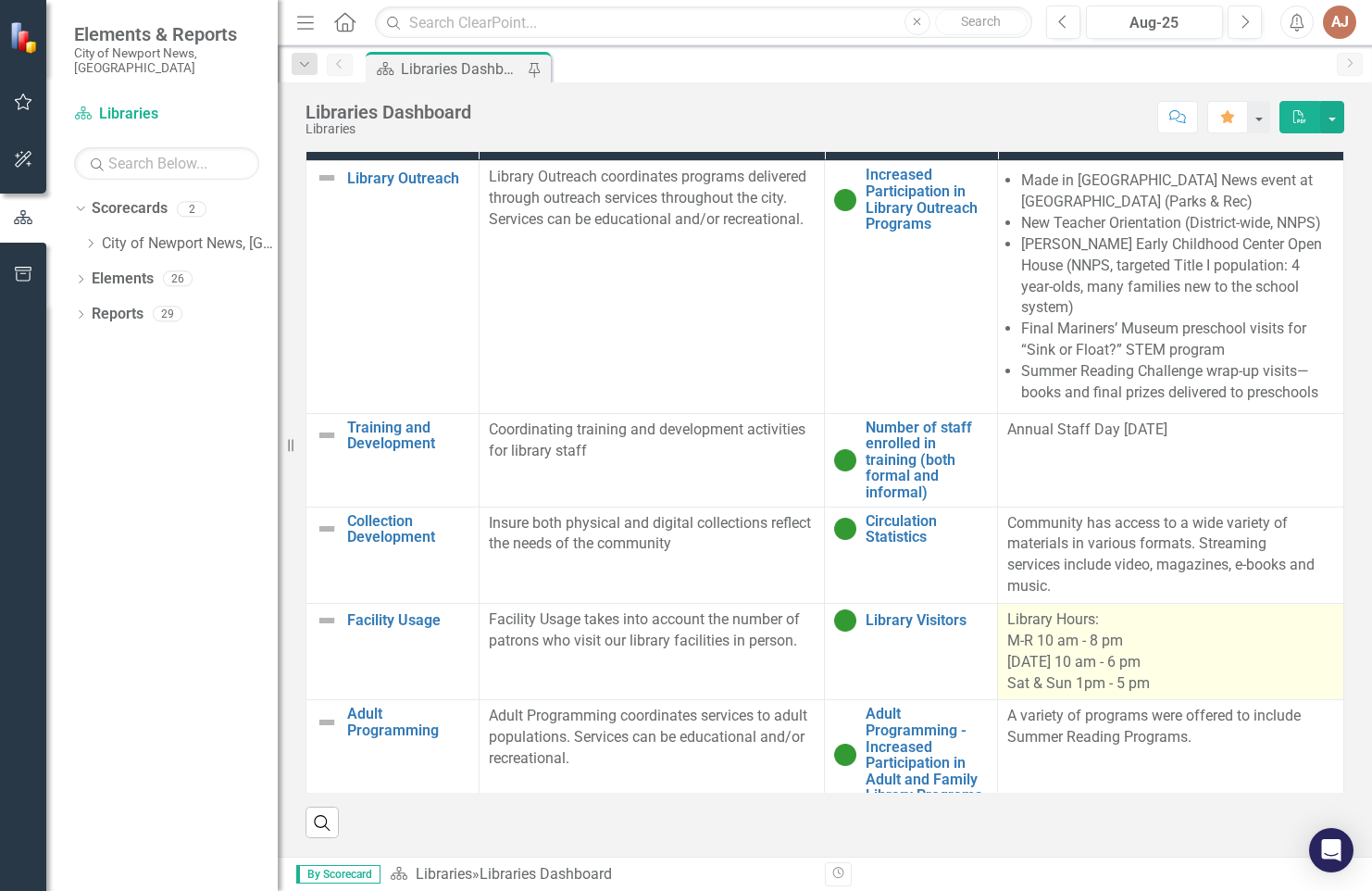
click at [1052, 706] on p "A variety of programs were offered to include Summer Reading Programs." at bounding box center [1171, 727] width 327 height 43
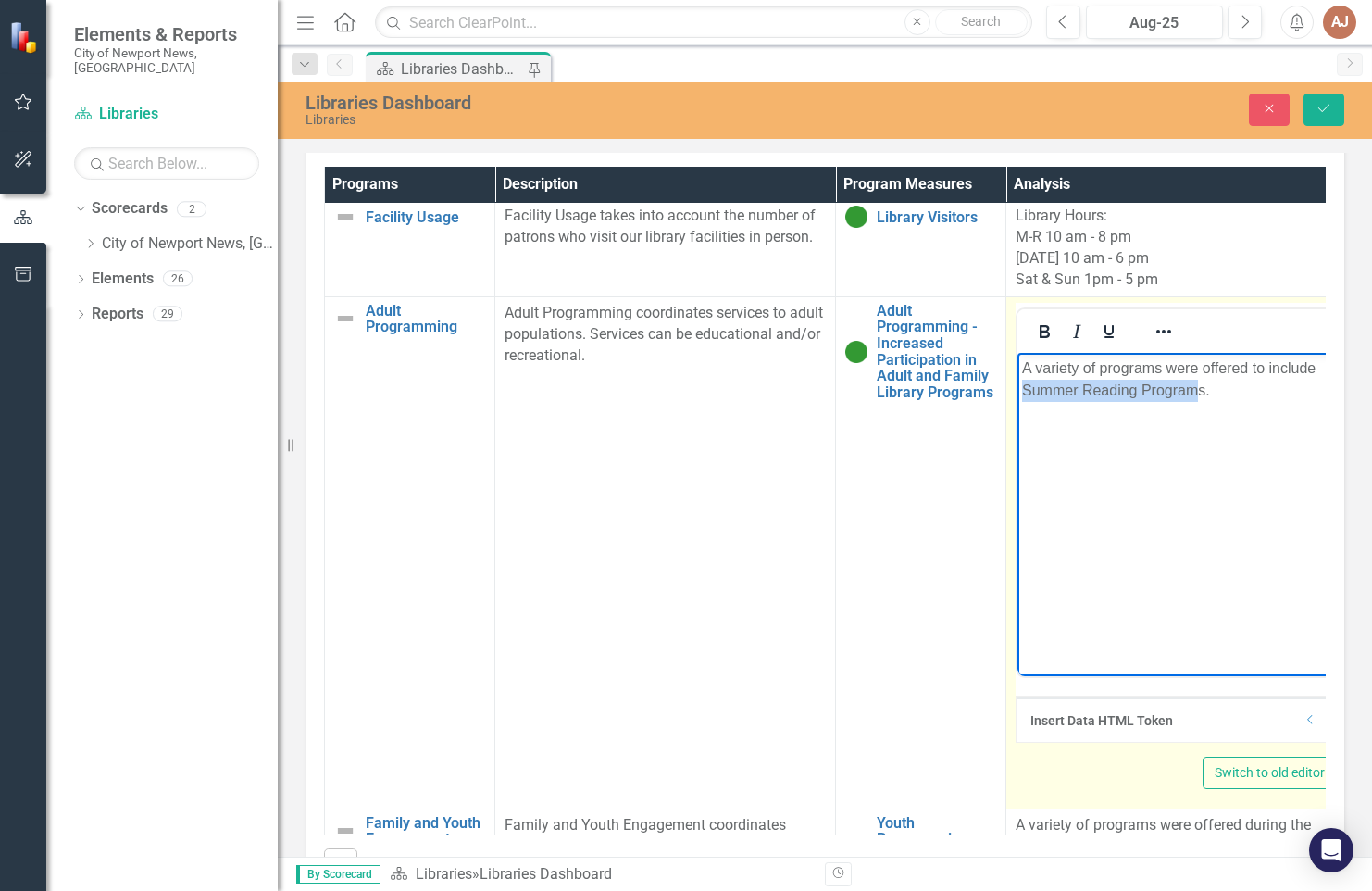
scroll to position [446, 49]
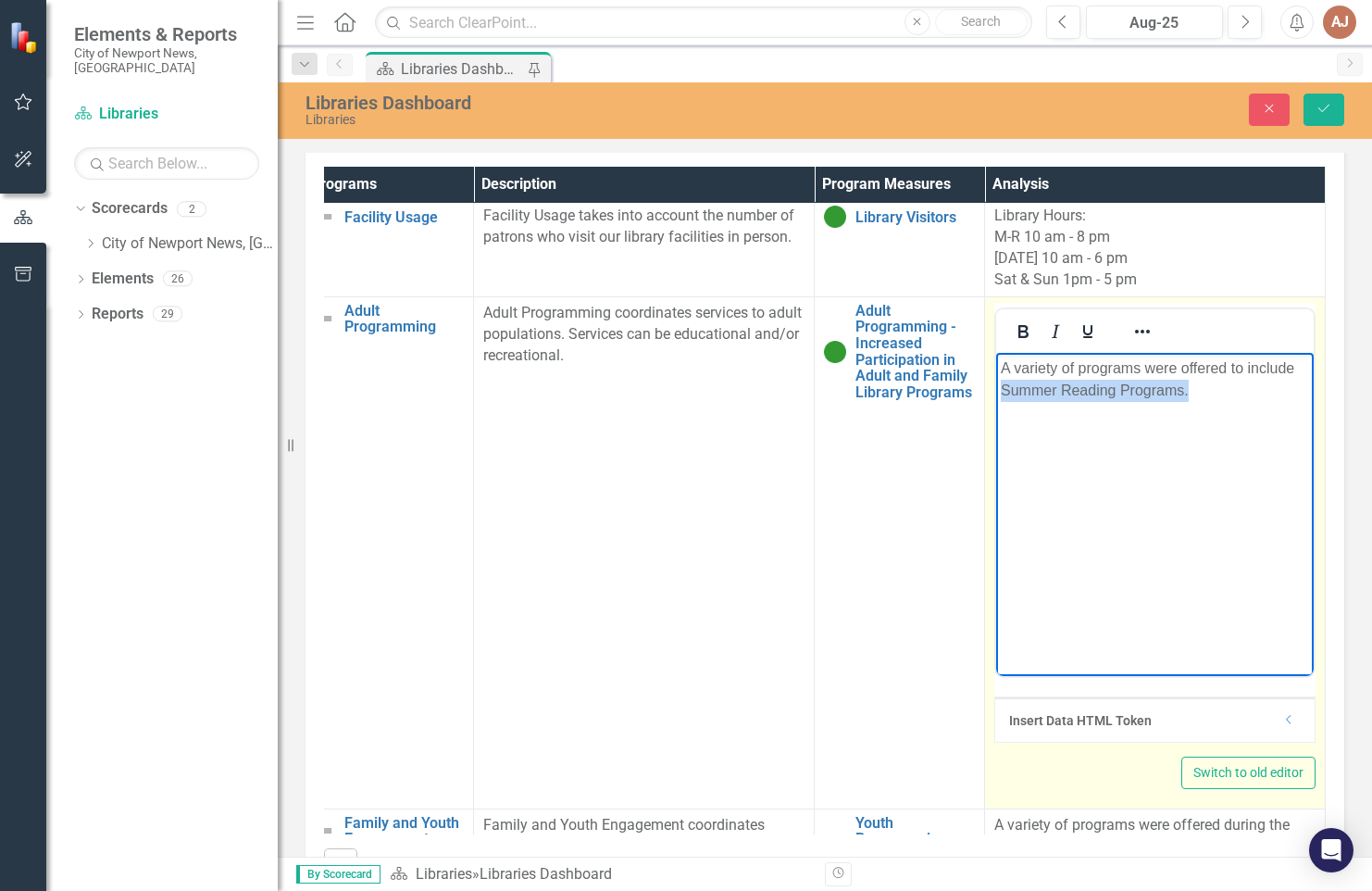
drag, startPoint x: 1063, startPoint y: 400, endPoint x: 1325, endPoint y: 396, distance: 262.0
click at [1314, 396] on html "A variety of programs were offered to include Summer Reading Programs." at bounding box center [1156, 491] width 318 height 278
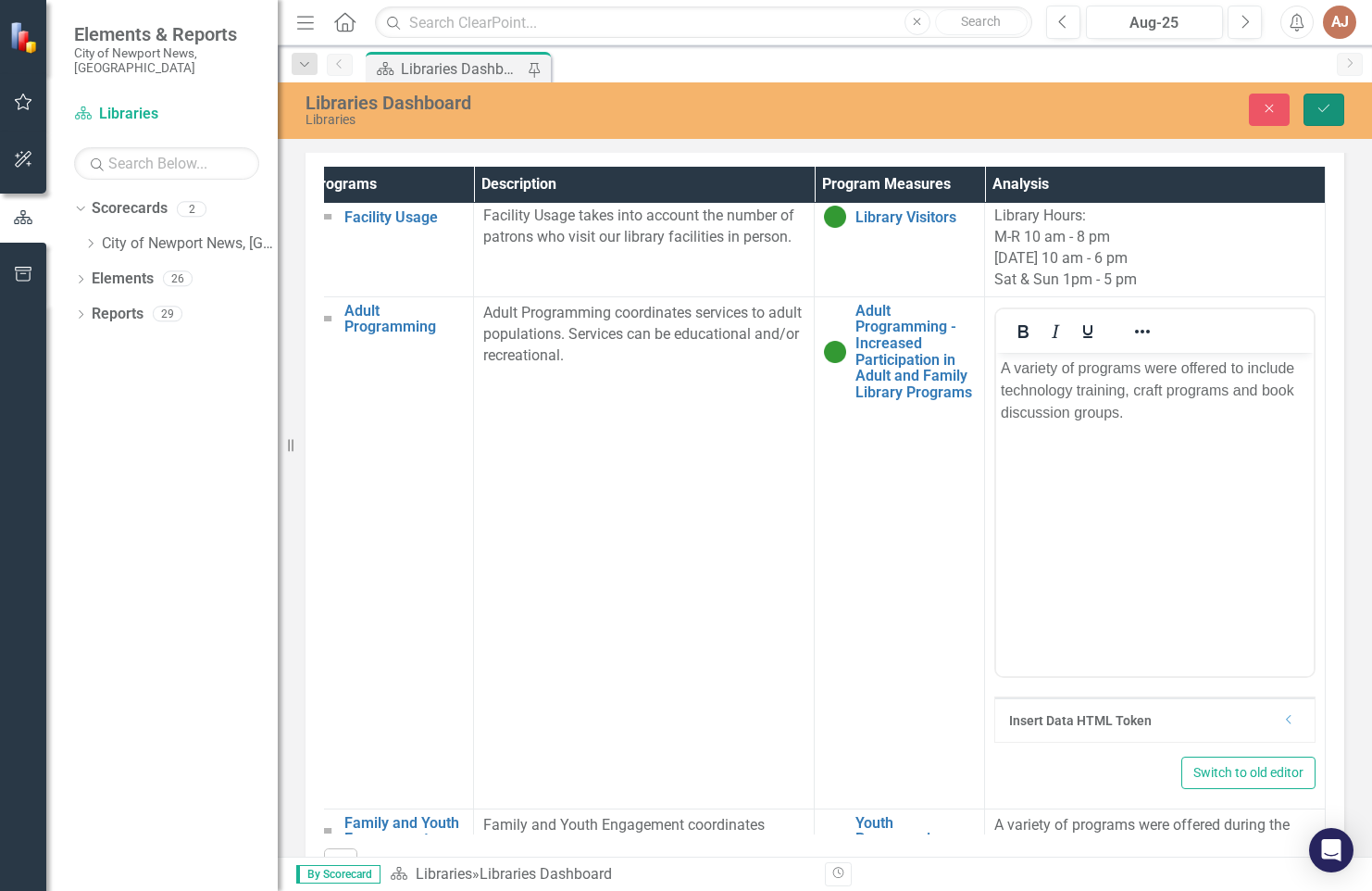
click at [1316, 105] on icon "Save" at bounding box center [1325, 109] width 17 height 13
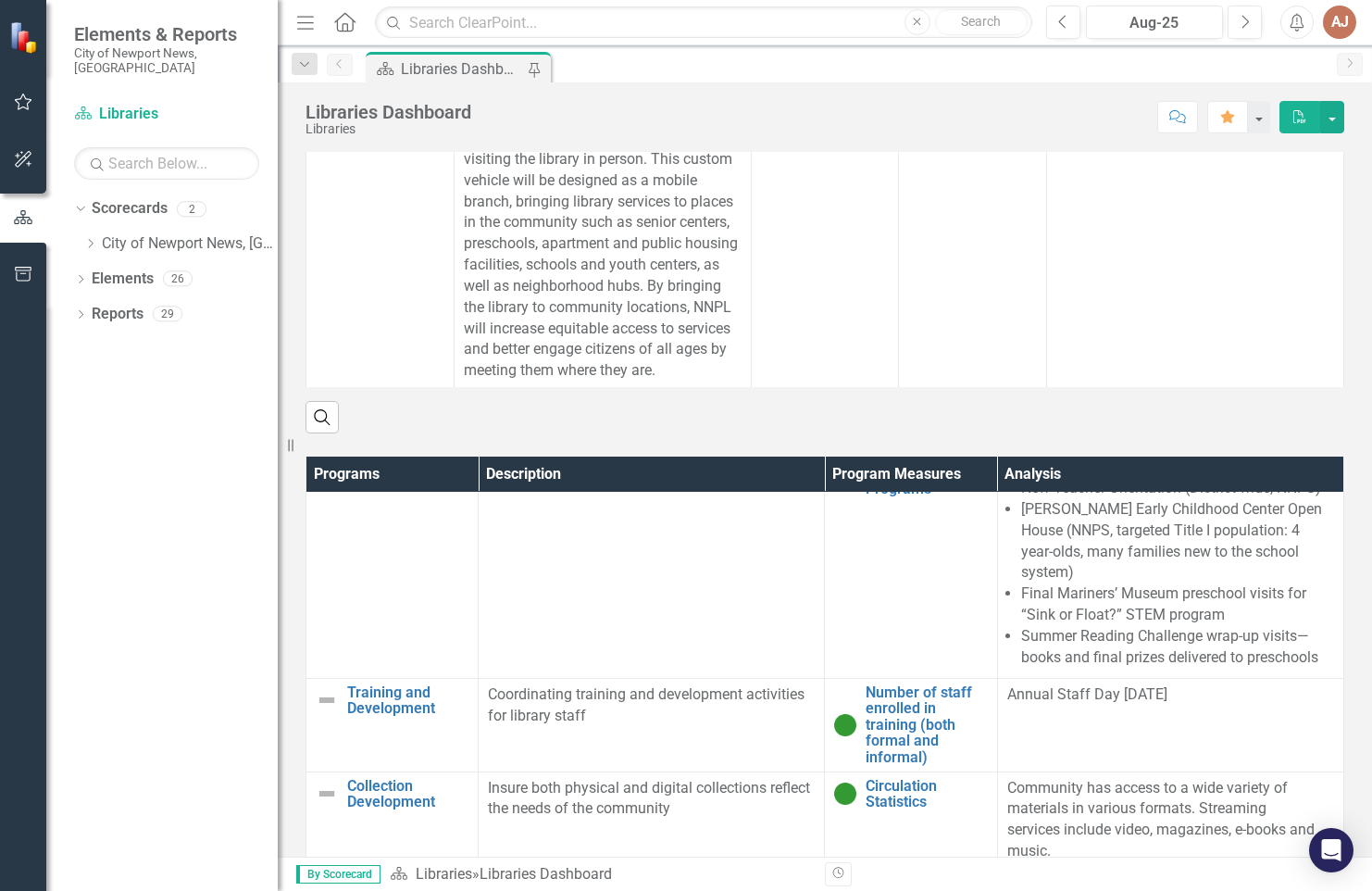
scroll to position [136, 0]
